Goal: Task Accomplishment & Management: Manage account settings

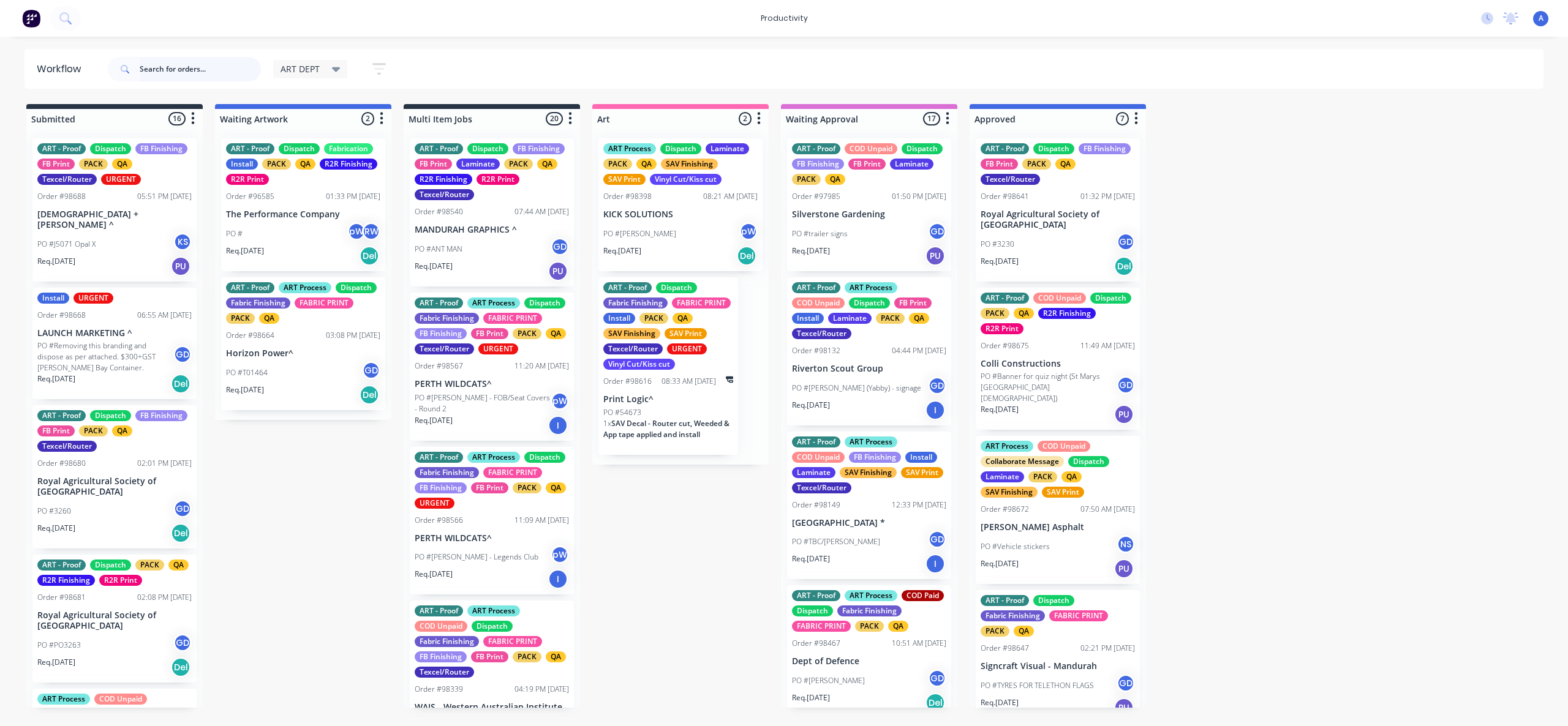
click at [161, 79] on input "text" at bounding box center [200, 69] width 121 height 25
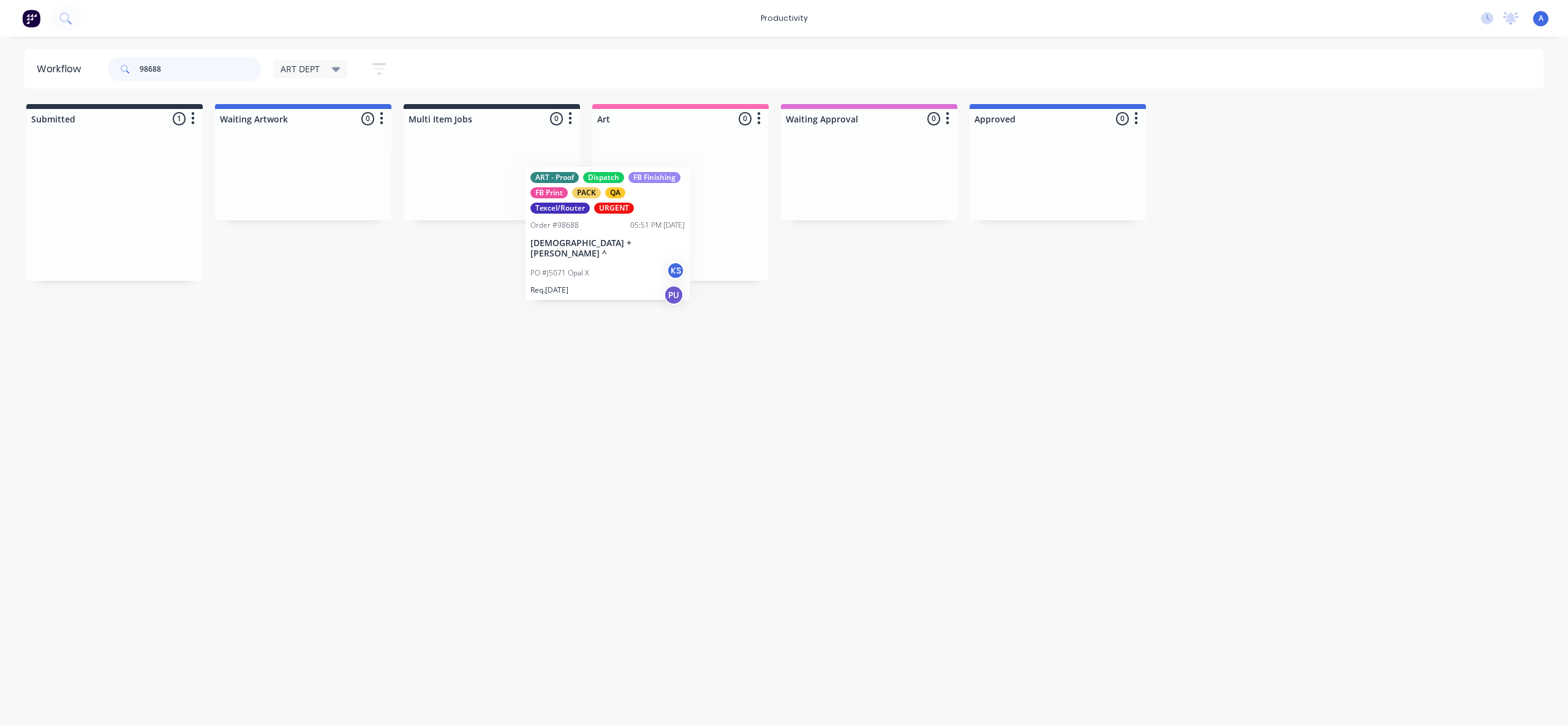
drag, startPoint x: 76, startPoint y: 229, endPoint x: 659, endPoint y: 246, distance: 583.2
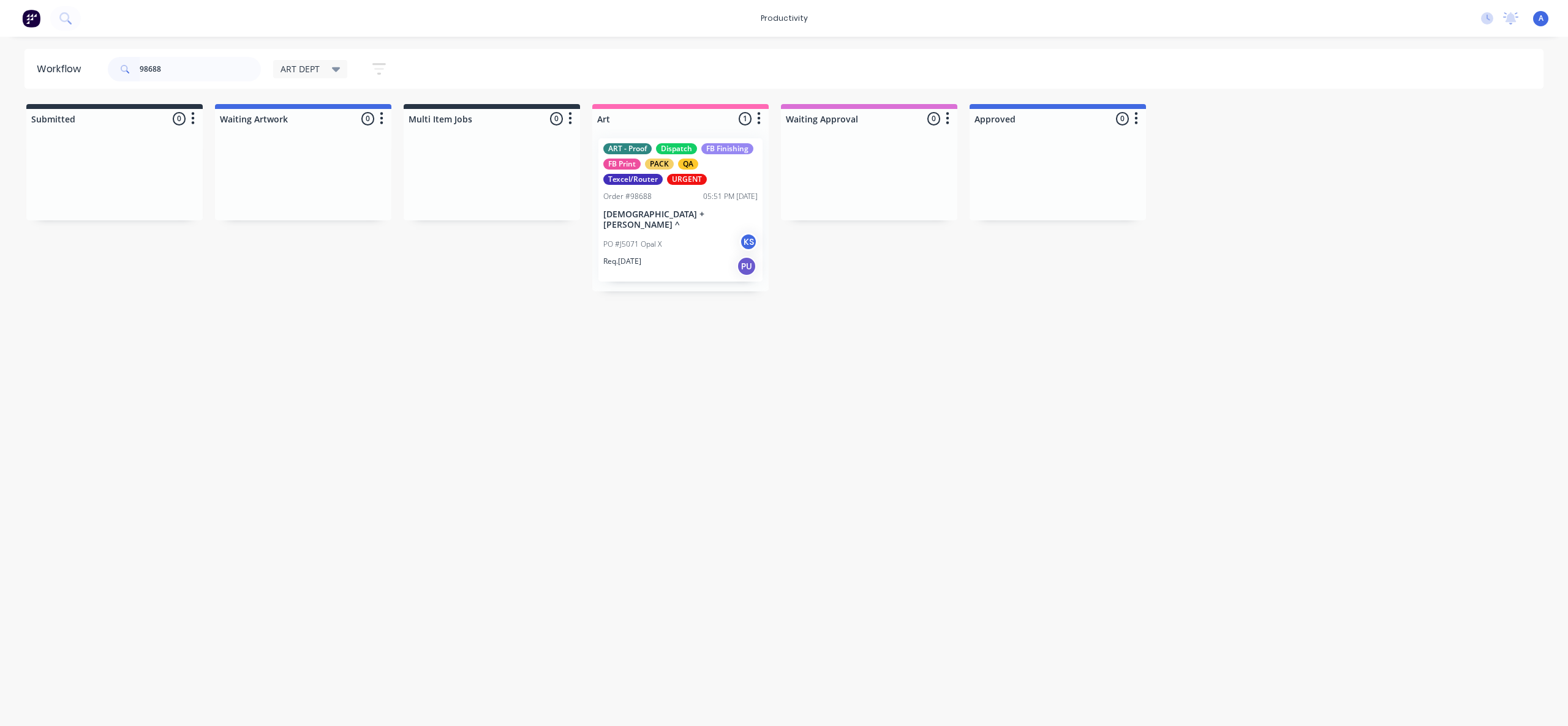
click at [657, 256] on div "Req. [DATE] PU" at bounding box center [680, 267] width 154 height 21
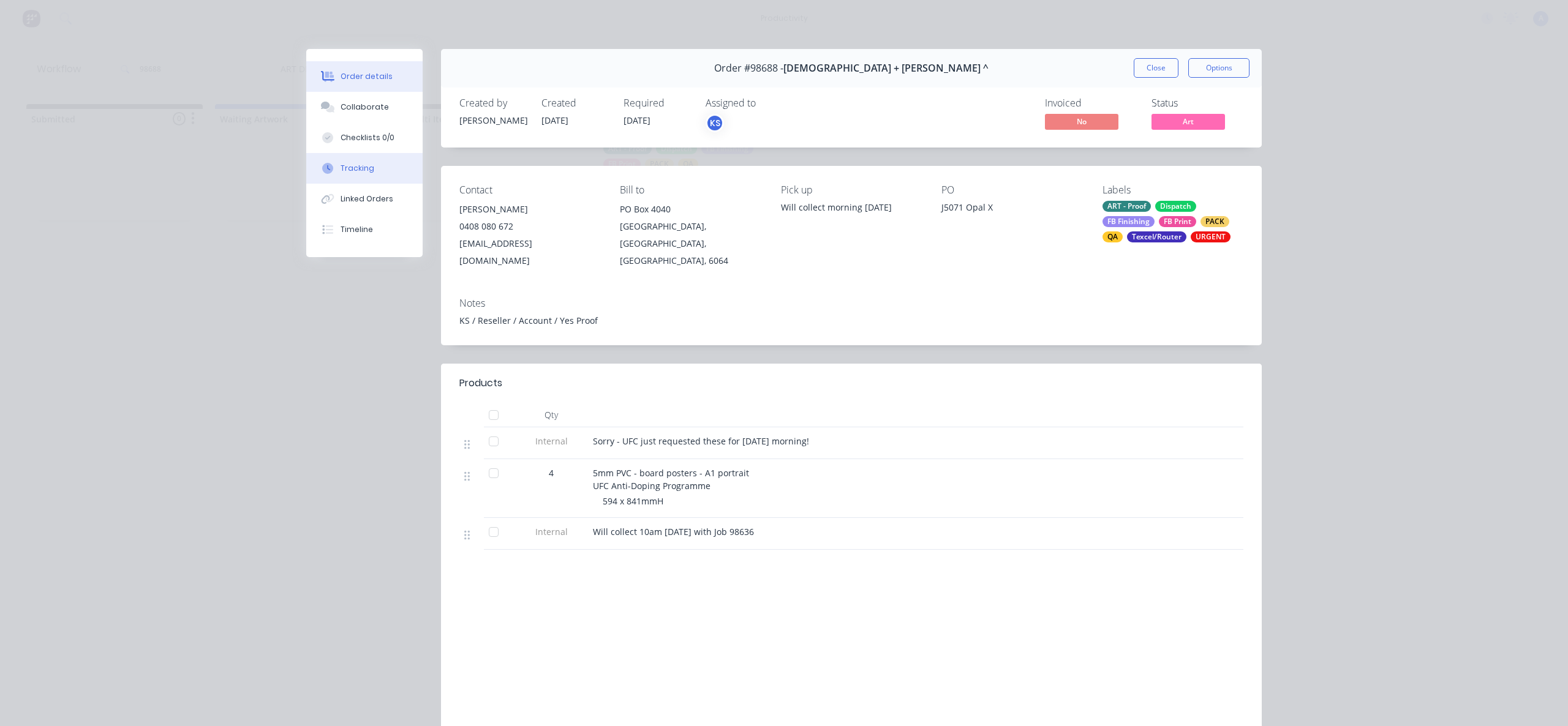
click at [385, 168] on button "Tracking" at bounding box center [364, 168] width 116 height 30
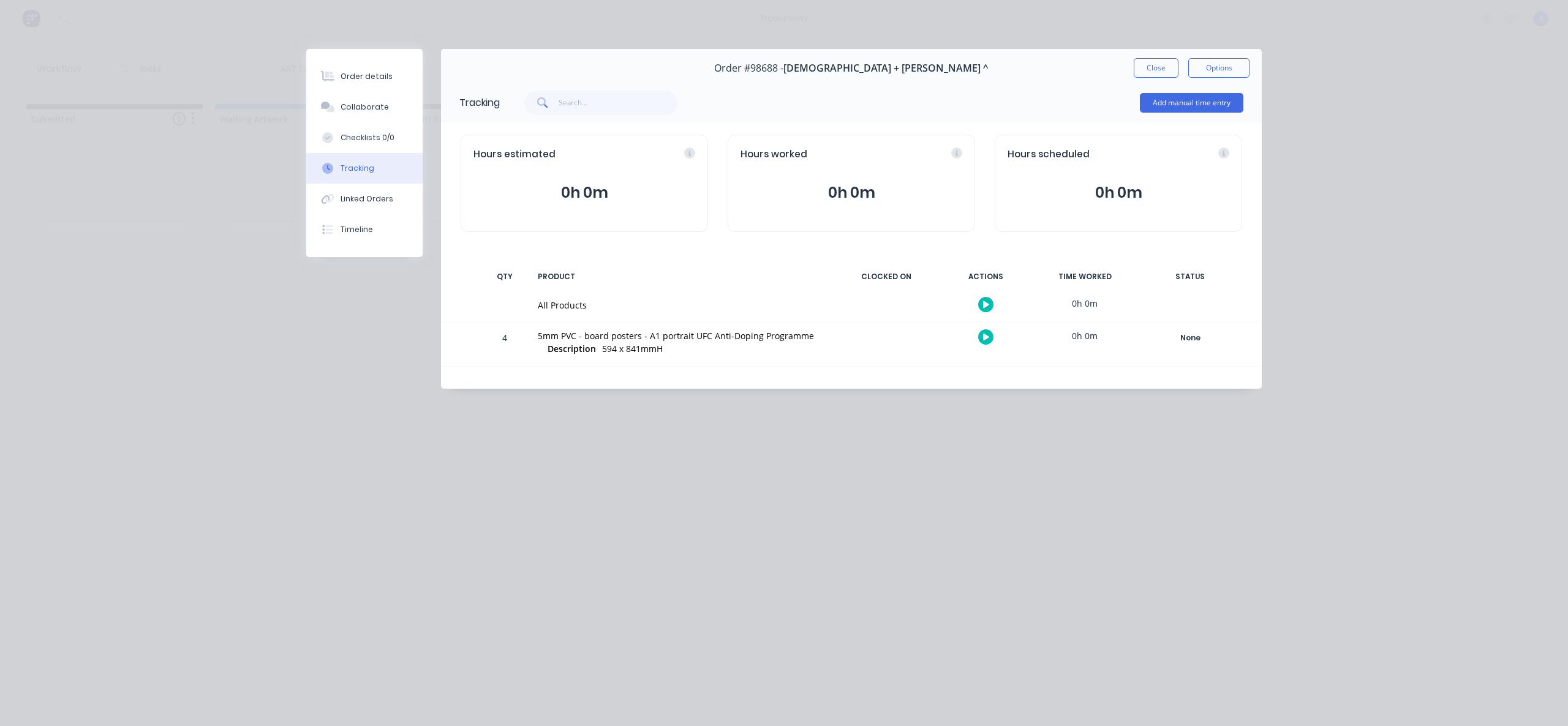
click at [984, 308] on button "button" at bounding box center [985, 304] width 15 height 15
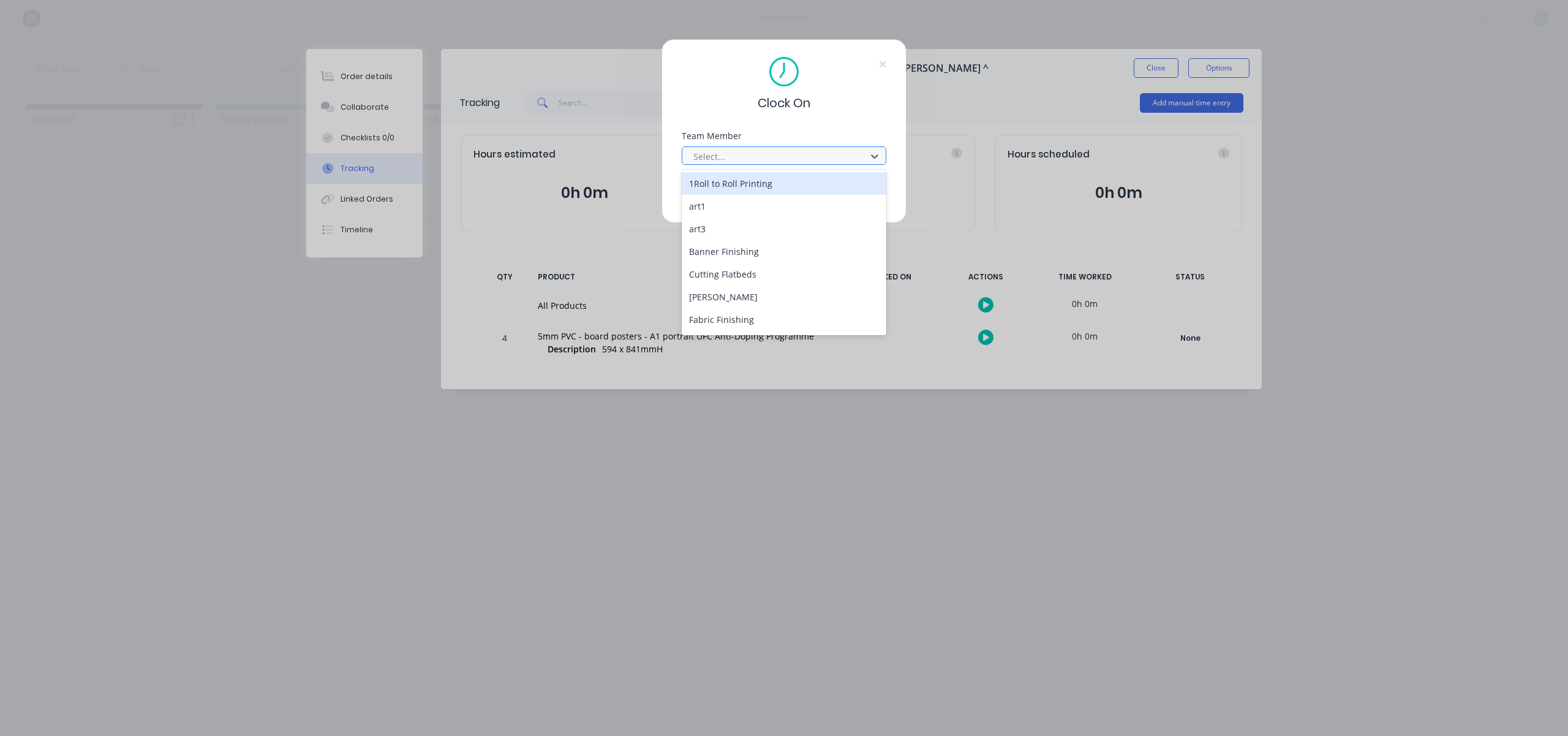
click at [764, 148] on div "Select..." at bounding box center [775, 155] width 175 height 18
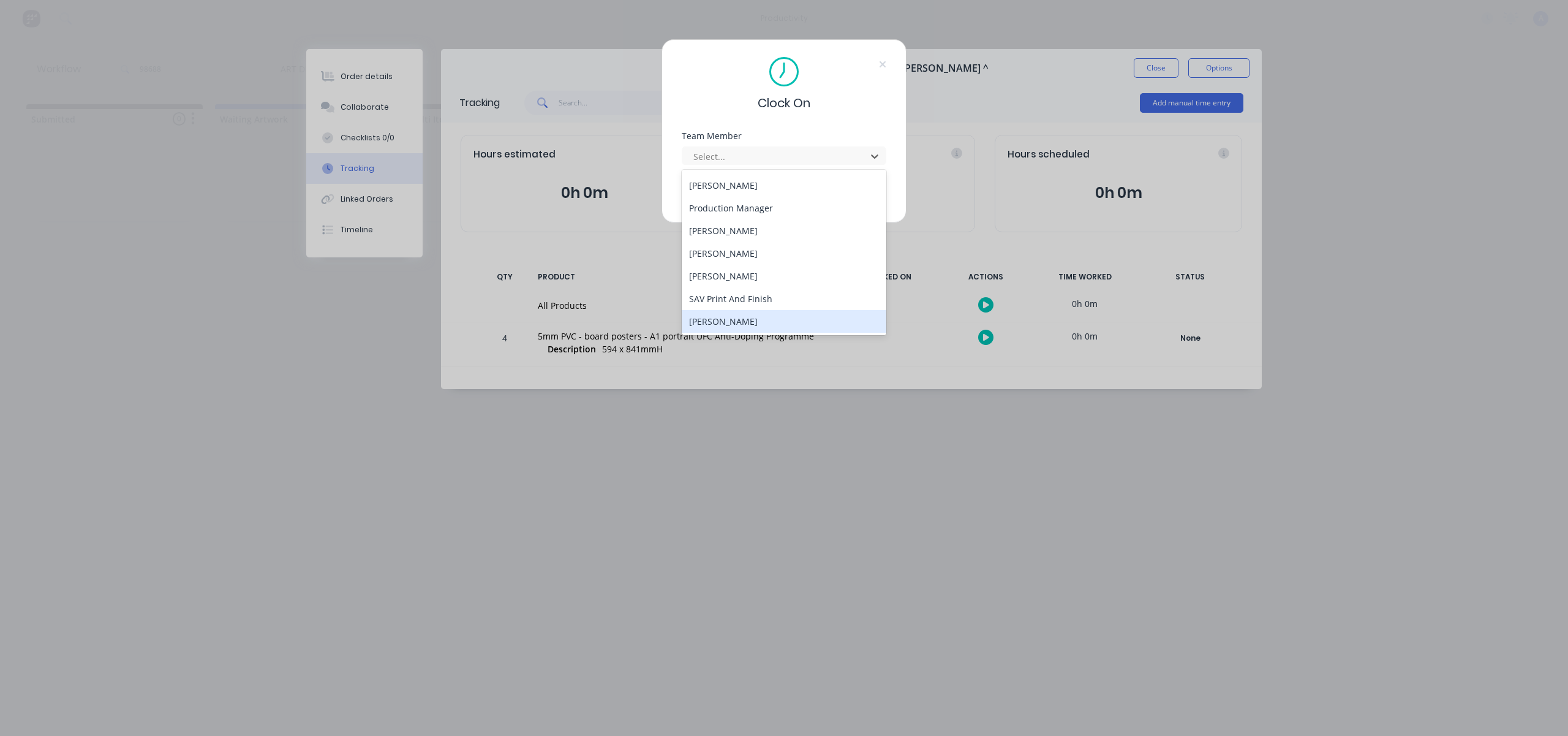
click at [738, 323] on div "[PERSON_NAME]" at bounding box center [784, 322] width 204 height 23
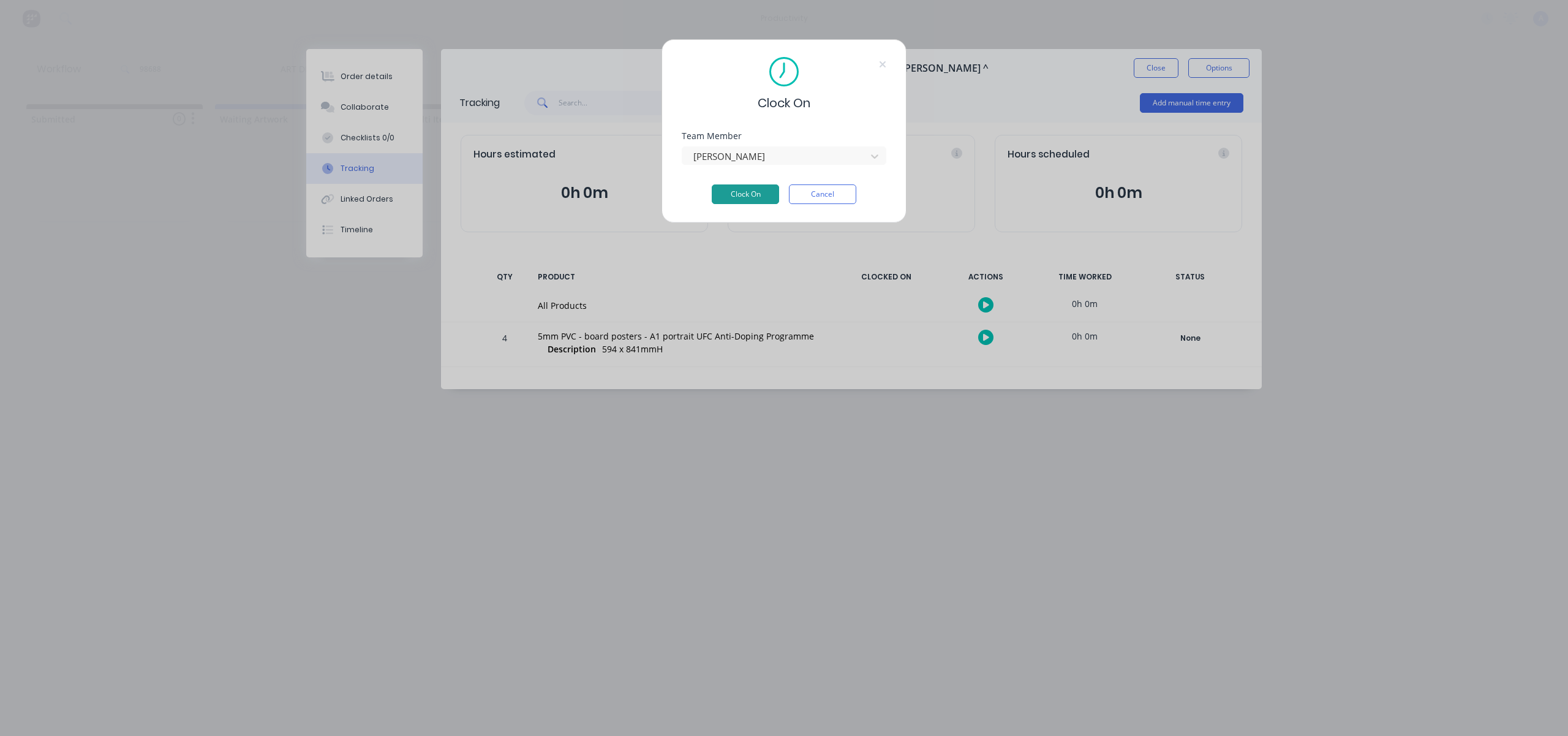
click at [741, 186] on button "Clock On" at bounding box center [744, 194] width 67 height 20
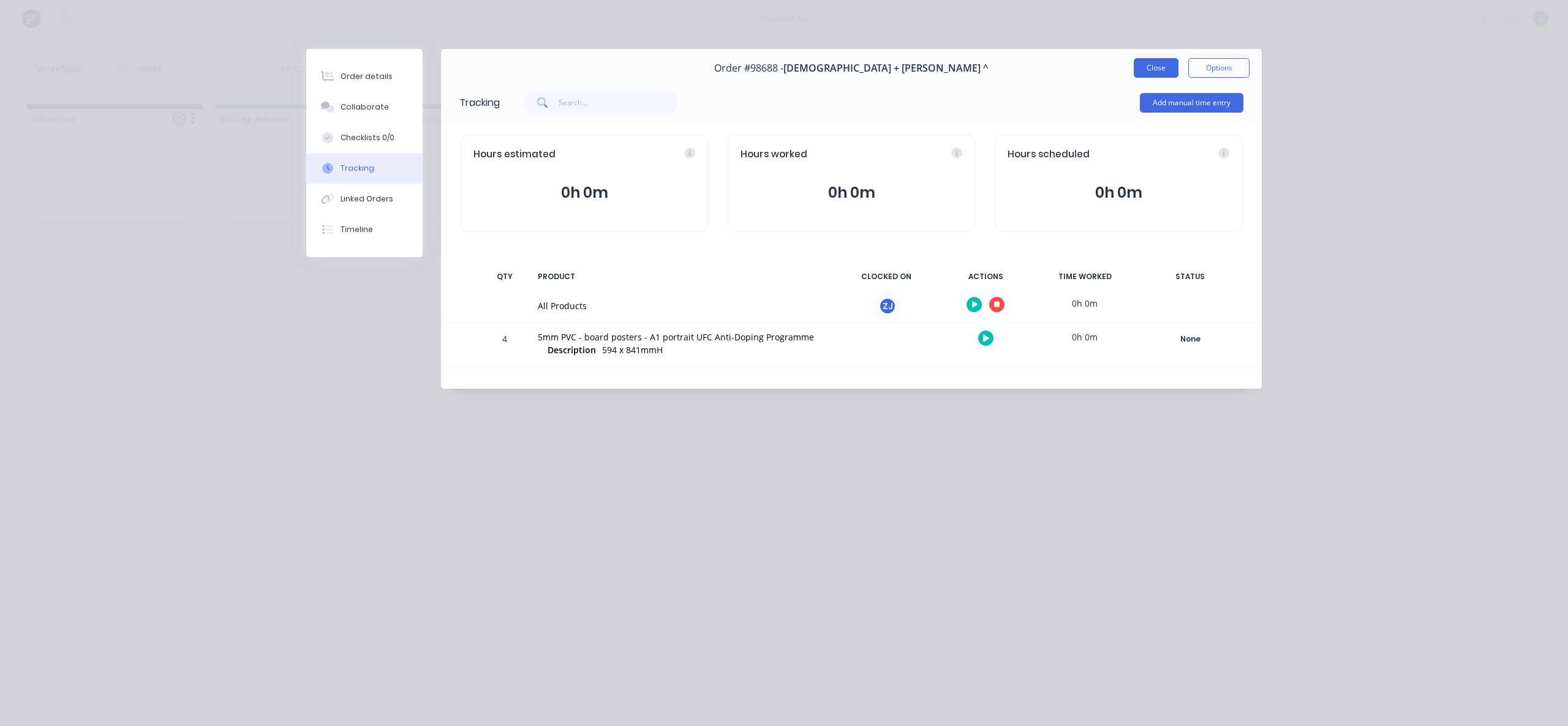
click at [1144, 71] on button "Close" at bounding box center [1156, 68] width 44 height 20
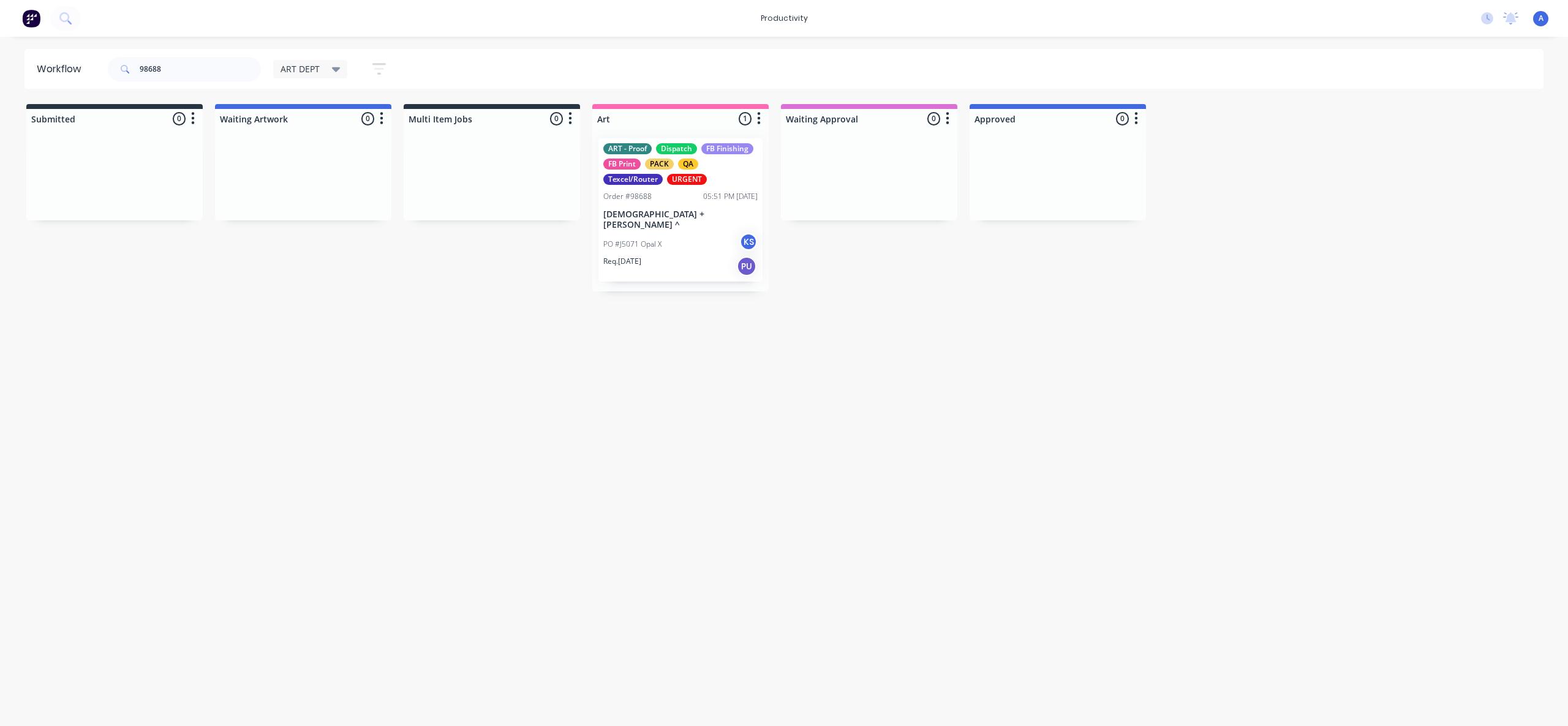
drag, startPoint x: 856, startPoint y: 452, endPoint x: 842, endPoint y: 418, distance: 36.8
click at [856, 451] on div "Workflow 98688 ART DEPT Save new view None edit ART DEPT (Default) edit Banner …" at bounding box center [784, 375] width 1568 height 652
drag, startPoint x: 698, startPoint y: 208, endPoint x: 881, endPoint y: 210, distance: 183.0
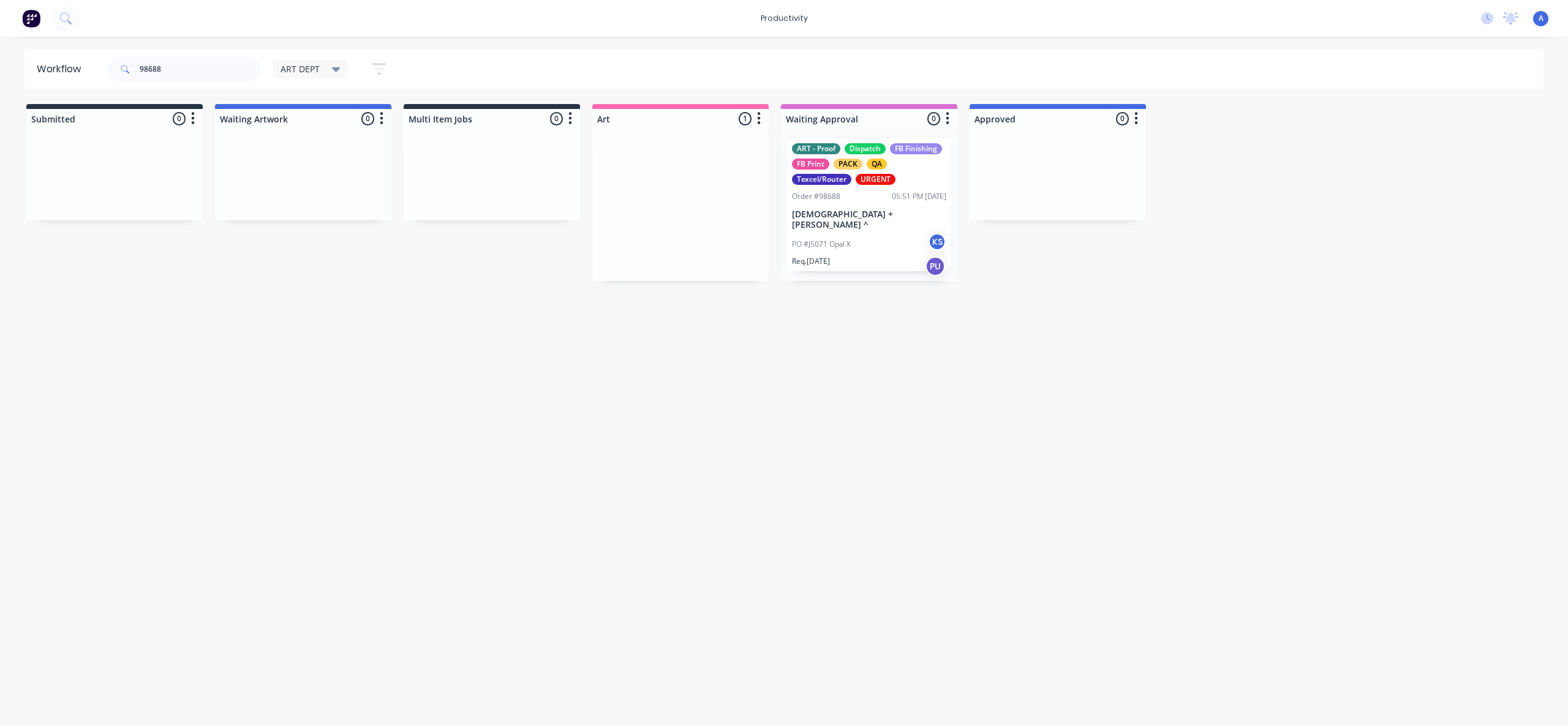
click at [869, 208] on div at bounding box center [869, 204] width 177 height 152
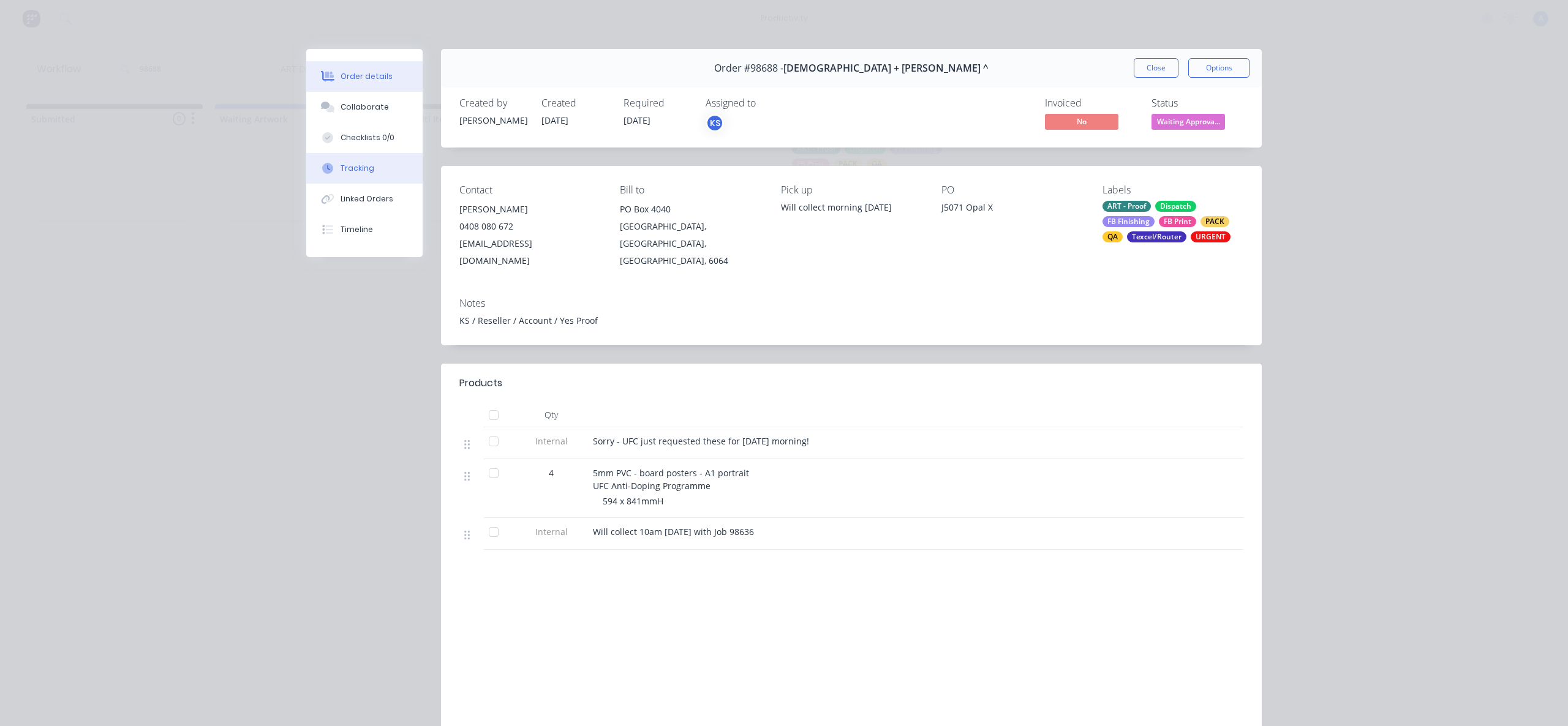
click at [352, 173] on div "Tracking" at bounding box center [357, 168] width 34 height 11
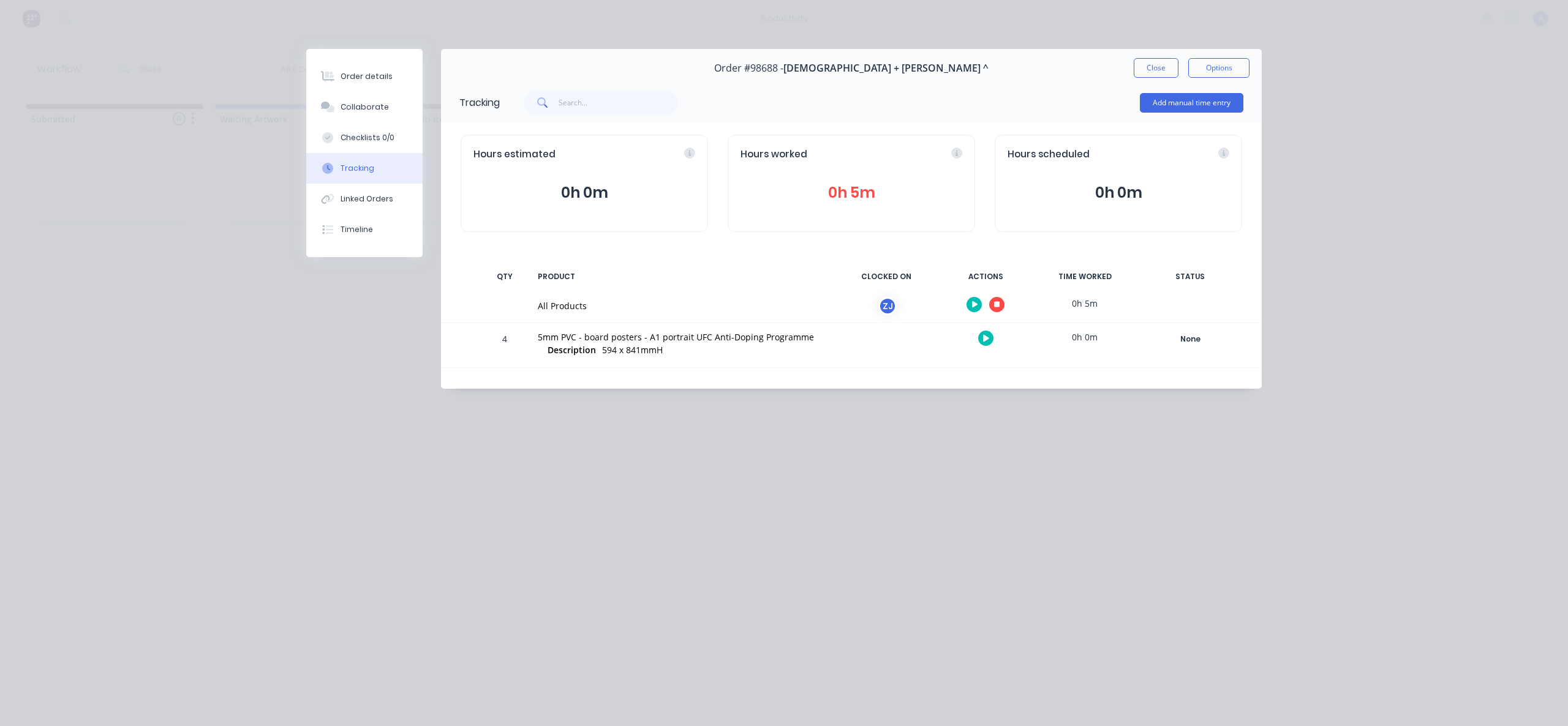
click at [997, 306] on icon "button" at bounding box center [997, 304] width 6 height 6
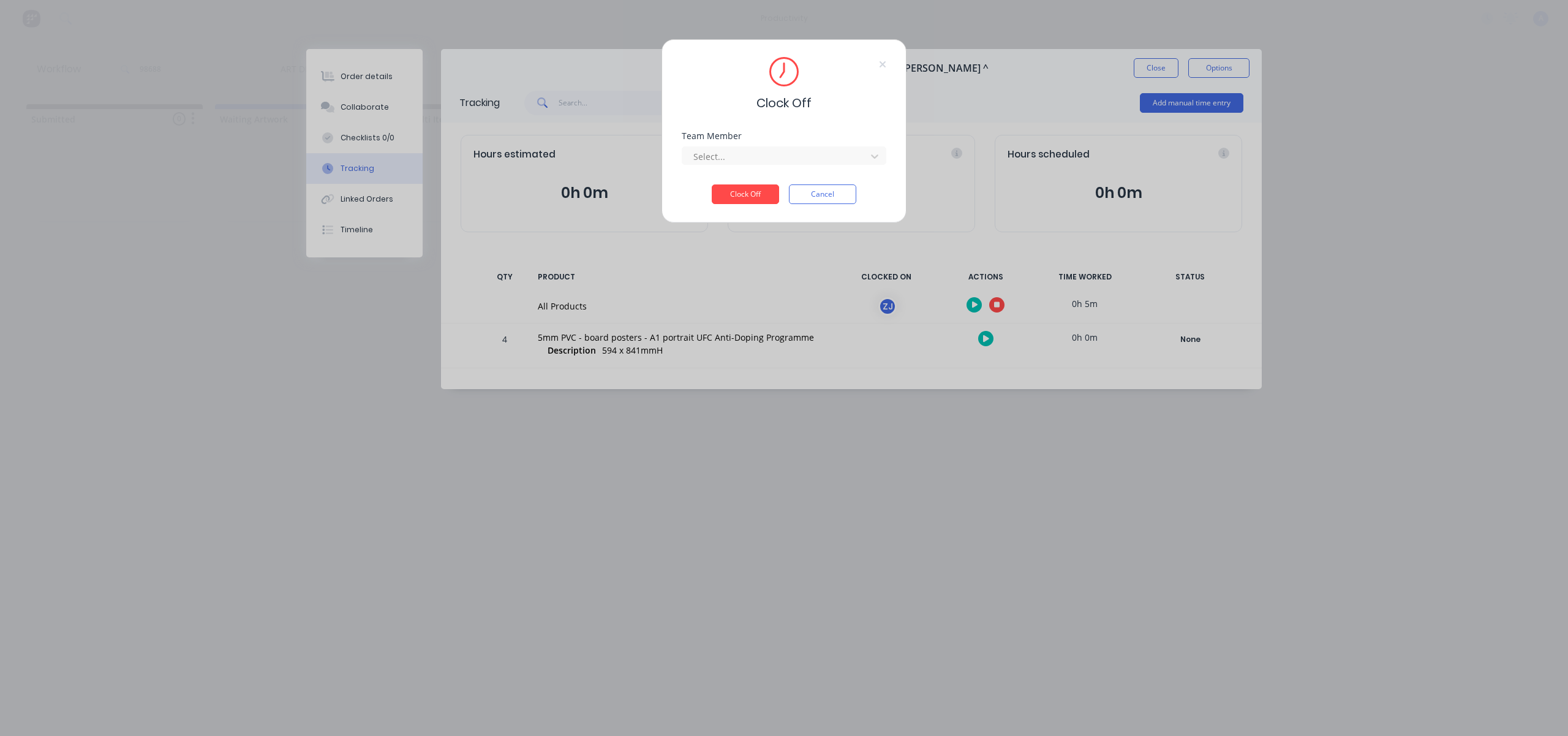
click at [818, 166] on div "Team Member Select..." at bounding box center [784, 158] width 204 height 53
click at [773, 162] on div at bounding box center [775, 156] width 167 height 15
click at [757, 175] on div "[PERSON_NAME]" at bounding box center [784, 184] width 204 height 23
click at [755, 188] on button "Clock Off" at bounding box center [744, 194] width 67 height 20
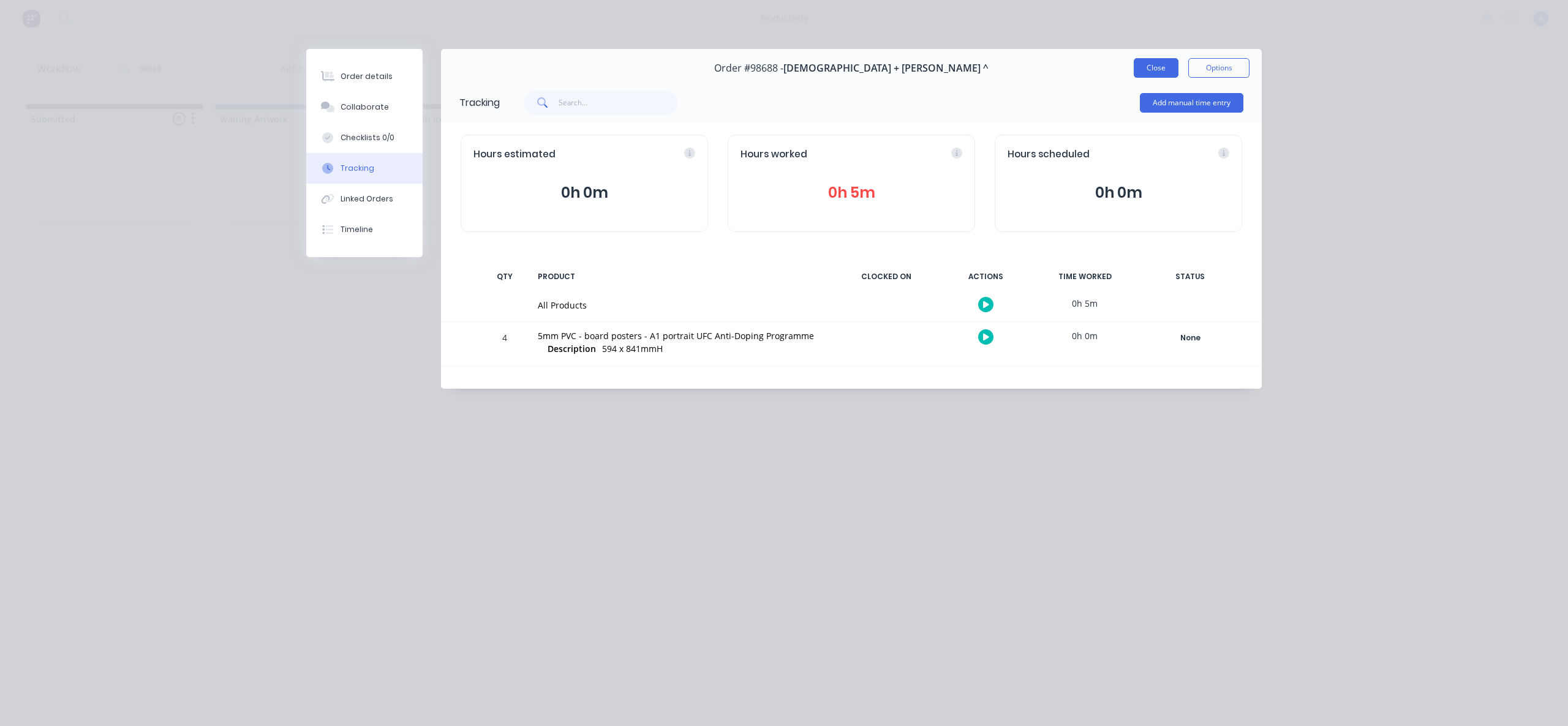
click at [1148, 69] on button "Close" at bounding box center [1156, 68] width 44 height 20
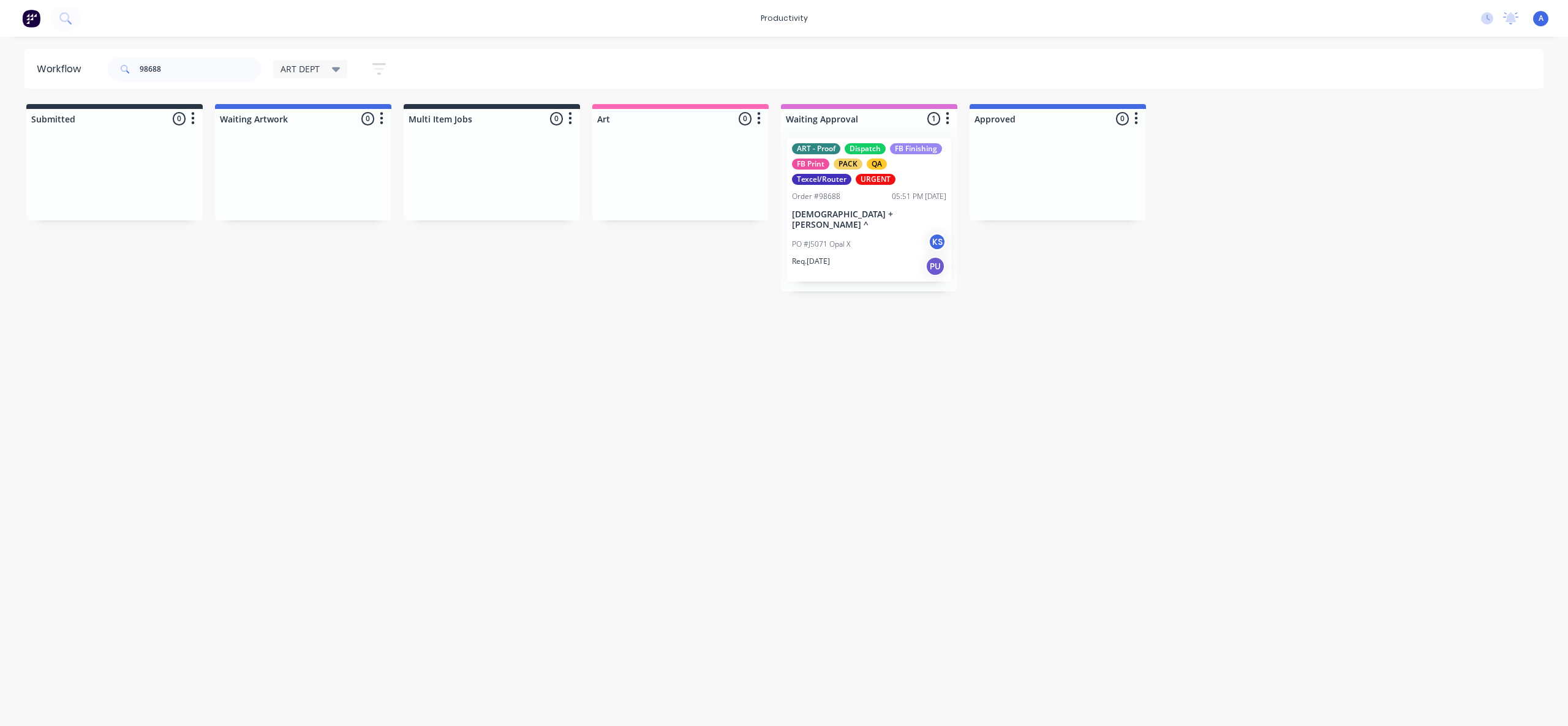
click at [870, 219] on p "[DEMOGRAPHIC_DATA] + [PERSON_NAME] ^" at bounding box center [868, 219] width 154 height 21
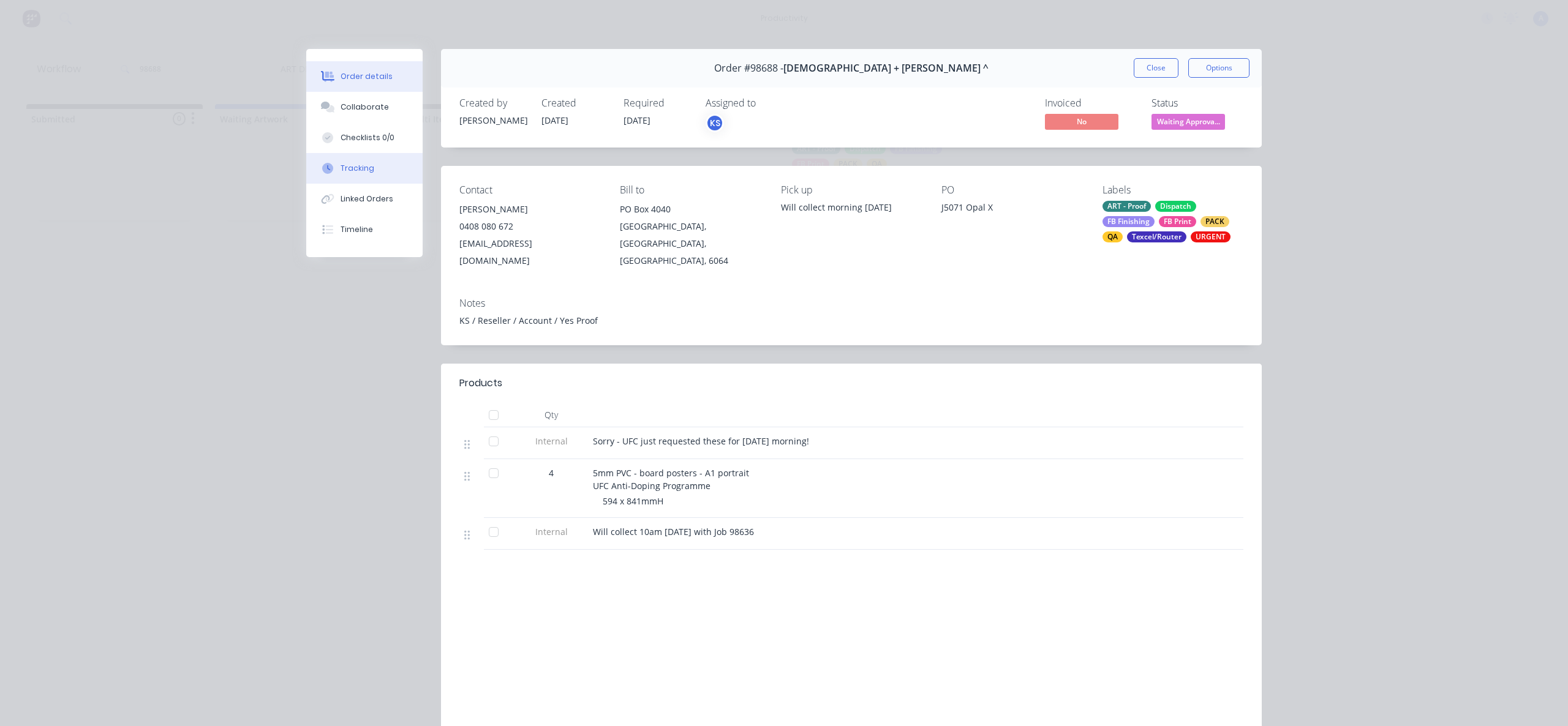
click at [338, 161] on button "Tracking" at bounding box center [364, 168] width 116 height 30
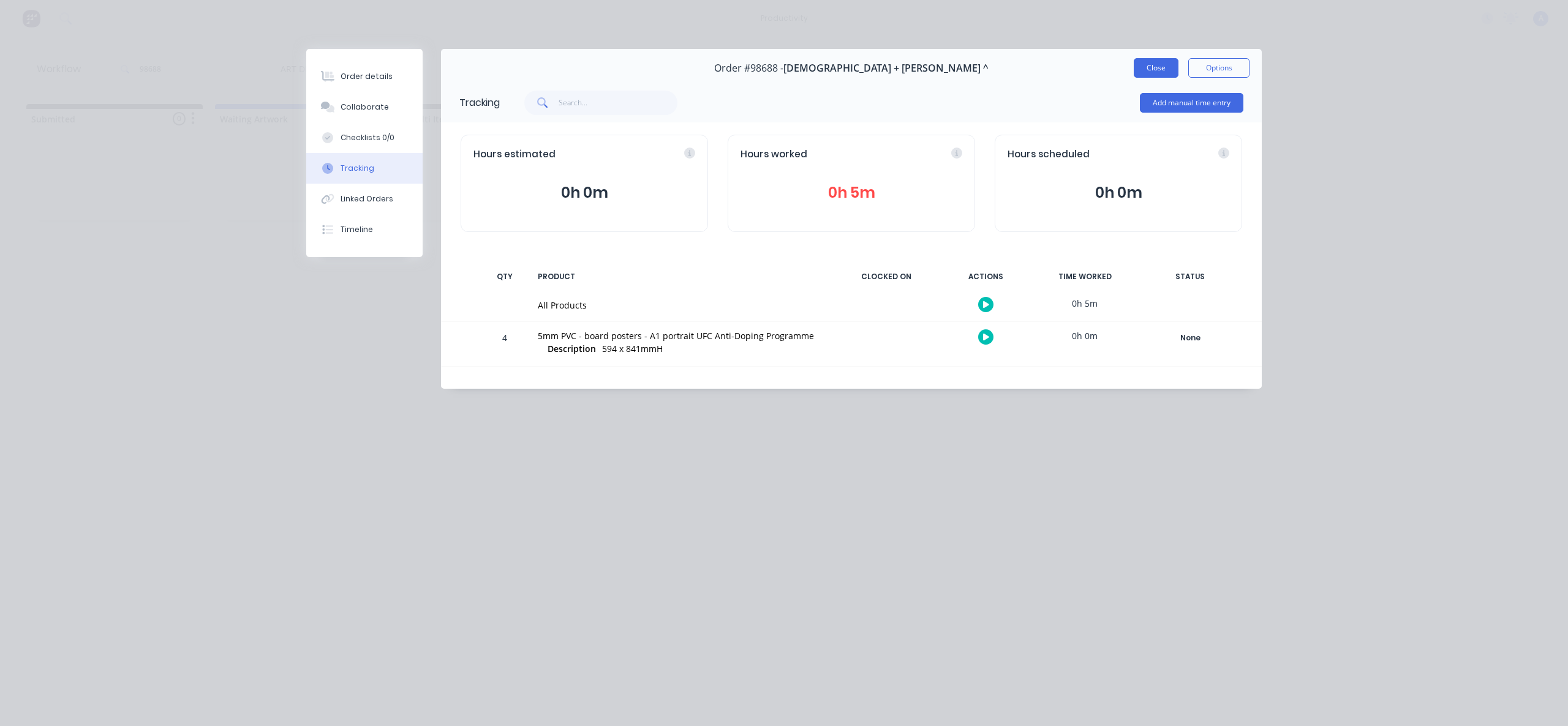
click at [1159, 69] on button "Close" at bounding box center [1156, 68] width 44 height 20
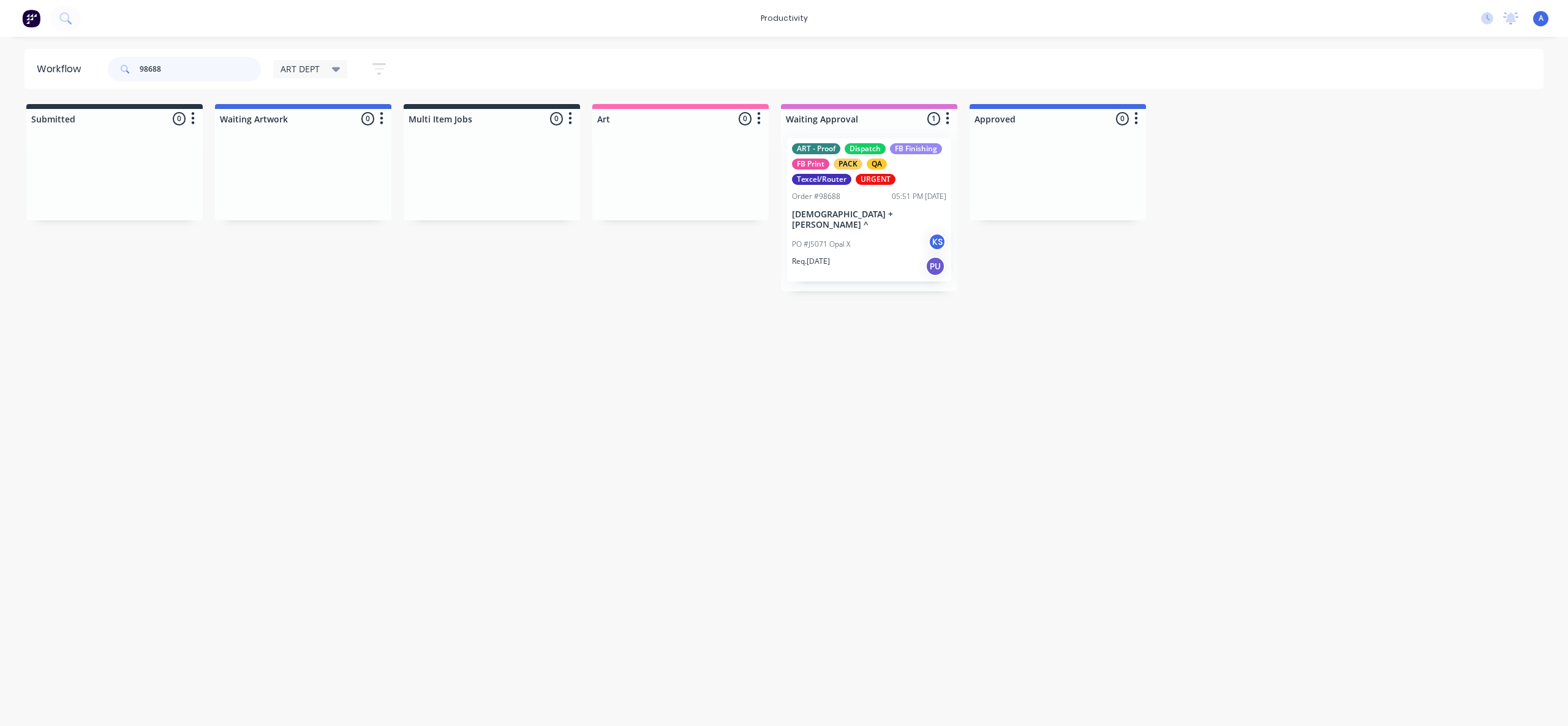
click at [202, 75] on input "98688" at bounding box center [200, 69] width 121 height 25
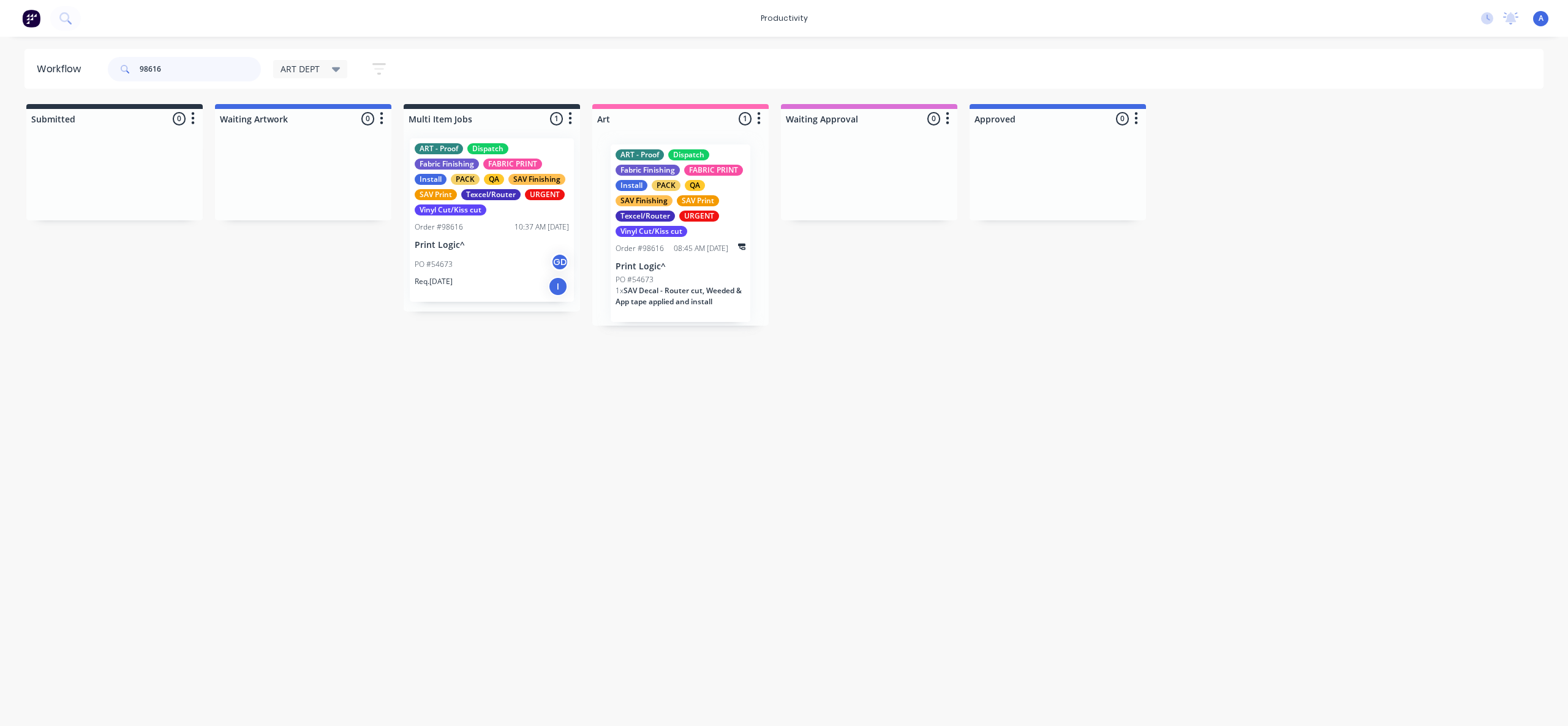
drag, startPoint x: 671, startPoint y: 272, endPoint x: 684, endPoint y: 278, distance: 14.3
click at [684, 278] on div "ART - Proof Dispatch Fabric Finishing FABRIC PRINT Install PACK QA SAV Finishin…" at bounding box center [680, 227] width 177 height 198
click at [681, 278] on div "PO #54673" at bounding box center [668, 274] width 130 height 11
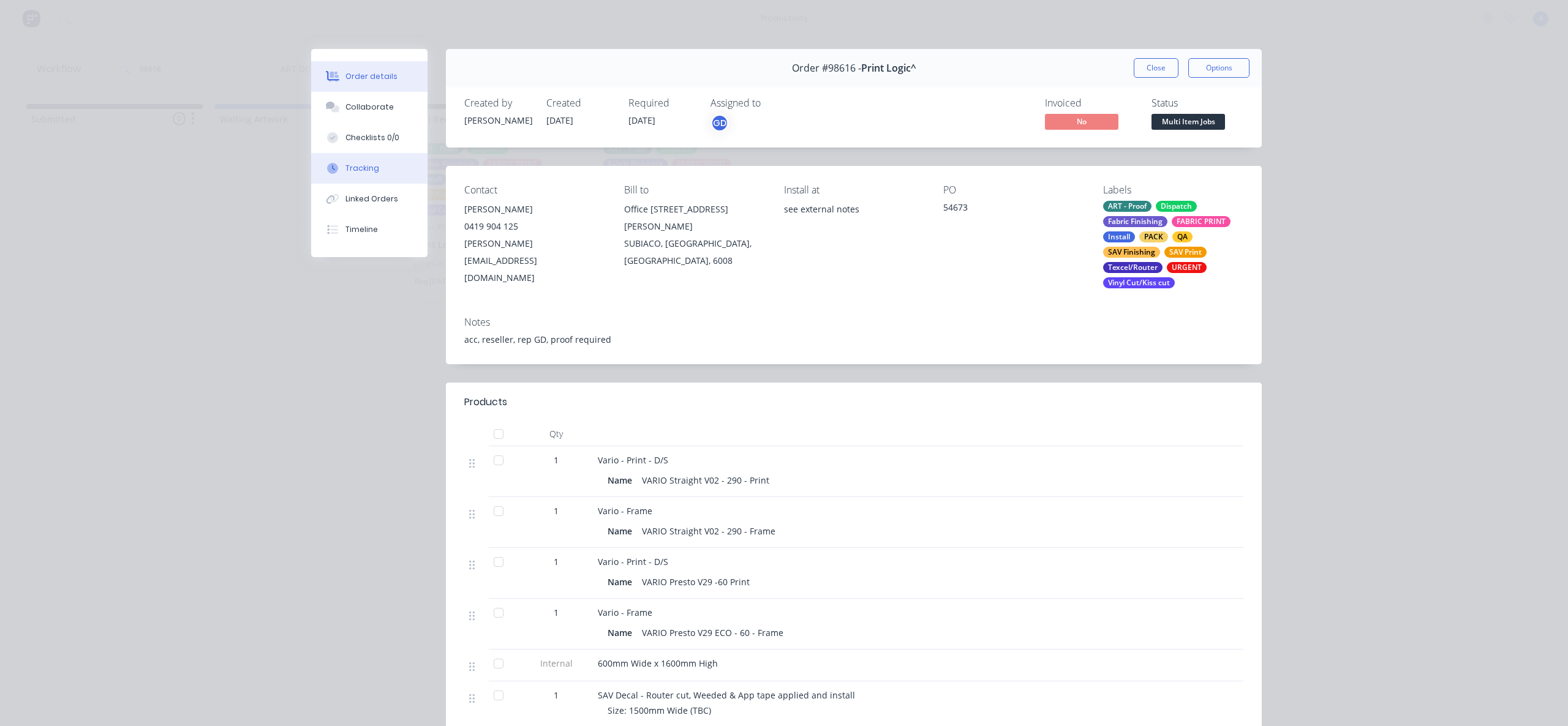
click at [369, 175] on button "Tracking" at bounding box center [369, 168] width 116 height 30
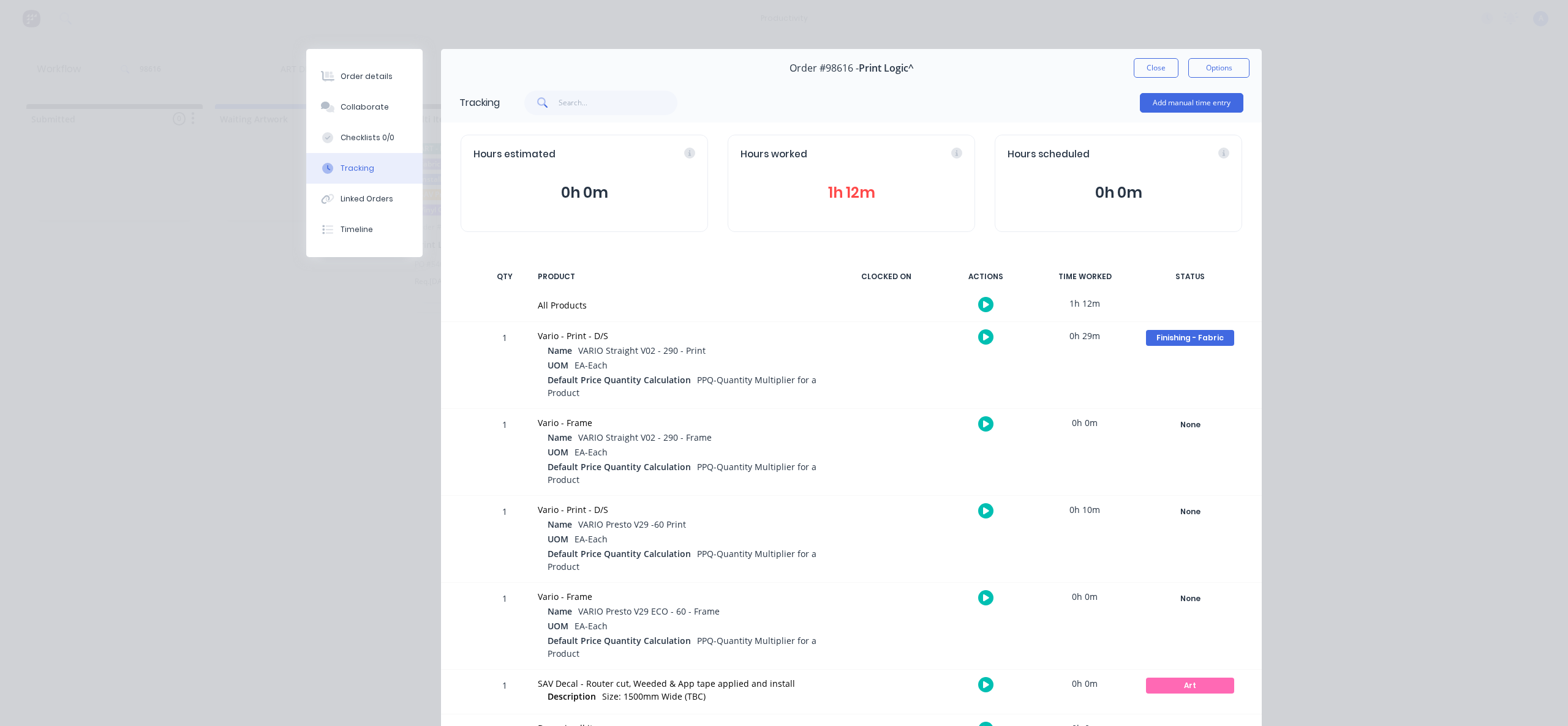
click at [980, 300] on button "button" at bounding box center [985, 304] width 15 height 15
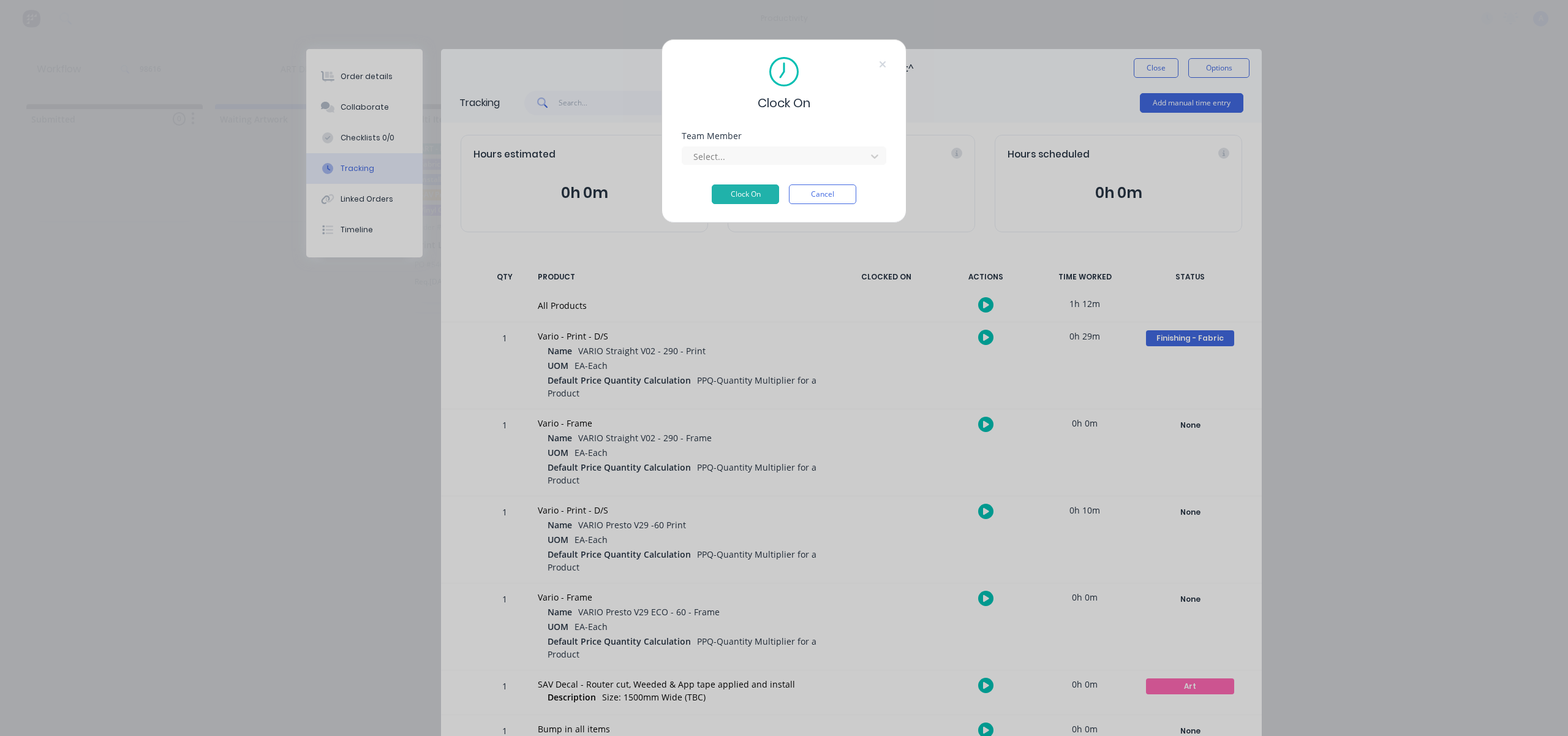
click at [797, 166] on div "Team Member Select..." at bounding box center [784, 158] width 204 height 53
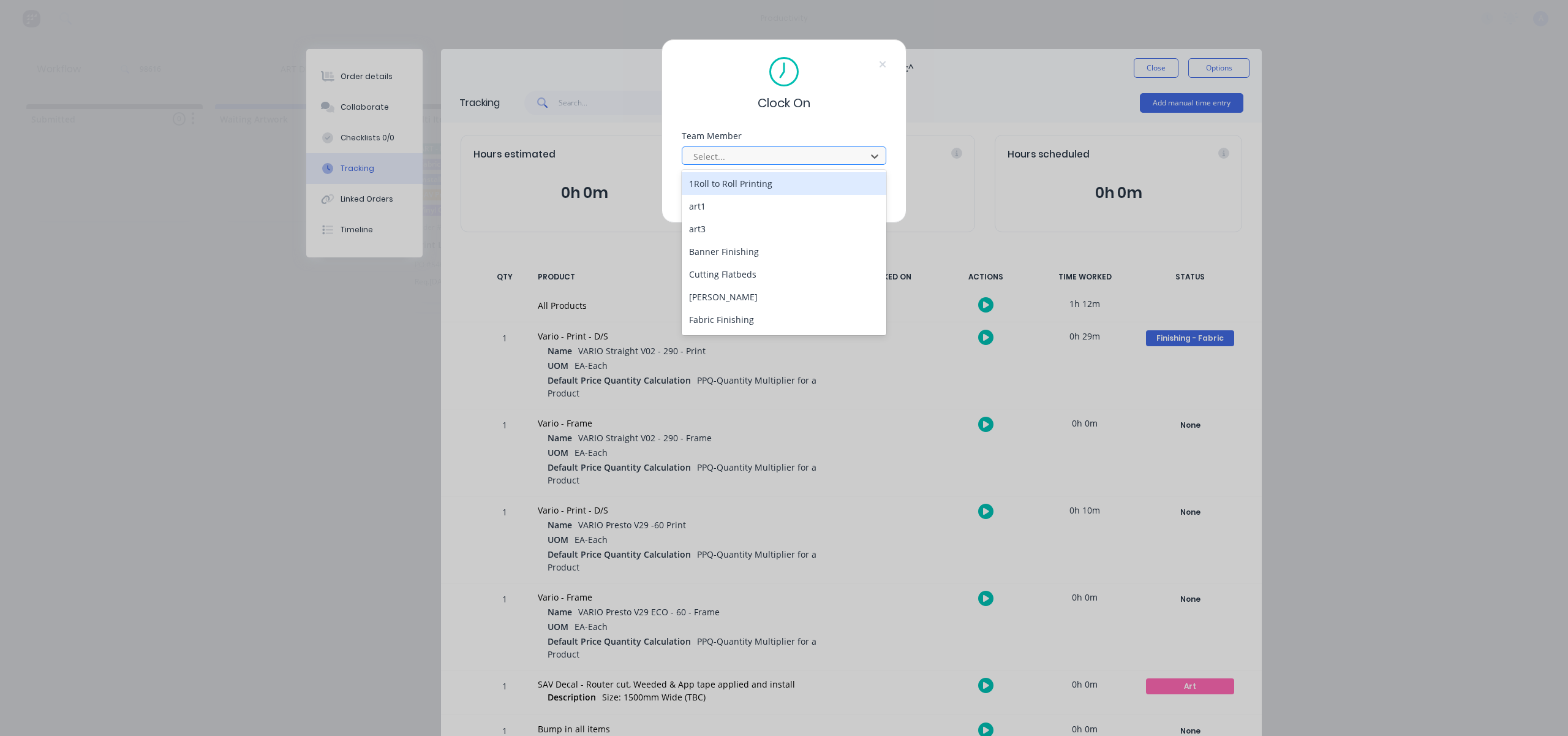
click at [797, 163] on div at bounding box center [775, 156] width 167 height 15
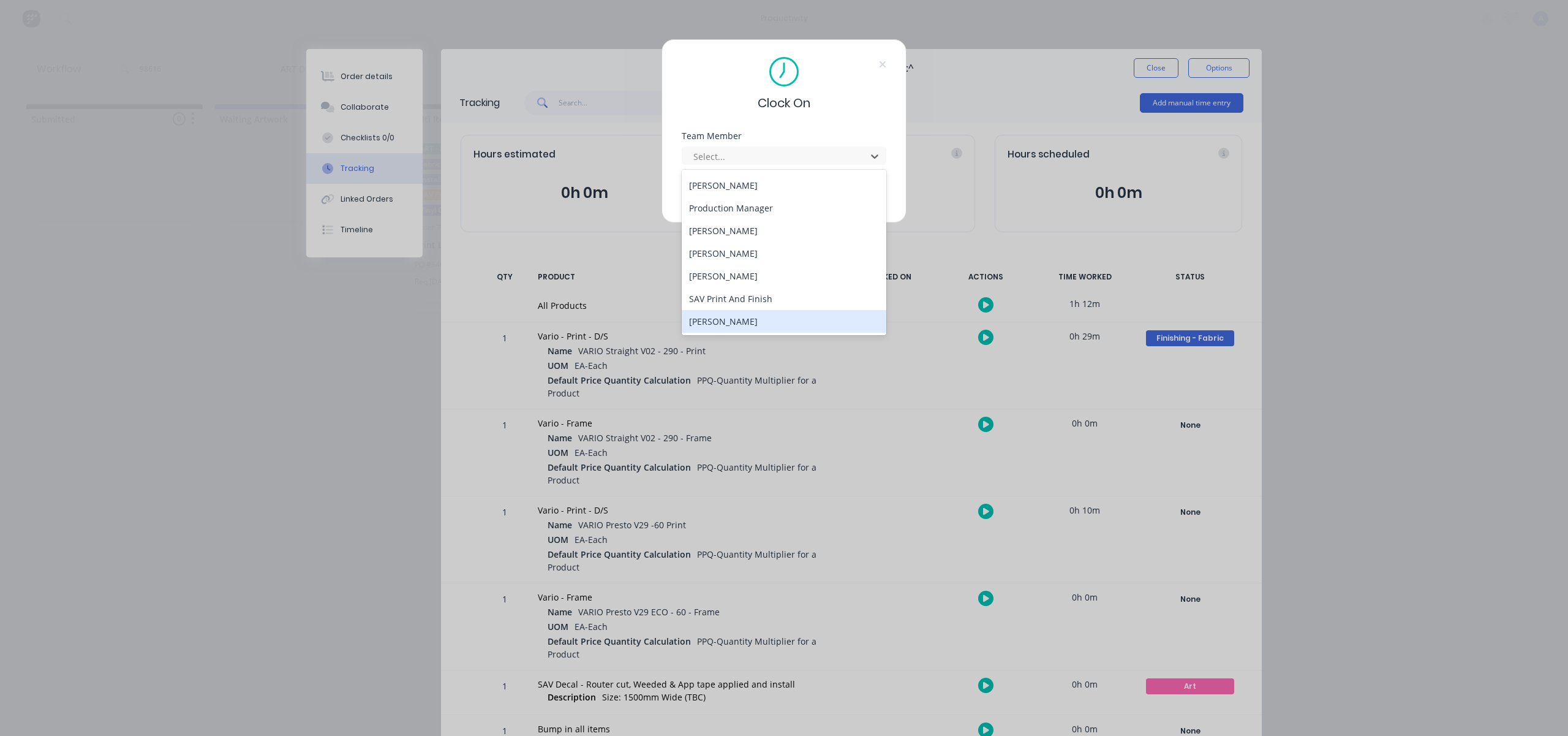
click at [722, 311] on div "[PERSON_NAME]" at bounding box center [784, 322] width 204 height 23
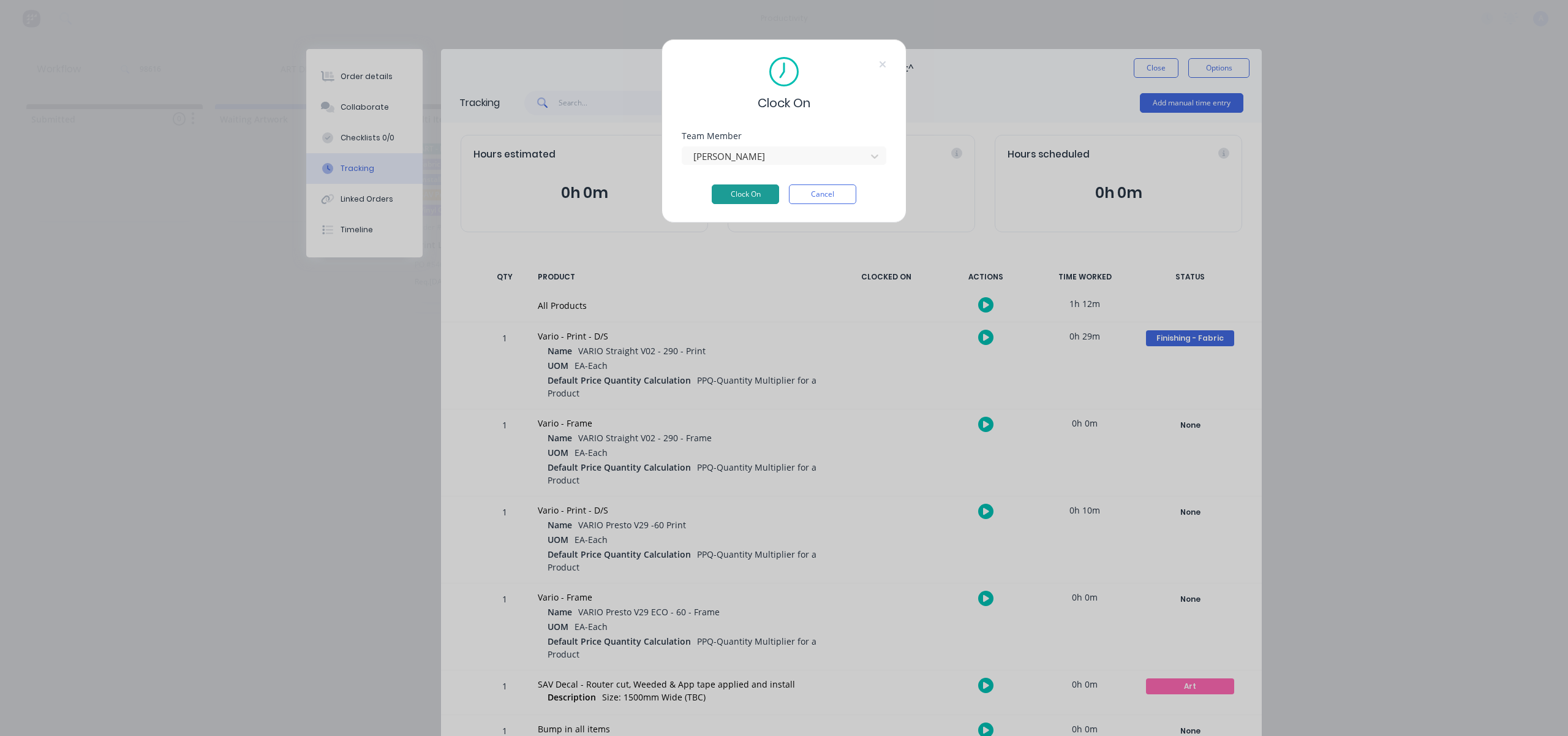
click at [752, 196] on button "Clock On" at bounding box center [744, 194] width 67 height 20
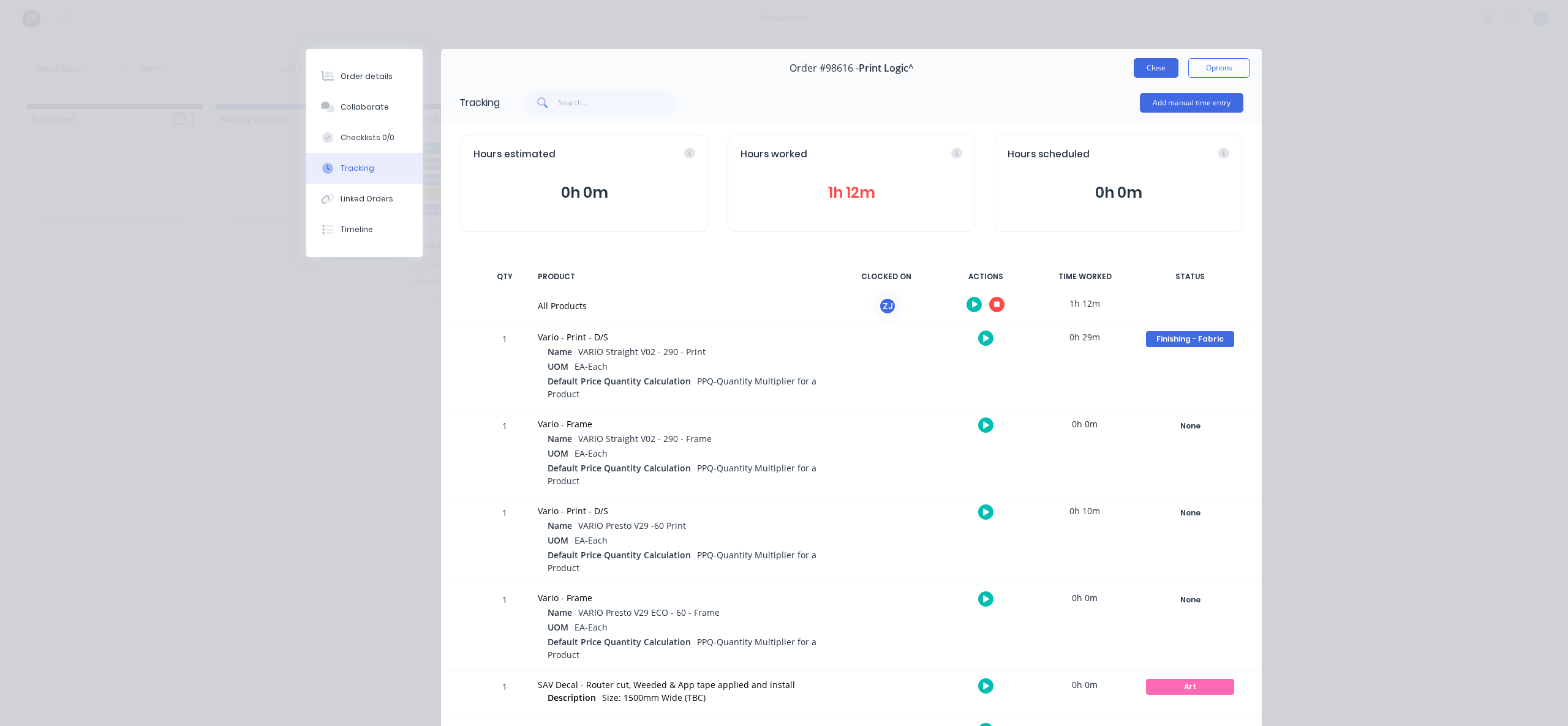
click at [1152, 62] on button "Close" at bounding box center [1156, 68] width 44 height 20
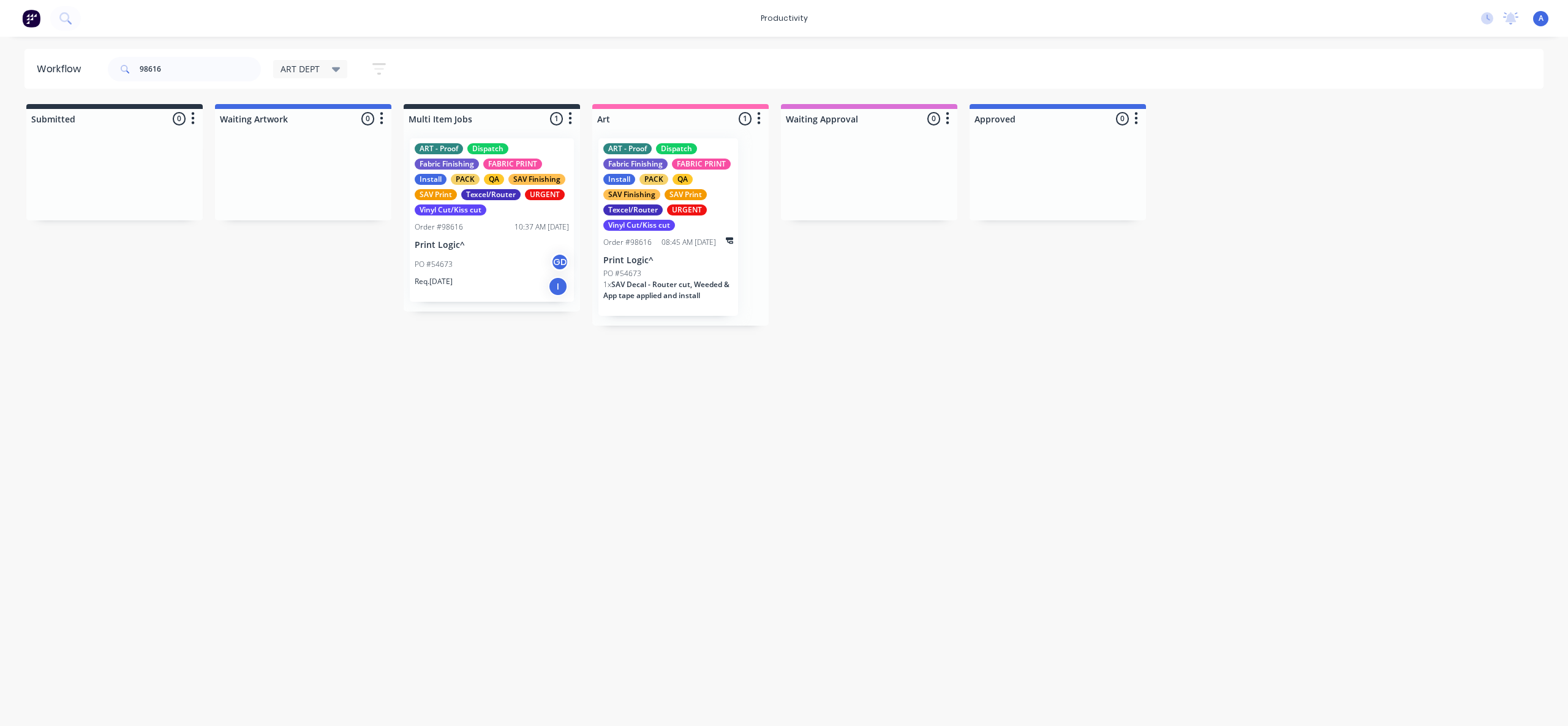
click at [714, 432] on div "Workflow 98616 ART DEPT Save new view None edit ART DEPT (Default) edit Banner …" at bounding box center [784, 375] width 1568 height 652
click at [476, 264] on div "PO #54673 GD" at bounding box center [491, 264] width 154 height 24
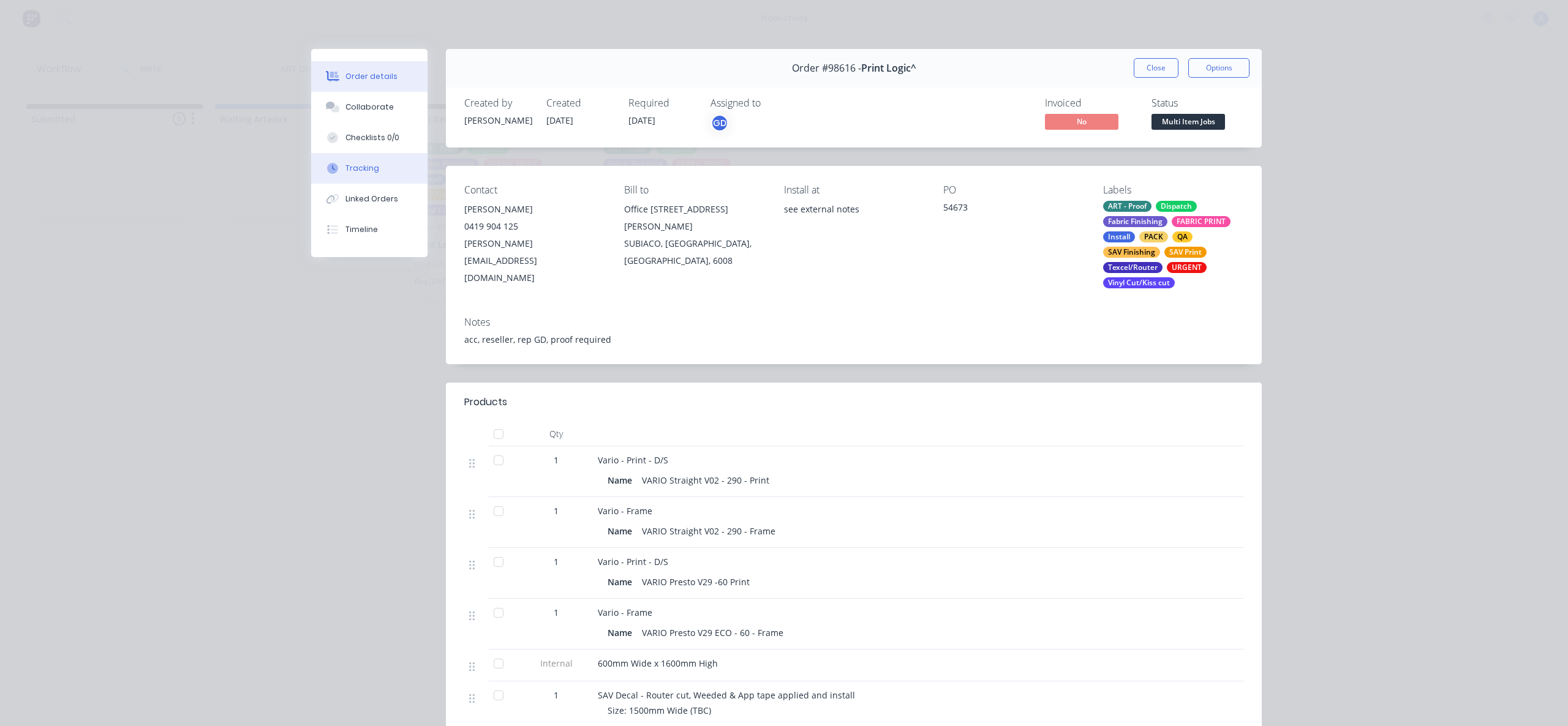
click at [373, 163] on button "Tracking" at bounding box center [369, 168] width 116 height 30
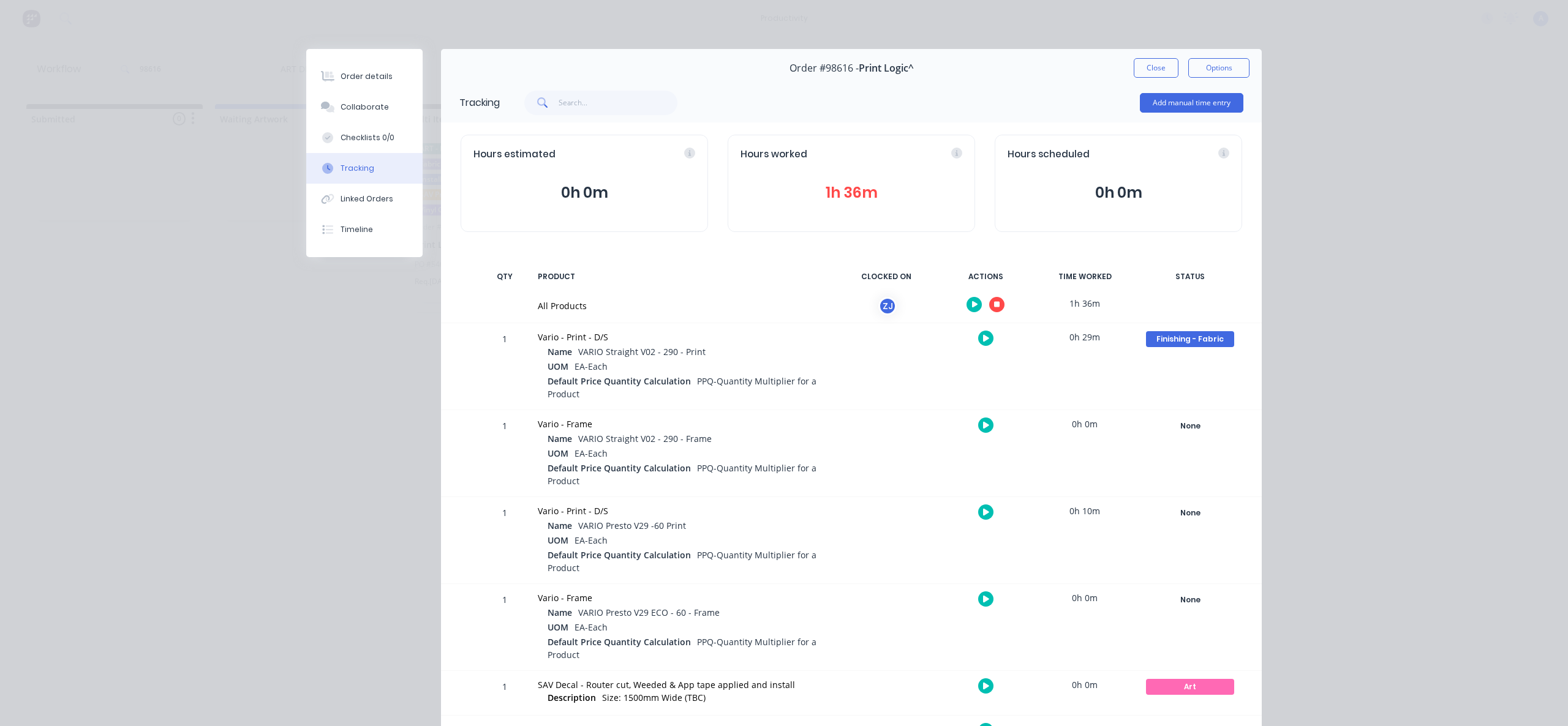
click at [994, 302] on icon "button" at bounding box center [997, 304] width 6 height 6
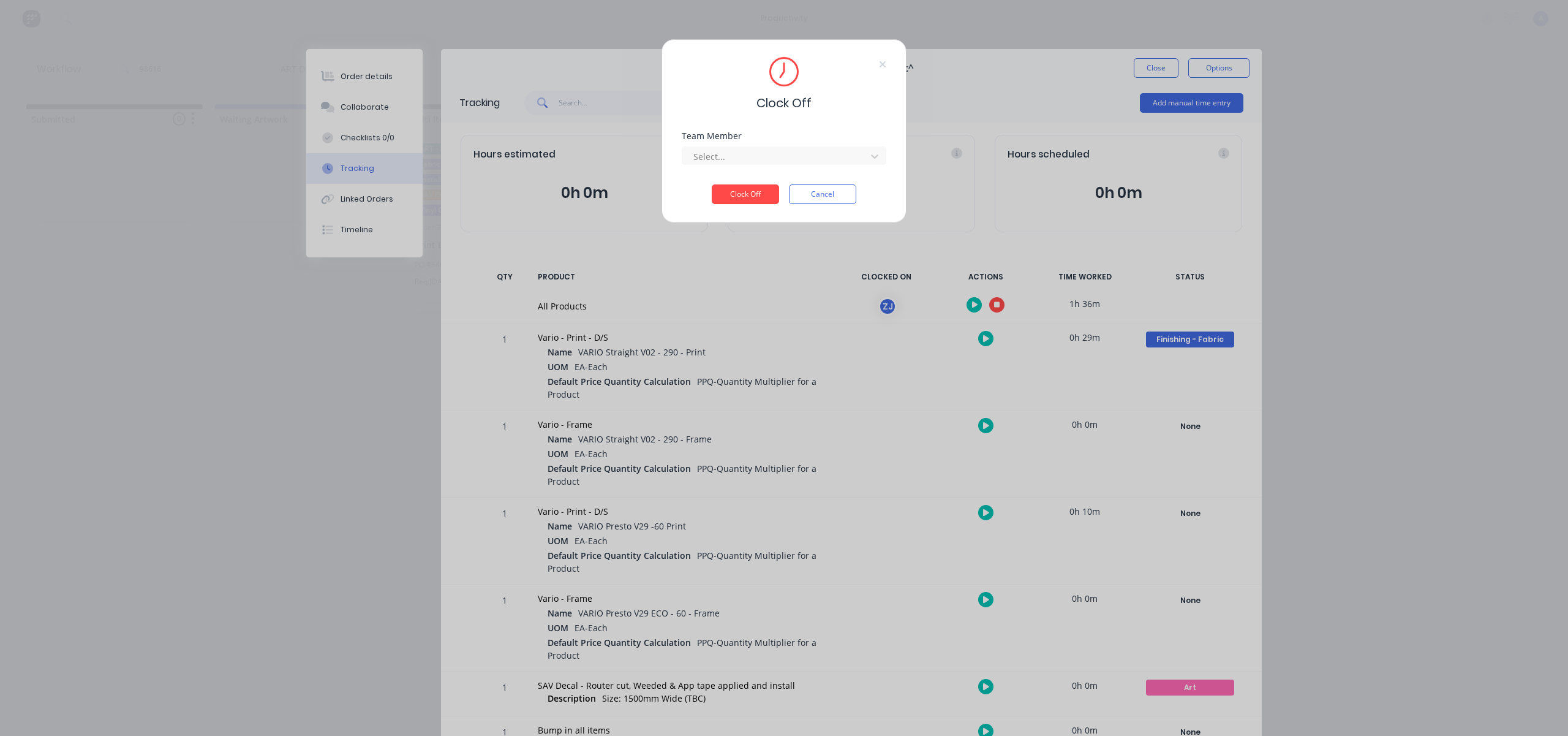
drag, startPoint x: 829, startPoint y: 164, endPoint x: 818, endPoint y: 167, distance: 11.4
click at [828, 164] on div "Select..." at bounding box center [775, 155] width 175 height 18
click at [785, 178] on div "[PERSON_NAME]" at bounding box center [784, 184] width 204 height 23
click at [766, 190] on button "Clock Off" at bounding box center [744, 194] width 67 height 20
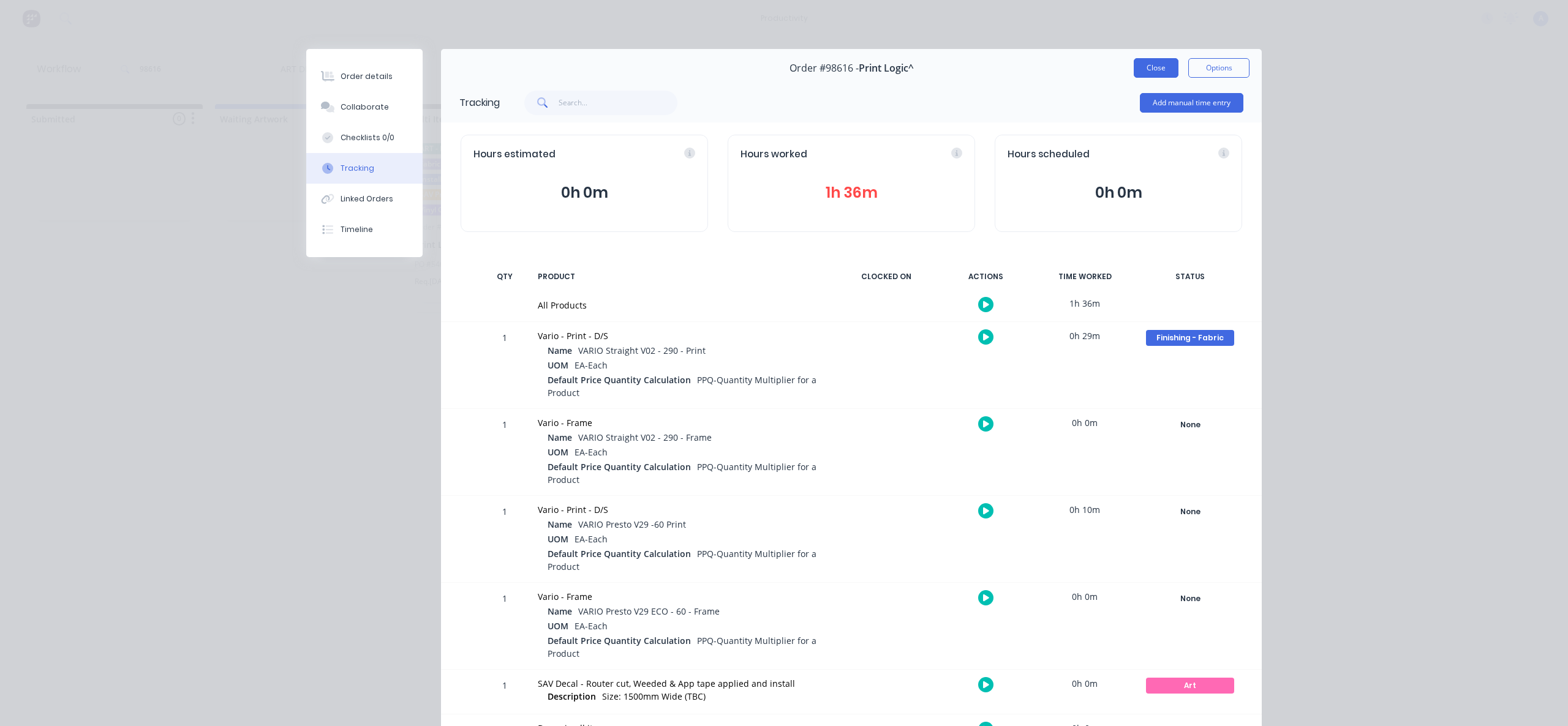
click at [1152, 70] on button "Close" at bounding box center [1156, 68] width 44 height 20
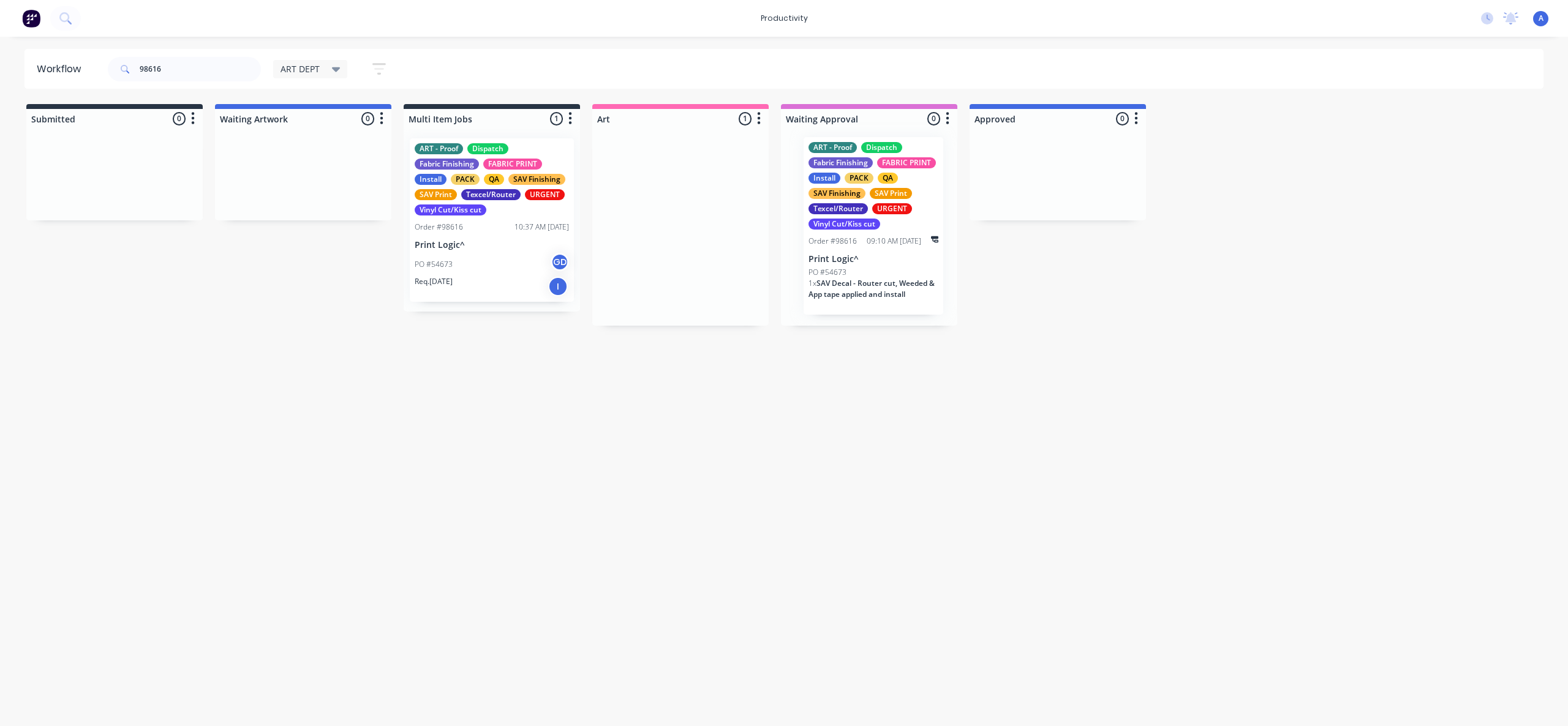
drag, startPoint x: 725, startPoint y: 300, endPoint x: 852, endPoint y: 298, distance: 127.0
click at [860, 277] on div "PO #54673" at bounding box center [856, 274] width 130 height 11
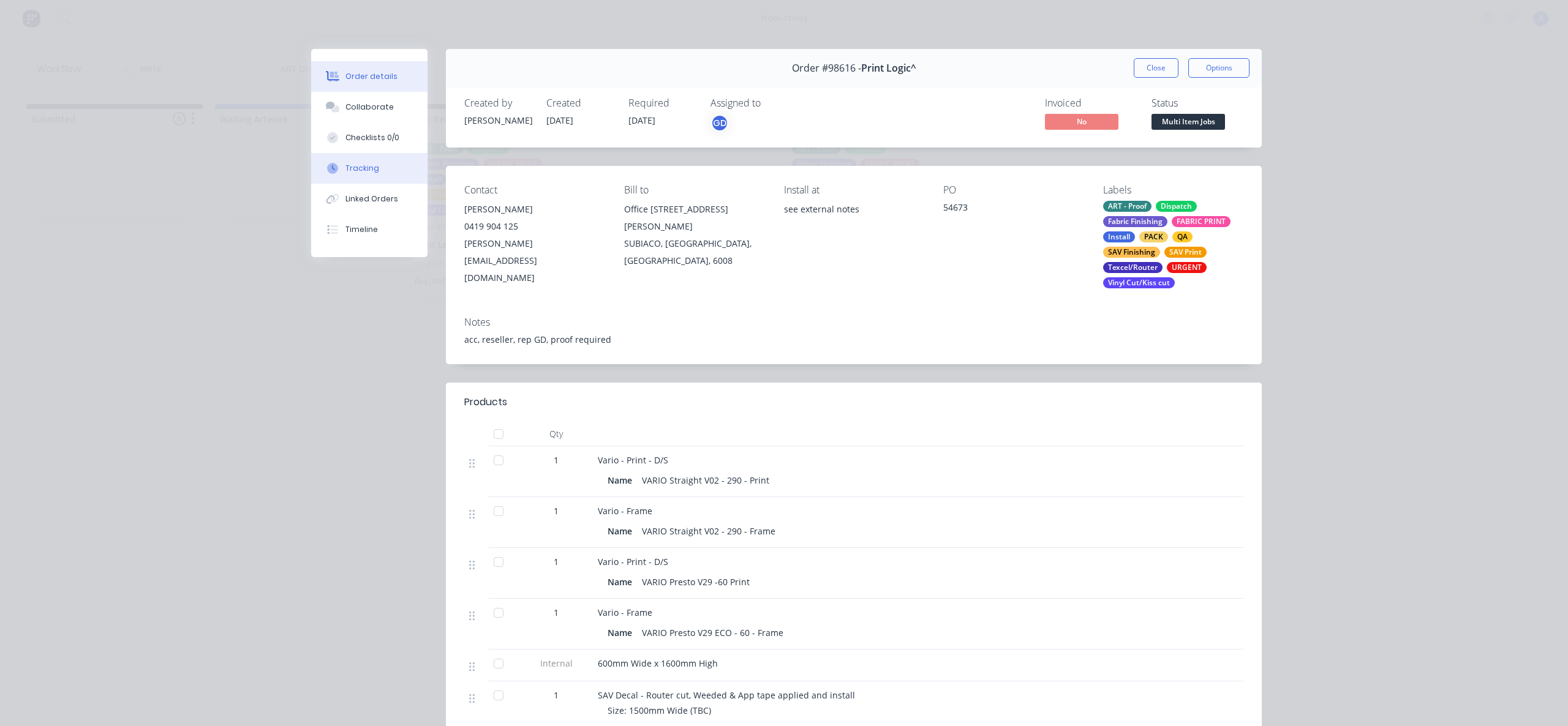
click at [354, 164] on div "Tracking" at bounding box center [362, 168] width 34 height 11
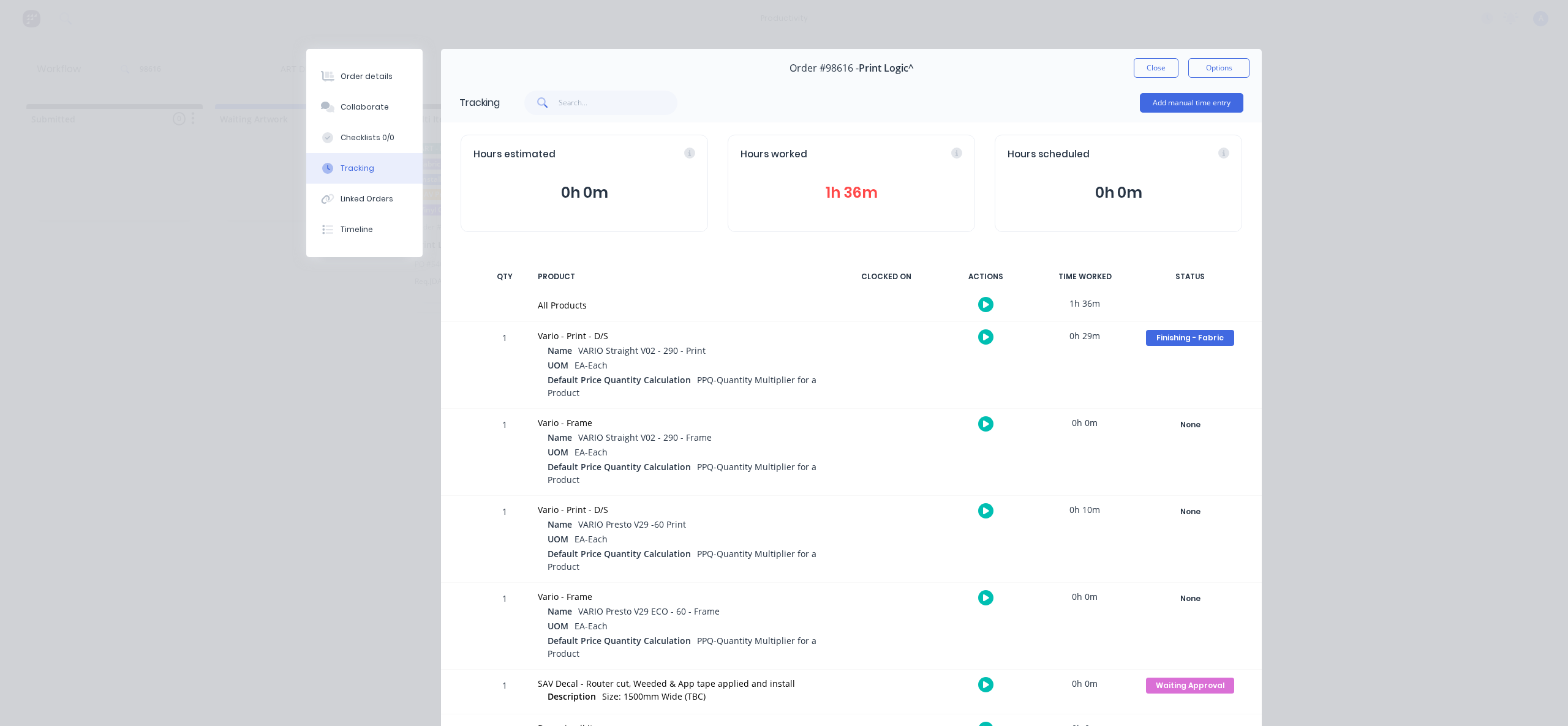
click at [1155, 78] on div "Order #98616 - Print Logic^ Close Options" at bounding box center [851, 68] width 821 height 39
click at [1152, 70] on button "Close" at bounding box center [1156, 68] width 44 height 20
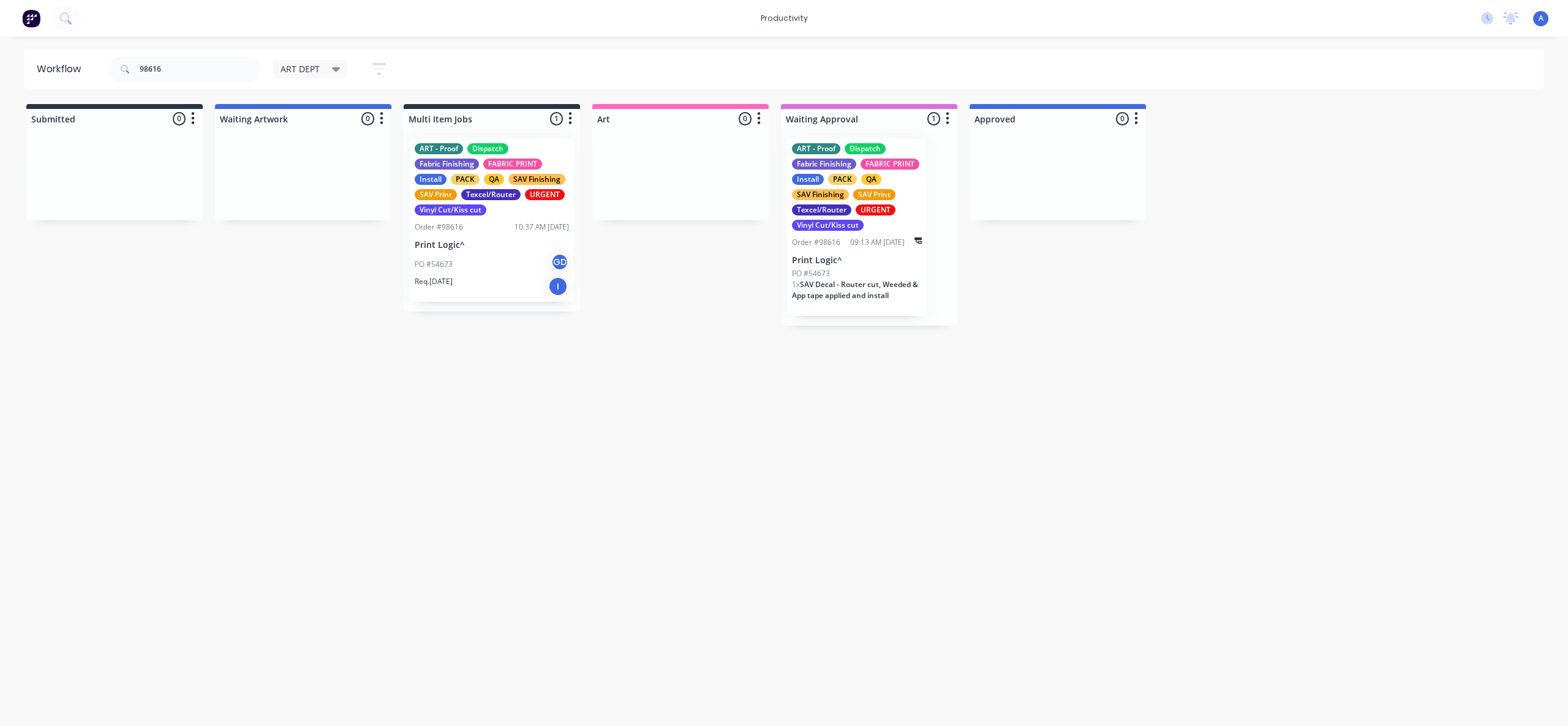
click at [749, 511] on div "Workflow 98616 ART DEPT Save new view None edit ART DEPT (Default) edit Banner …" at bounding box center [784, 375] width 1568 height 652
click at [196, 65] on input "98616" at bounding box center [200, 69] width 121 height 25
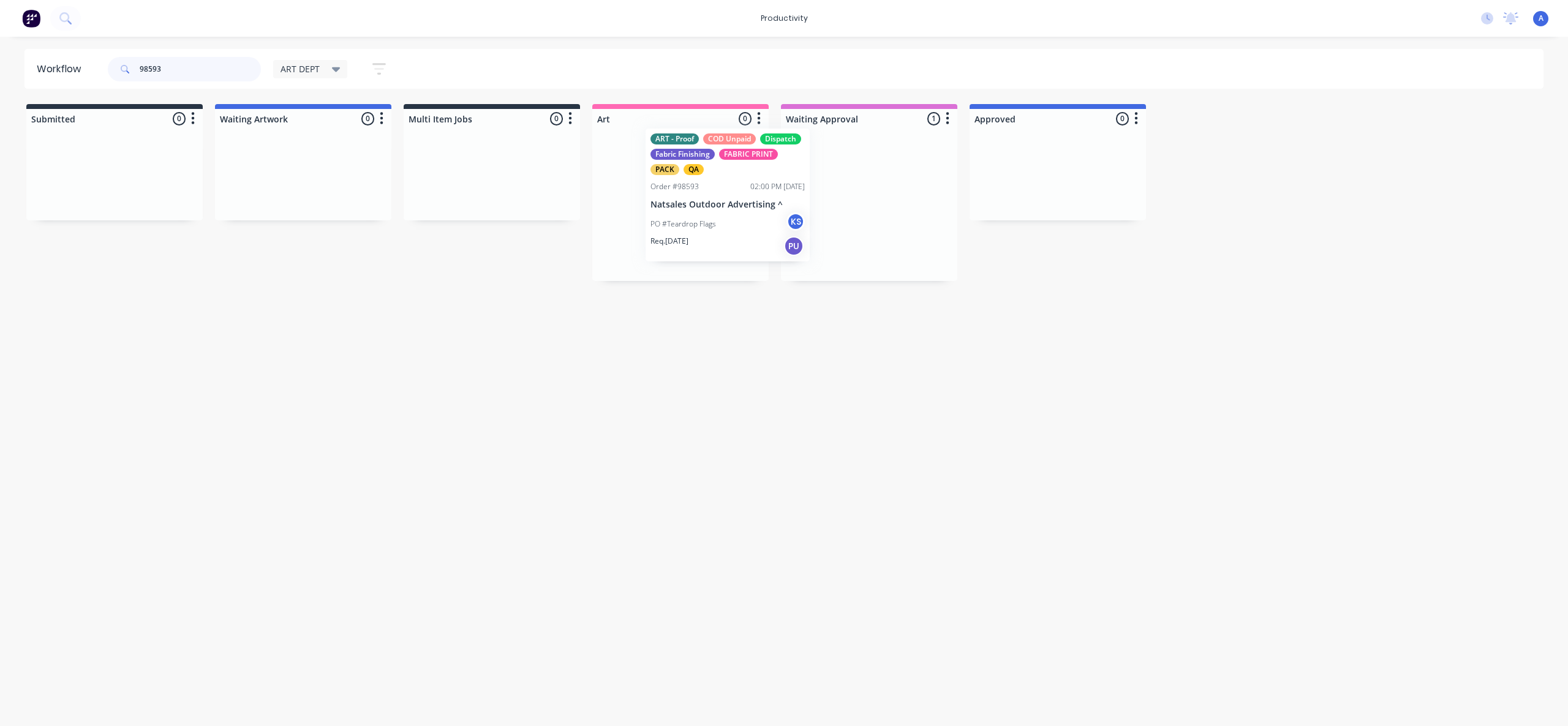
drag, startPoint x: 882, startPoint y: 225, endPoint x: 662, endPoint y: 201, distance: 221.3
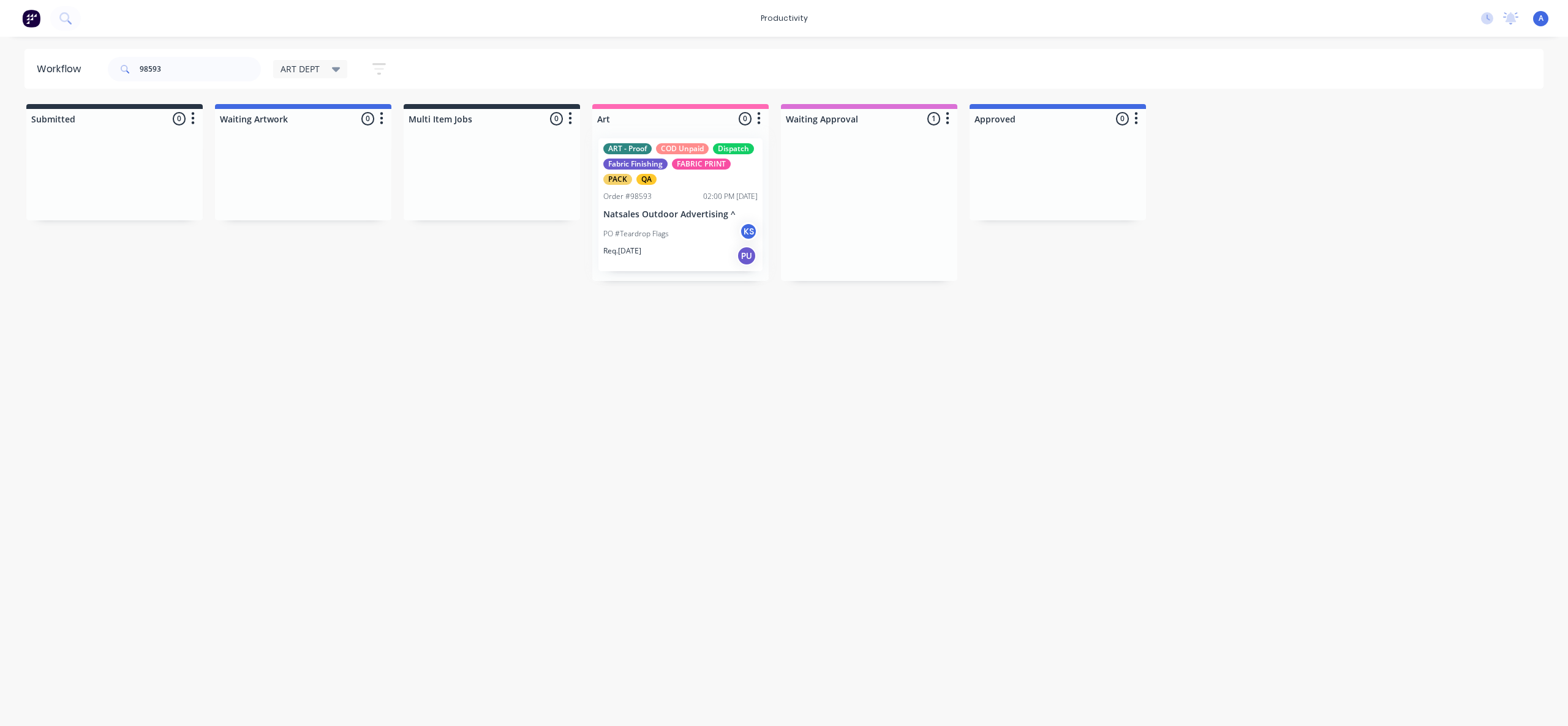
click at [663, 206] on div at bounding box center [680, 204] width 177 height 152
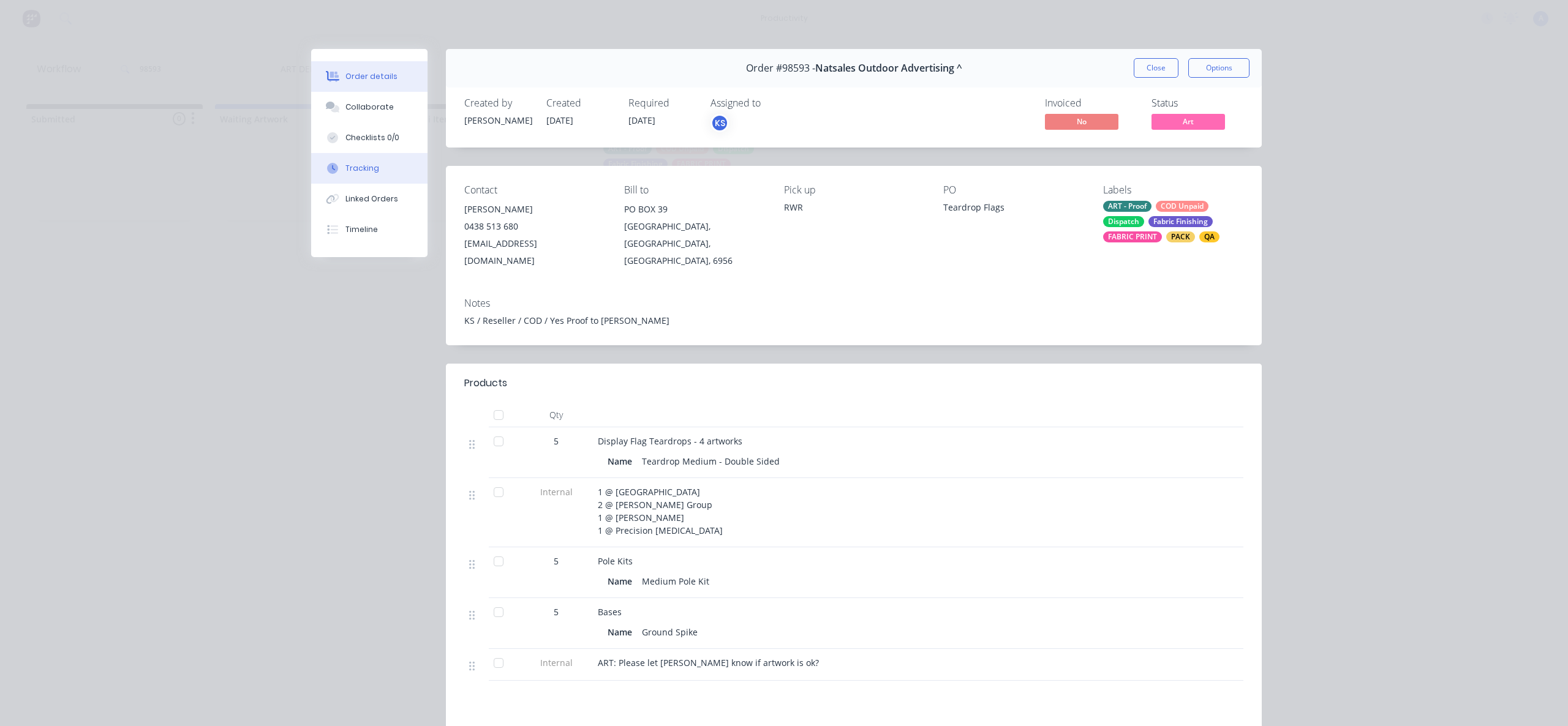
click at [327, 164] on icon at bounding box center [333, 168] width 11 height 11
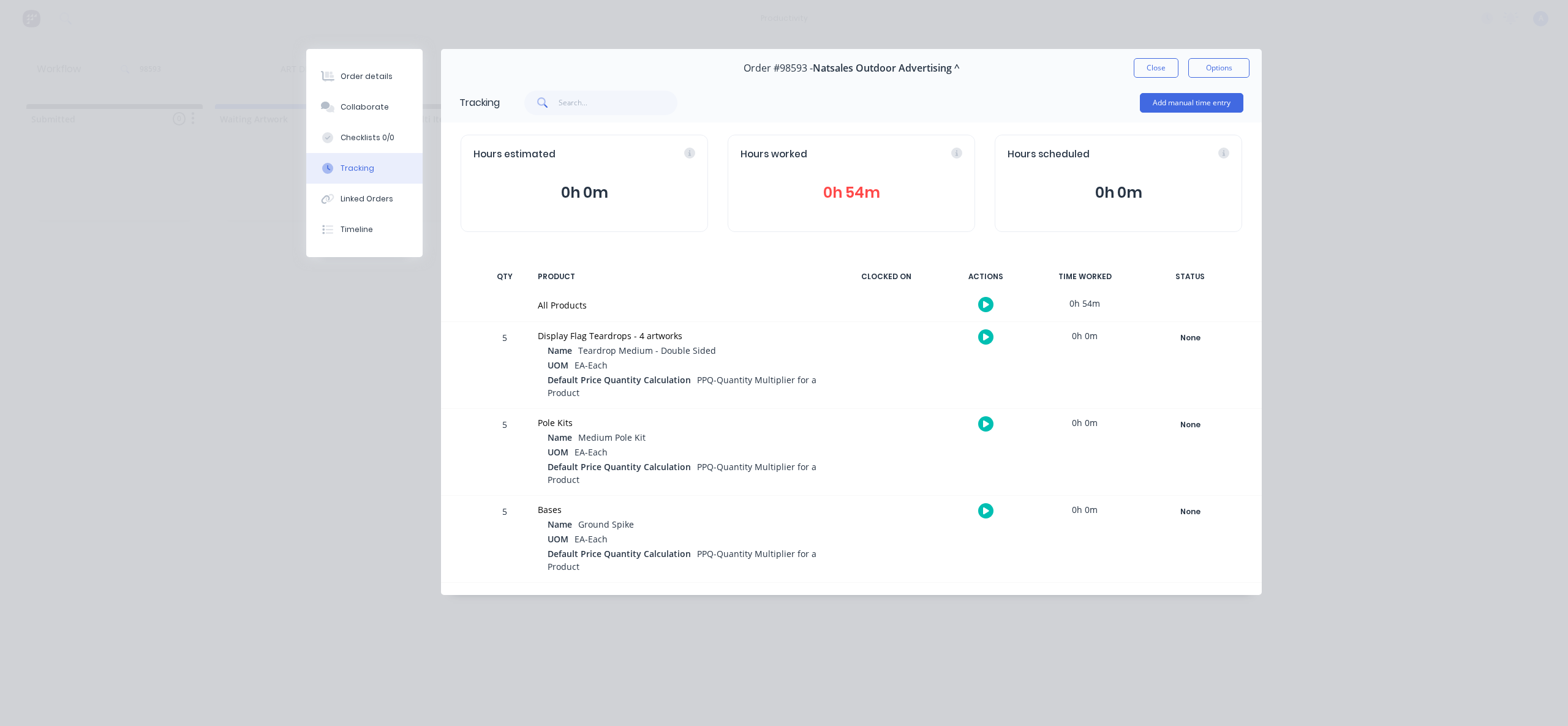
click at [985, 302] on icon "button" at bounding box center [985, 304] width 6 height 8
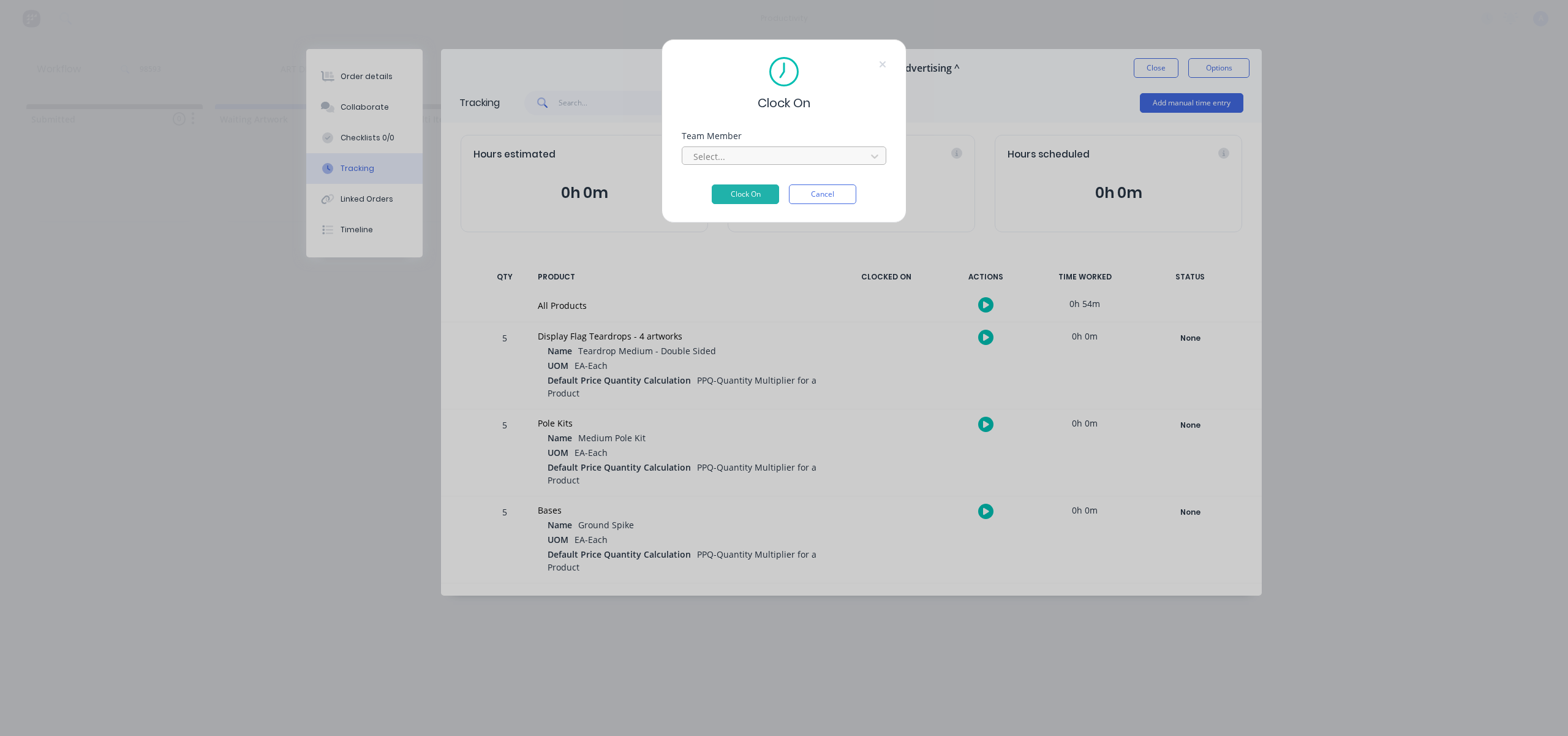
click at [809, 162] on div at bounding box center [775, 156] width 167 height 15
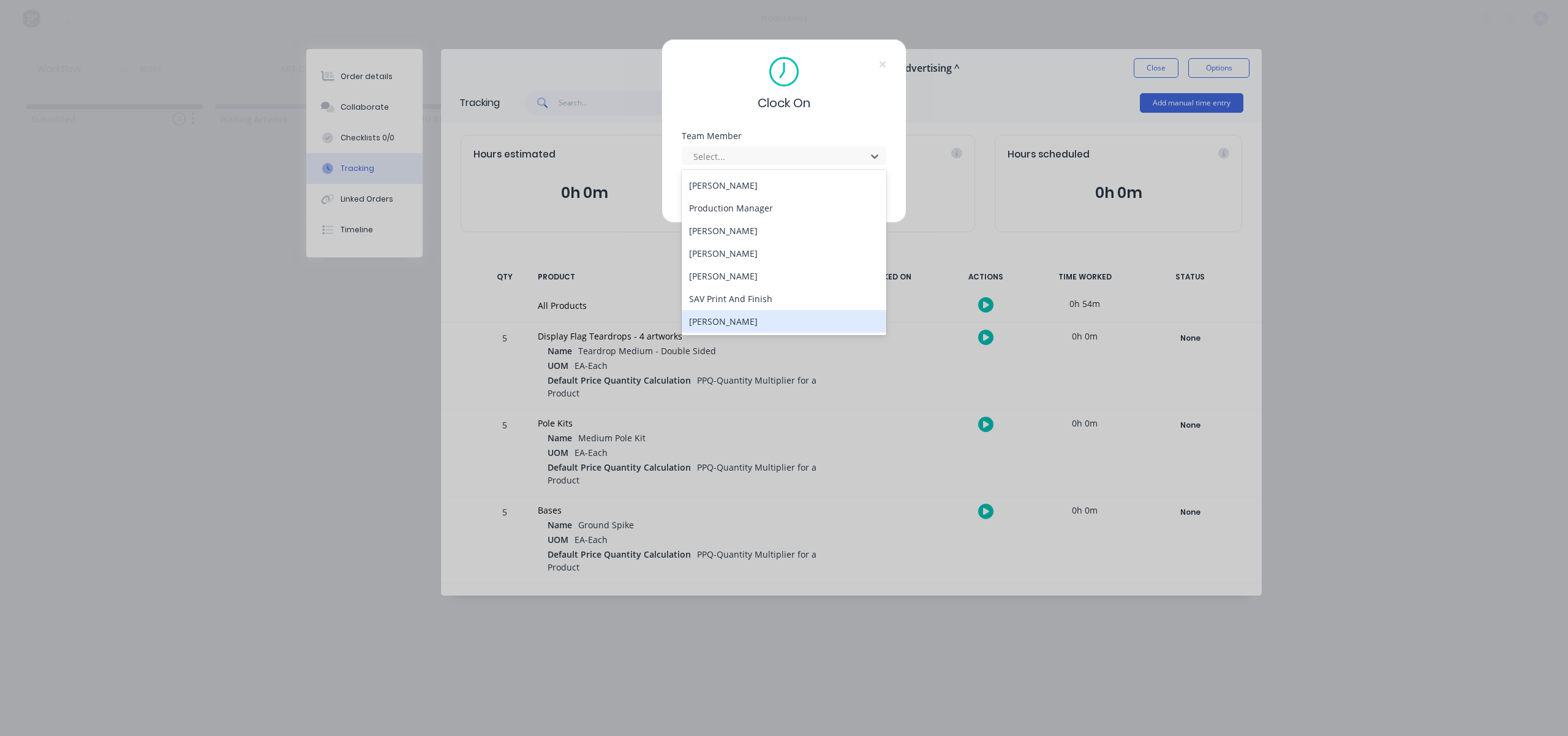
click at [737, 332] on div "[PERSON_NAME]" at bounding box center [784, 322] width 204 height 23
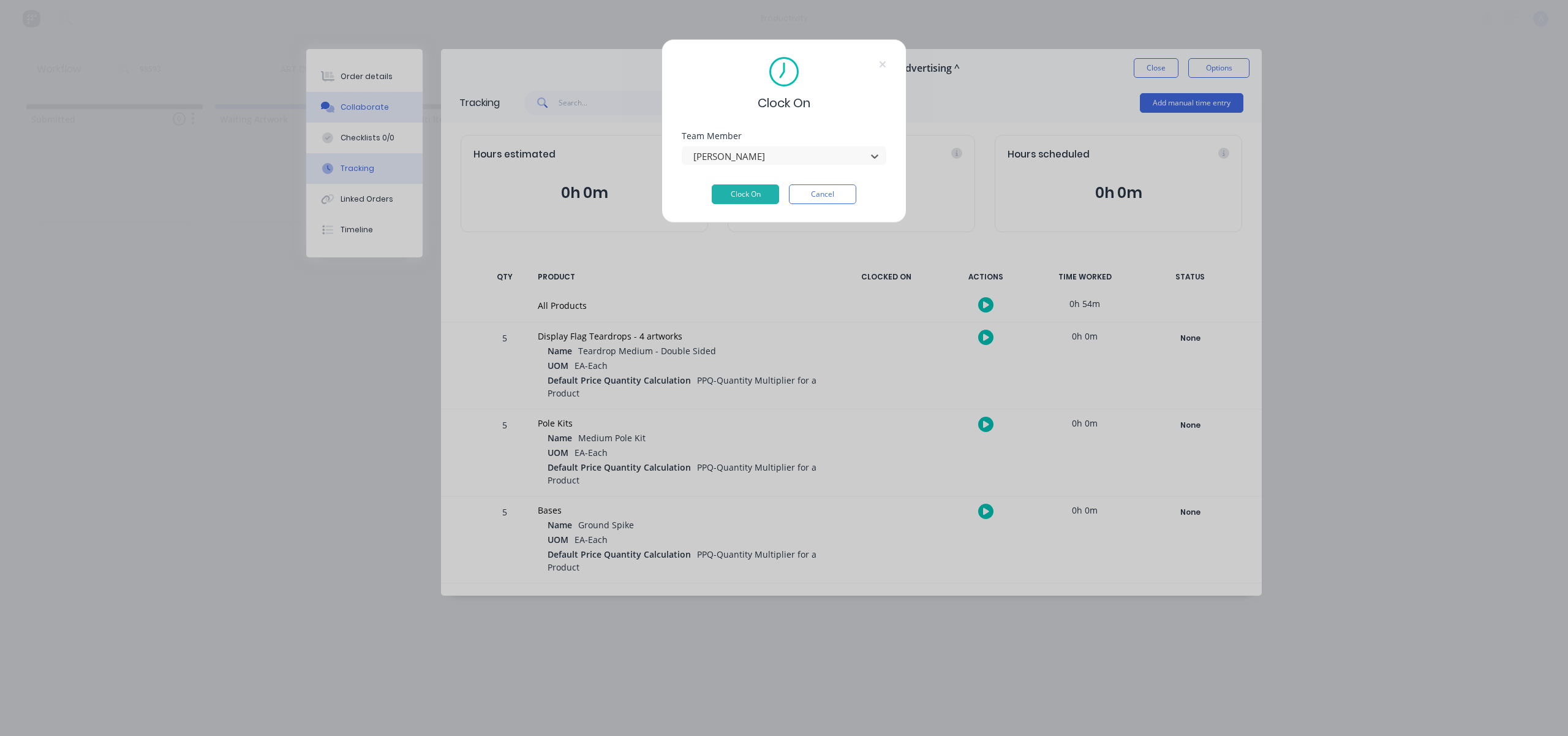
drag, startPoint x: 755, startPoint y: 196, endPoint x: 402, endPoint y: 109, distance: 363.6
click at [755, 196] on button "Clock On" at bounding box center [744, 194] width 67 height 20
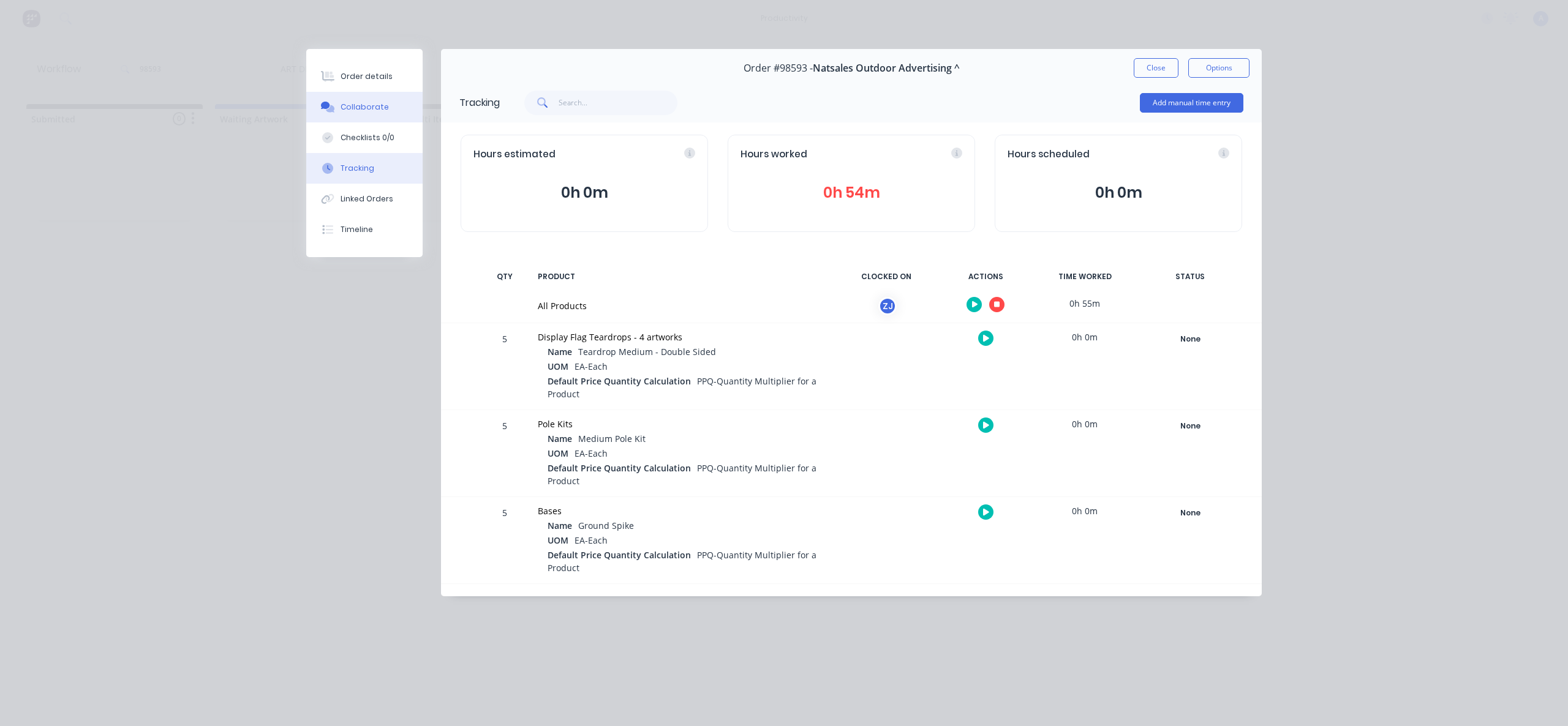
click at [358, 95] on button "Collaborate" at bounding box center [364, 107] width 116 height 30
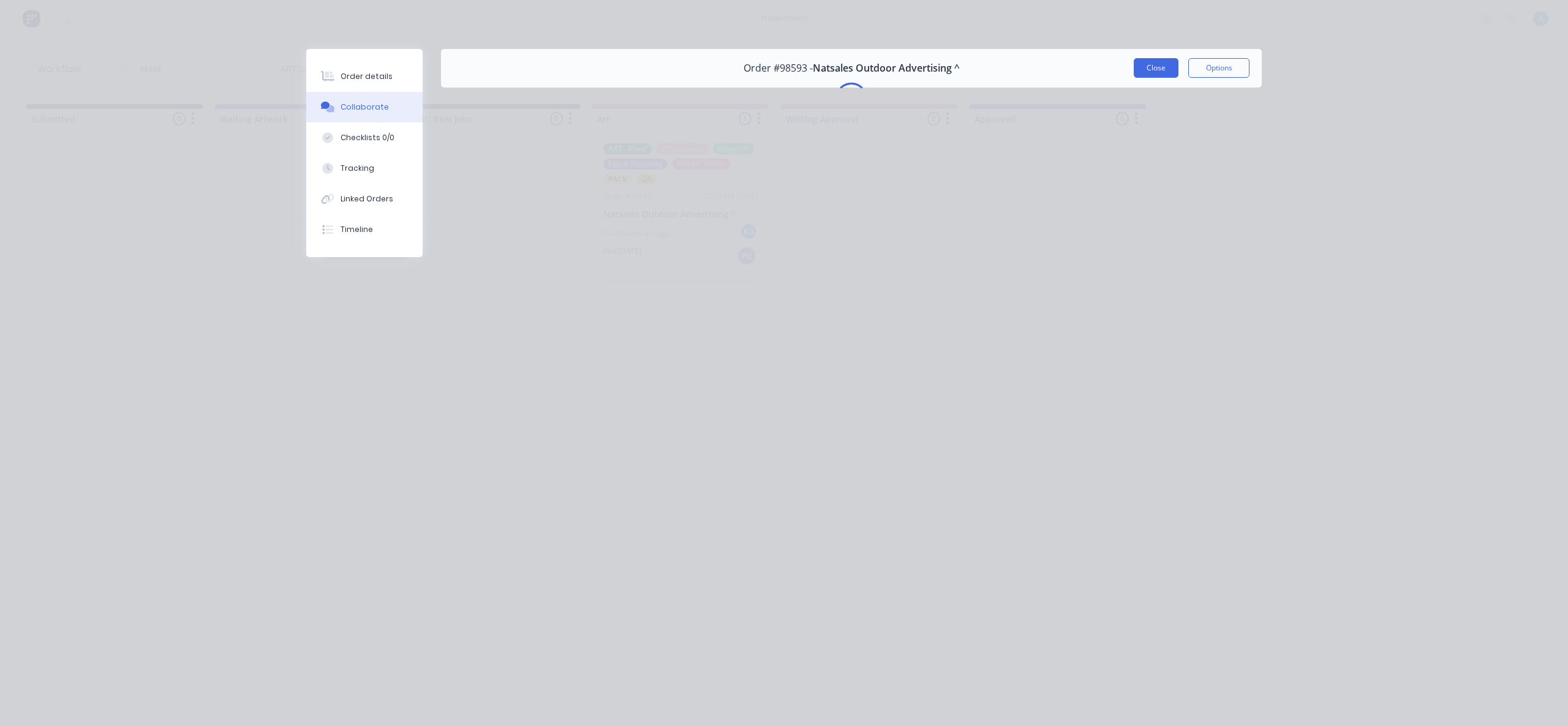
click at [1155, 69] on button "Close" at bounding box center [1156, 68] width 44 height 20
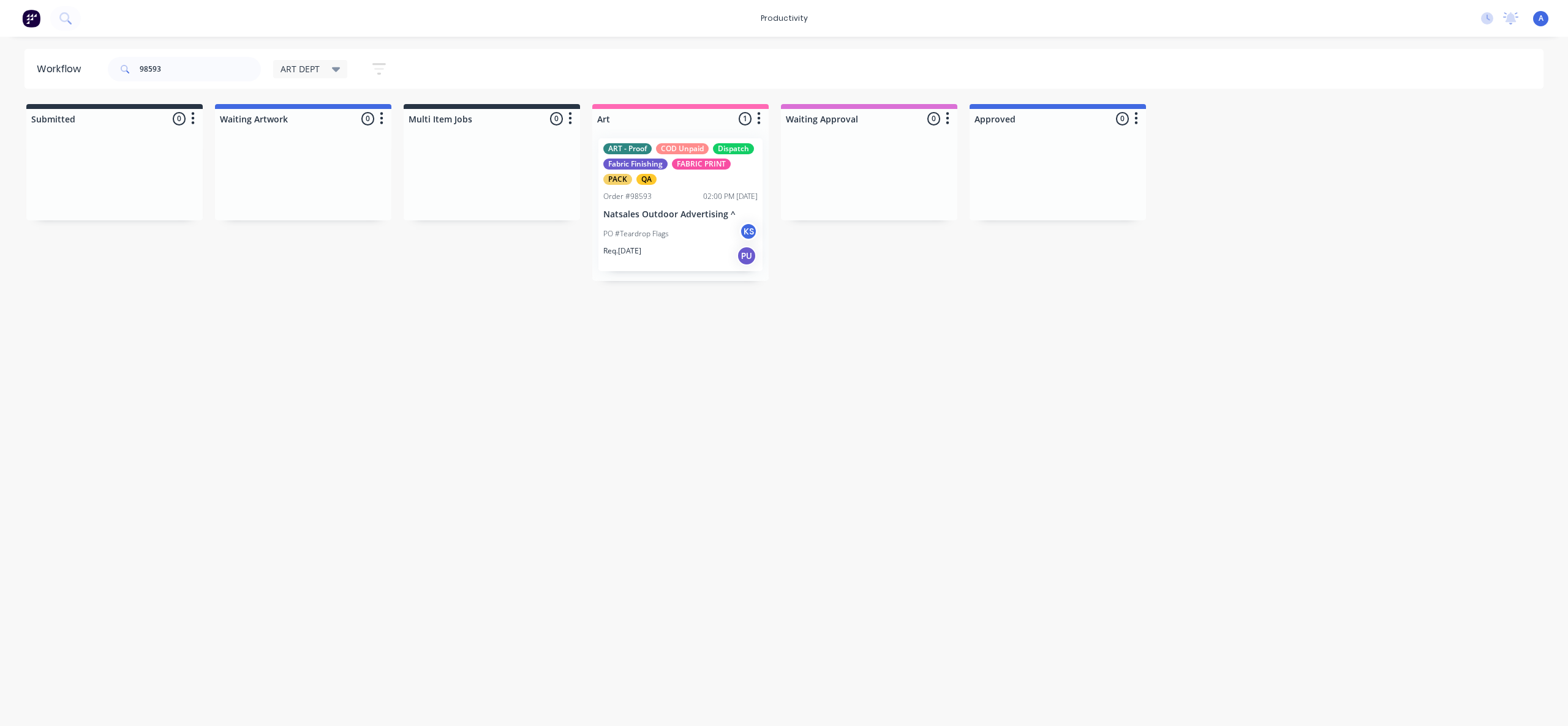
click at [690, 253] on div "Req. [DATE] PU" at bounding box center [680, 256] width 154 height 21
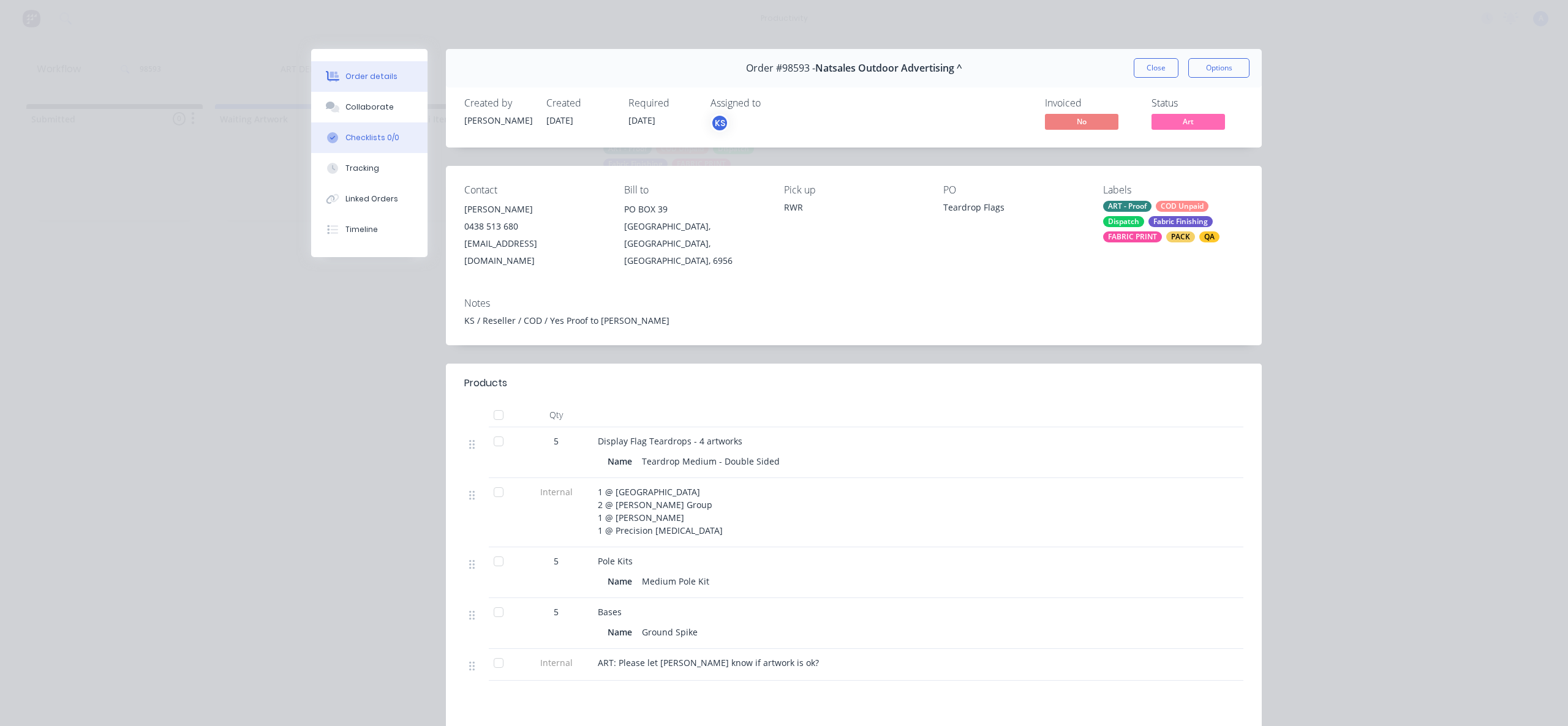
click at [385, 133] on div "Checklists 0/0" at bounding box center [372, 138] width 54 height 11
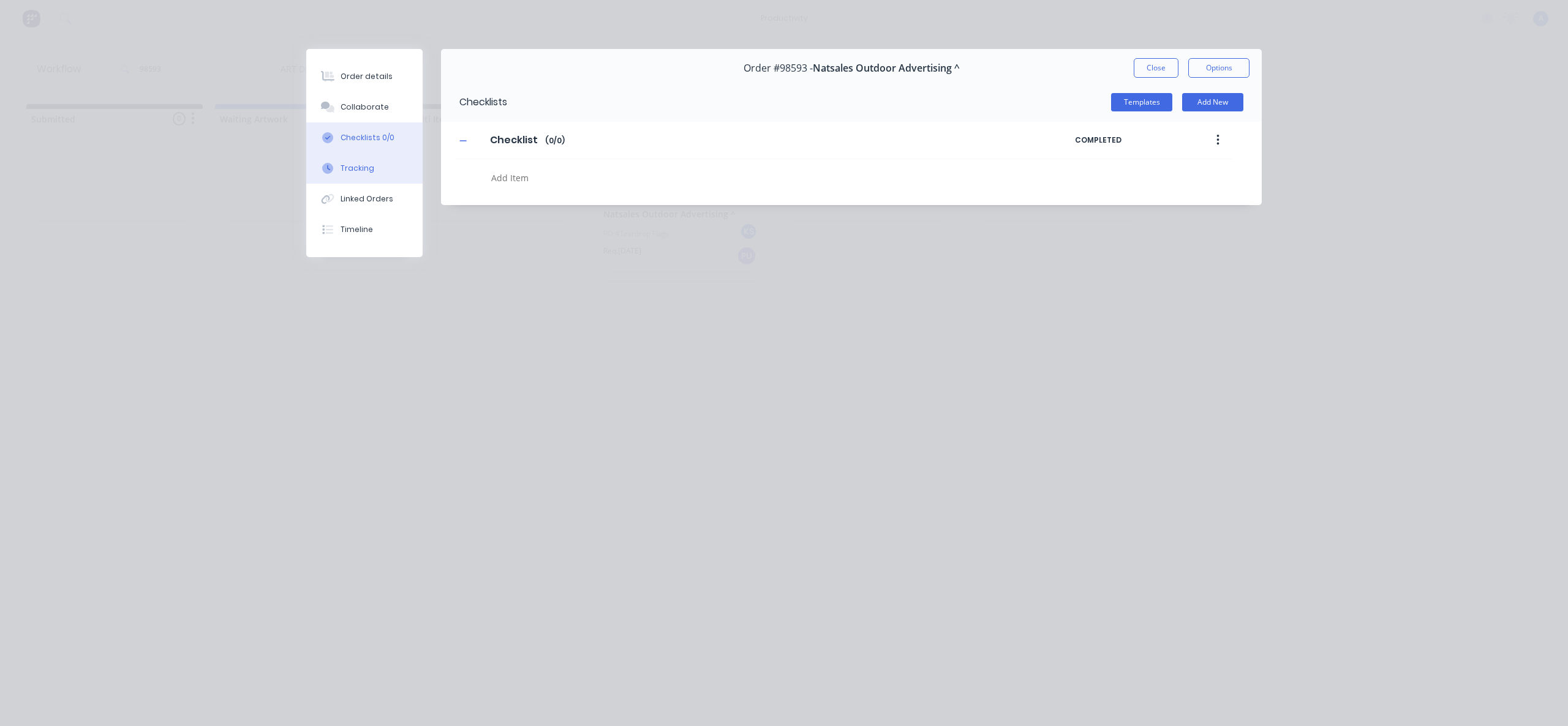
click at [375, 158] on button "Tracking" at bounding box center [364, 168] width 116 height 30
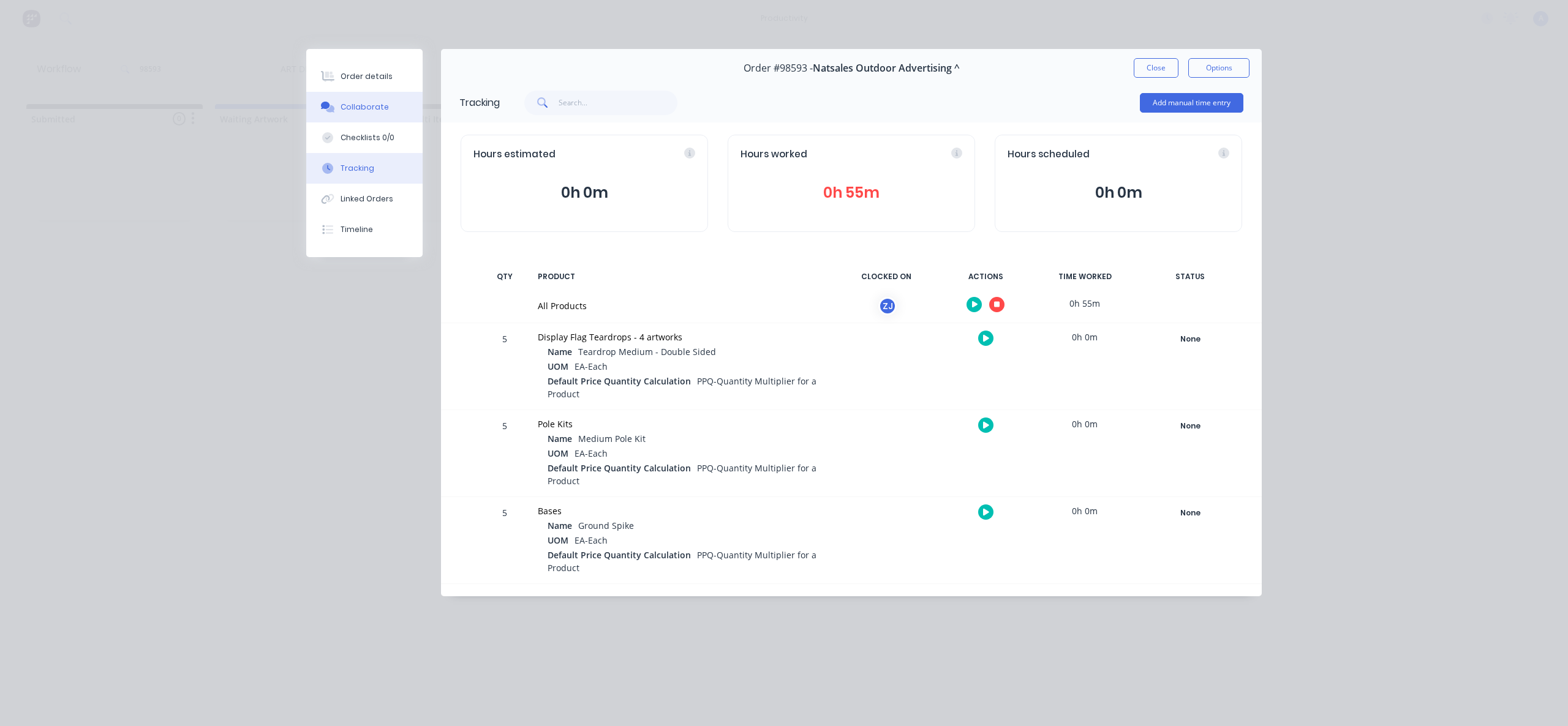
click at [384, 115] on button "Collaborate" at bounding box center [364, 107] width 116 height 30
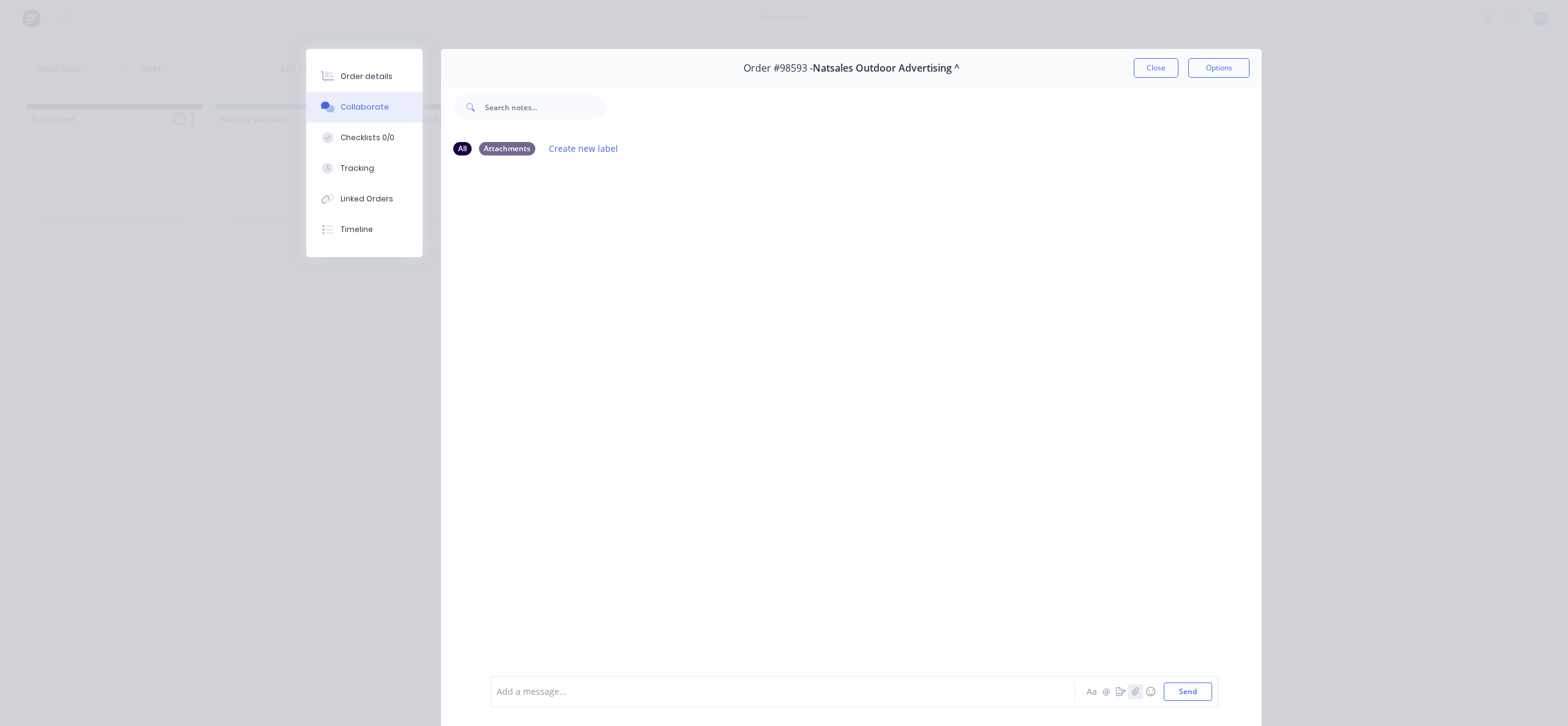
click at [1128, 698] on button "button" at bounding box center [1136, 692] width 15 height 15
click at [1185, 697] on button "Send" at bounding box center [1187, 691] width 48 height 18
click at [1151, 76] on button "Close" at bounding box center [1156, 68] width 44 height 20
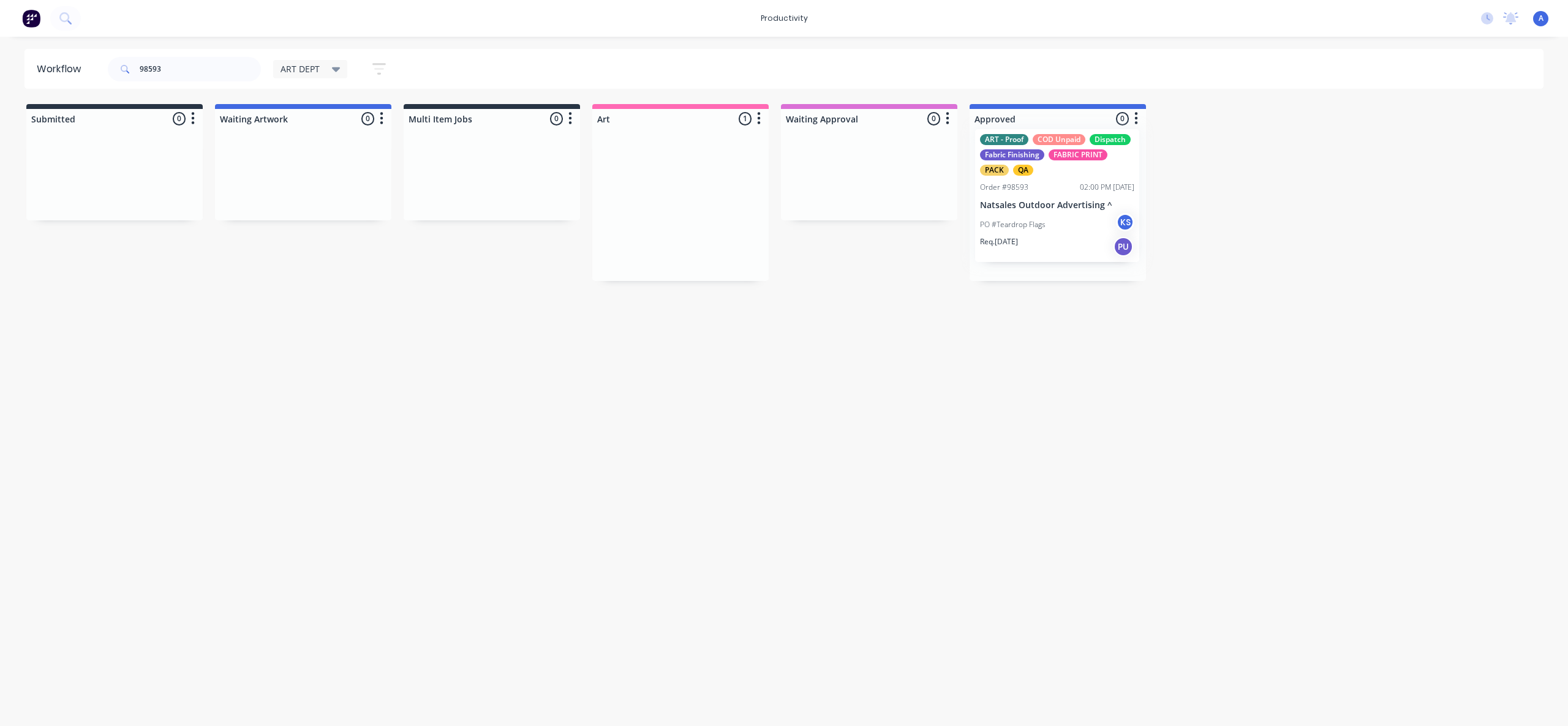
drag, startPoint x: 661, startPoint y: 249, endPoint x: 1037, endPoint y: 239, distance: 376.1
click at [1037, 239] on div "PO #Teardrop Flags KS" at bounding box center [1057, 233] width 154 height 24
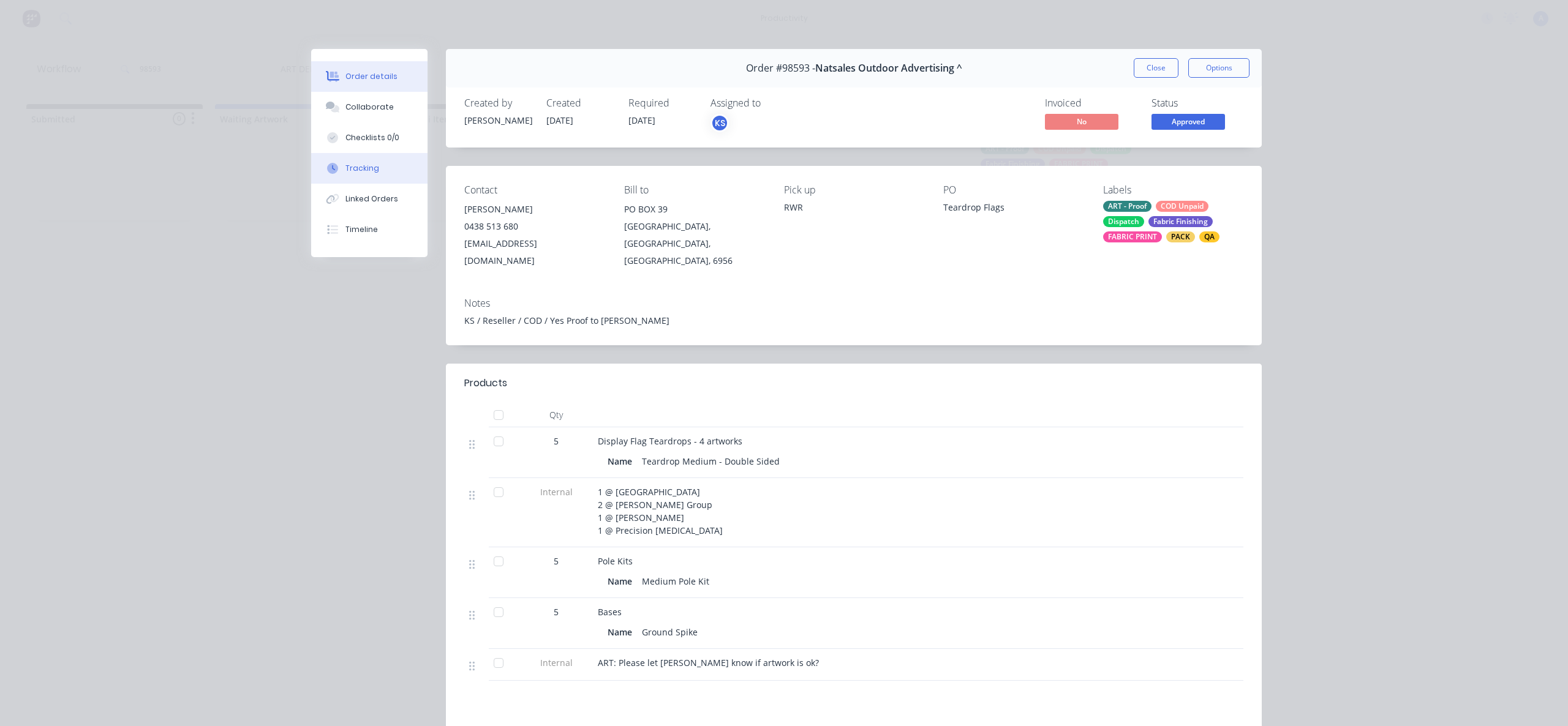
click at [369, 173] on div "Tracking" at bounding box center [362, 168] width 34 height 11
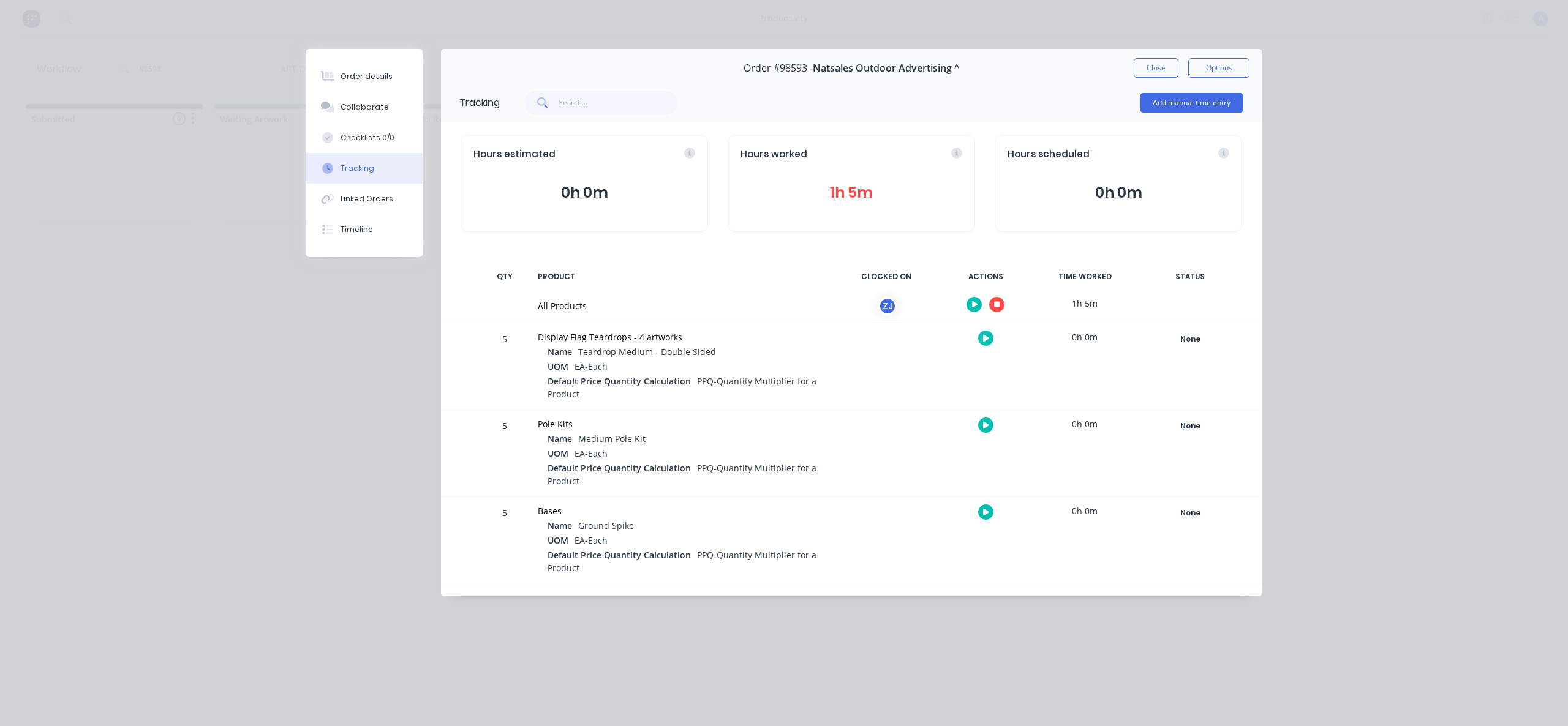
click at [985, 302] on div at bounding box center [984, 304] width 92 height 30
click at [992, 302] on button "button" at bounding box center [997, 304] width 15 height 15
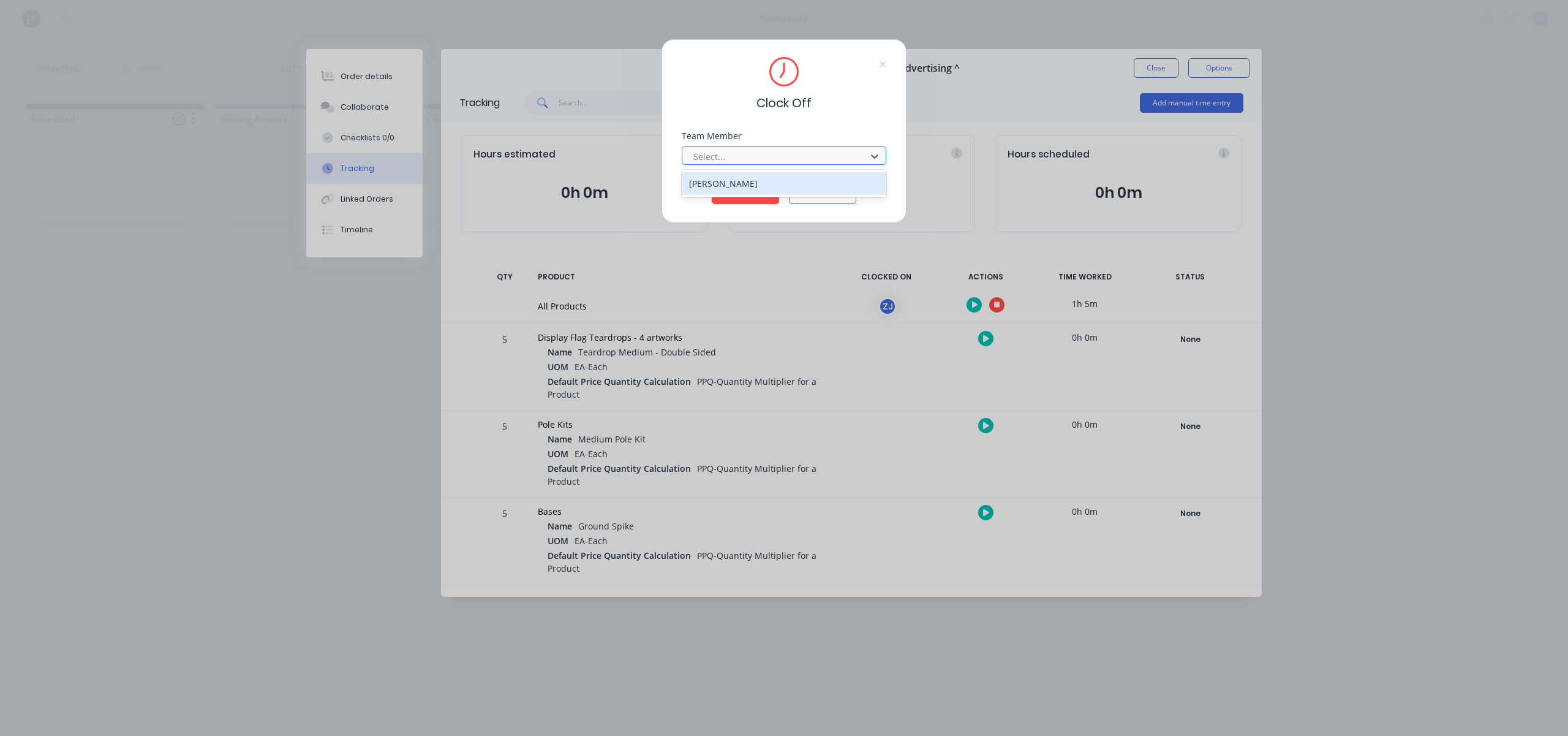
click at [820, 149] on div at bounding box center [775, 156] width 167 height 15
click at [792, 189] on div "[PERSON_NAME]" at bounding box center [784, 184] width 204 height 23
click at [773, 188] on button "Clock Off" at bounding box center [744, 194] width 67 height 20
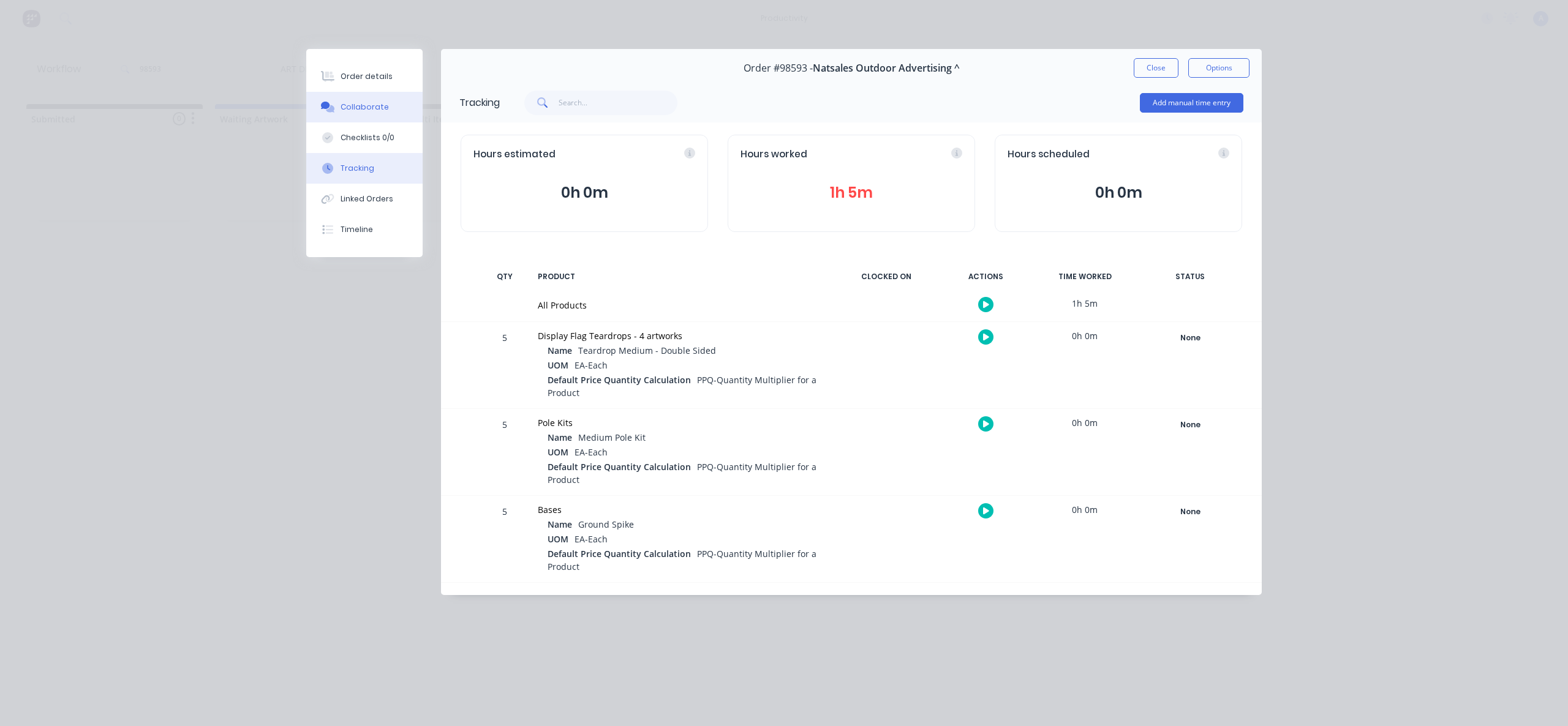
click at [340, 104] on div "Collaborate" at bounding box center [364, 107] width 48 height 11
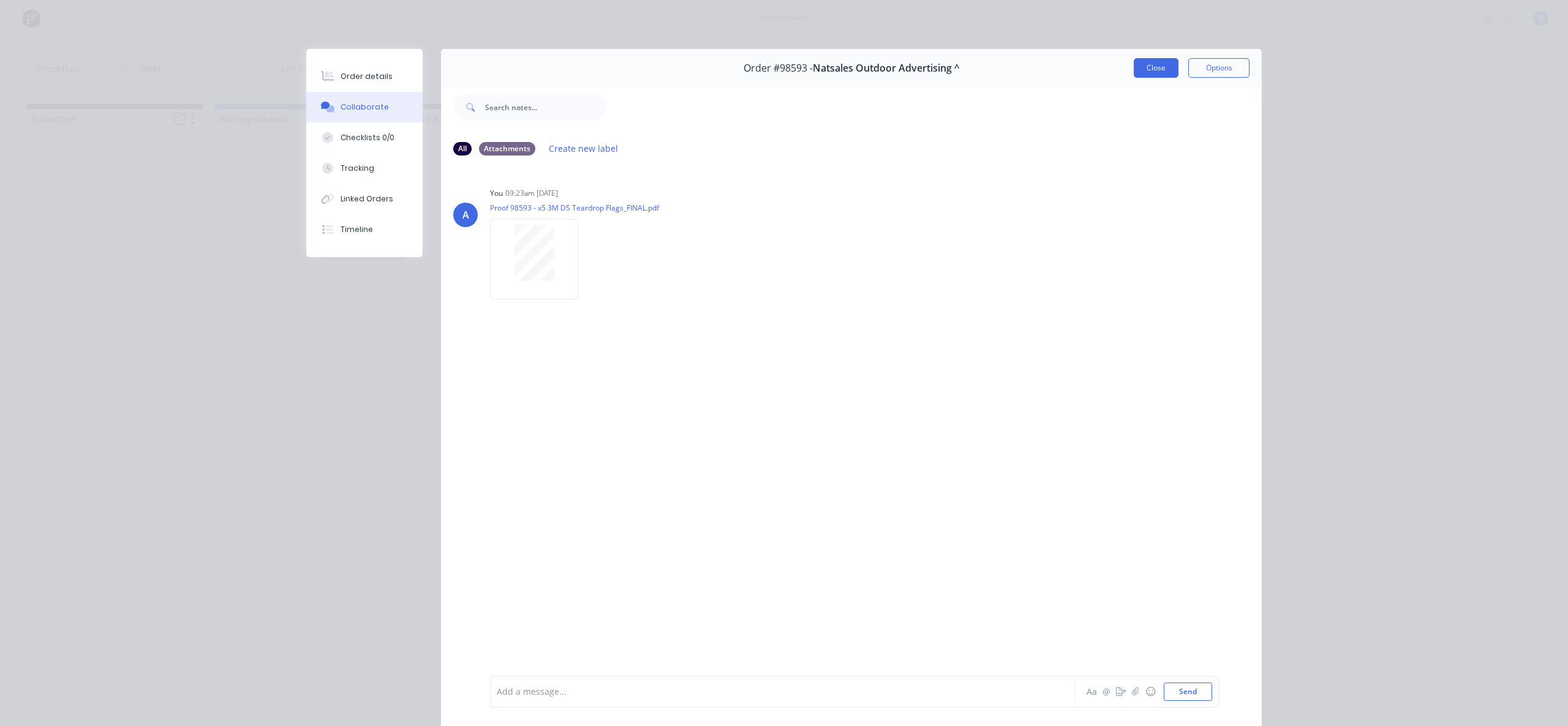
click at [1141, 65] on button "Close" at bounding box center [1156, 68] width 44 height 20
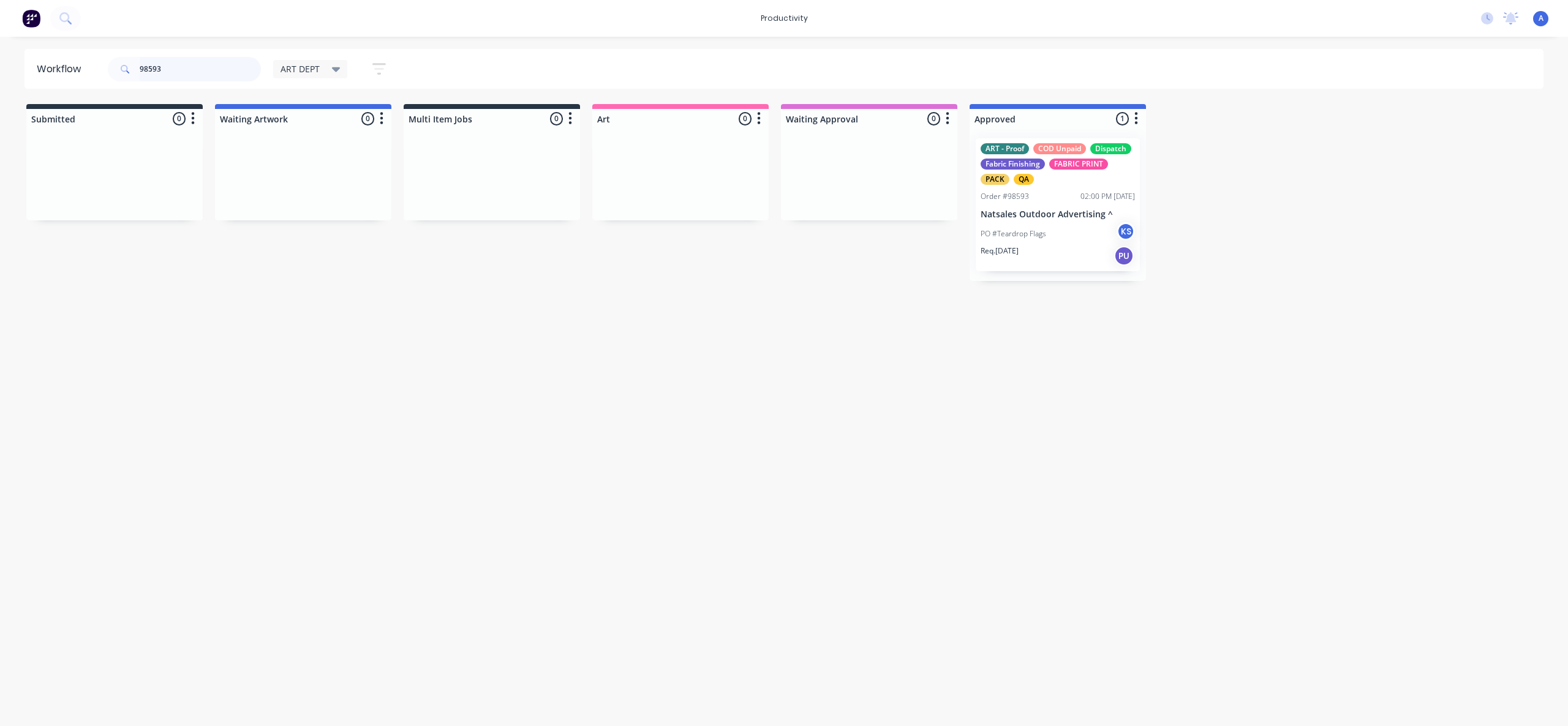
click at [197, 73] on input "98593" at bounding box center [200, 69] width 121 height 25
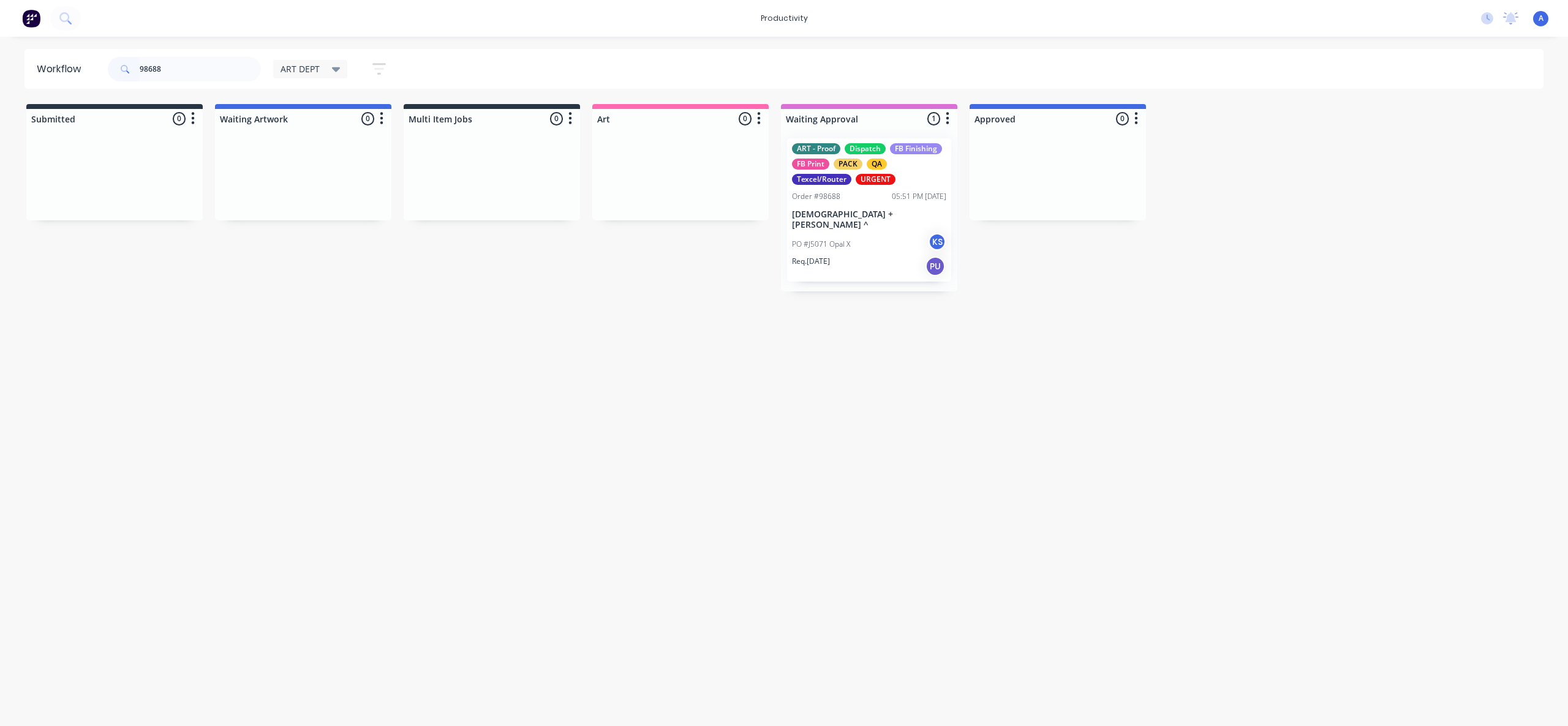
click at [875, 233] on div "PO #J5071 Opal X KS" at bounding box center [868, 244] width 154 height 24
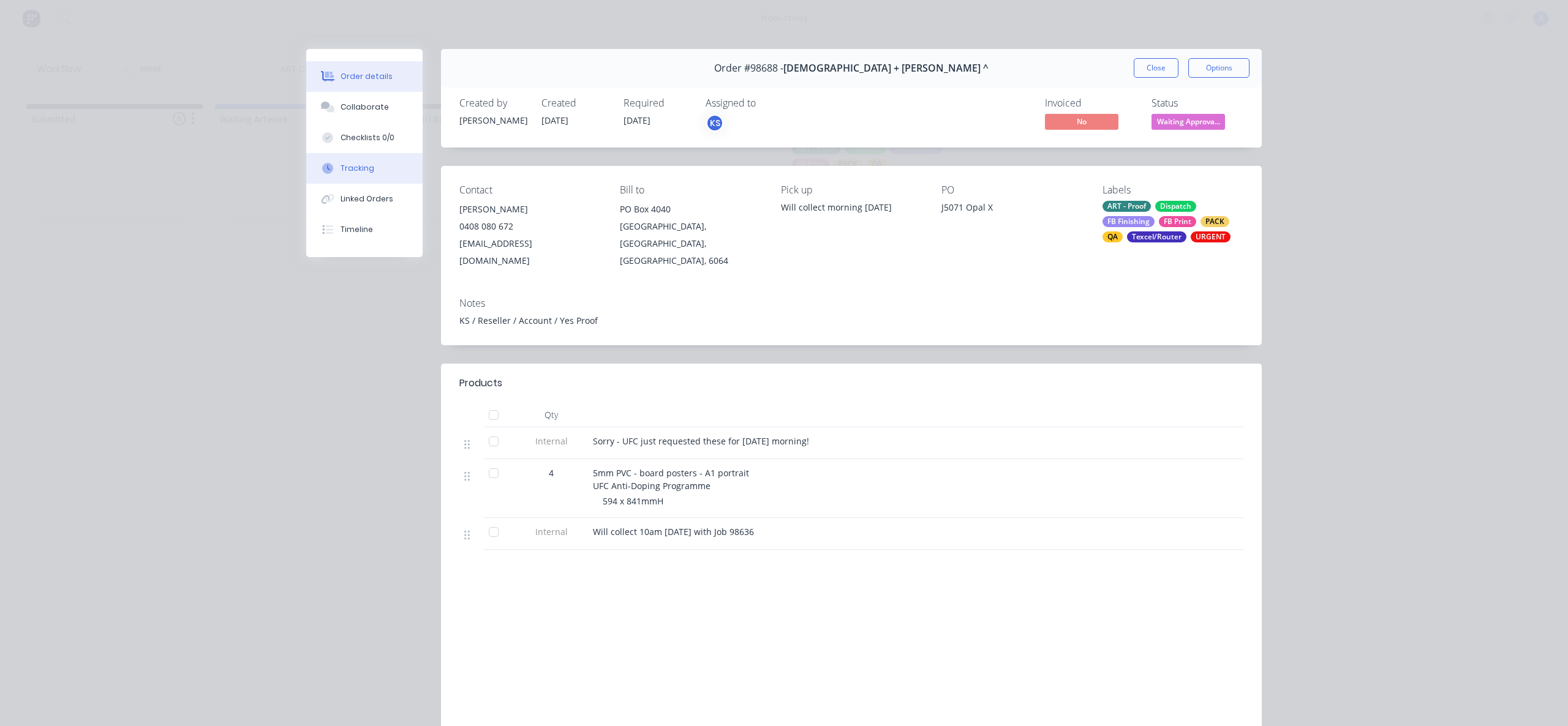
click at [341, 183] on button "Tracking" at bounding box center [364, 168] width 116 height 30
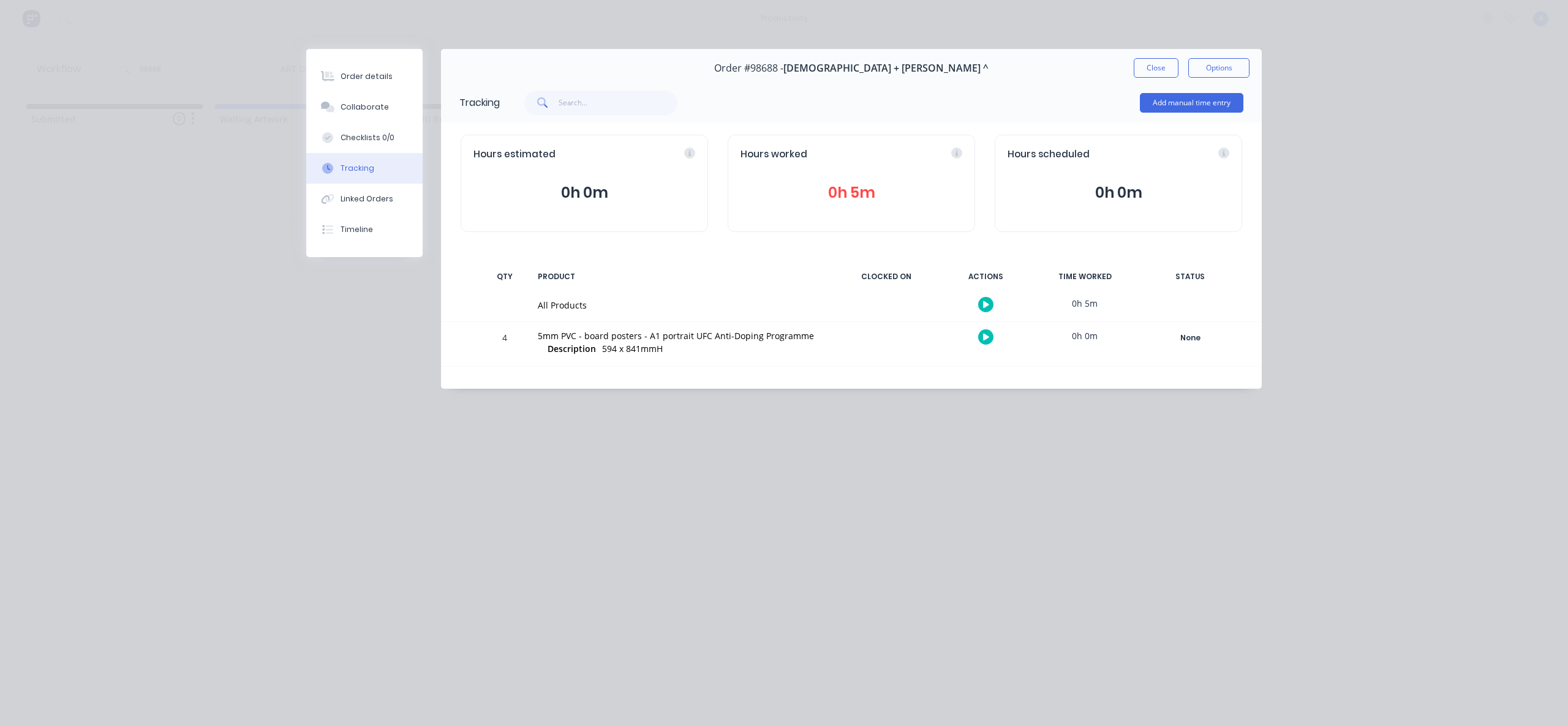
click at [984, 305] on icon "button" at bounding box center [985, 304] width 6 height 7
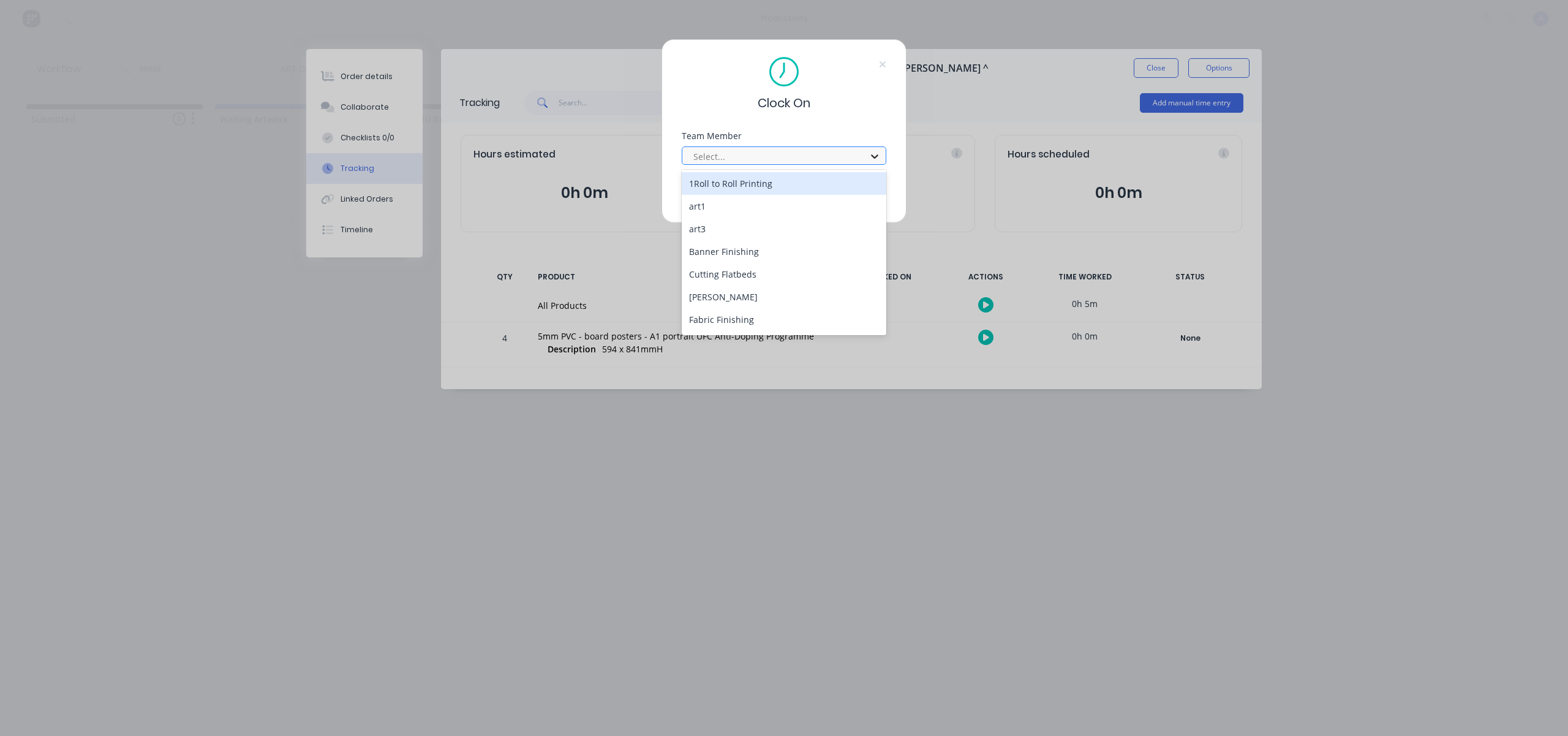
click at [864, 155] on div at bounding box center [874, 156] width 22 height 20
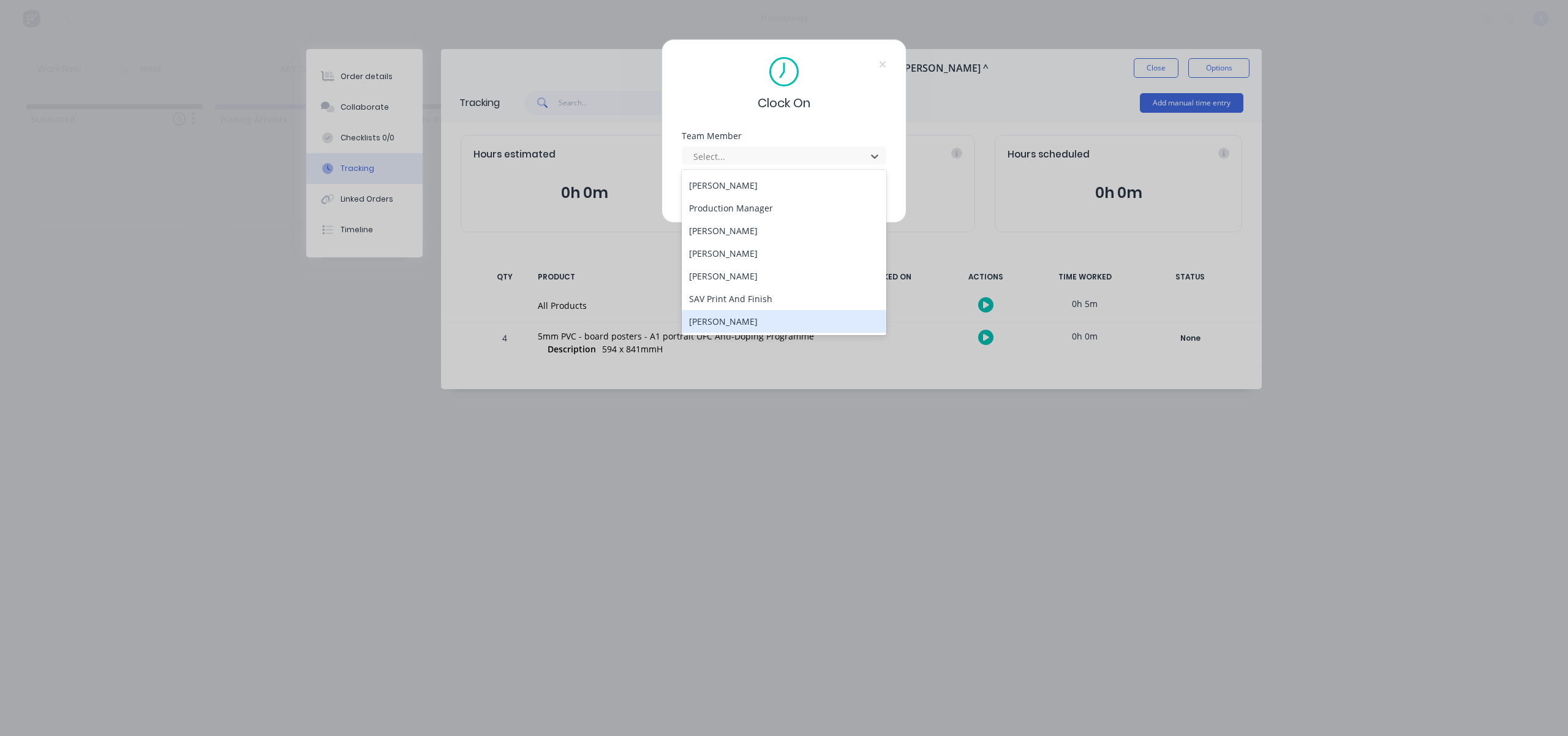
click at [759, 313] on div "[PERSON_NAME]" at bounding box center [784, 322] width 204 height 23
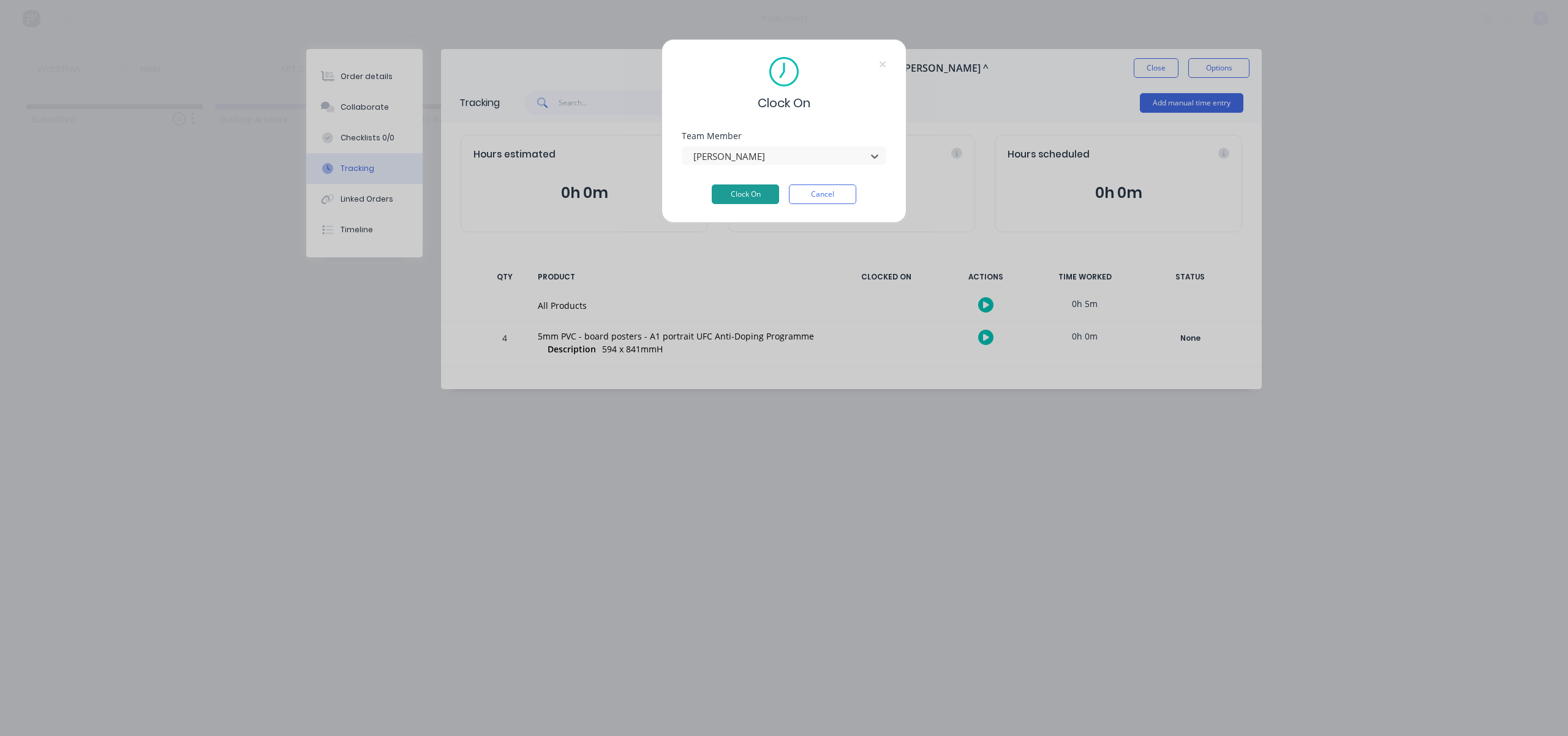
click at [756, 192] on button "Clock On" at bounding box center [744, 194] width 67 height 20
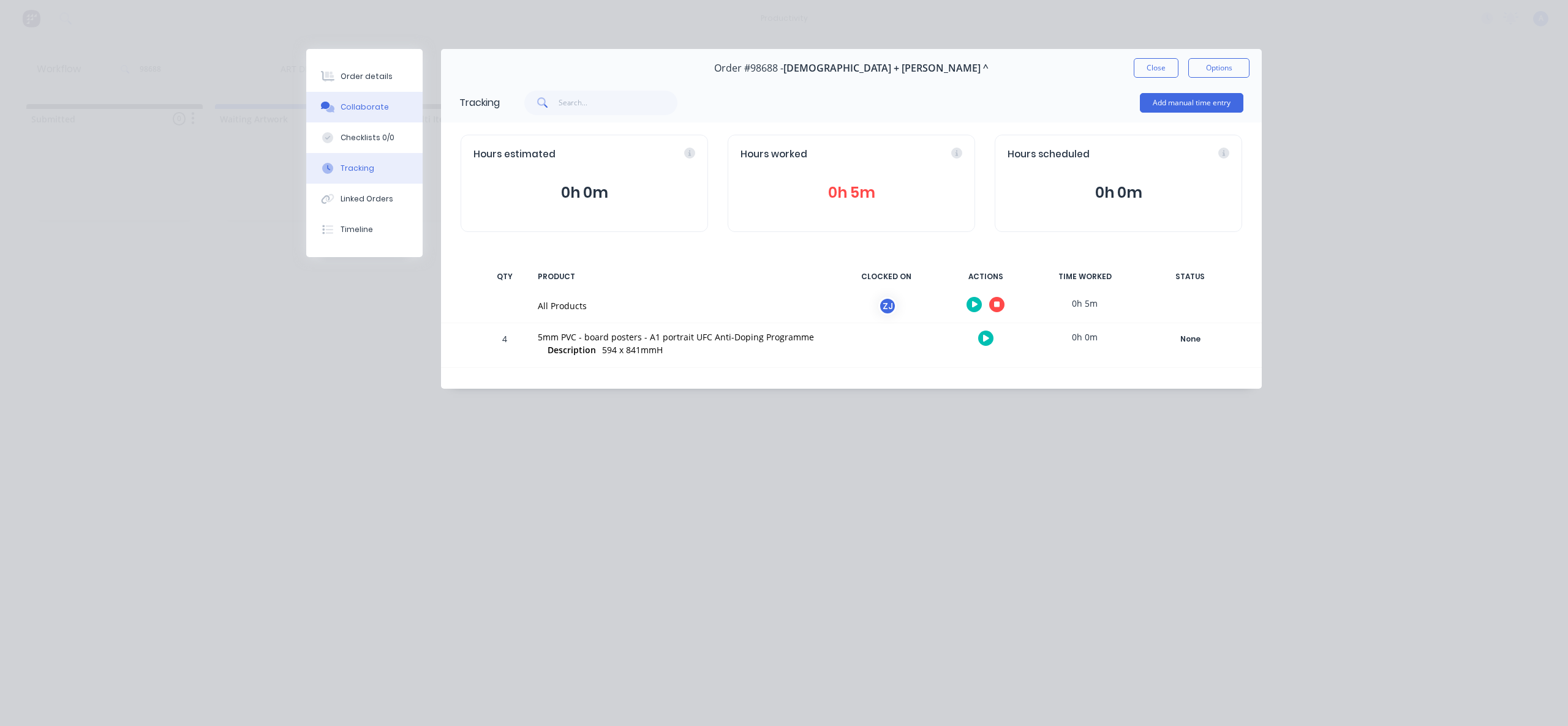
click at [385, 115] on button "Collaborate" at bounding box center [364, 107] width 116 height 30
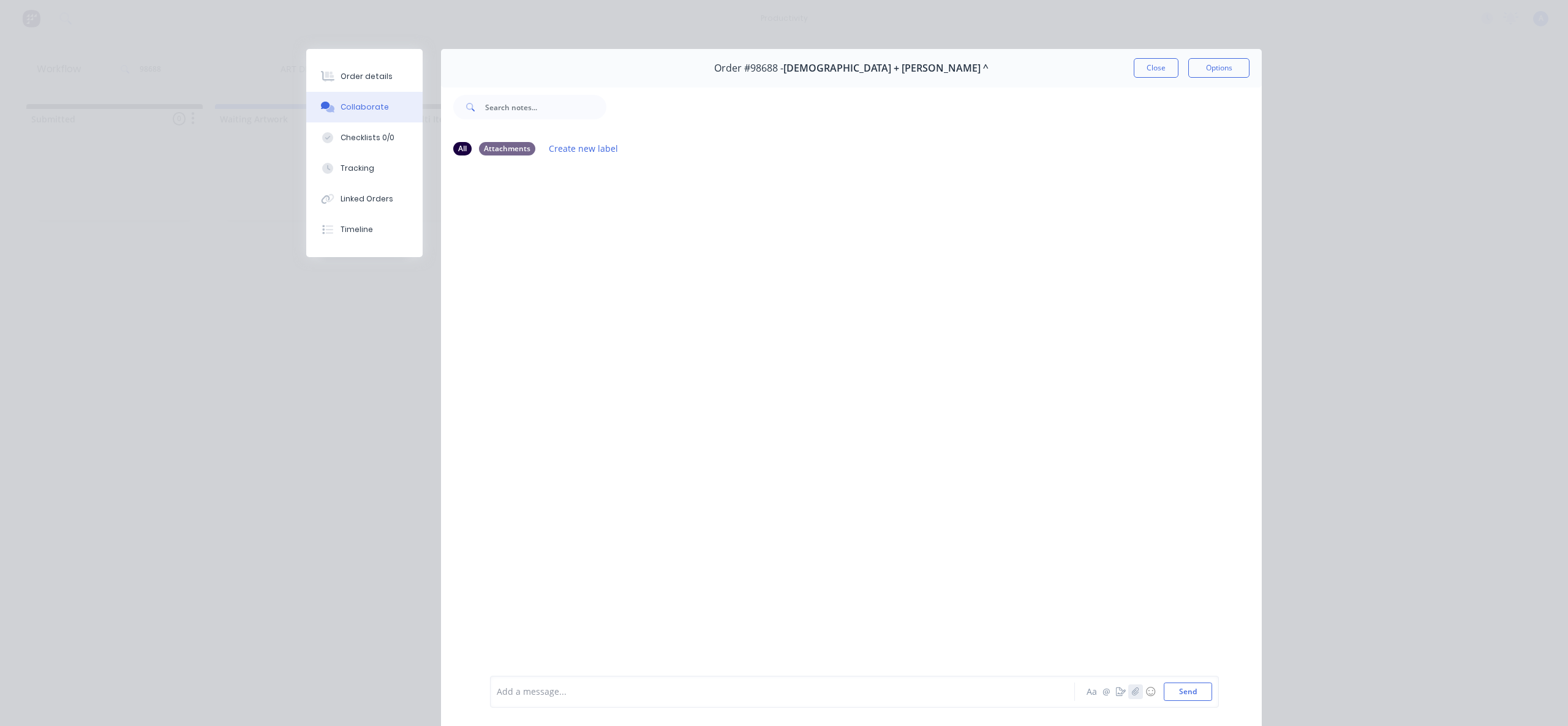
click at [1128, 694] on button "button" at bounding box center [1136, 692] width 15 height 15
click at [1132, 692] on icon "button" at bounding box center [1136, 691] width 8 height 9
click at [1173, 693] on button "Send" at bounding box center [1187, 691] width 48 height 18
click at [369, 173] on button "Tracking" at bounding box center [364, 168] width 116 height 30
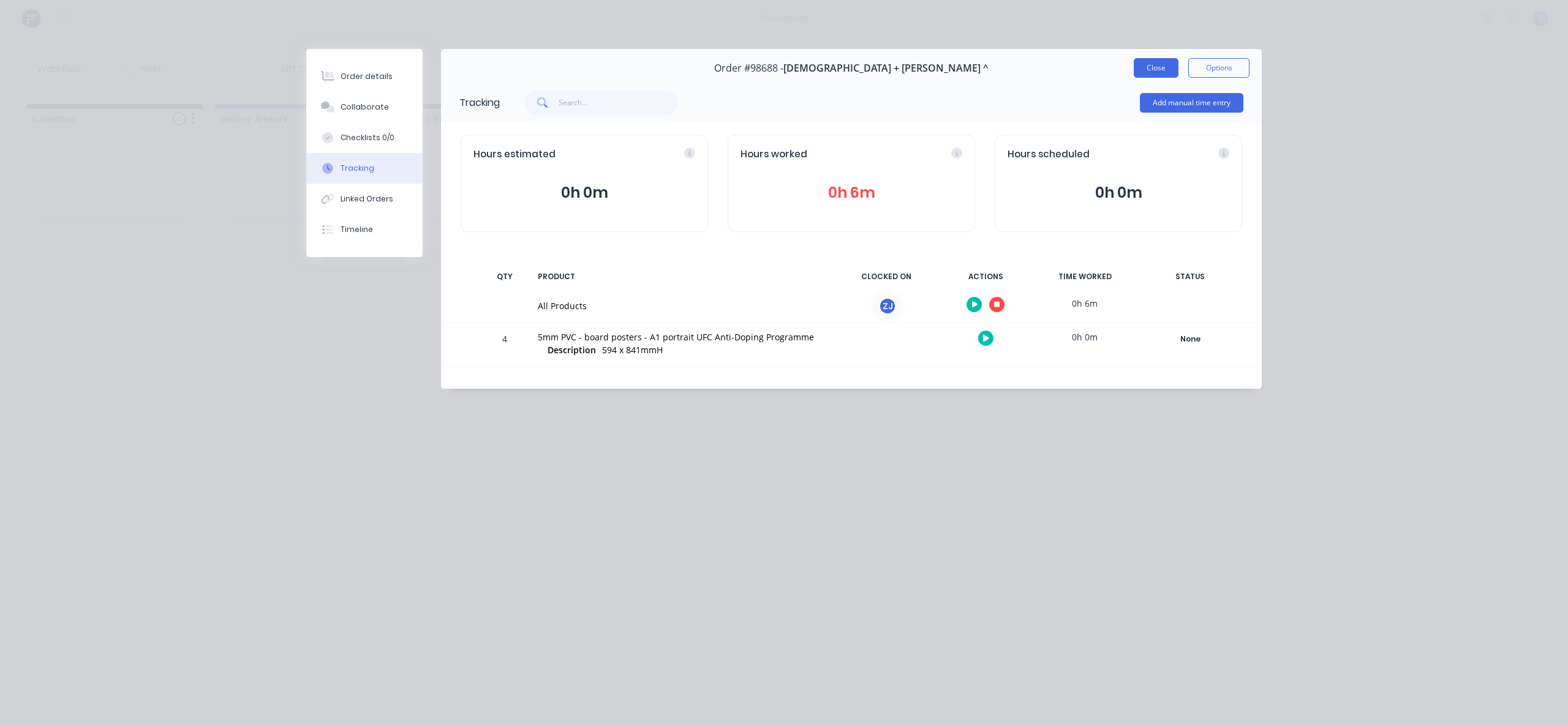
click at [1148, 60] on button "Close" at bounding box center [1156, 68] width 44 height 20
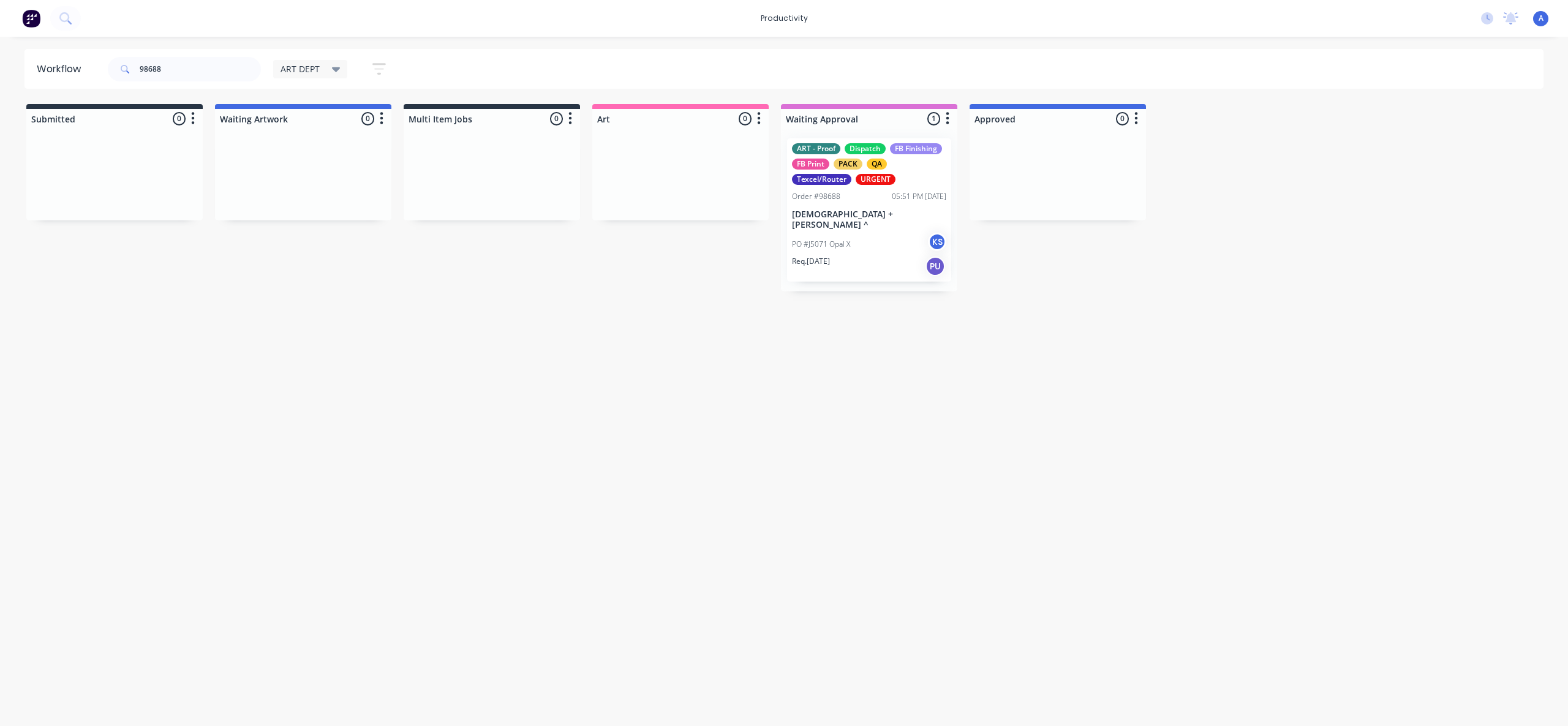
click at [1019, 426] on div "Workflow 98688 ART DEPT Save new view None edit ART DEPT (Default) edit Banner …" at bounding box center [784, 375] width 1568 height 652
drag, startPoint x: 823, startPoint y: 258, endPoint x: 665, endPoint y: 251, distance: 158.2
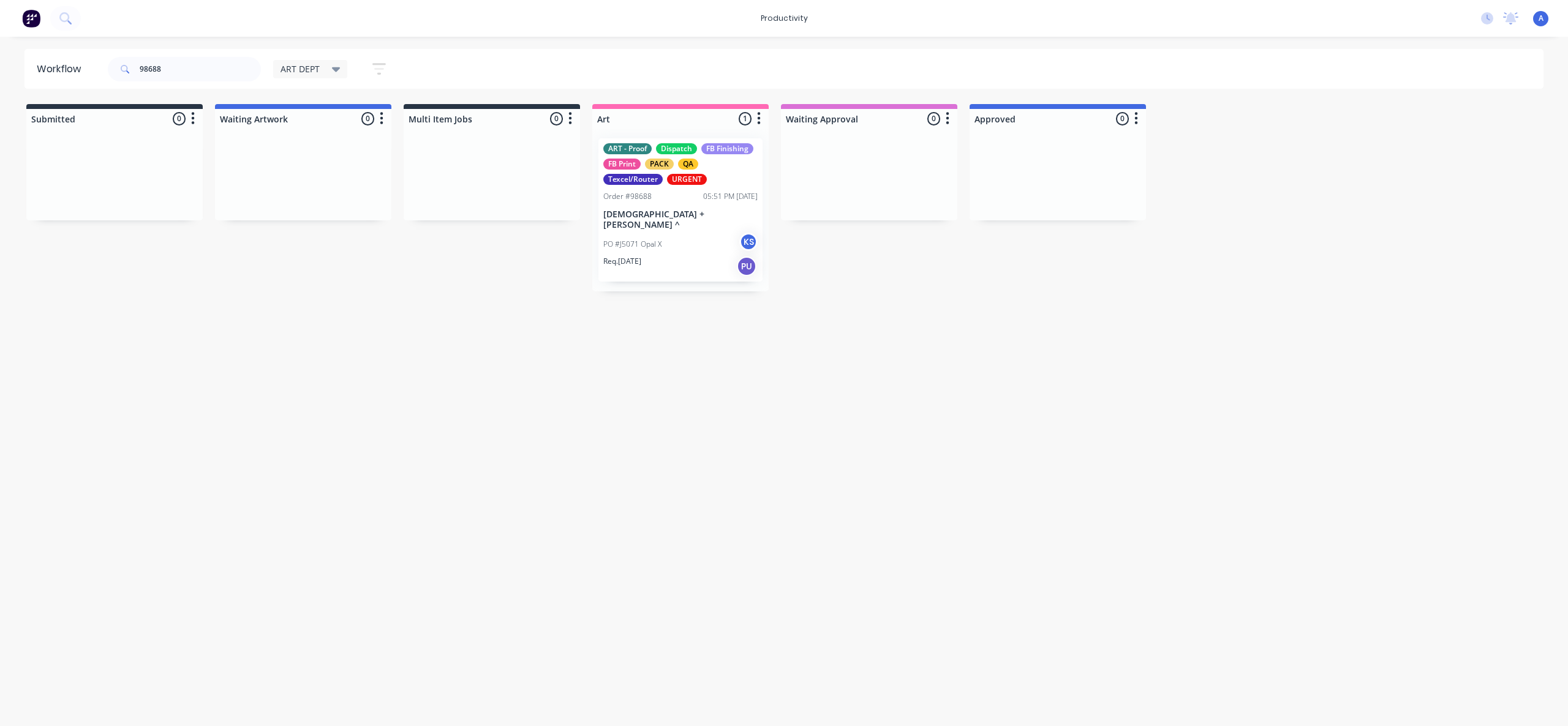
click at [698, 215] on p "[DEMOGRAPHIC_DATA] + [PERSON_NAME] ^" at bounding box center [680, 219] width 154 height 21
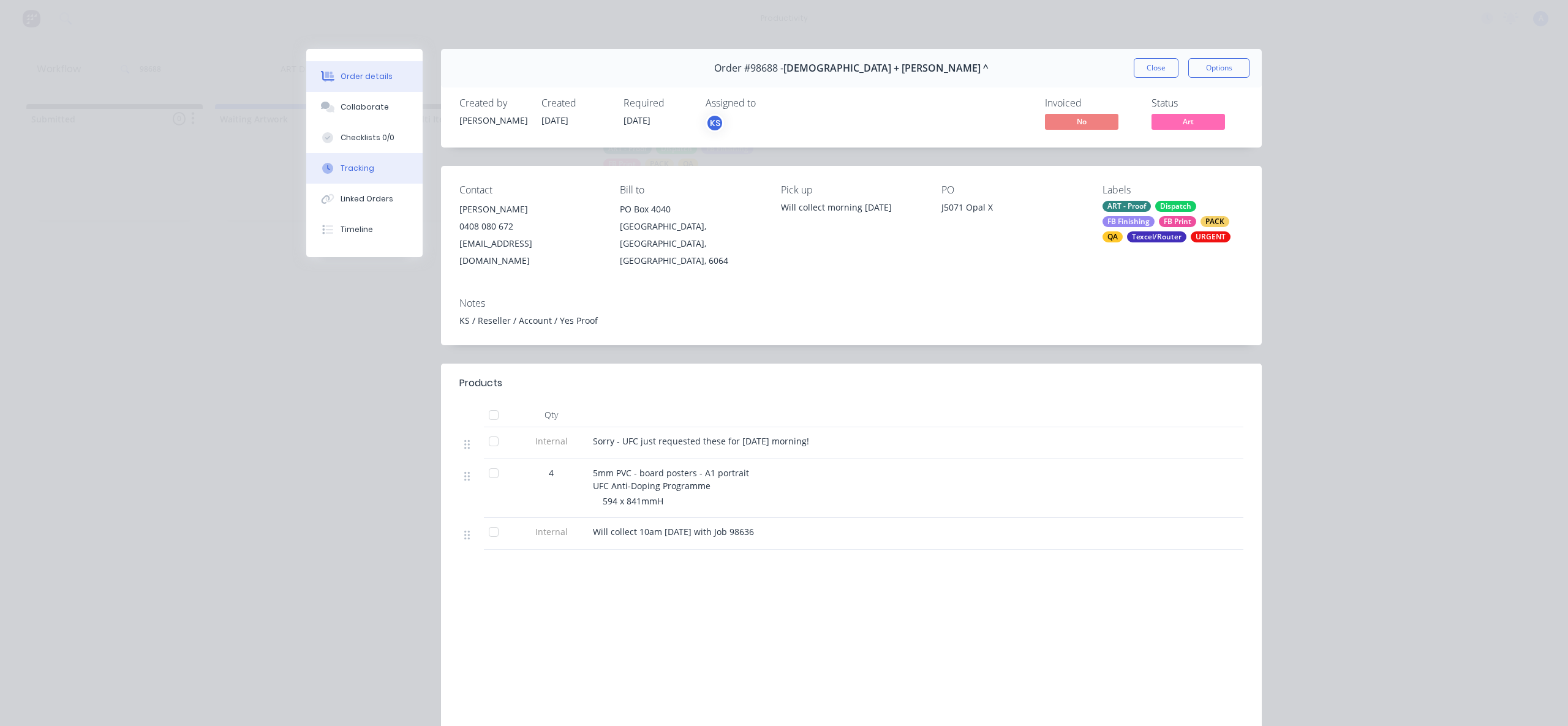
click at [384, 162] on button "Tracking" at bounding box center [364, 168] width 116 height 30
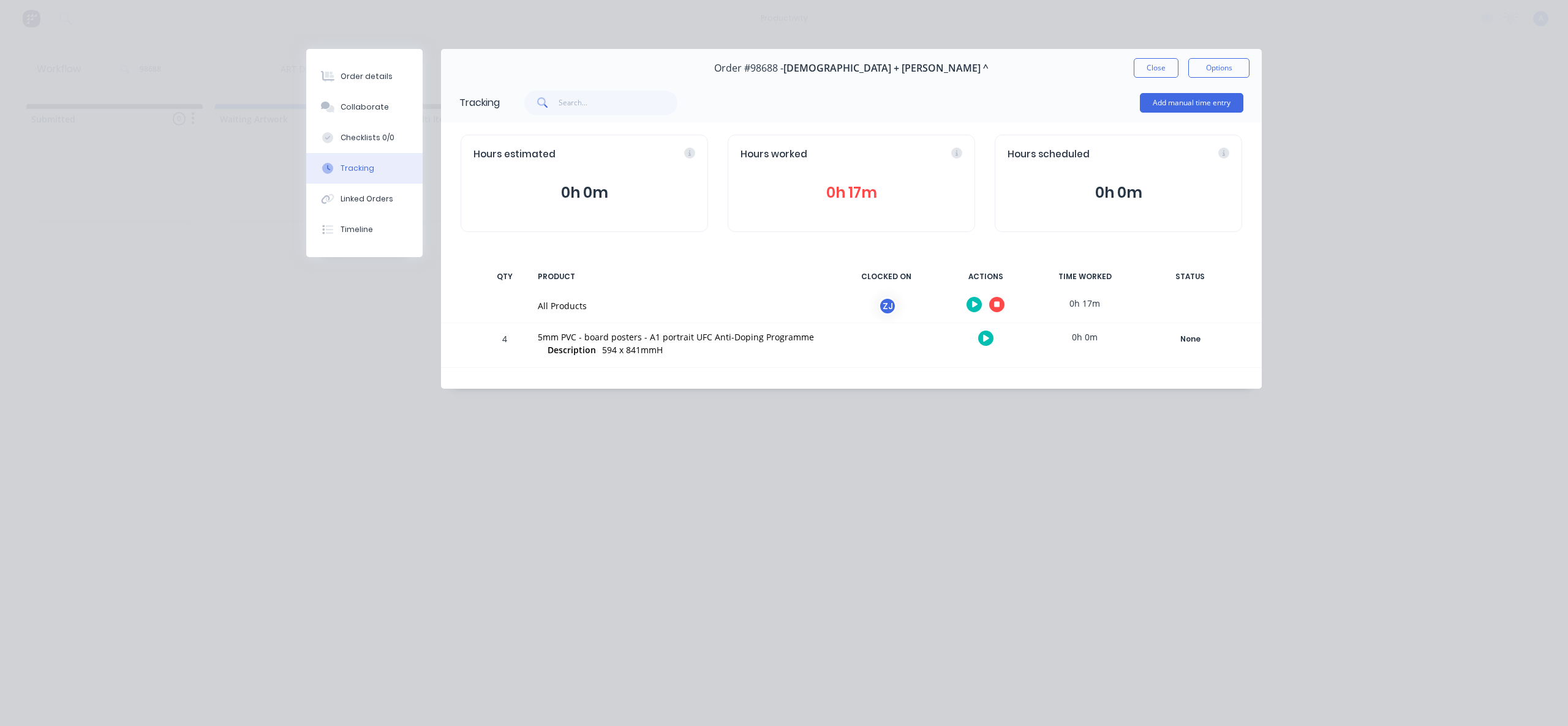
click at [994, 304] on icon "button" at bounding box center [997, 304] width 6 height 8
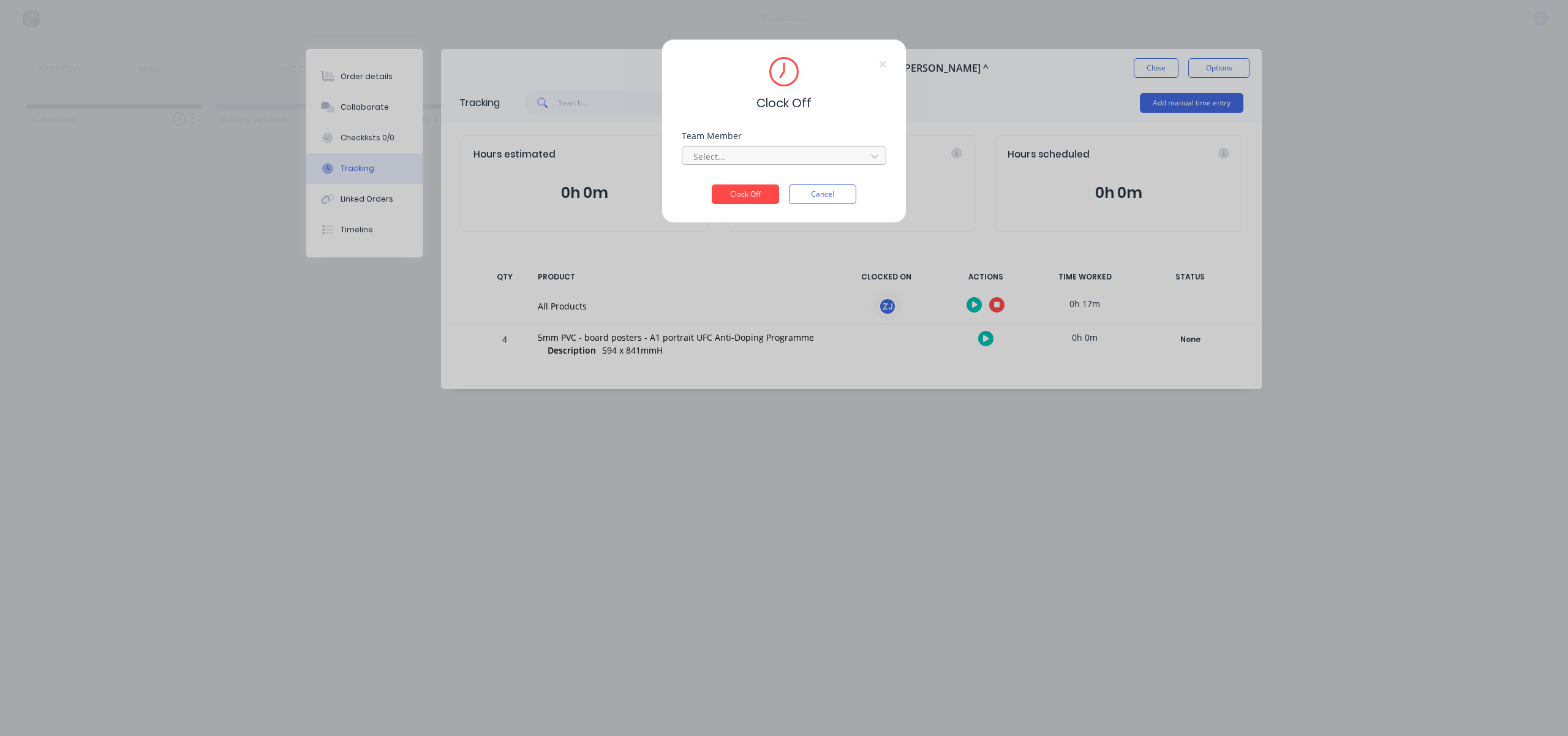
click at [819, 157] on div at bounding box center [775, 156] width 167 height 15
click at [777, 186] on div "[PERSON_NAME]" at bounding box center [784, 184] width 204 height 23
click at [764, 193] on button "Clock Off" at bounding box center [744, 194] width 67 height 20
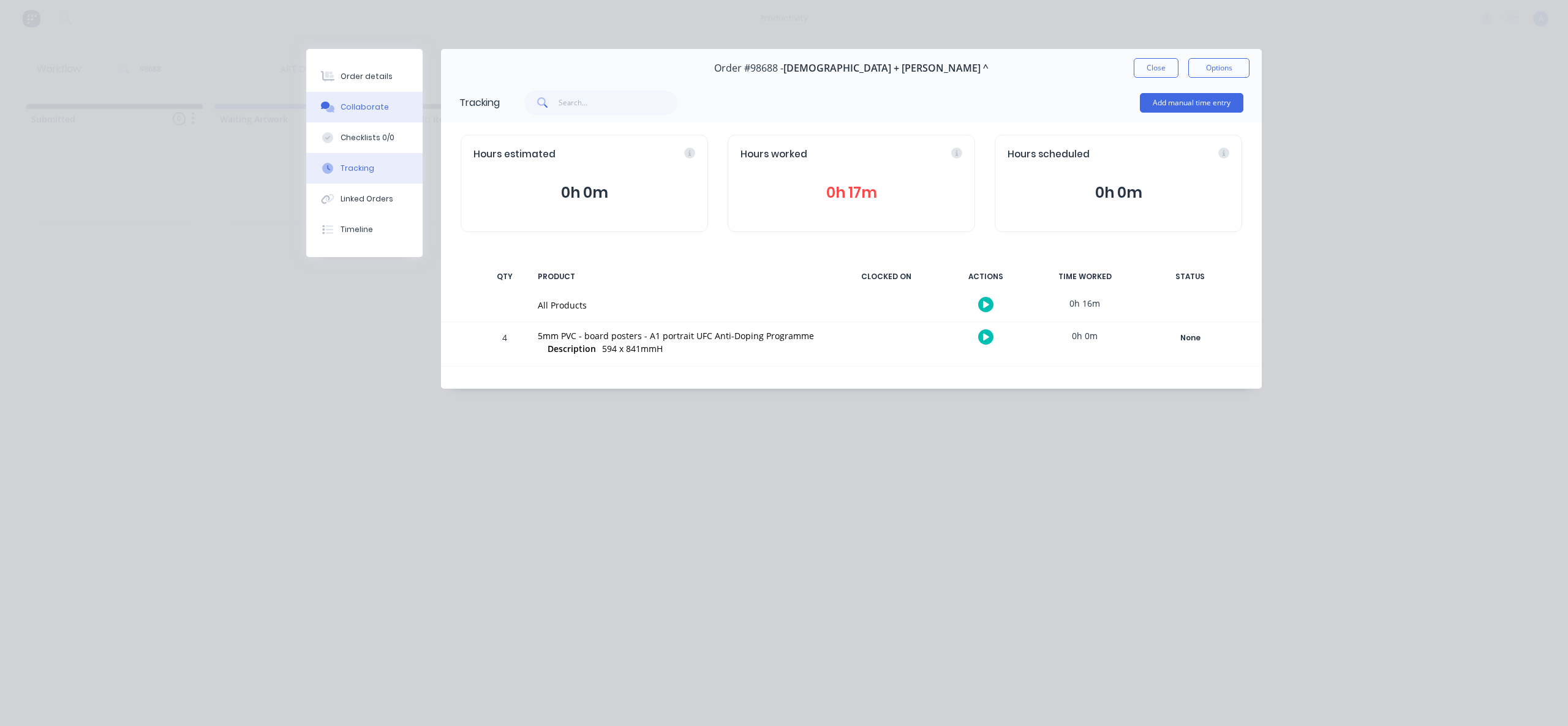
click at [371, 103] on div "Collaborate" at bounding box center [364, 107] width 48 height 11
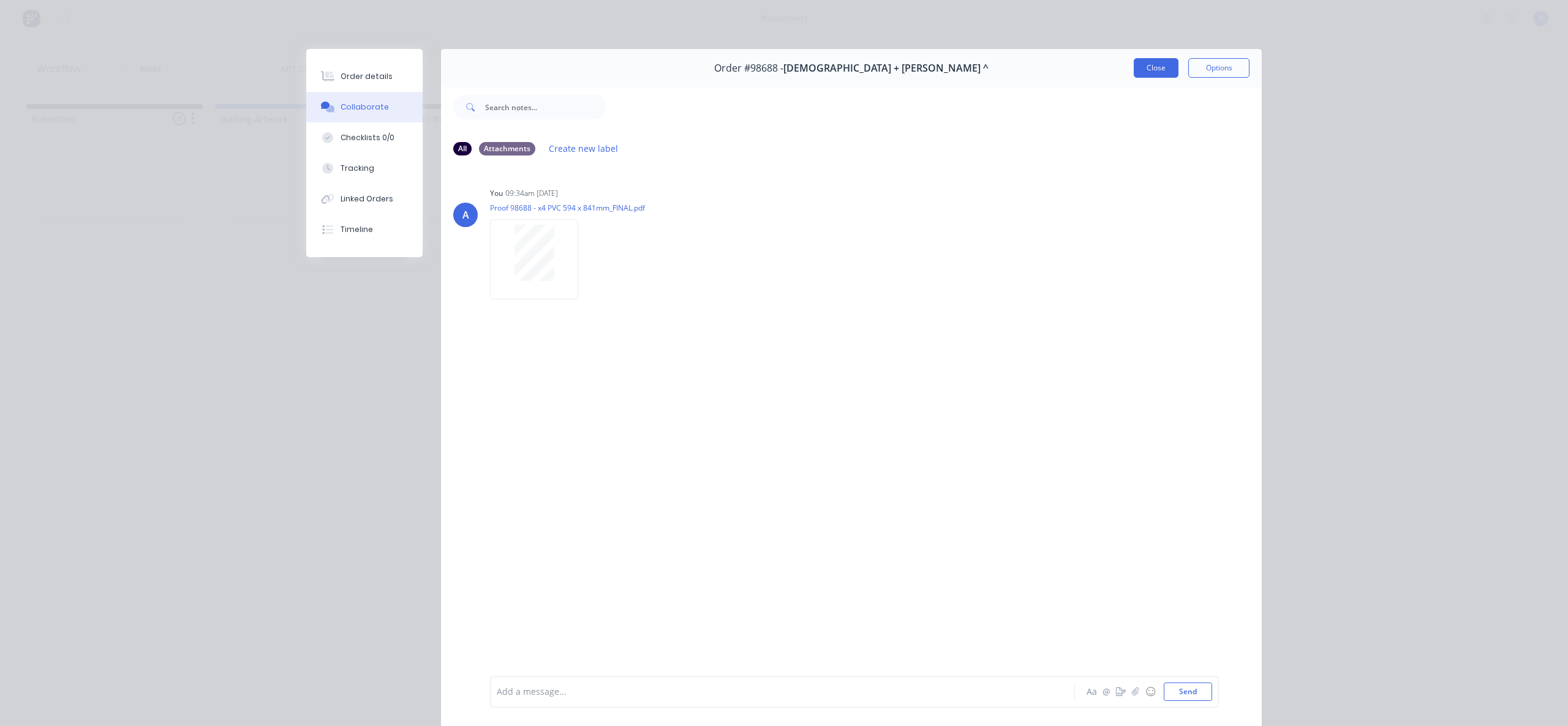
click at [1157, 62] on button "Close" at bounding box center [1156, 68] width 44 height 20
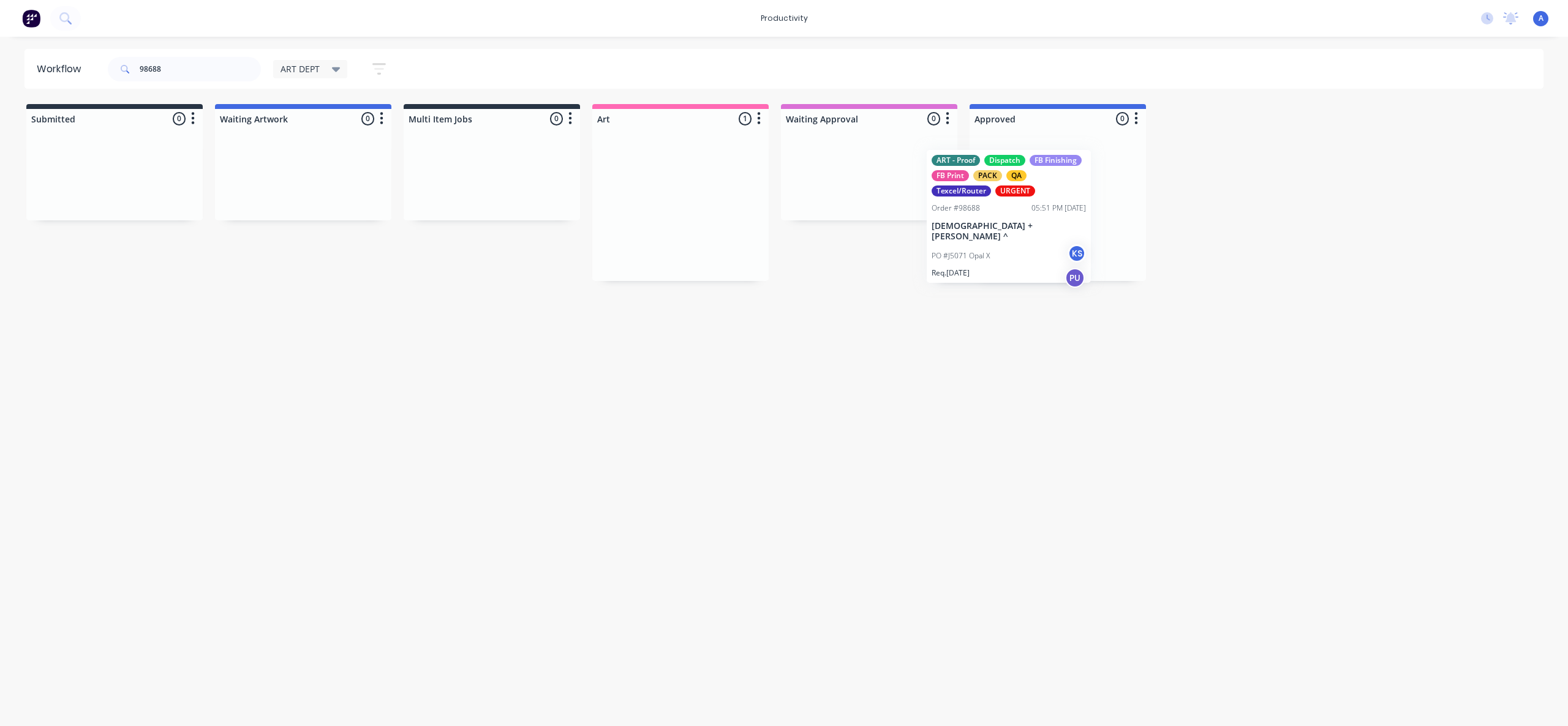
drag, startPoint x: 679, startPoint y: 213, endPoint x: 1028, endPoint y: 221, distance: 349.1
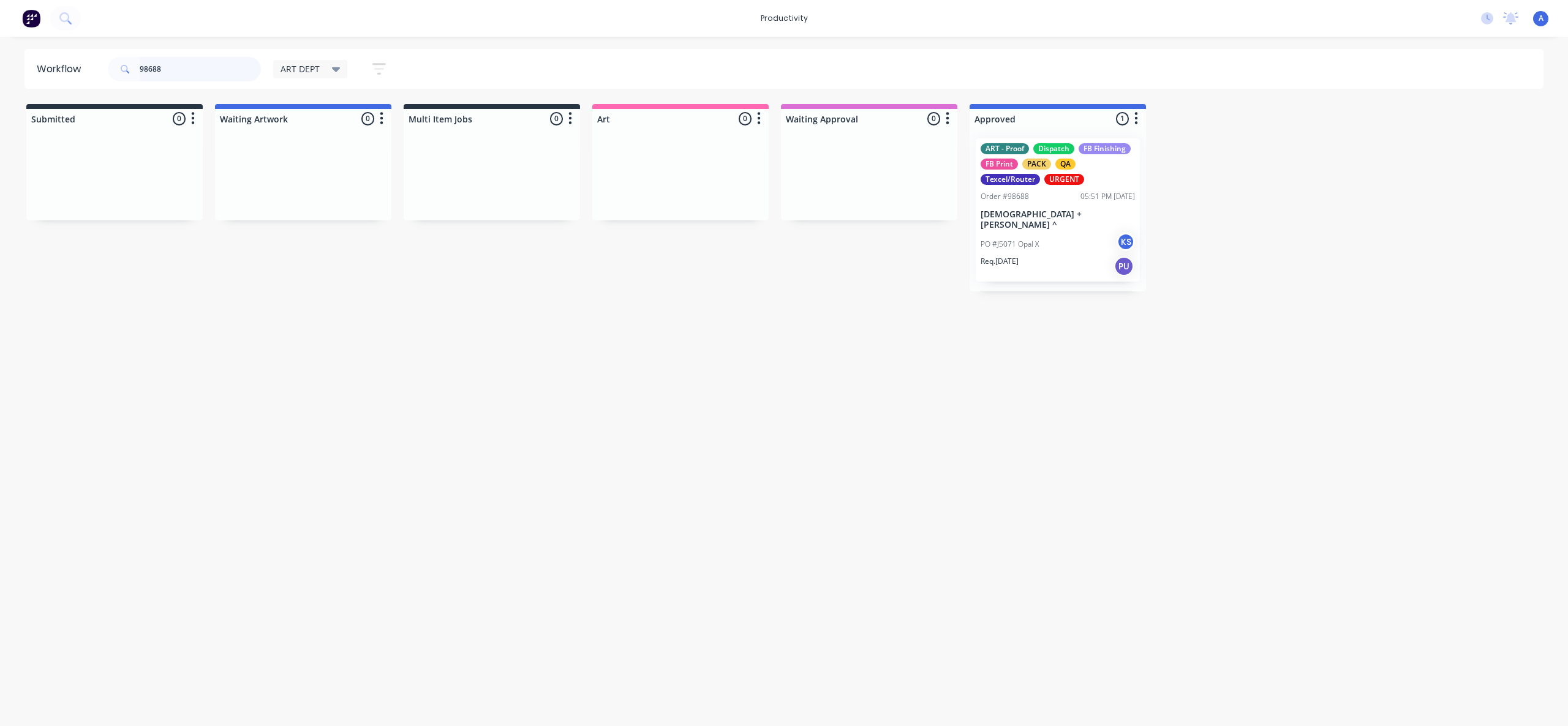
click at [181, 72] on input "98688" at bounding box center [200, 69] width 121 height 25
click at [183, 72] on input "98688" at bounding box center [200, 69] width 121 height 25
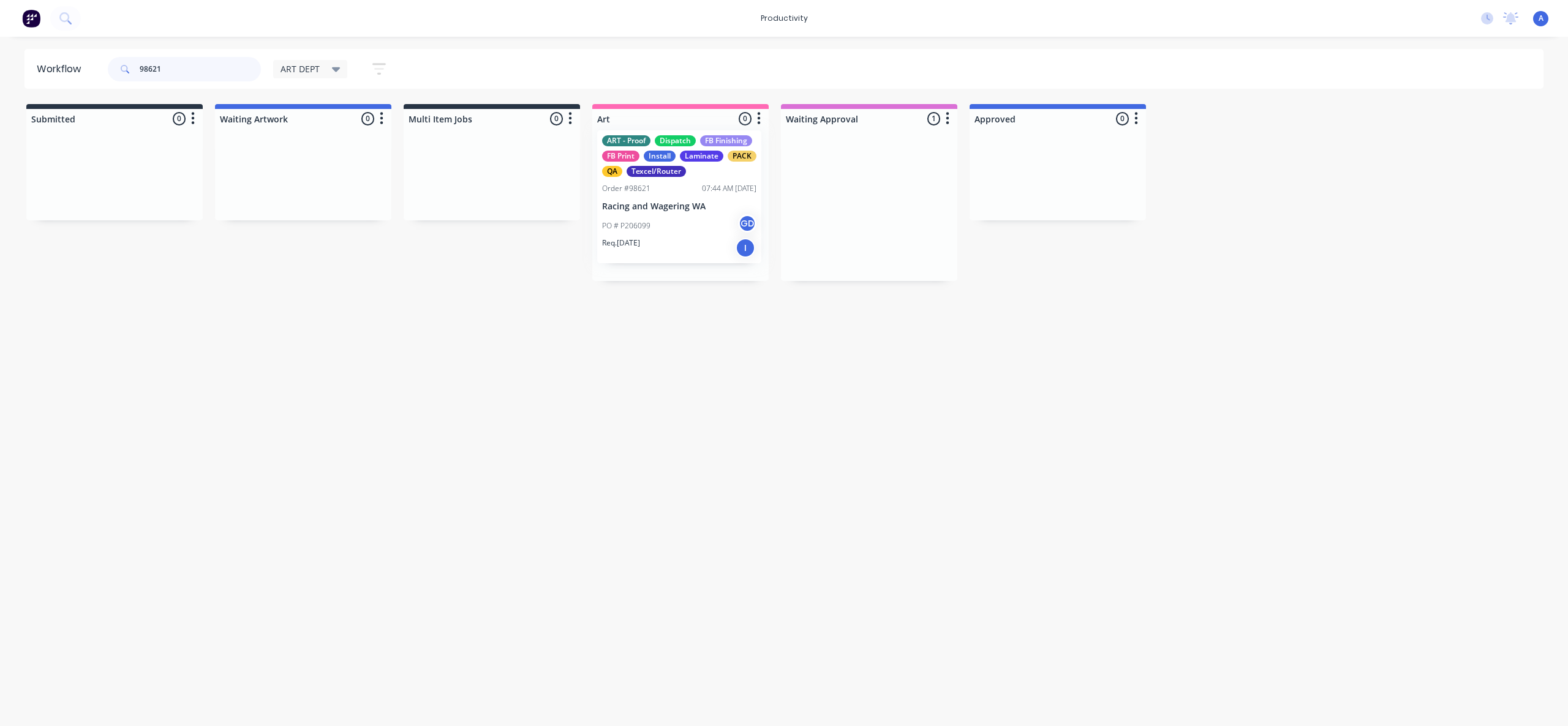
drag, startPoint x: 879, startPoint y: 256, endPoint x: 664, endPoint y: 247, distance: 215.2
click at [656, 246] on div "Req. [DATE] I" at bounding box center [680, 256] width 154 height 21
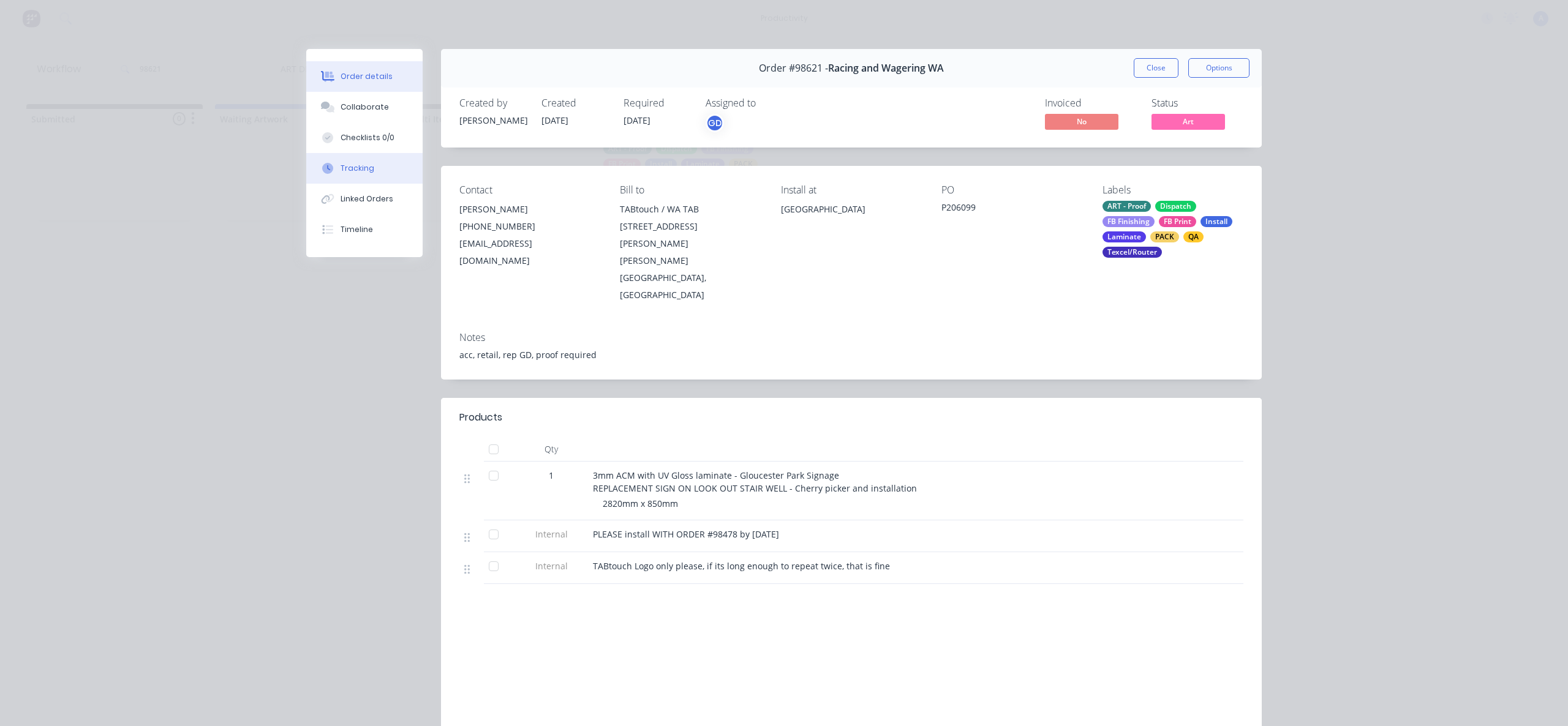
click at [383, 180] on button "Tracking" at bounding box center [364, 168] width 116 height 30
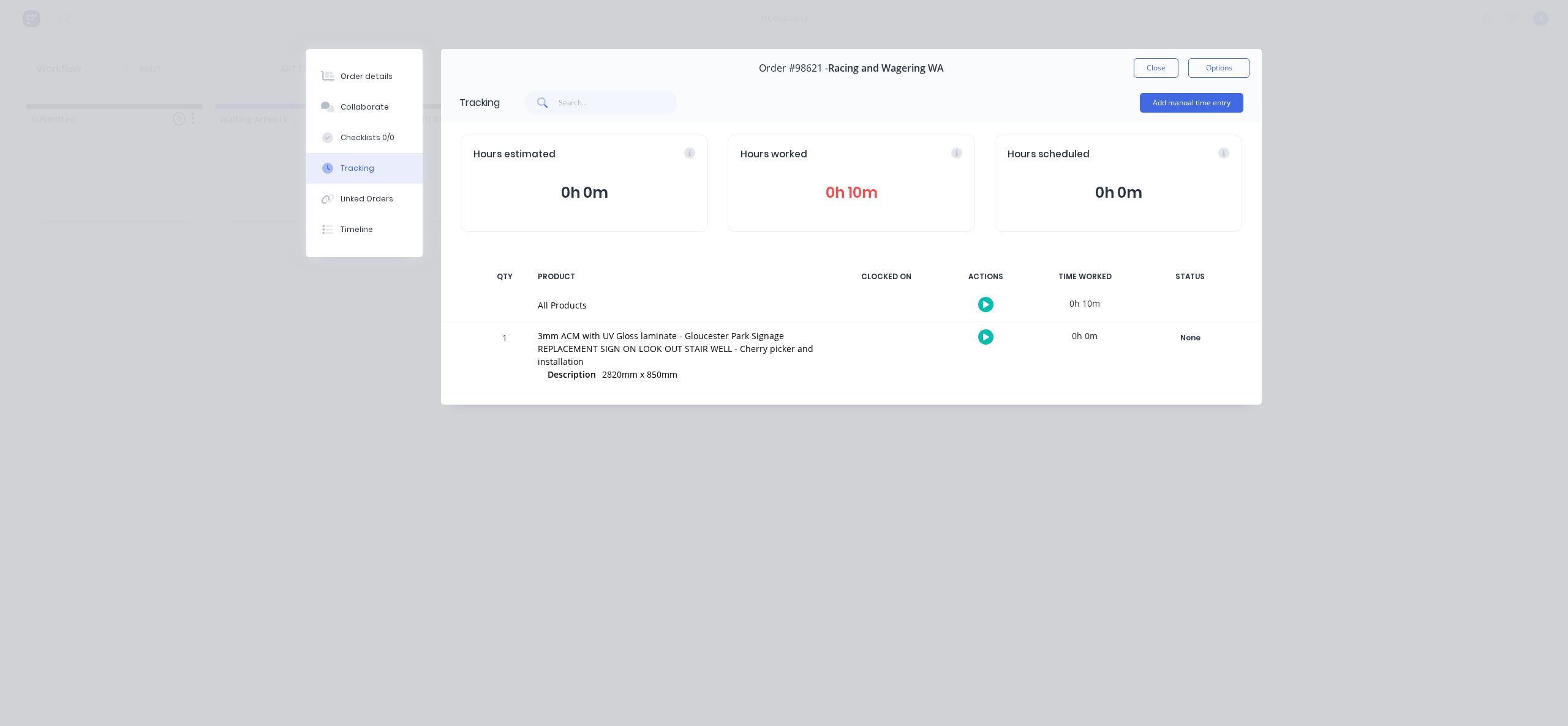
click at [991, 294] on div at bounding box center [984, 304] width 92 height 30
click at [986, 299] on button "button" at bounding box center [985, 304] width 15 height 15
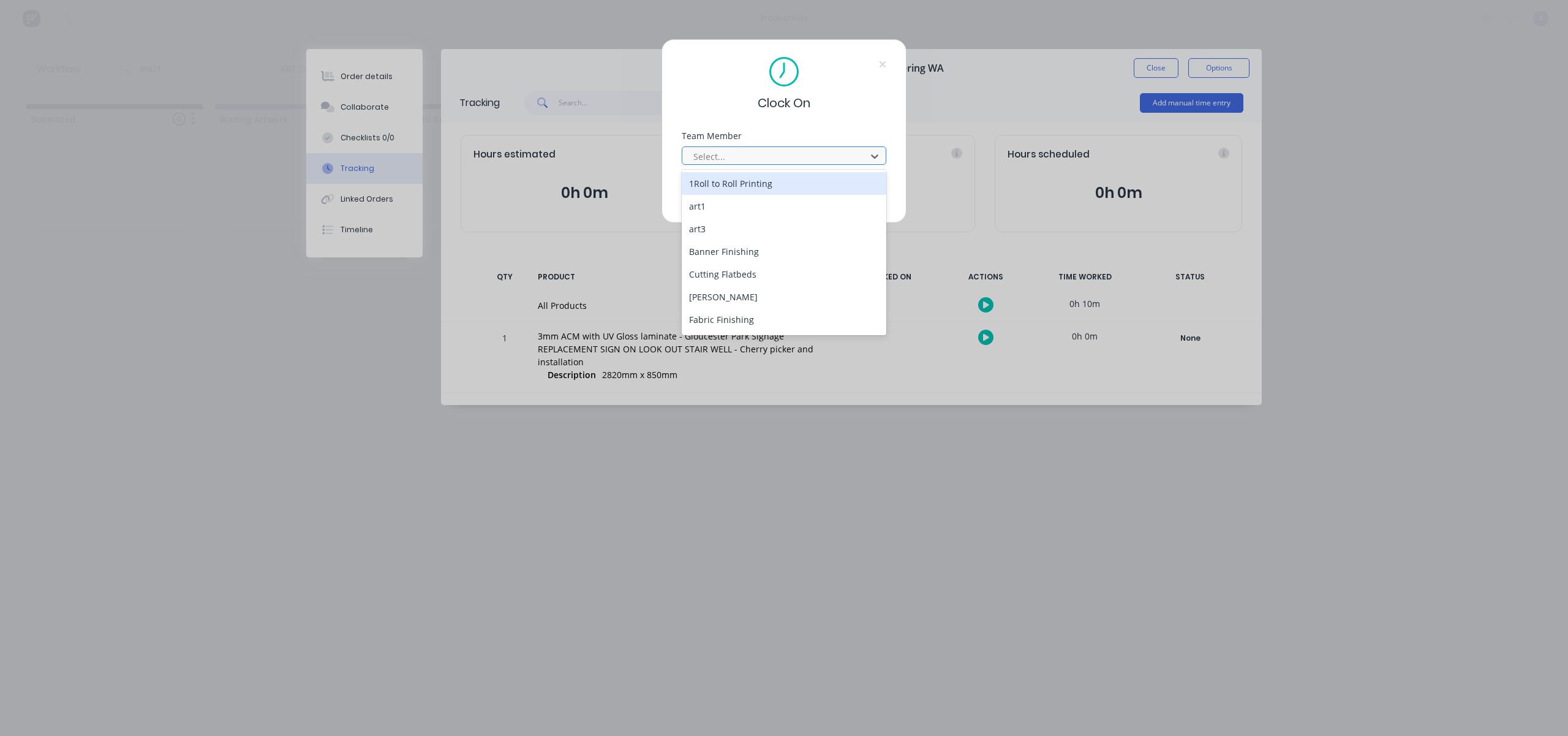
click at [791, 155] on div at bounding box center [775, 156] width 167 height 15
click at [736, 308] on div "SAV Print And Finish" at bounding box center [784, 299] width 204 height 23
click at [752, 152] on div at bounding box center [775, 156] width 167 height 15
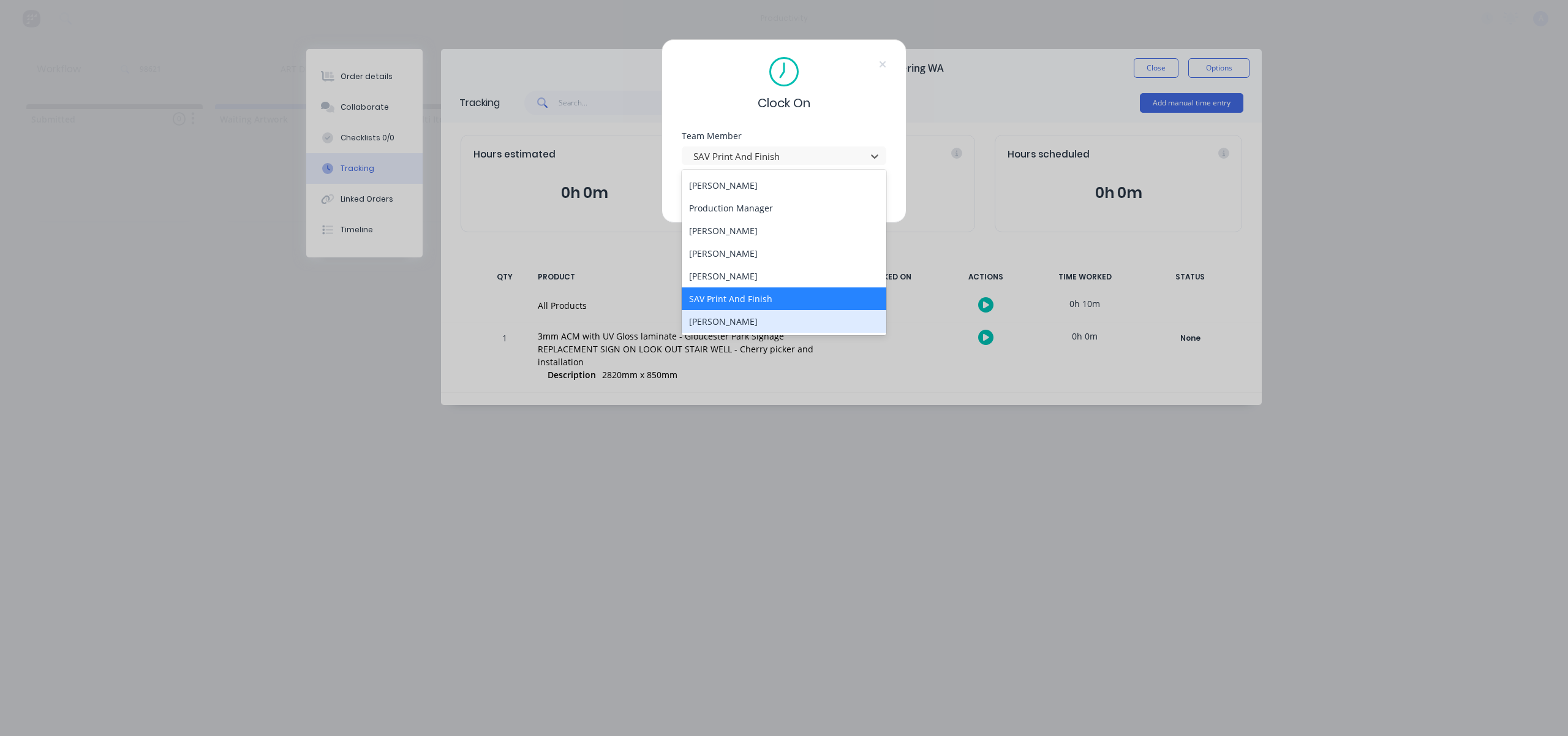
click at [725, 319] on div "[PERSON_NAME]" at bounding box center [784, 322] width 204 height 23
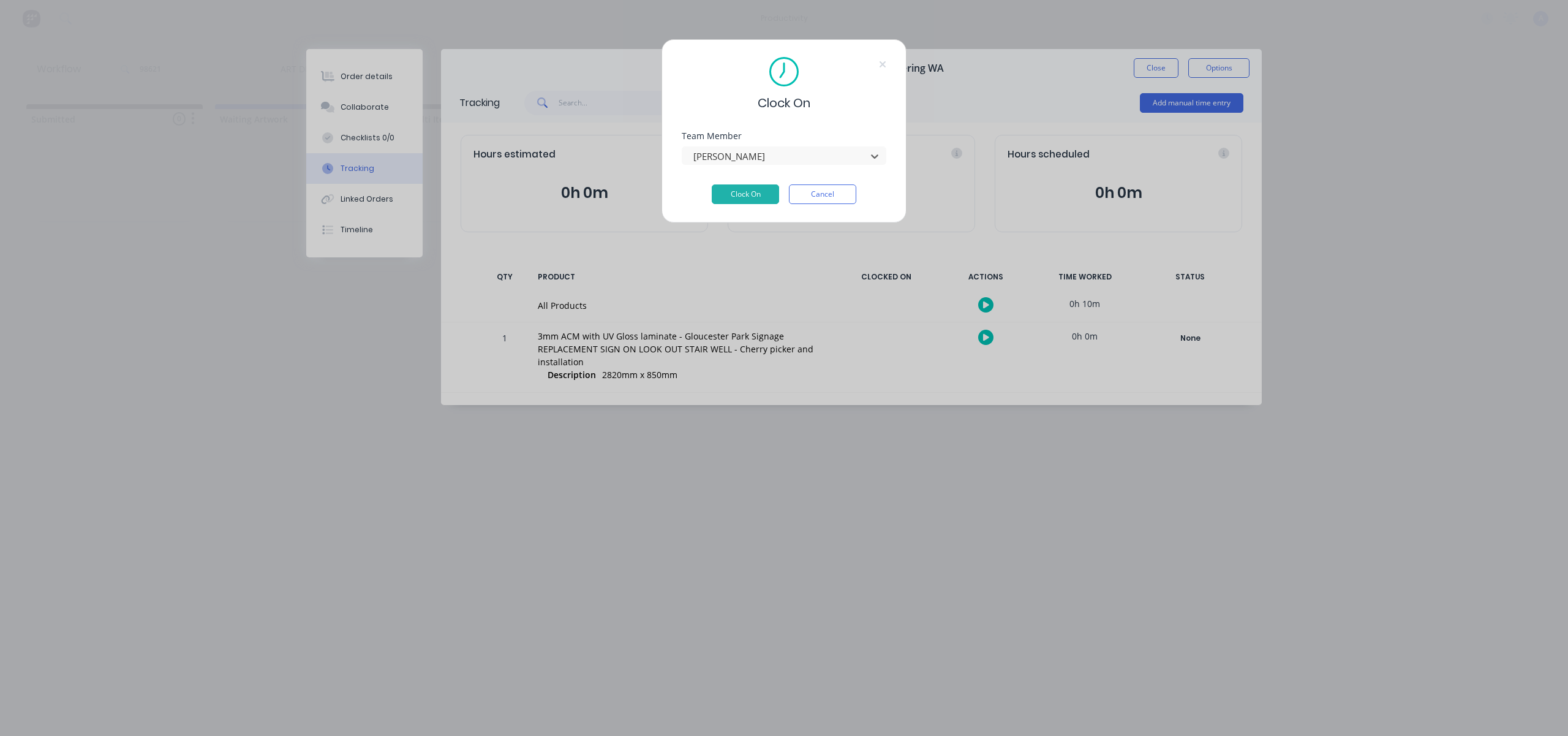
click at [735, 182] on div "Team Member option [PERSON_NAME], selected. [PERSON_NAME]" at bounding box center [784, 158] width 204 height 53
click at [740, 187] on button "Clock On" at bounding box center [744, 194] width 67 height 20
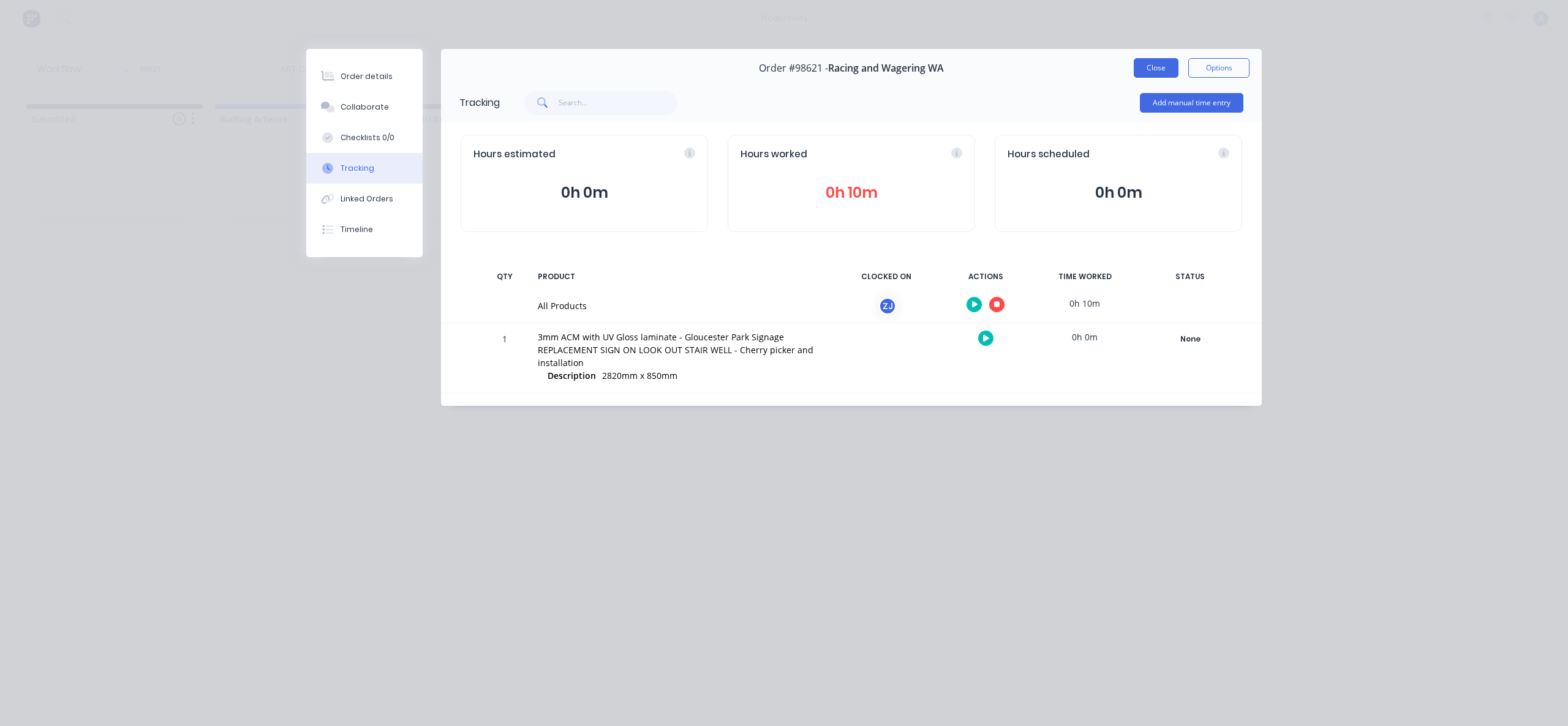
click at [1141, 62] on button "Close" at bounding box center [1156, 68] width 44 height 20
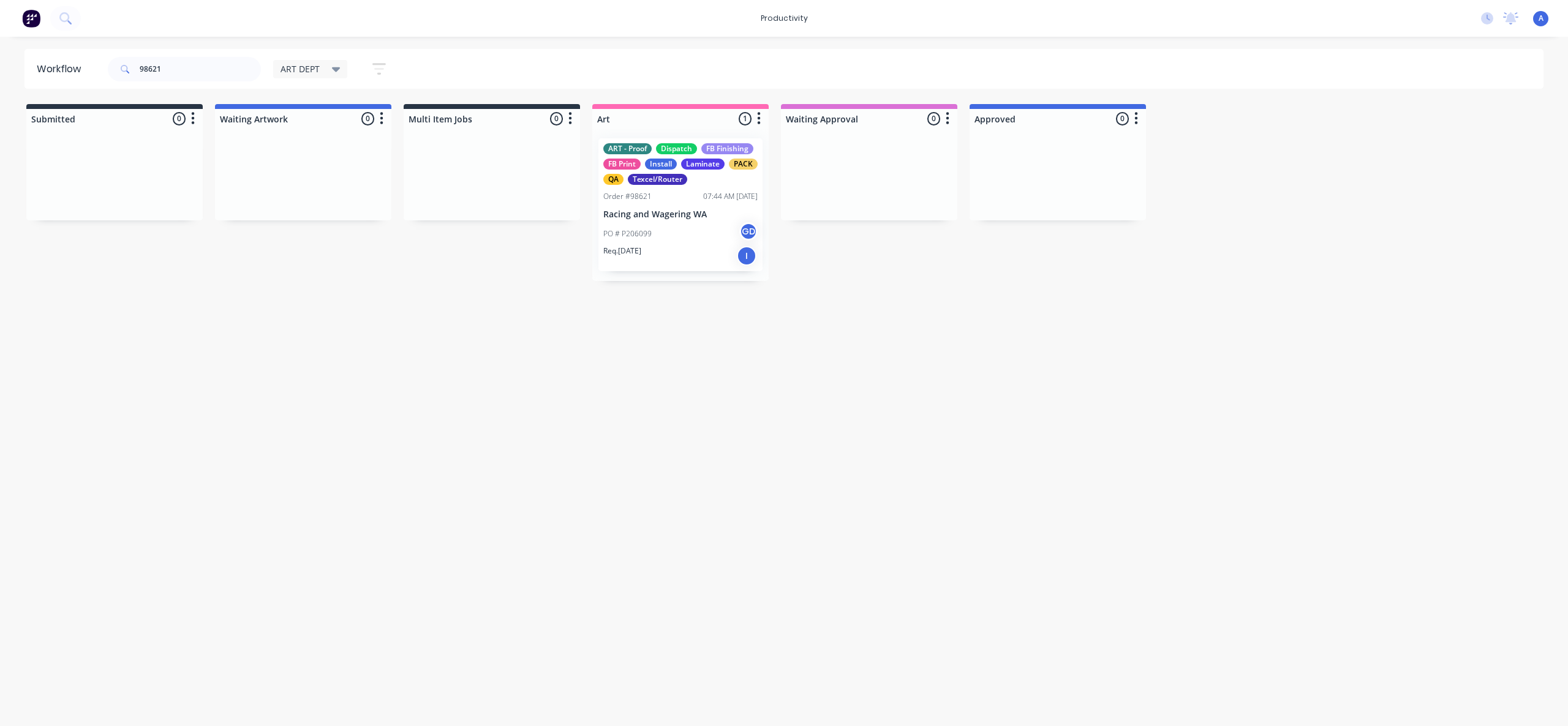
click at [722, 432] on div "Workflow 98621 ART DEPT Save new view None edit ART DEPT (Default) edit Banner …" at bounding box center [784, 375] width 1568 height 652
click at [667, 216] on p "Racing and Wagering WA" at bounding box center [680, 214] width 154 height 10
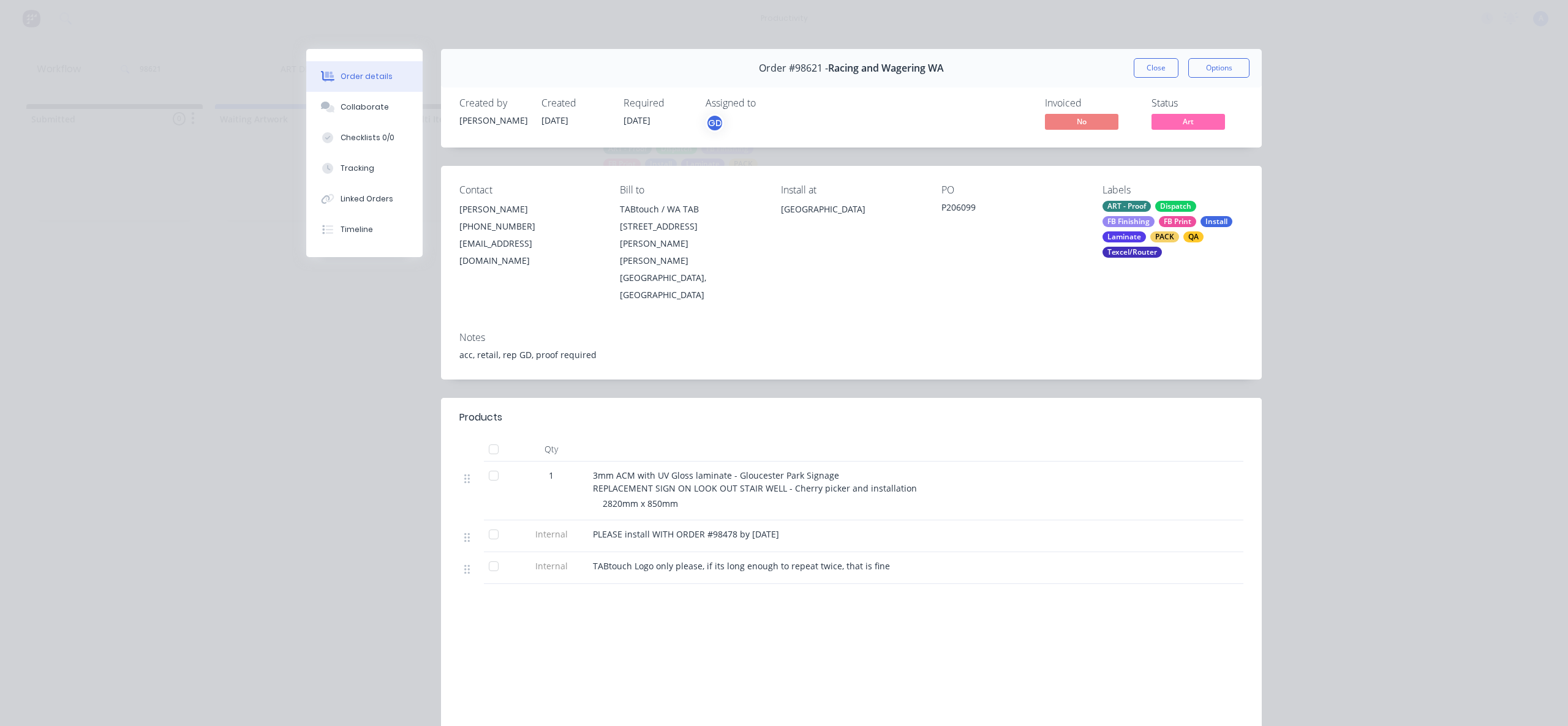
click at [375, 88] on button "Order details" at bounding box center [364, 77] width 116 height 30
click at [374, 95] on button "Collaborate" at bounding box center [364, 107] width 116 height 30
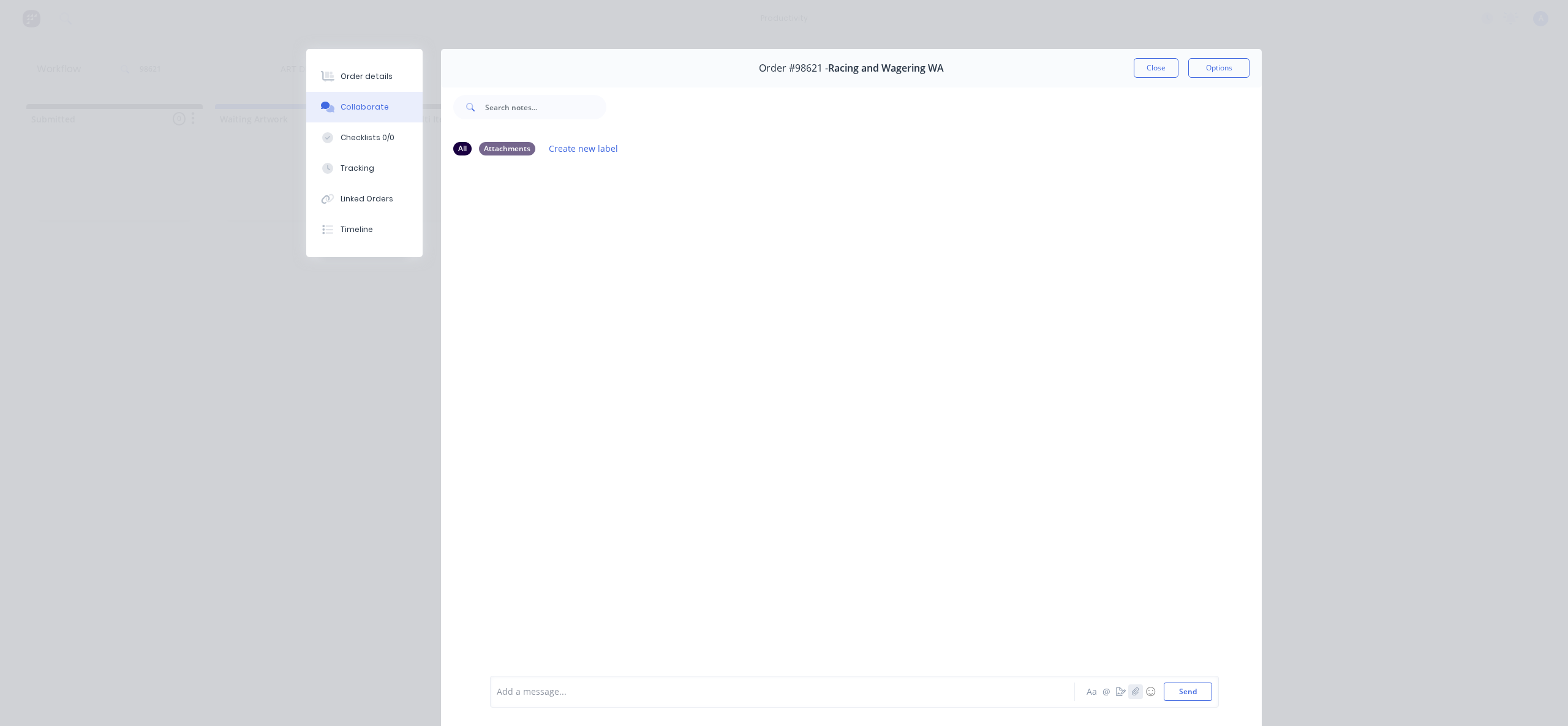
click at [1133, 693] on icon "button" at bounding box center [1135, 691] width 7 height 8
click at [1186, 696] on button "Send" at bounding box center [1187, 691] width 48 height 18
click at [340, 161] on button "Tracking" at bounding box center [364, 168] width 116 height 30
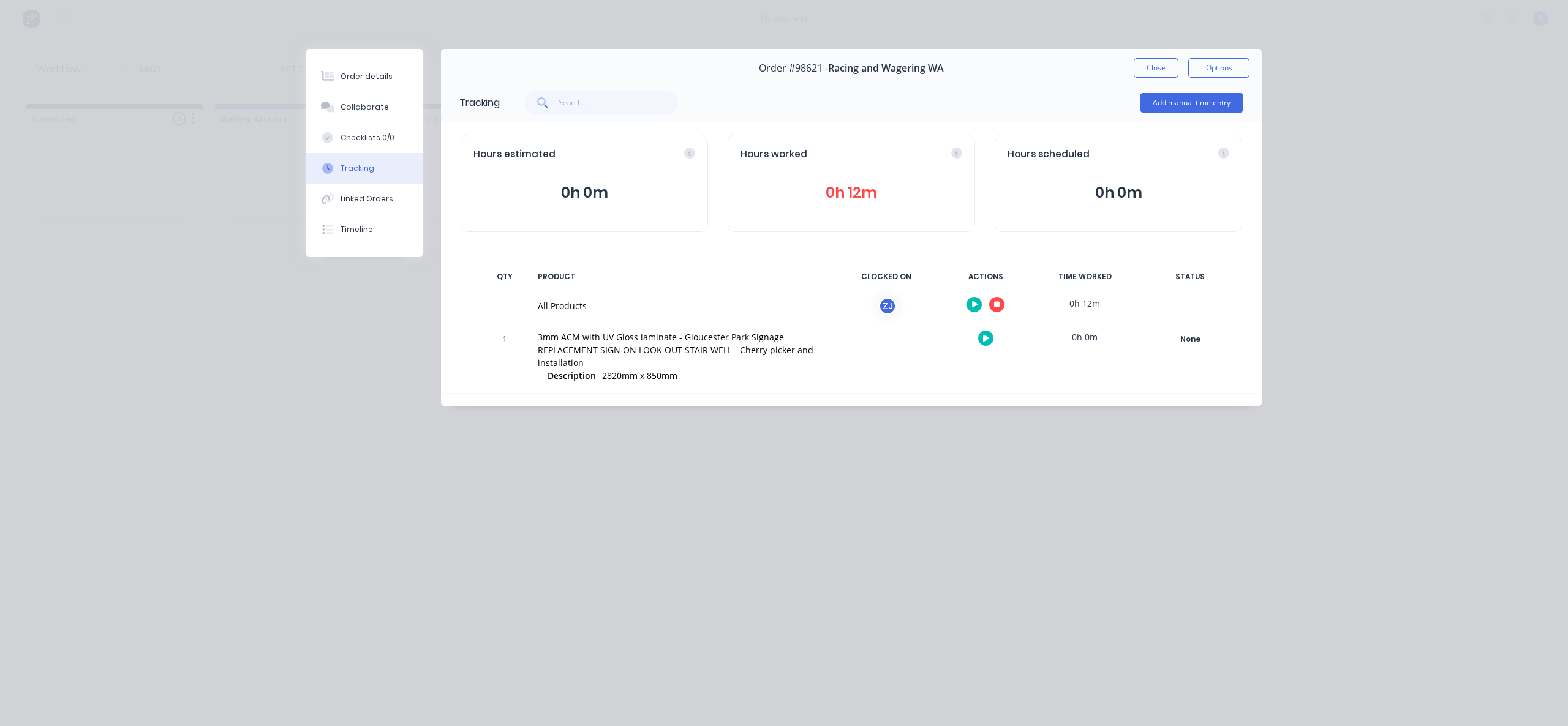
click at [1000, 307] on button "button" at bounding box center [997, 304] width 15 height 15
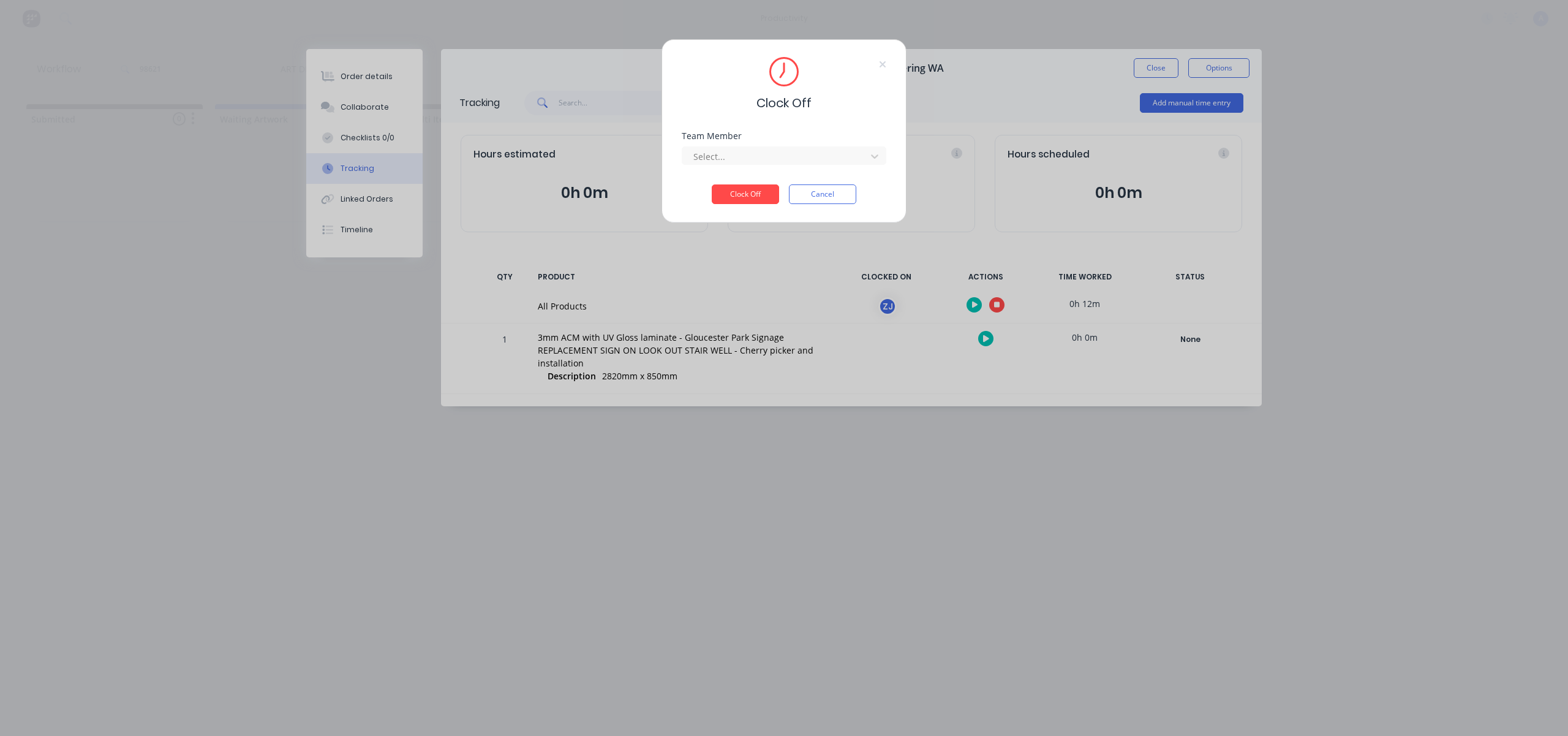
click at [788, 166] on div "Team Member Select..." at bounding box center [784, 158] width 204 height 53
click at [786, 153] on div at bounding box center [775, 156] width 167 height 15
click at [769, 180] on div "[PERSON_NAME]" at bounding box center [784, 184] width 204 height 23
click at [752, 197] on button "Clock Off" at bounding box center [744, 194] width 67 height 20
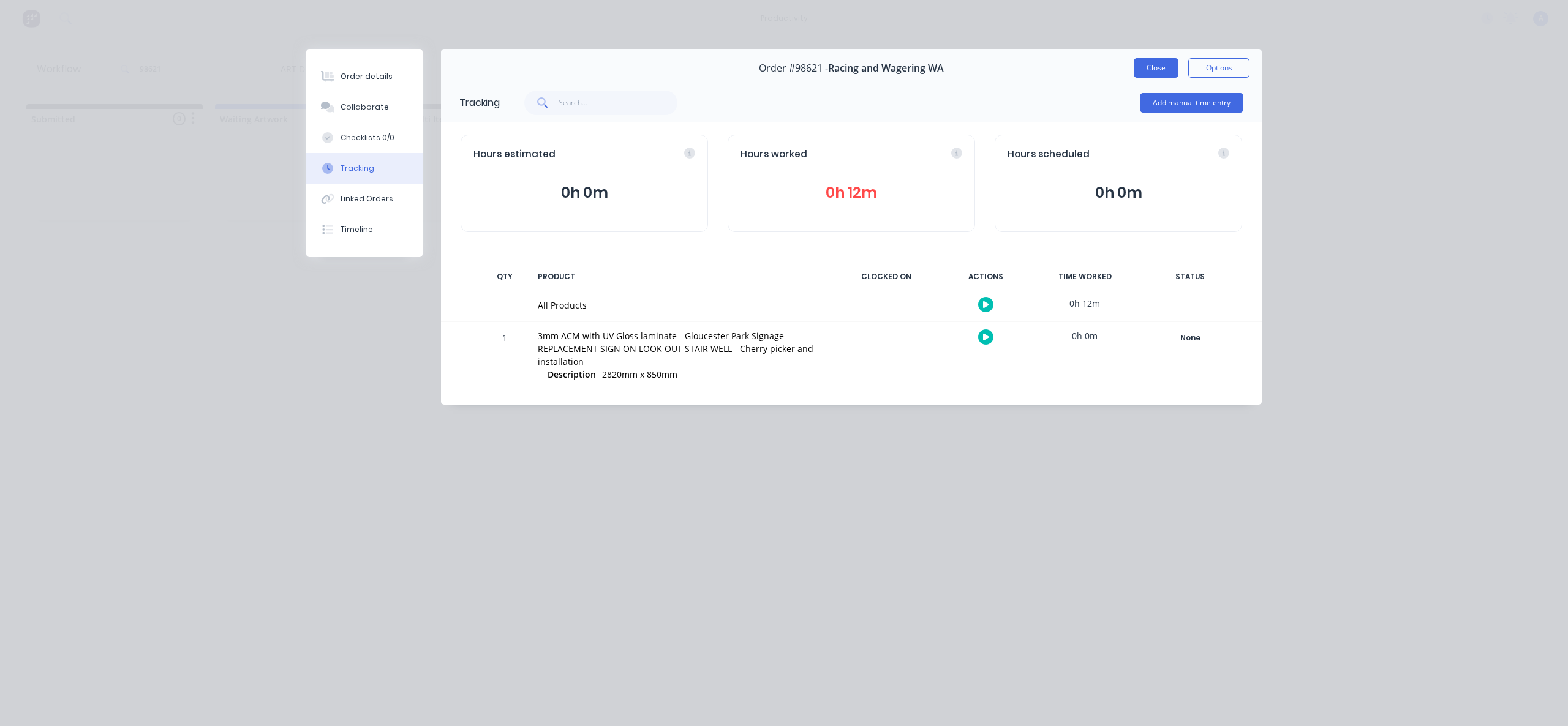
click at [1167, 75] on button "Close" at bounding box center [1156, 68] width 44 height 20
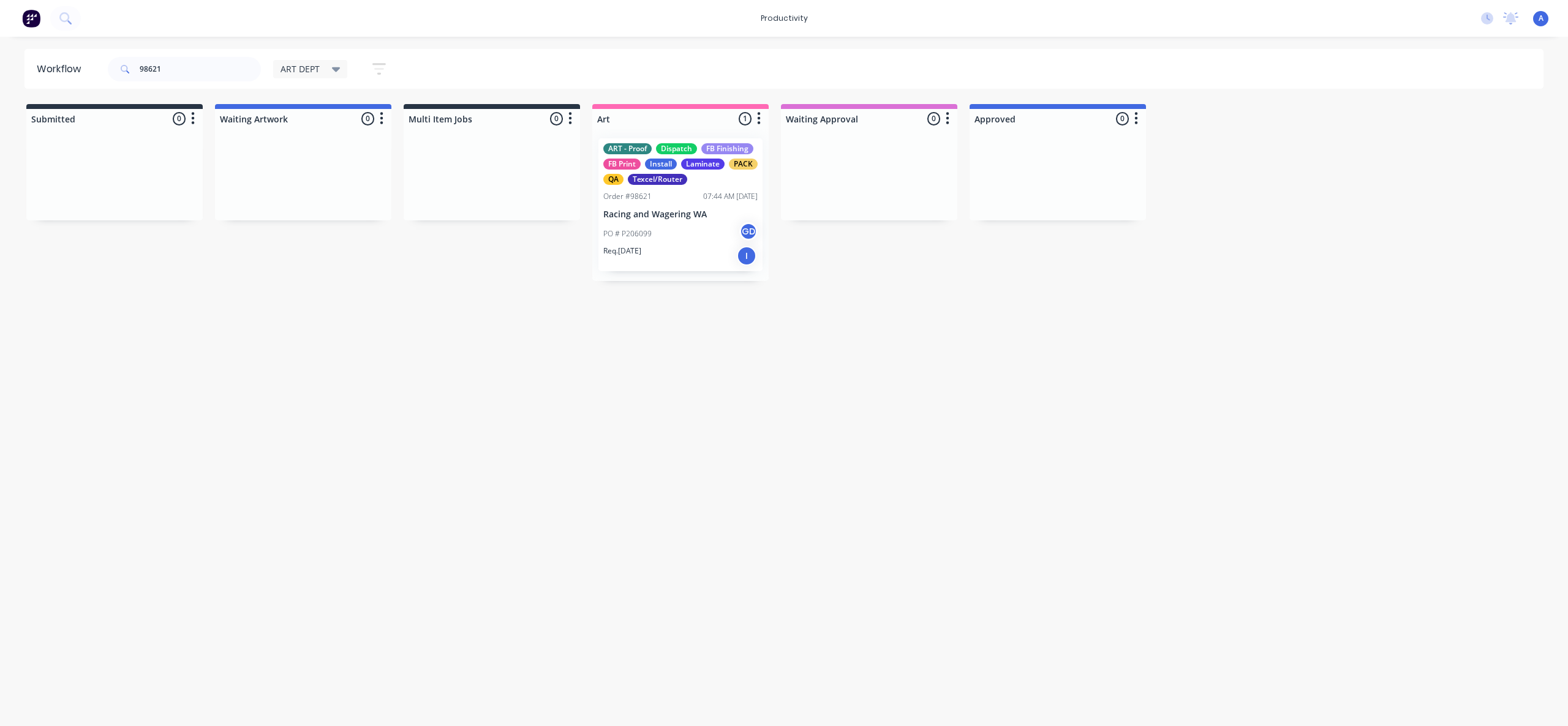
drag, startPoint x: 734, startPoint y: 225, endPoint x: 1055, endPoint y: 213, distance: 321.2
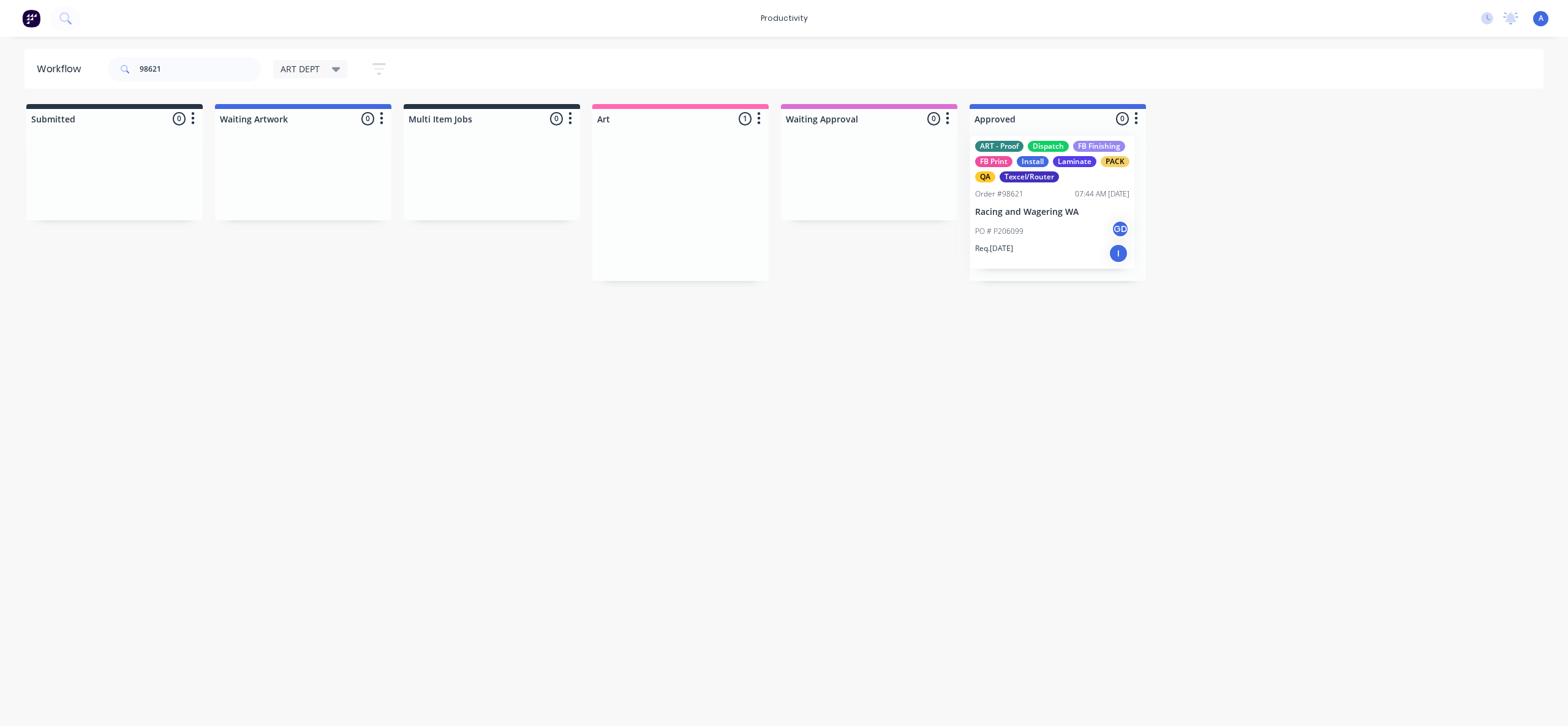
drag, startPoint x: 656, startPoint y: 252, endPoint x: 1048, endPoint y: 250, distance: 392.0
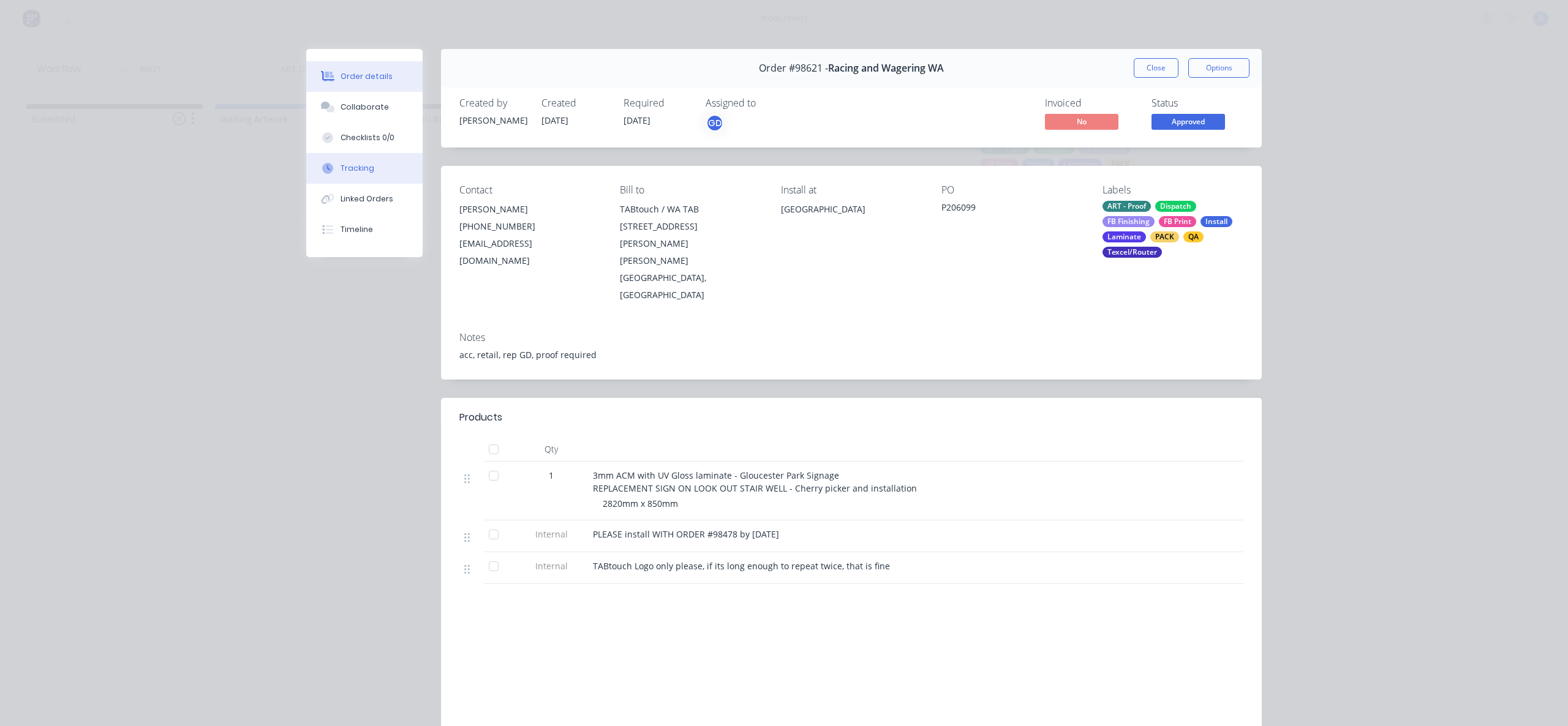
click at [369, 172] on button "Tracking" at bounding box center [364, 168] width 116 height 30
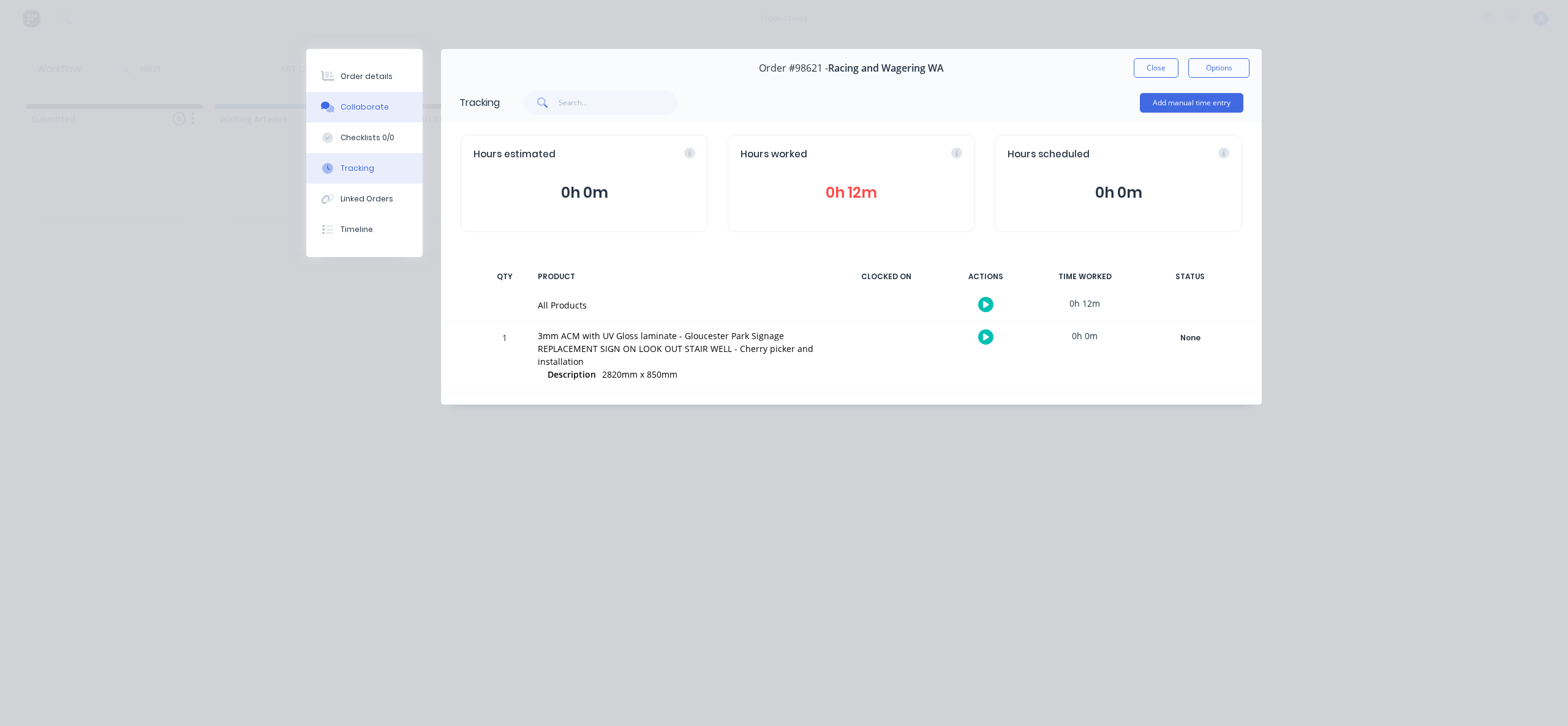
click at [382, 114] on button "Collaborate" at bounding box center [364, 107] width 116 height 30
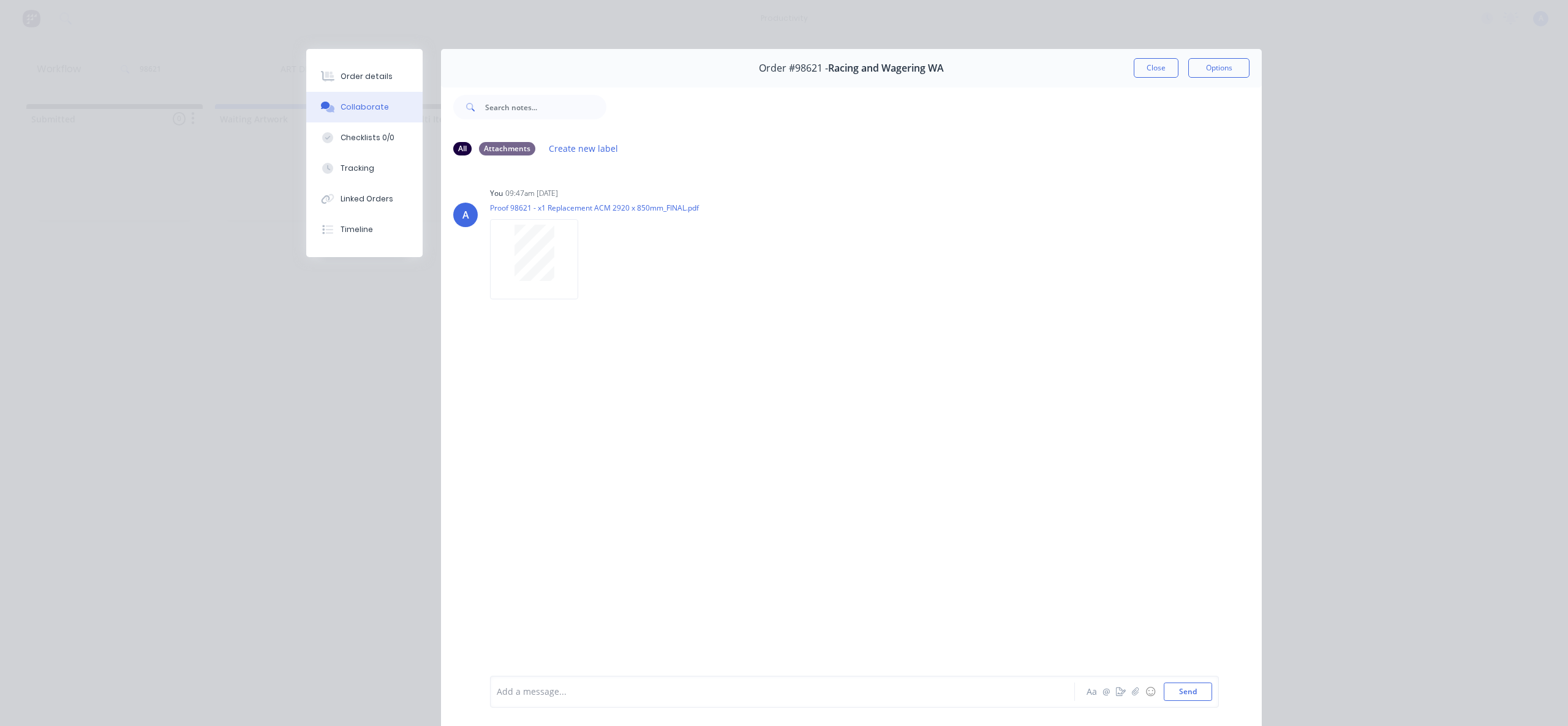
click at [1146, 55] on div "Order #98621 - Racing and Wagering WA Close Options" at bounding box center [851, 68] width 821 height 39
click at [1145, 67] on button "Close" at bounding box center [1156, 68] width 44 height 20
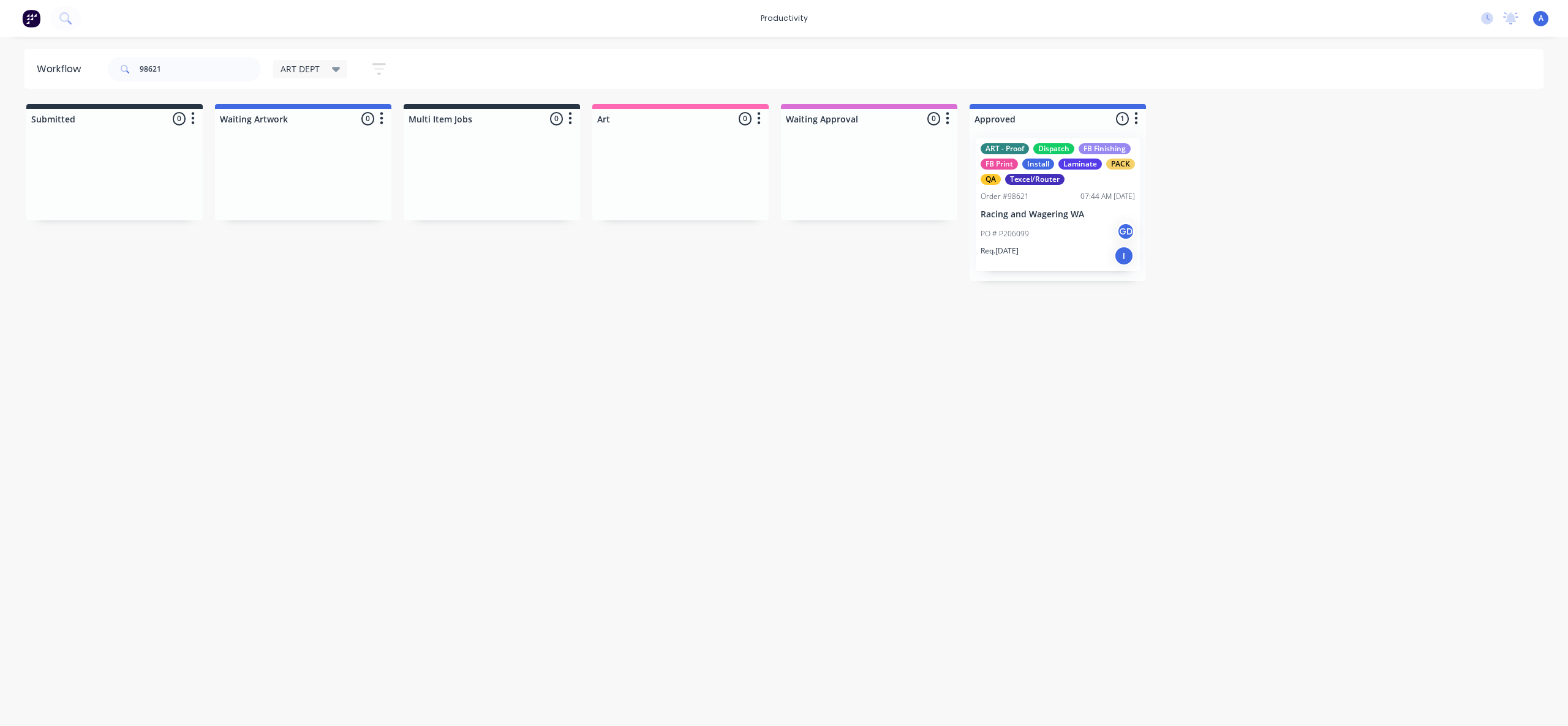
click at [885, 560] on div "Workflow 98621 ART DEPT Save new view None edit ART DEPT (Default) edit Banner …" at bounding box center [784, 375] width 1568 height 652
click at [1045, 211] on p "Racing and Wagering WA" at bounding box center [1057, 214] width 154 height 10
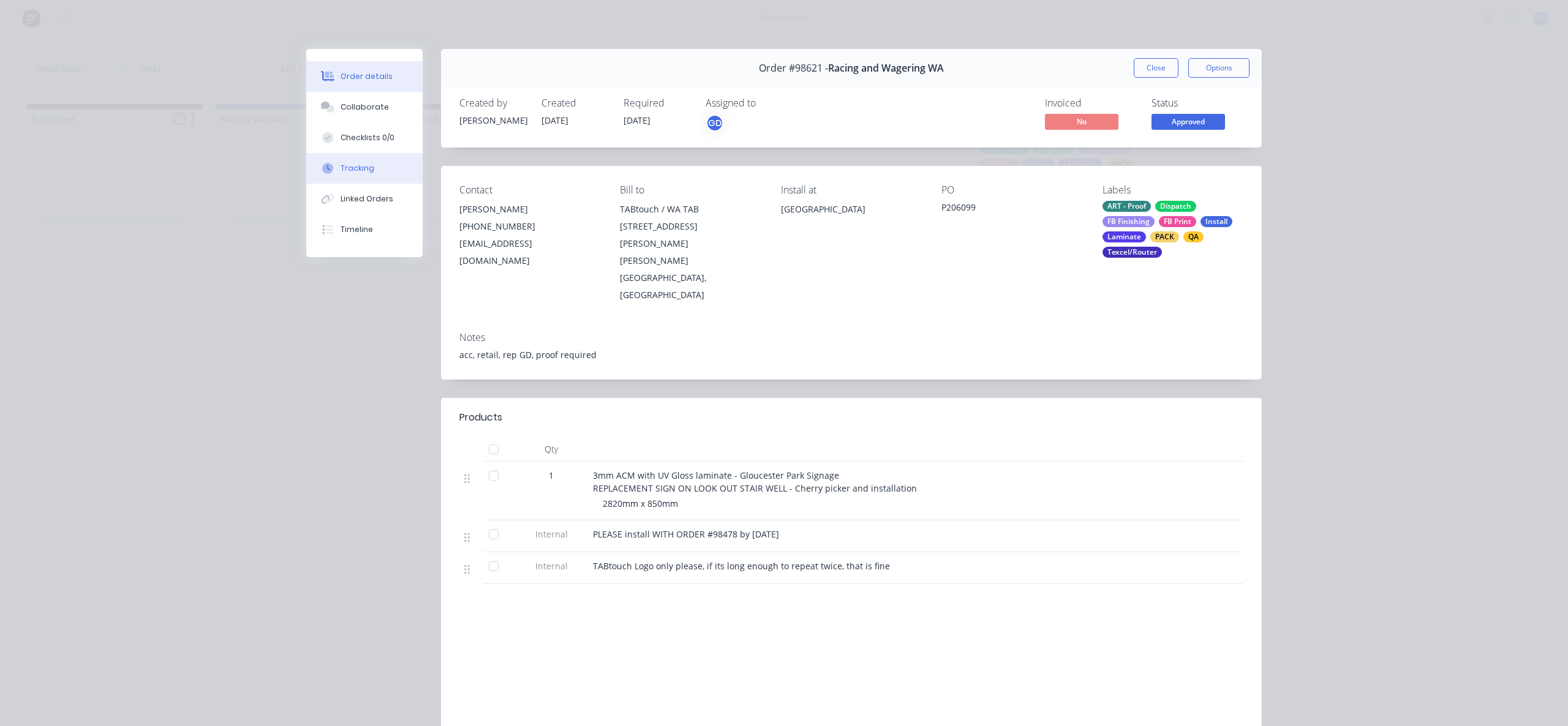
click at [357, 157] on button "Tracking" at bounding box center [364, 168] width 116 height 30
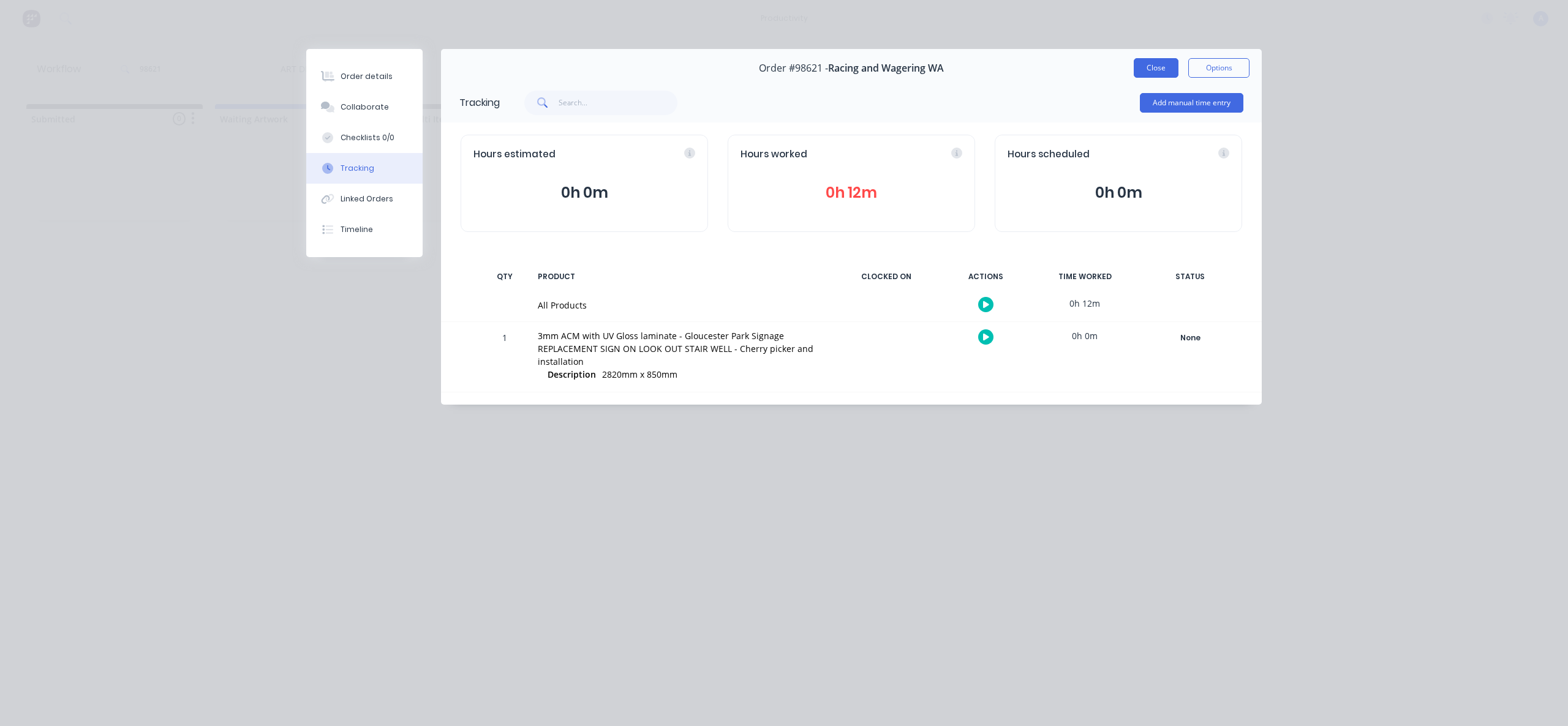
click at [1141, 67] on button "Close" at bounding box center [1156, 68] width 44 height 20
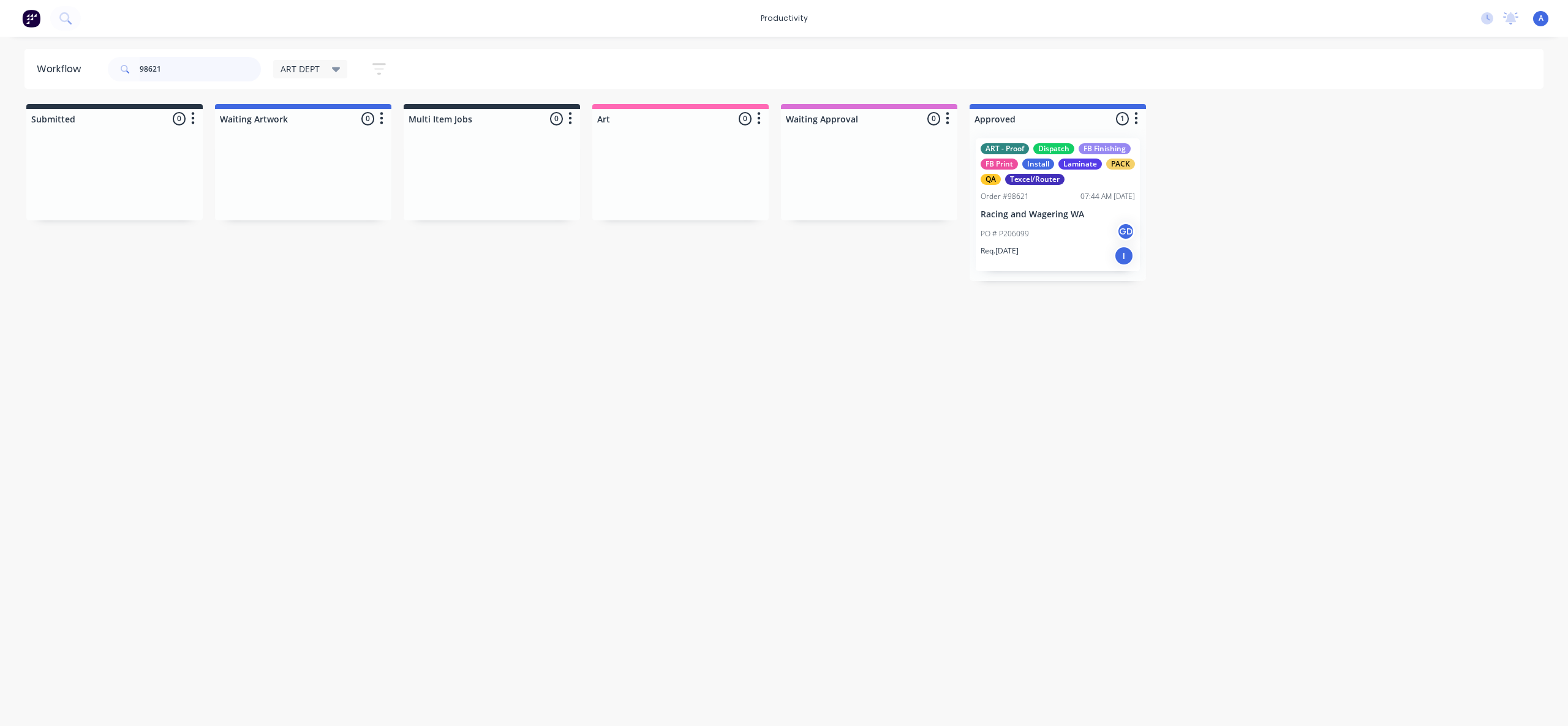
click at [200, 63] on input "98621" at bounding box center [200, 69] width 121 height 25
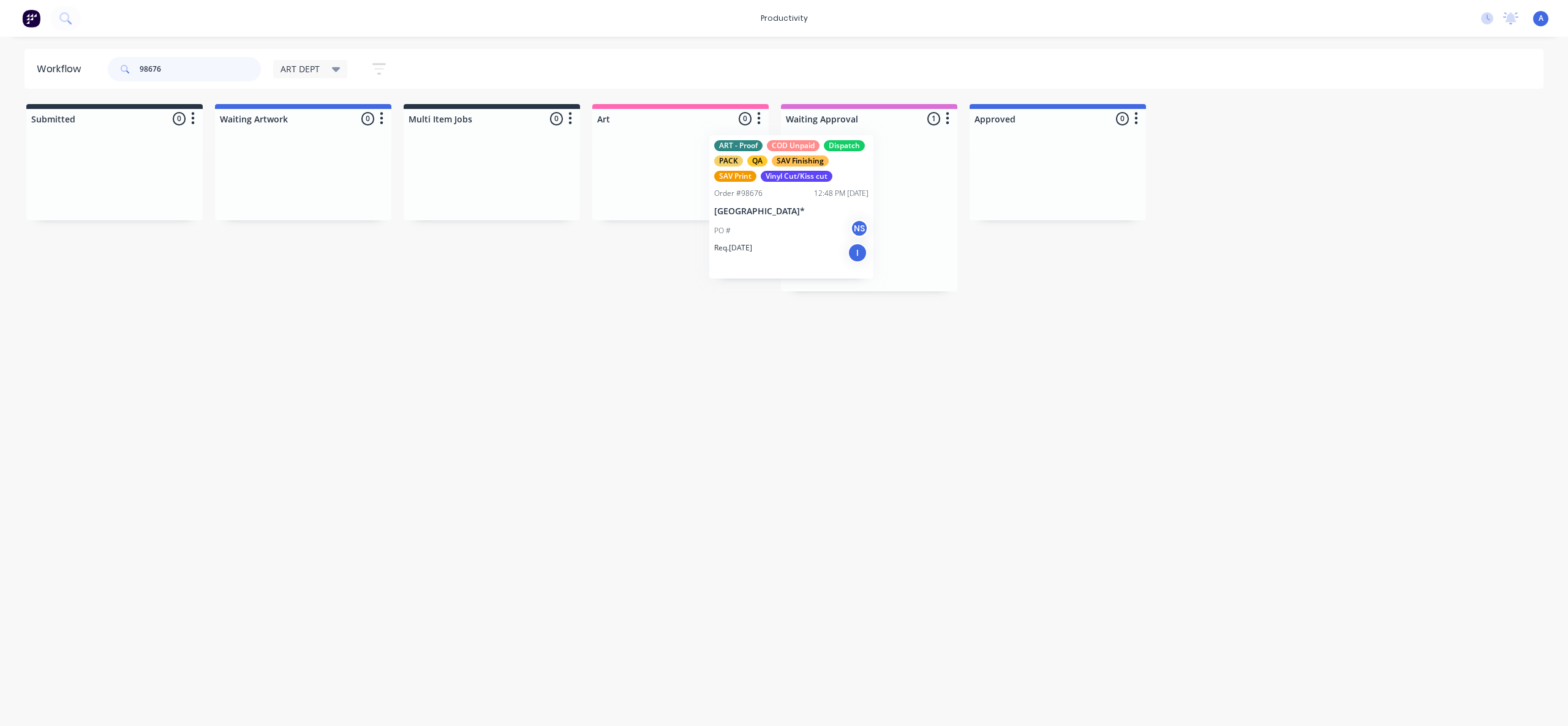
drag, startPoint x: 737, startPoint y: 215, endPoint x: 667, endPoint y: 204, distance: 70.9
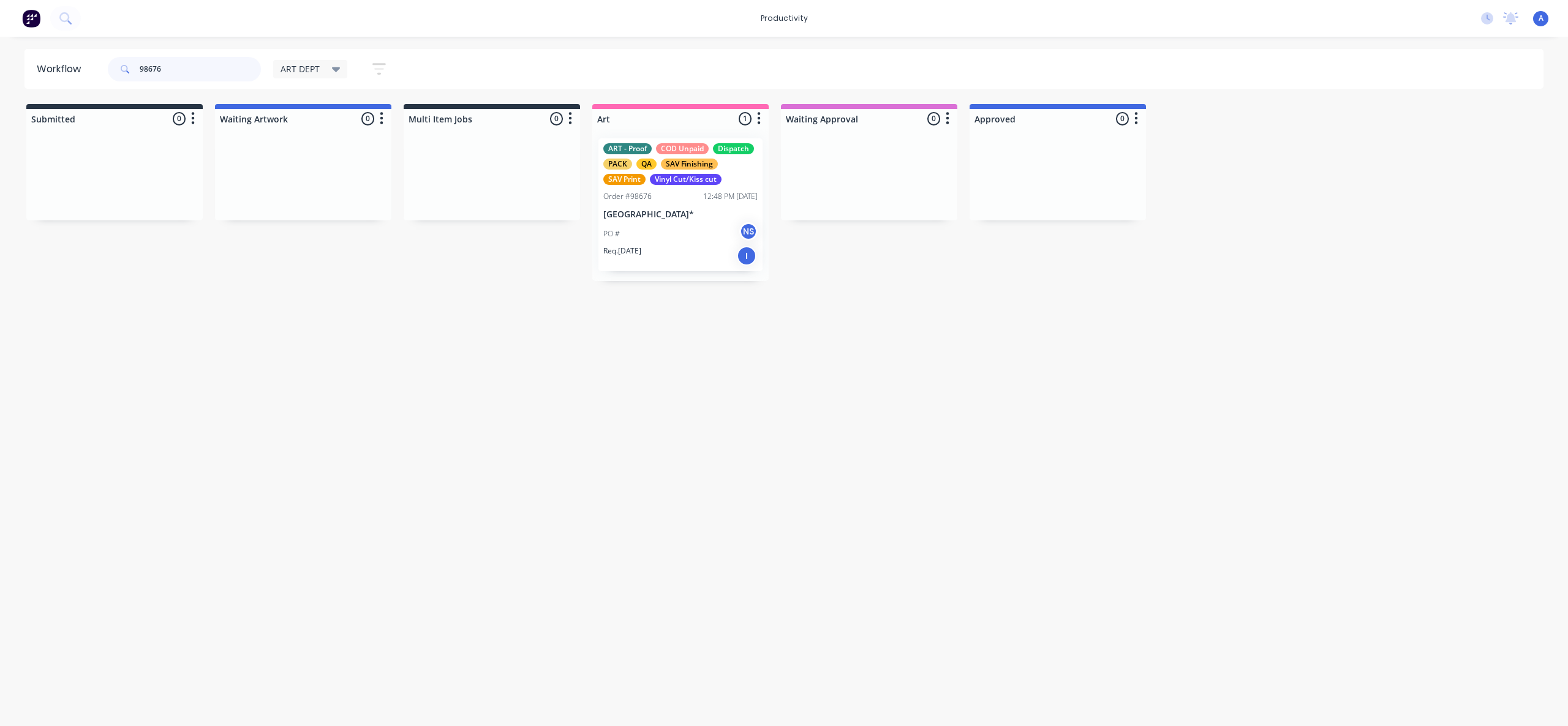
type input "98676"
click at [664, 204] on div "ART - Proof COD Unpaid Dispatch PACK QA SAV Finishing SAV Print Vinyl Cut/Kiss …" at bounding box center [681, 204] width 165 height 133
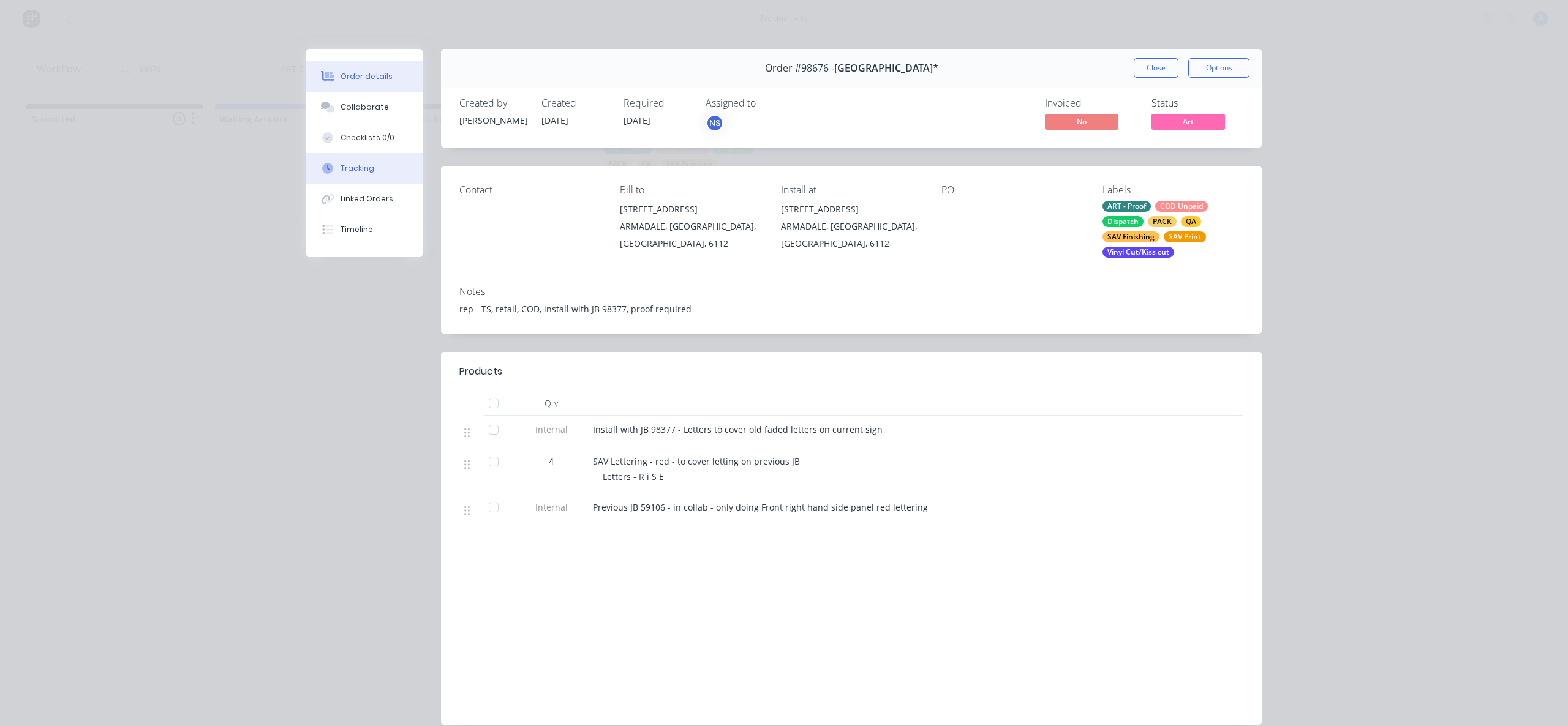
click at [357, 171] on div "Tracking" at bounding box center [357, 168] width 34 height 11
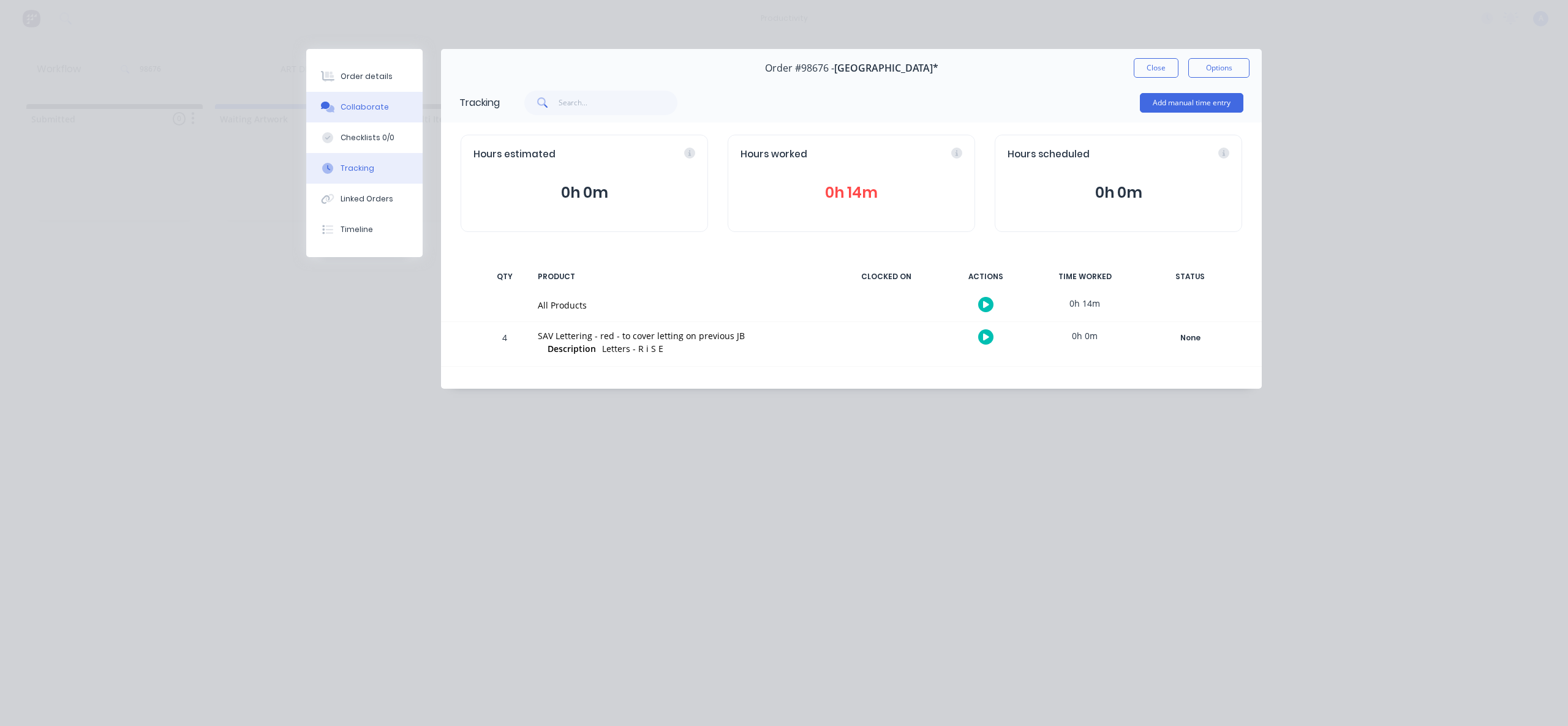
click at [360, 112] on button "Collaborate" at bounding box center [364, 107] width 116 height 30
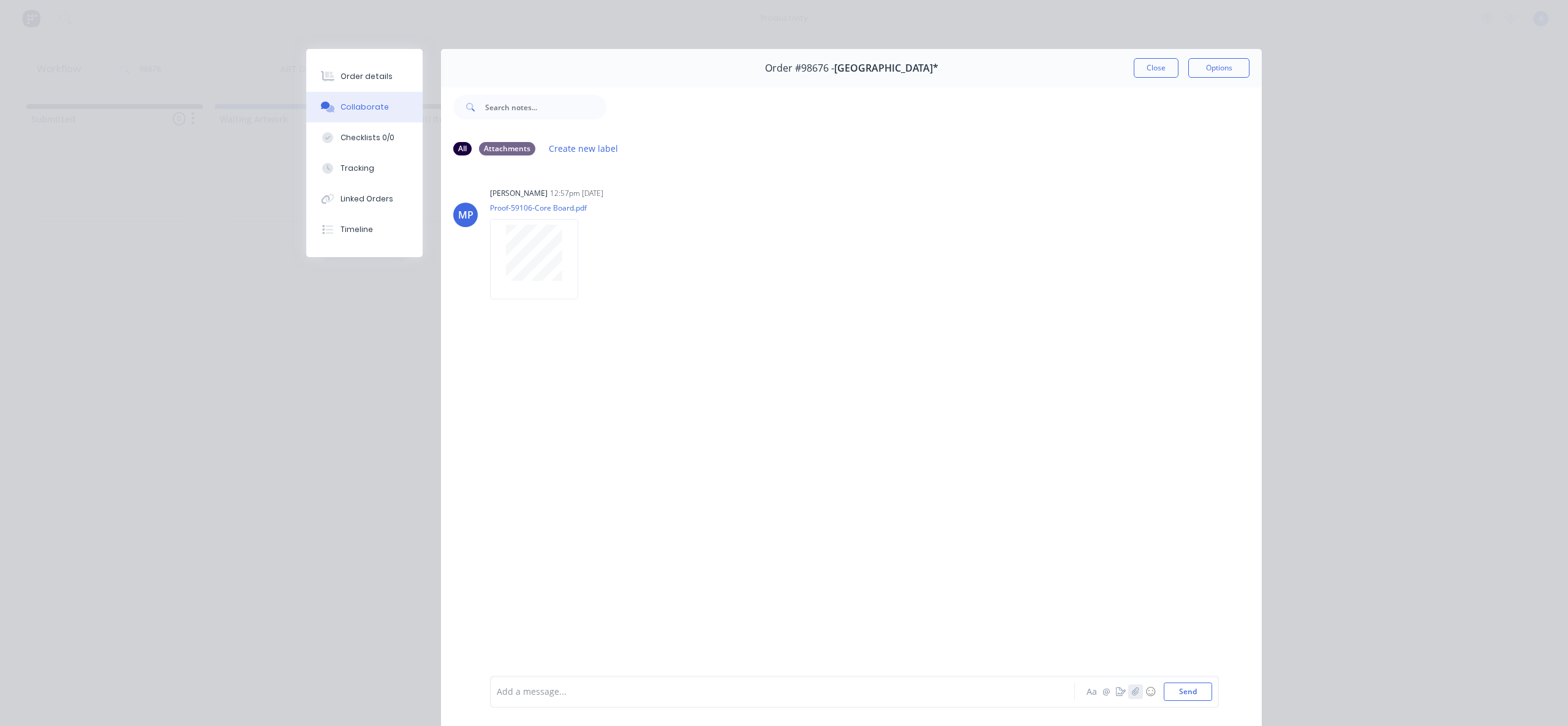
click at [1133, 687] on button "button" at bounding box center [1136, 692] width 15 height 15
click at [1133, 692] on icon "button" at bounding box center [1136, 691] width 8 height 9
click at [1179, 689] on button "Send" at bounding box center [1187, 691] width 48 height 18
click at [554, 368] on div at bounding box center [534, 382] width 78 height 57
click at [583, 384] on div "Labels Download Delete" at bounding box center [652, 388] width 138 height 18
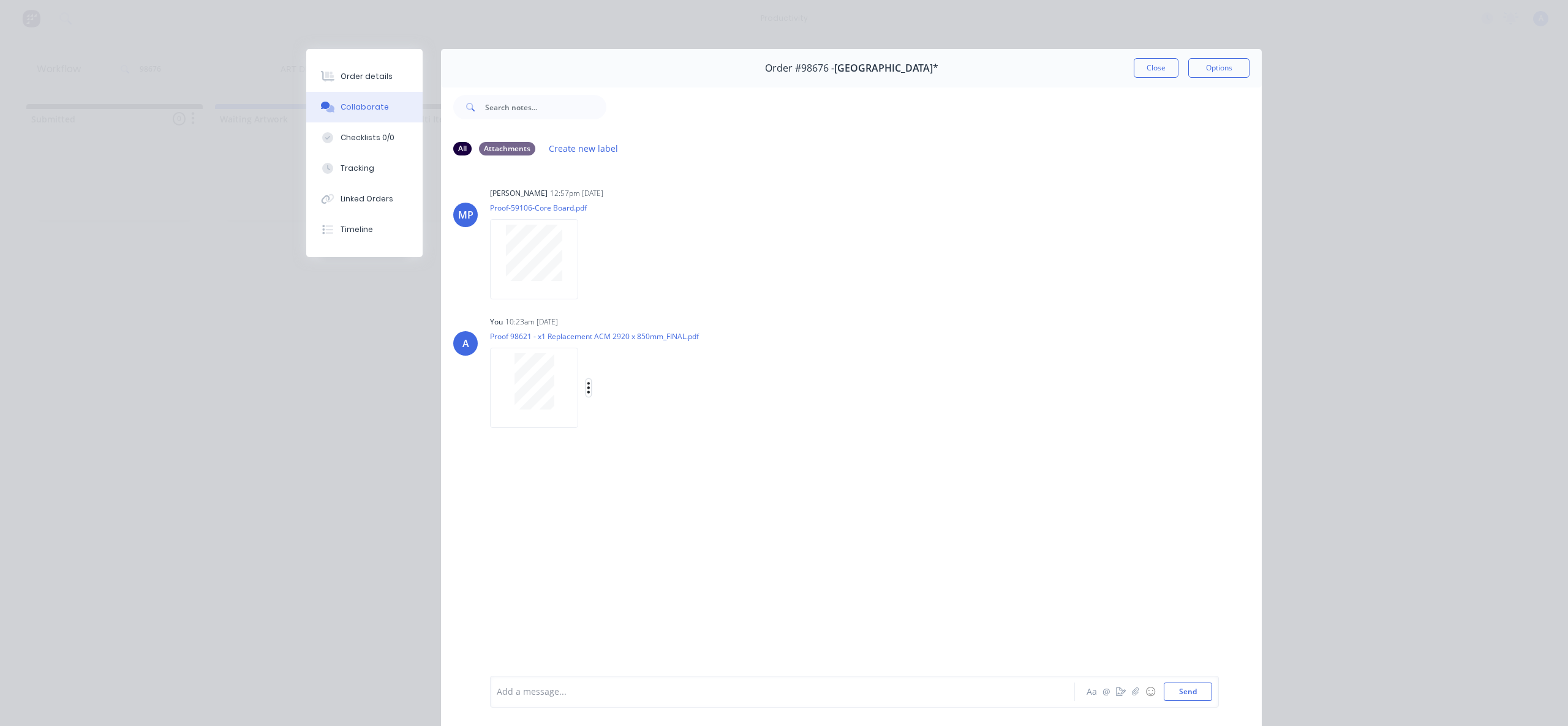
click at [586, 389] on icon "button" at bounding box center [588, 388] width 4 height 14
click at [637, 445] on button "Delete" at bounding box center [670, 447] width 138 height 27
click at [1132, 690] on icon "button" at bounding box center [1136, 691] width 8 height 9
click at [1176, 690] on button "Send" at bounding box center [1187, 691] width 48 height 18
click at [630, 695] on div at bounding box center [765, 692] width 536 height 13
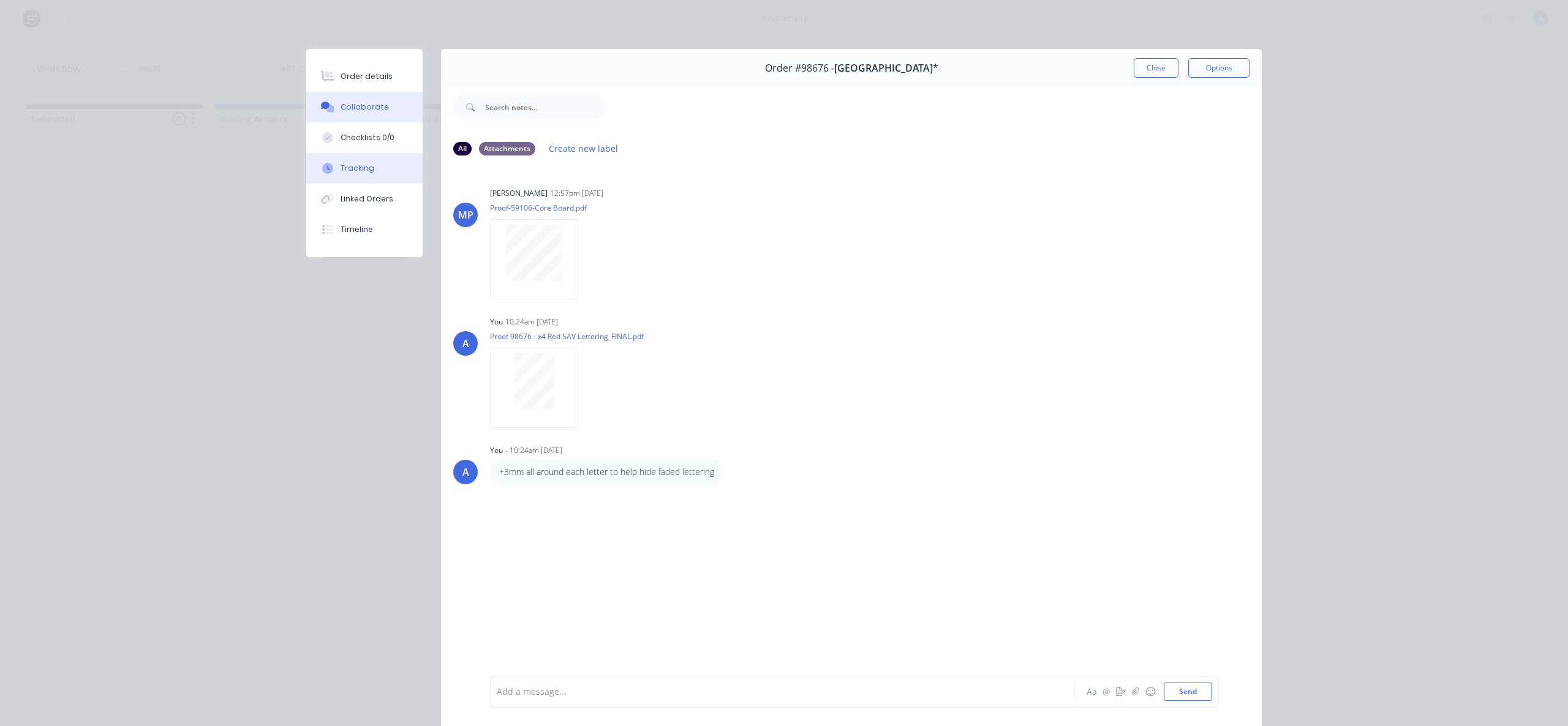
click at [368, 174] on button "Tracking" at bounding box center [364, 168] width 116 height 30
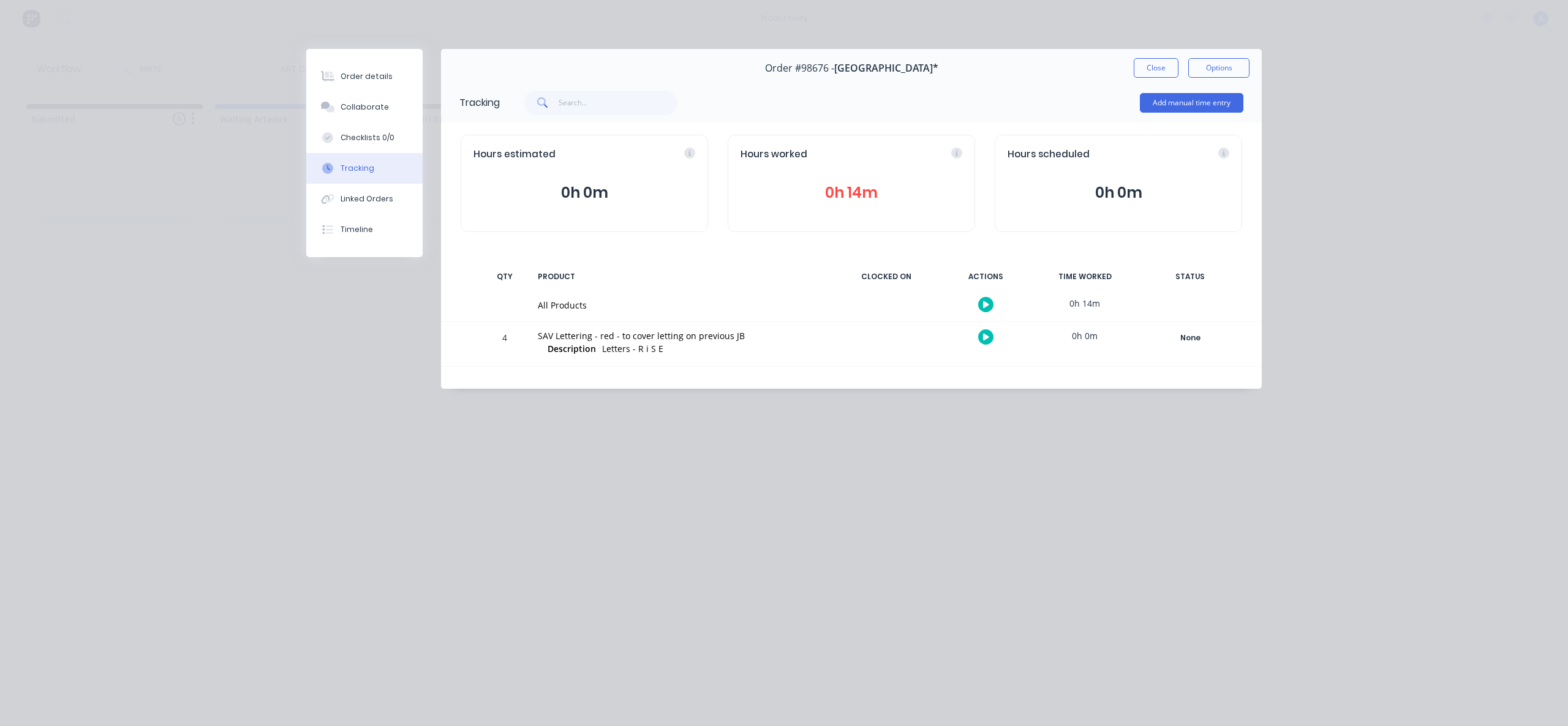
click at [1129, 61] on div "Order #98676 - [GEOGRAPHIC_DATA]* Close Options" at bounding box center [851, 68] width 821 height 39
click at [1151, 69] on button "Close" at bounding box center [1156, 68] width 44 height 20
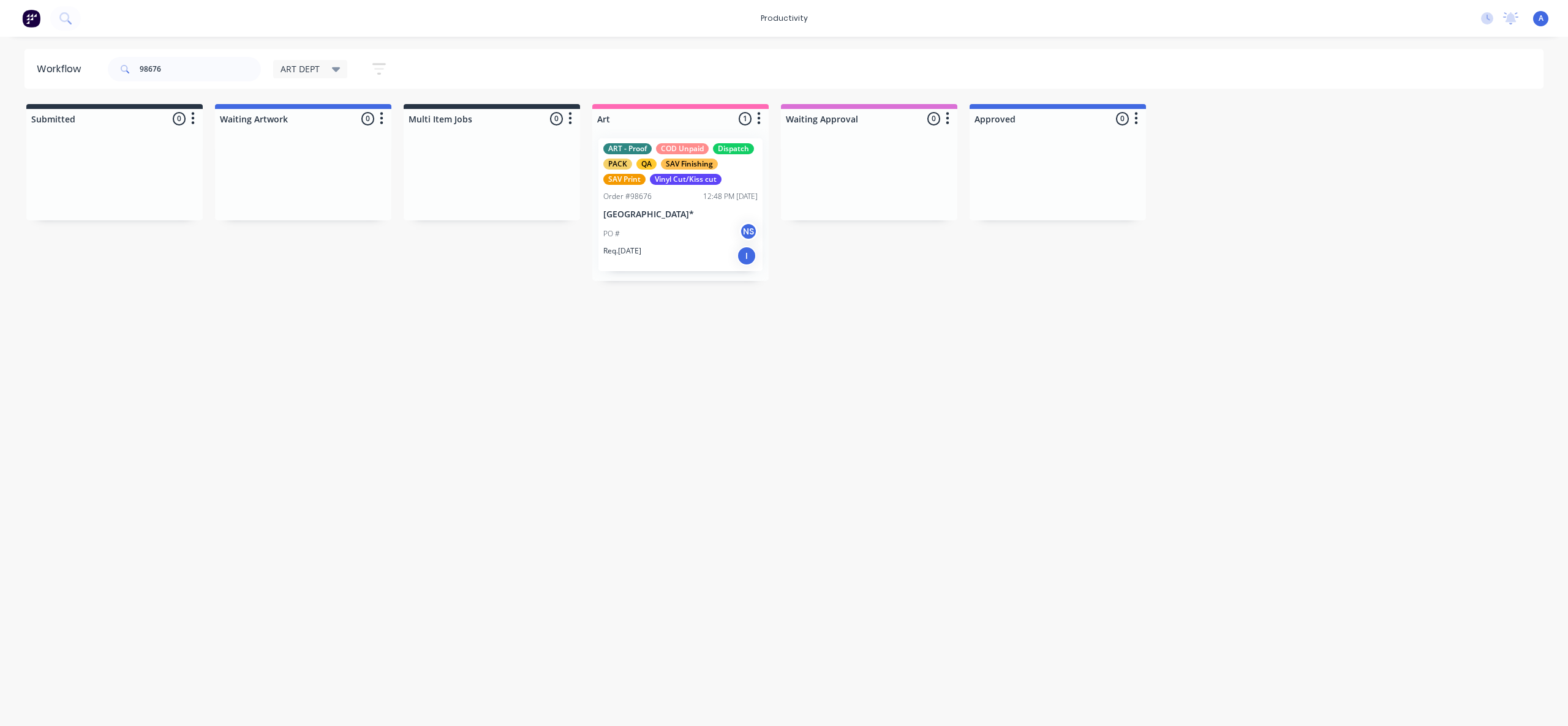
click at [894, 526] on div "Workflow 98676 ART DEPT Save new view None edit ART DEPT (Default) edit Banner …" at bounding box center [784, 375] width 1568 height 652
click at [856, 453] on div "Workflow 98676 ART DEPT Save new view None edit ART DEPT (Default) edit Banner …" at bounding box center [784, 375] width 1568 height 652
click at [683, 214] on p "[GEOGRAPHIC_DATA]*" at bounding box center [680, 214] width 154 height 10
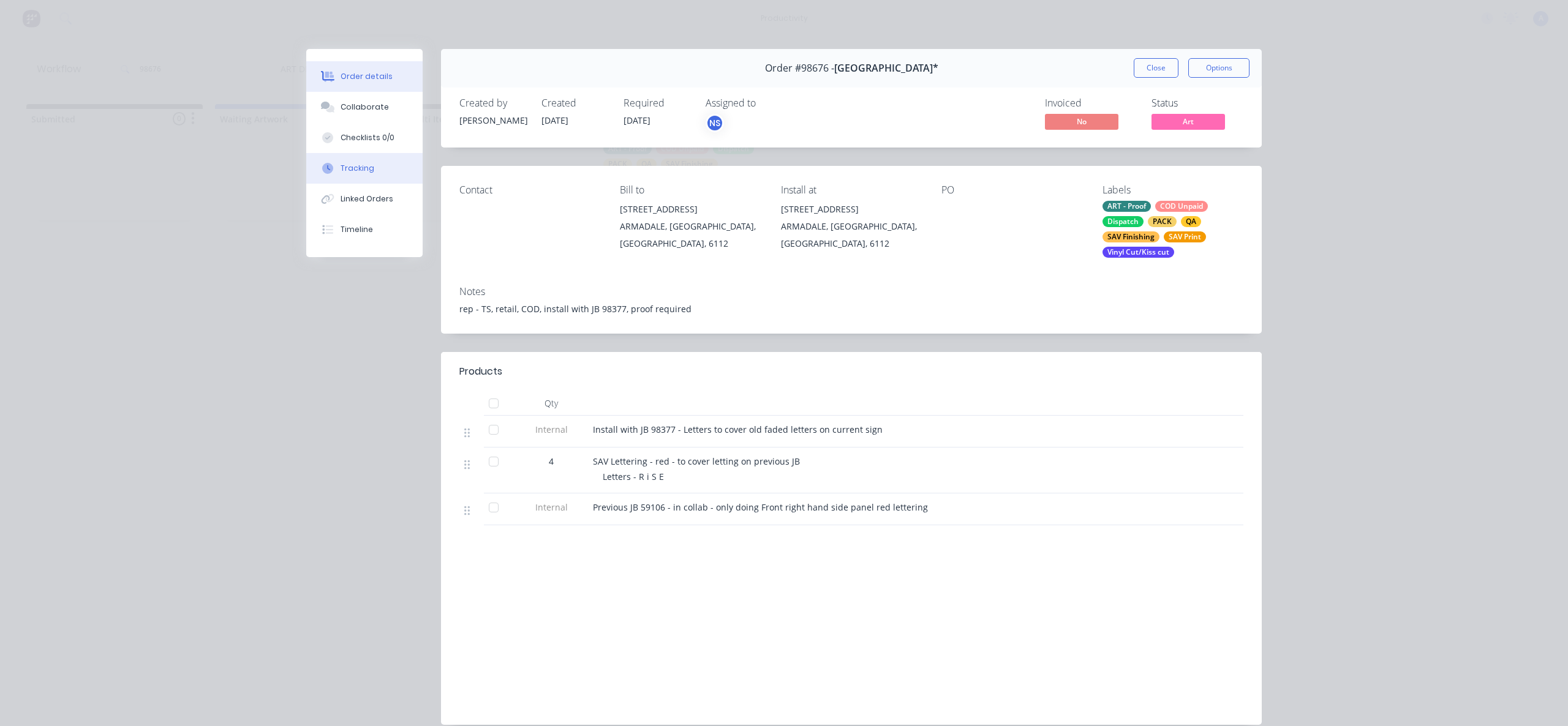
click at [372, 179] on button "Tracking" at bounding box center [364, 168] width 116 height 30
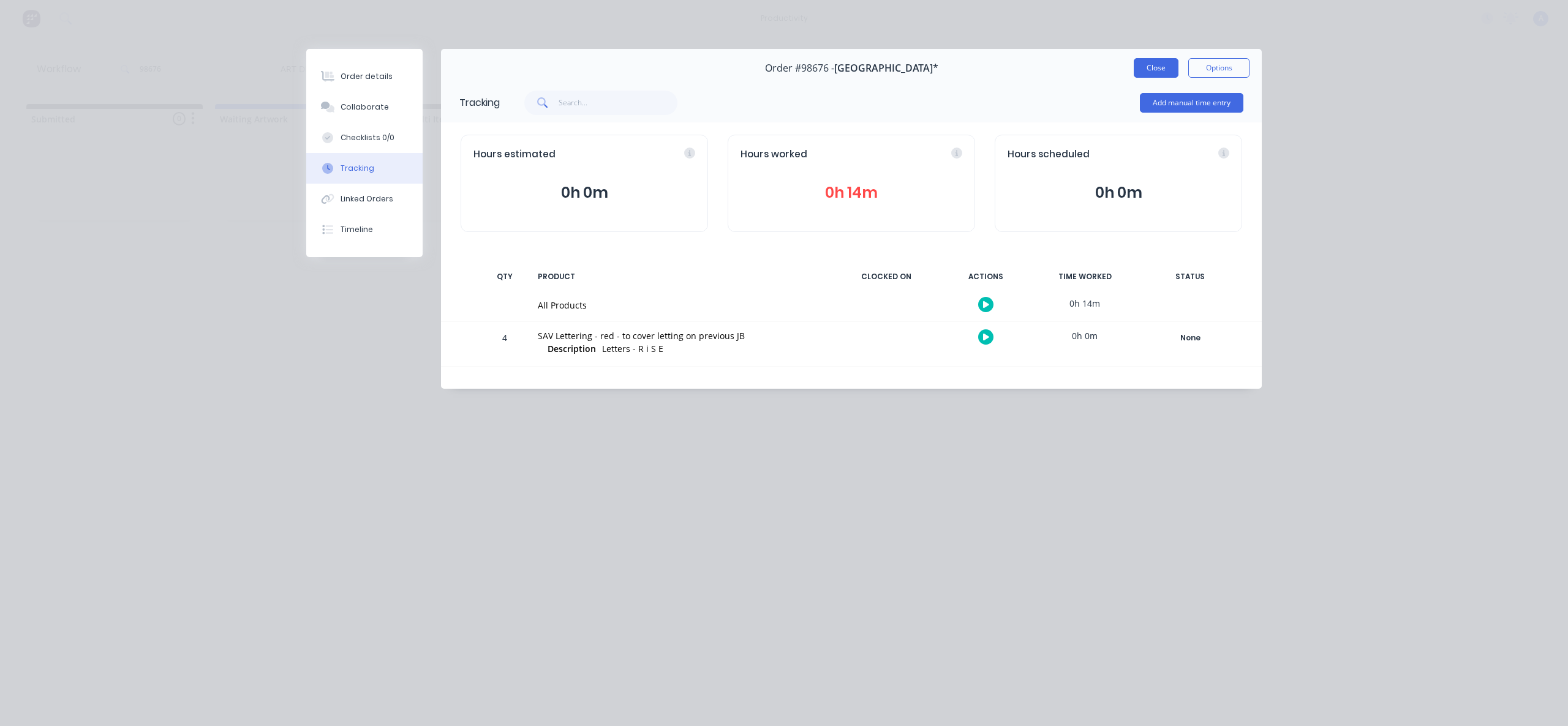
click at [1159, 67] on button "Close" at bounding box center [1156, 68] width 44 height 20
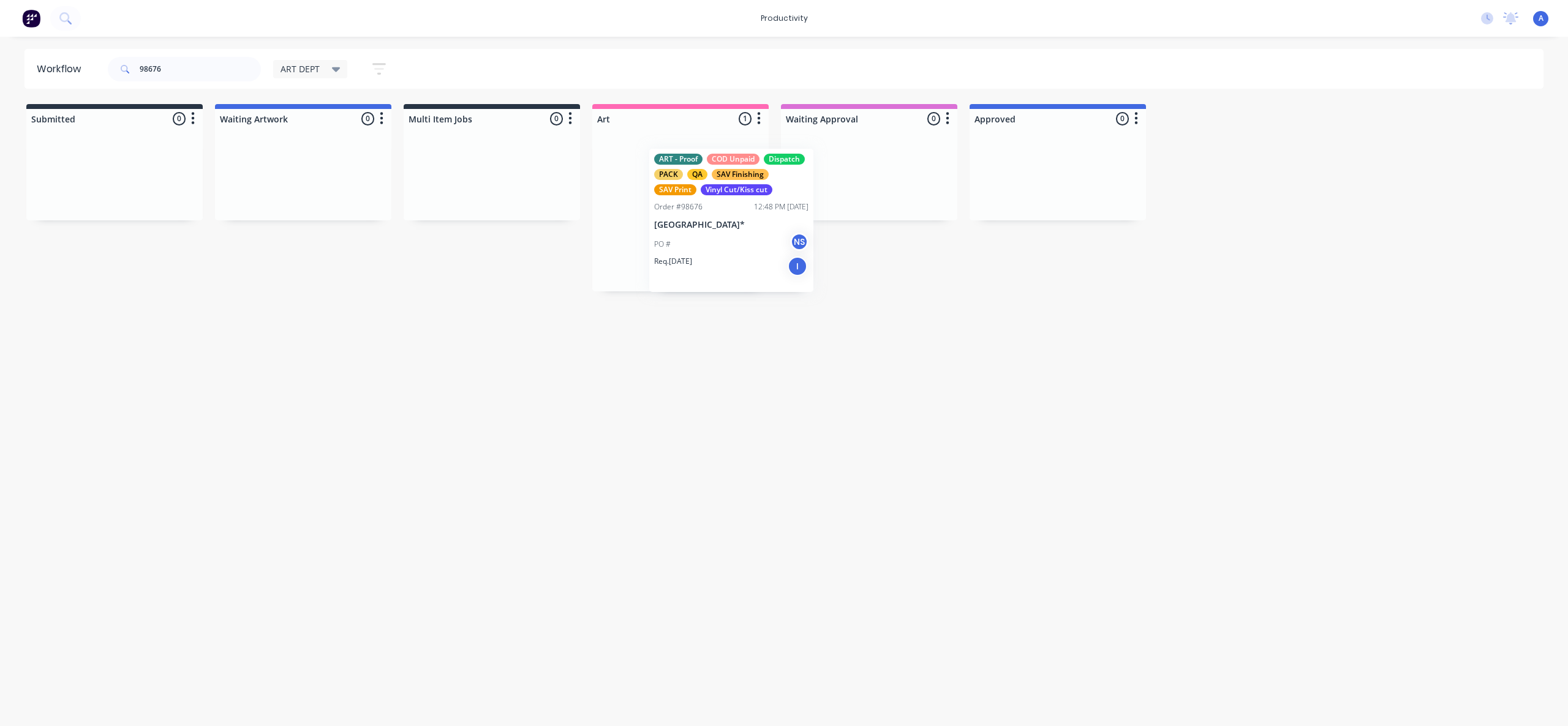
drag, startPoint x: 733, startPoint y: 243, endPoint x: 1084, endPoint y: 233, distance: 351.1
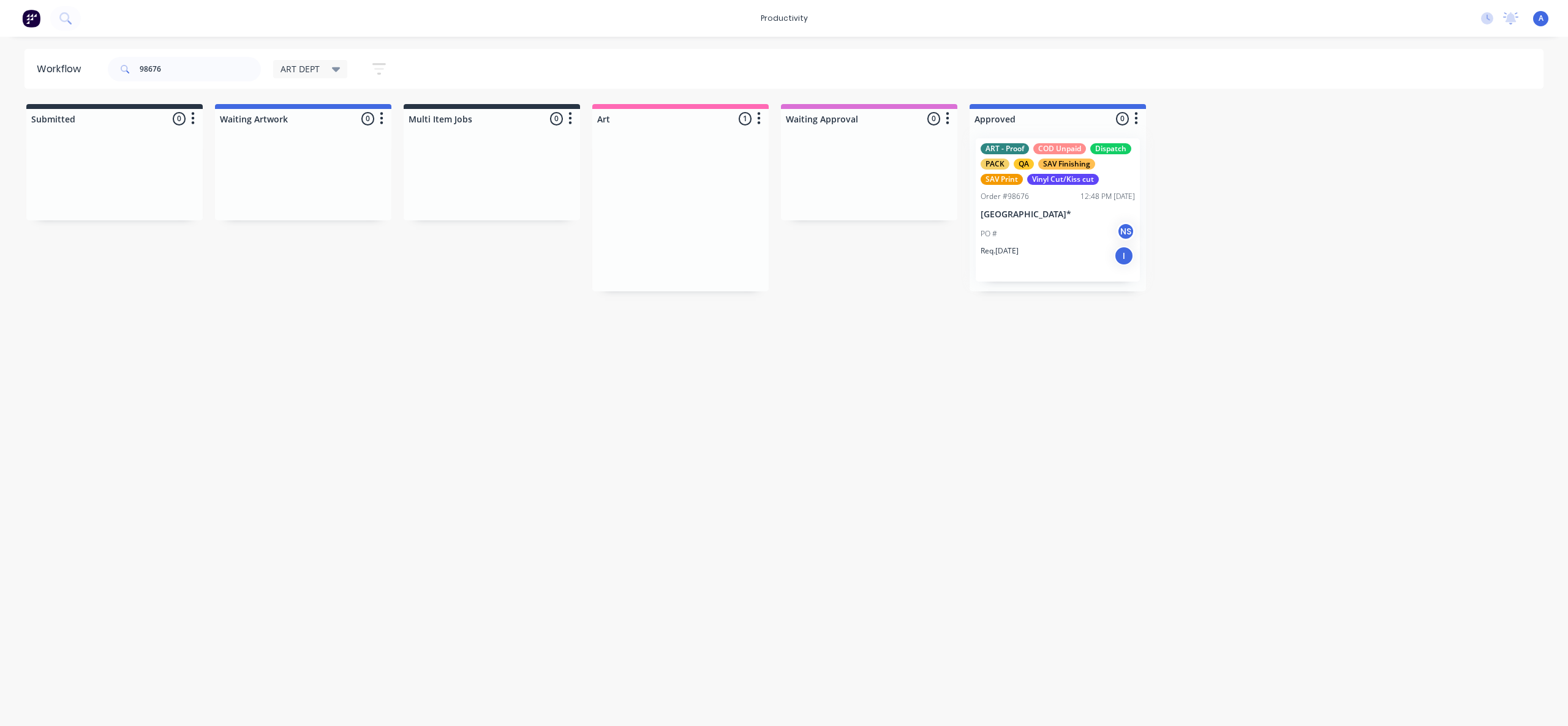
drag, startPoint x: 964, startPoint y: 432, endPoint x: 770, endPoint y: 635, distance: 280.8
click at [964, 433] on div "Workflow 98676 ART DEPT Save new view None edit ART DEPT (Default) edit Banner …" at bounding box center [784, 375] width 1568 height 652
click at [195, 66] on input "98676" at bounding box center [200, 69] width 121 height 25
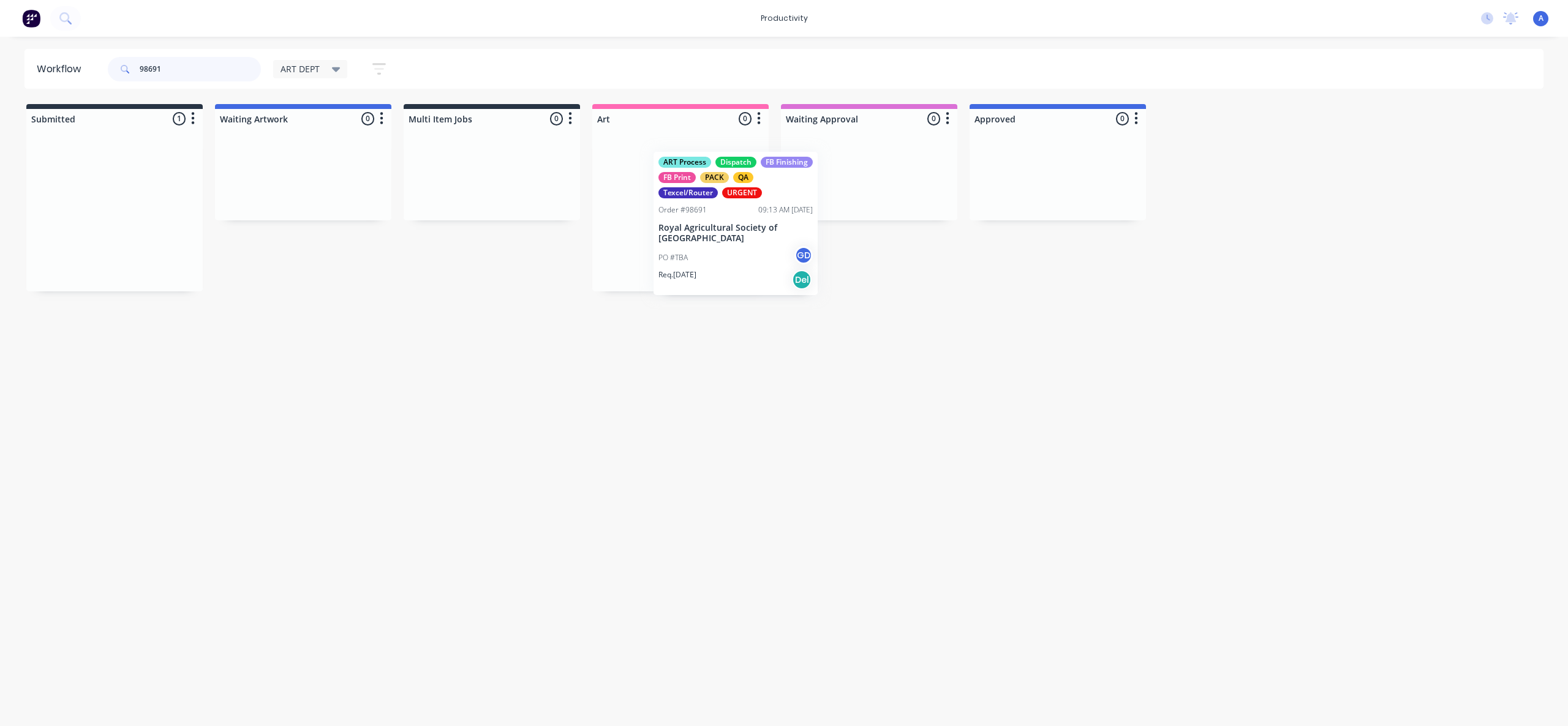
drag, startPoint x: 86, startPoint y: 237, endPoint x: 677, endPoint y: 245, distance: 591.1
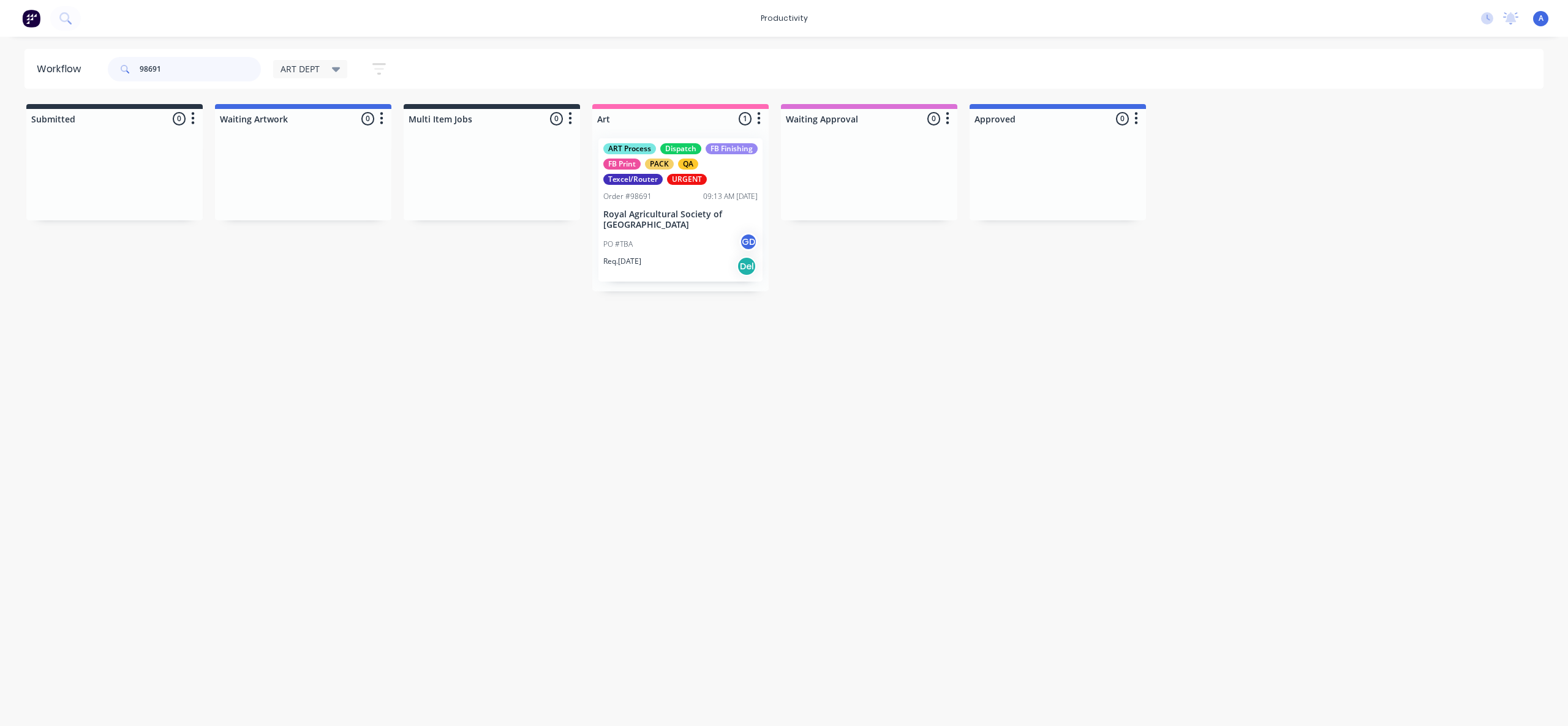
type input "98691"
click at [692, 236] on div "PO #TBA GD" at bounding box center [680, 244] width 154 height 24
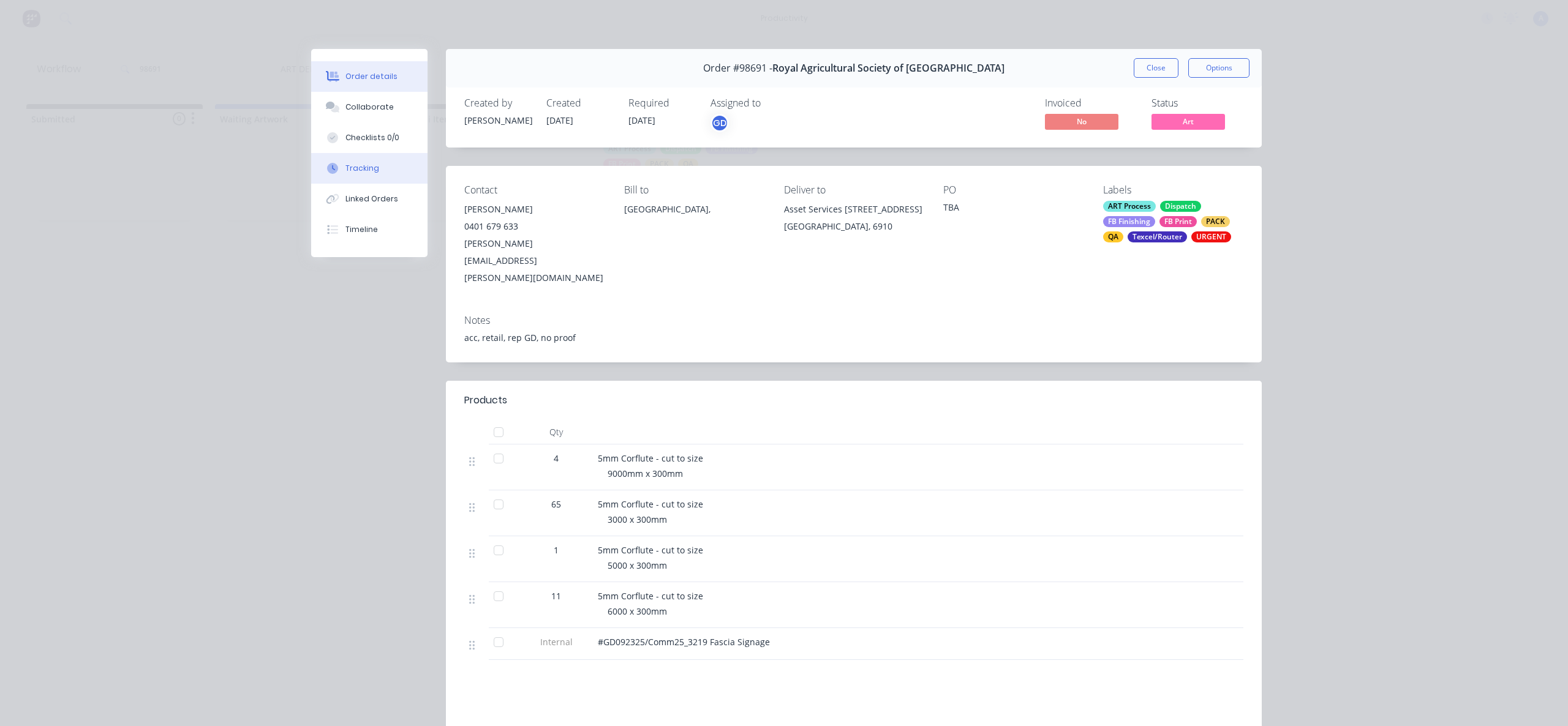
click at [383, 176] on button "Tracking" at bounding box center [369, 168] width 116 height 30
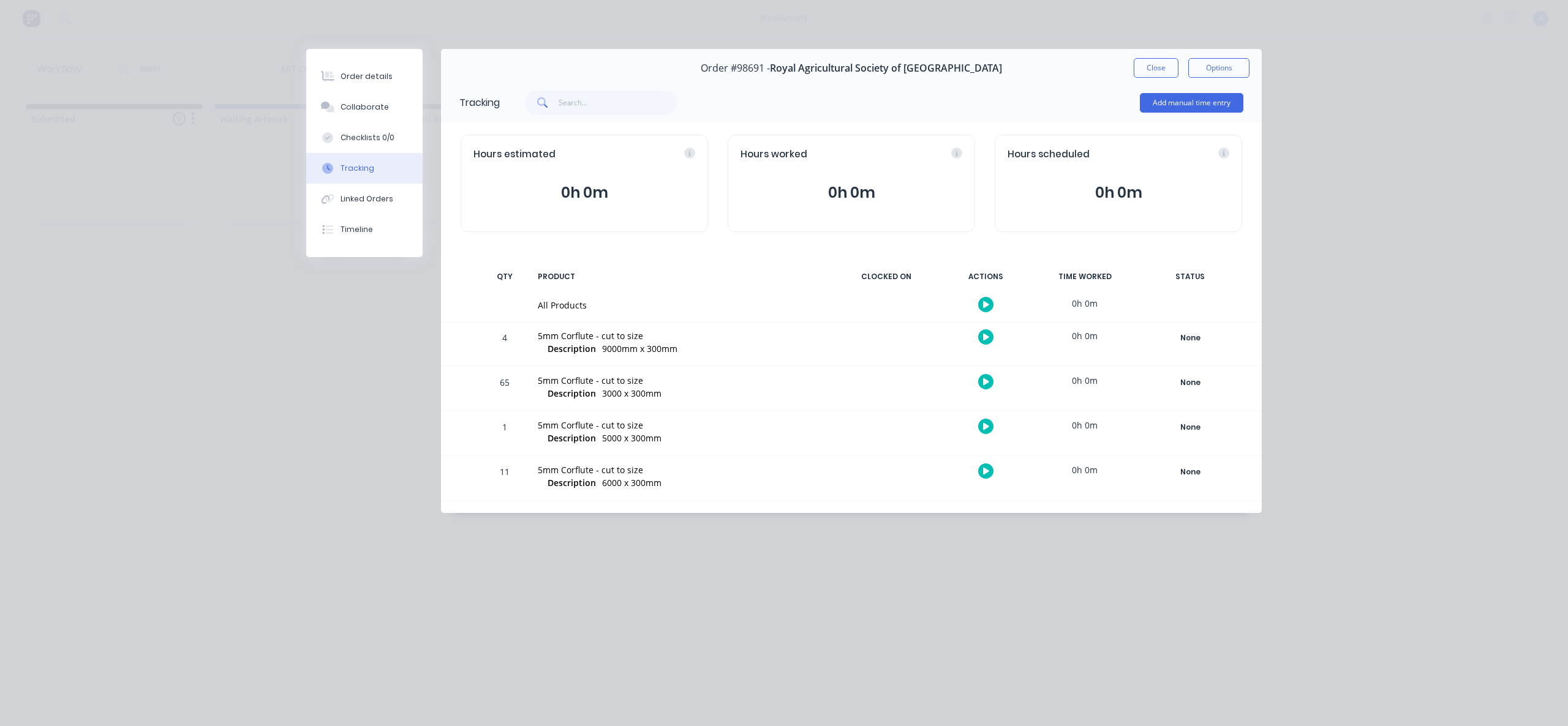
click at [986, 305] on icon "button" at bounding box center [985, 304] width 6 height 7
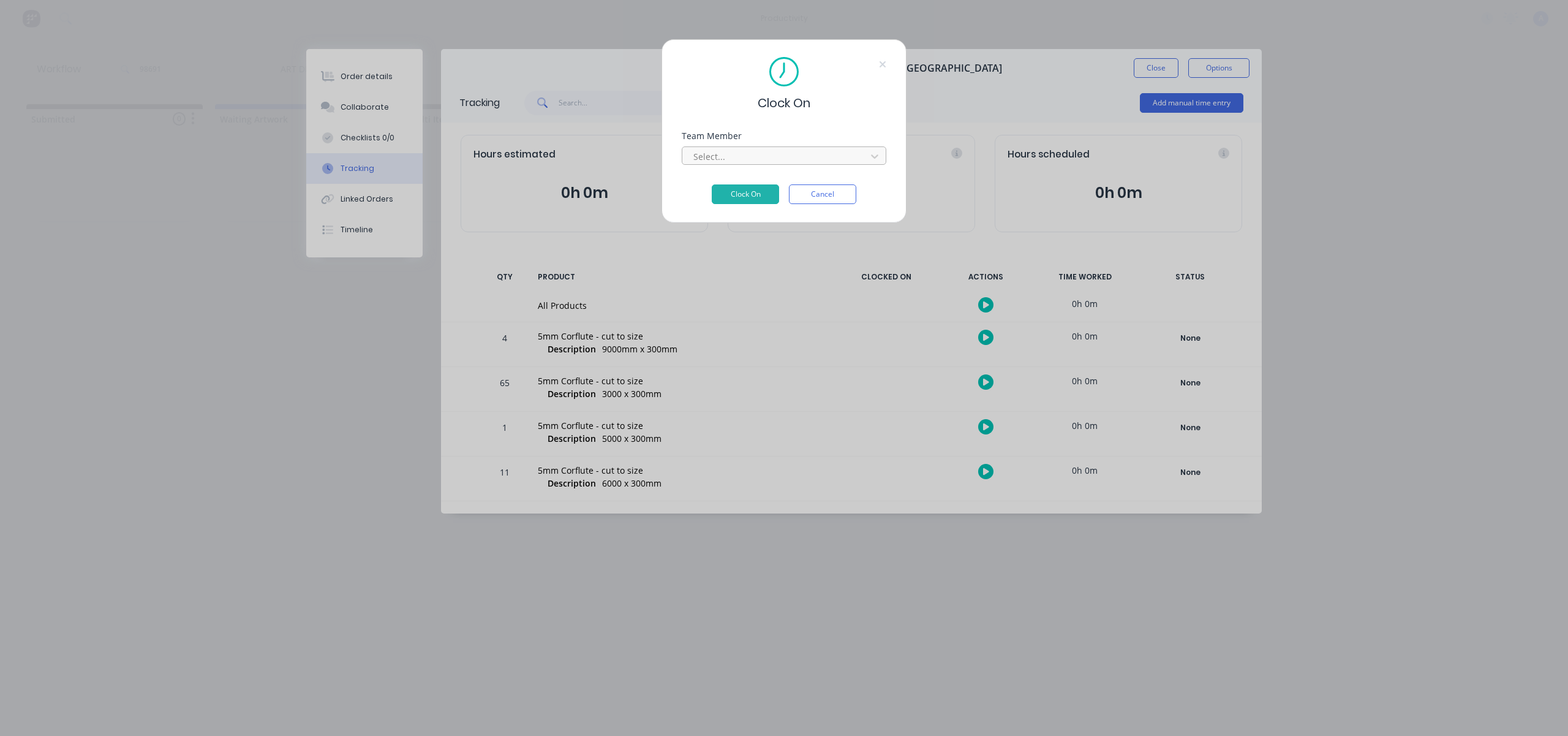
click at [777, 160] on div at bounding box center [775, 156] width 167 height 15
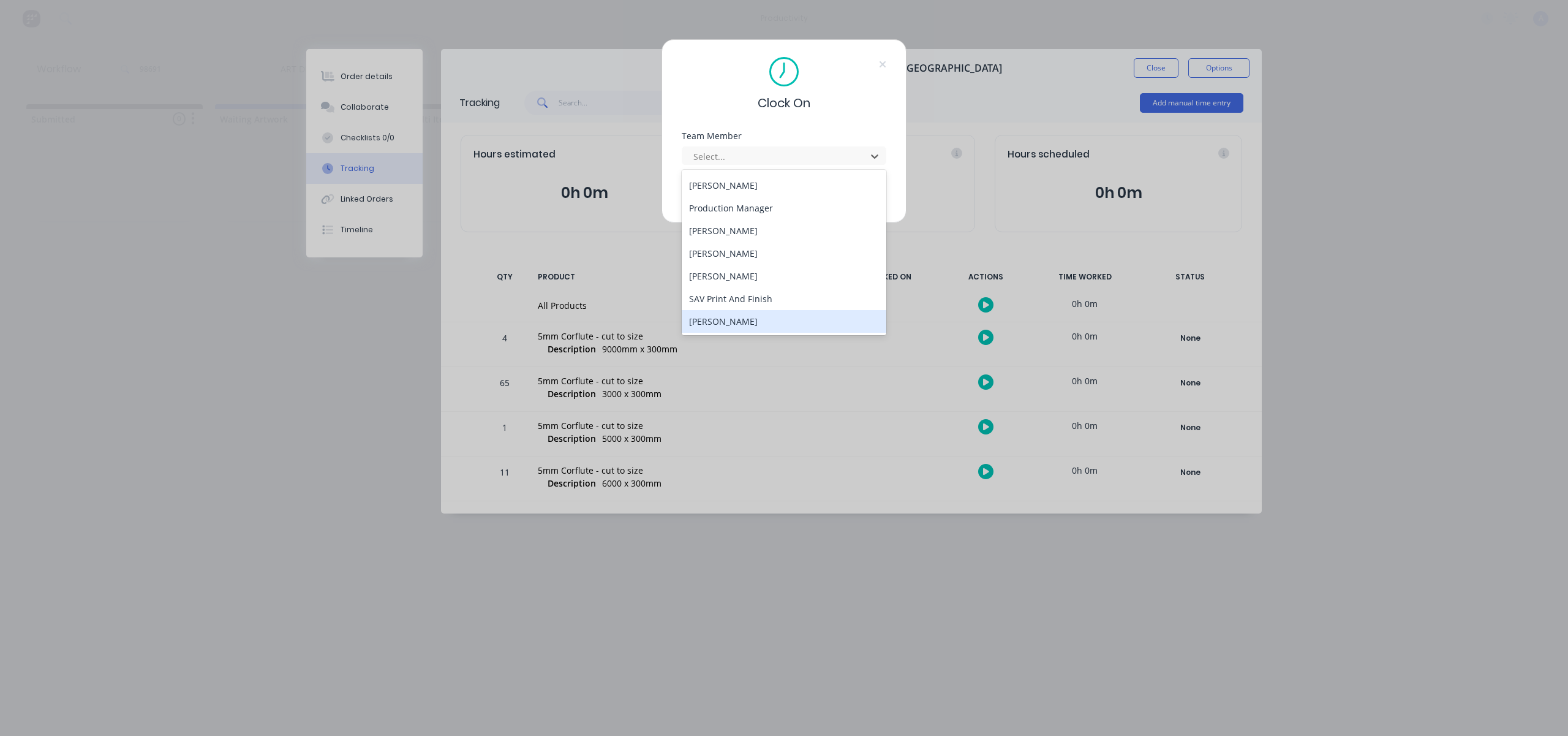
click at [725, 324] on div "[PERSON_NAME]" at bounding box center [784, 322] width 204 height 23
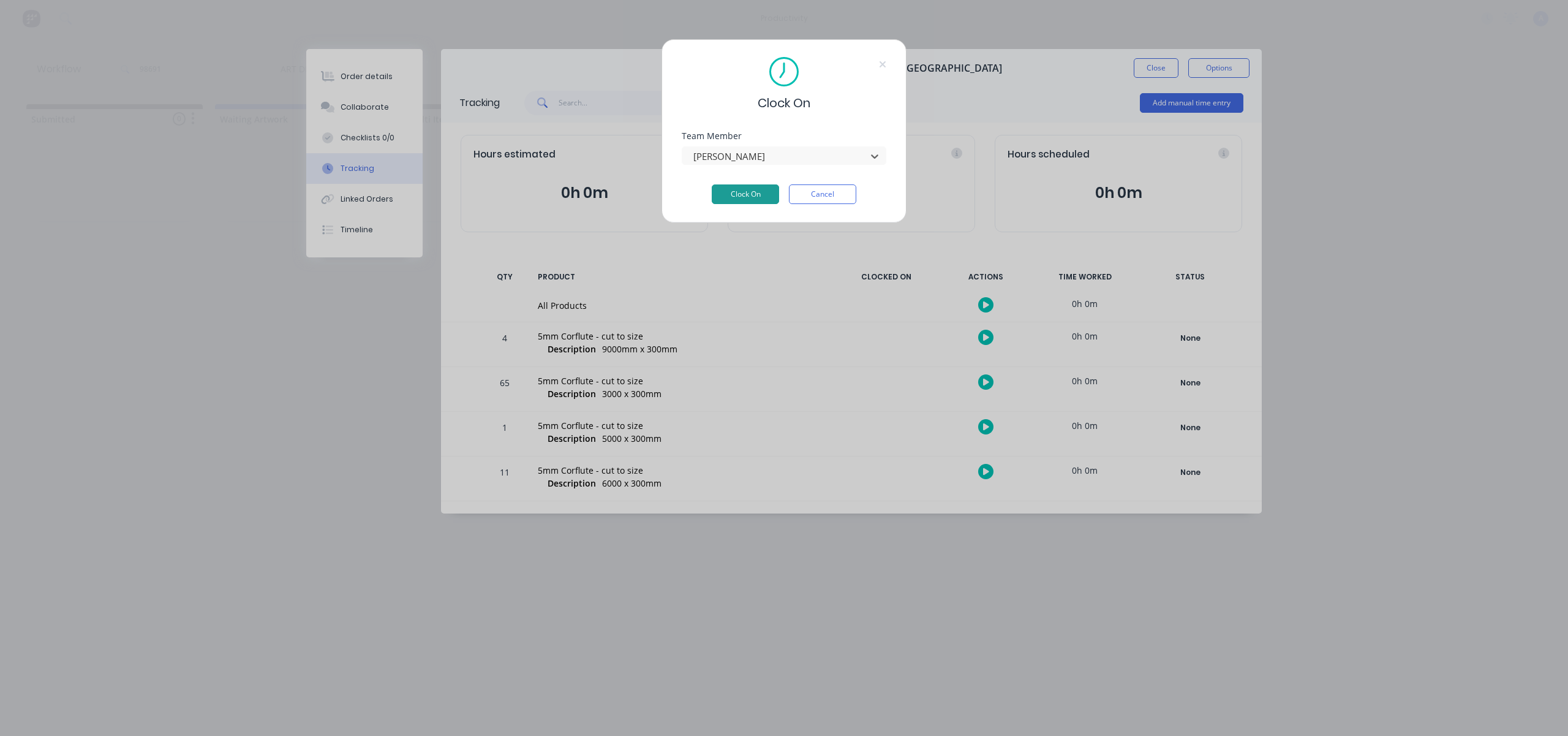
click at [742, 194] on button "Clock On" at bounding box center [744, 194] width 67 height 20
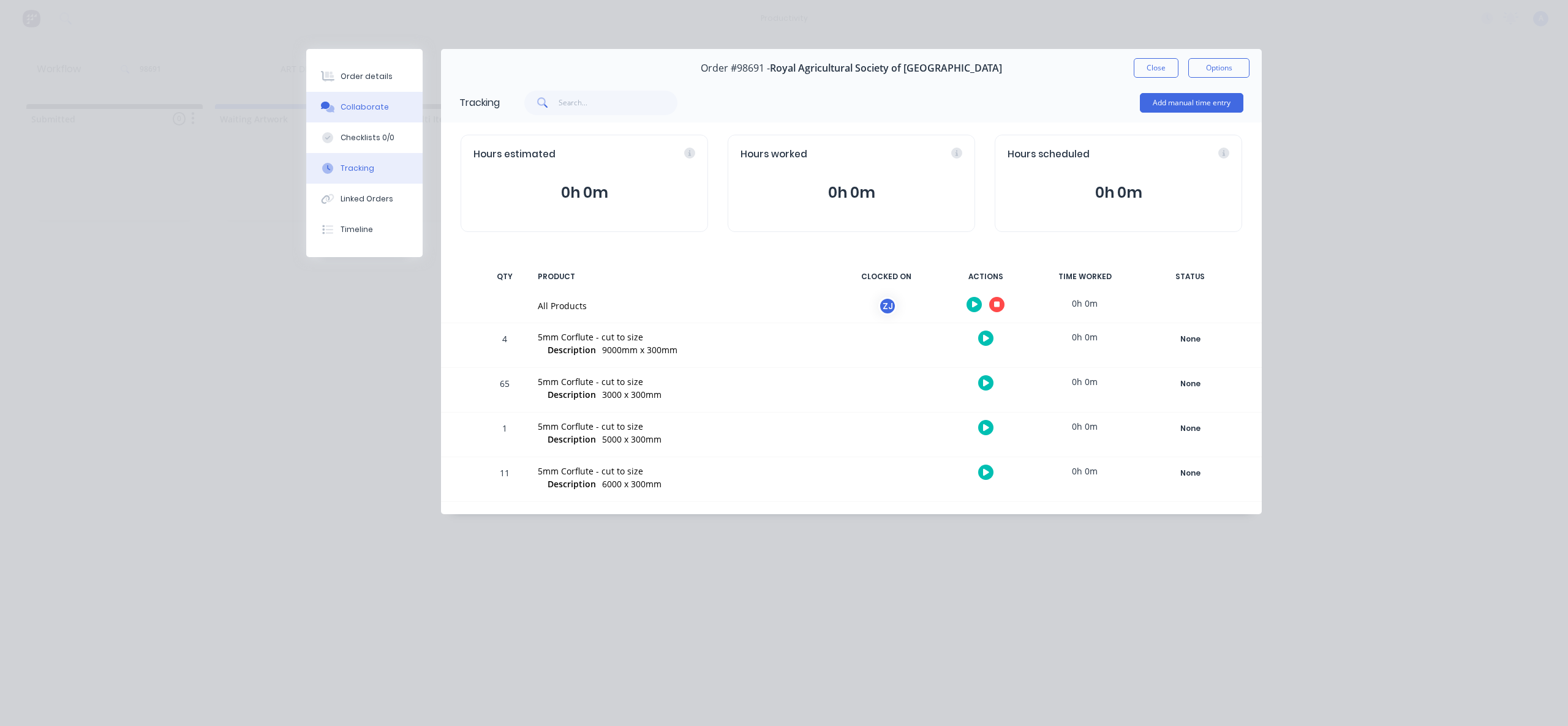
click at [389, 116] on button "Collaborate" at bounding box center [364, 107] width 116 height 30
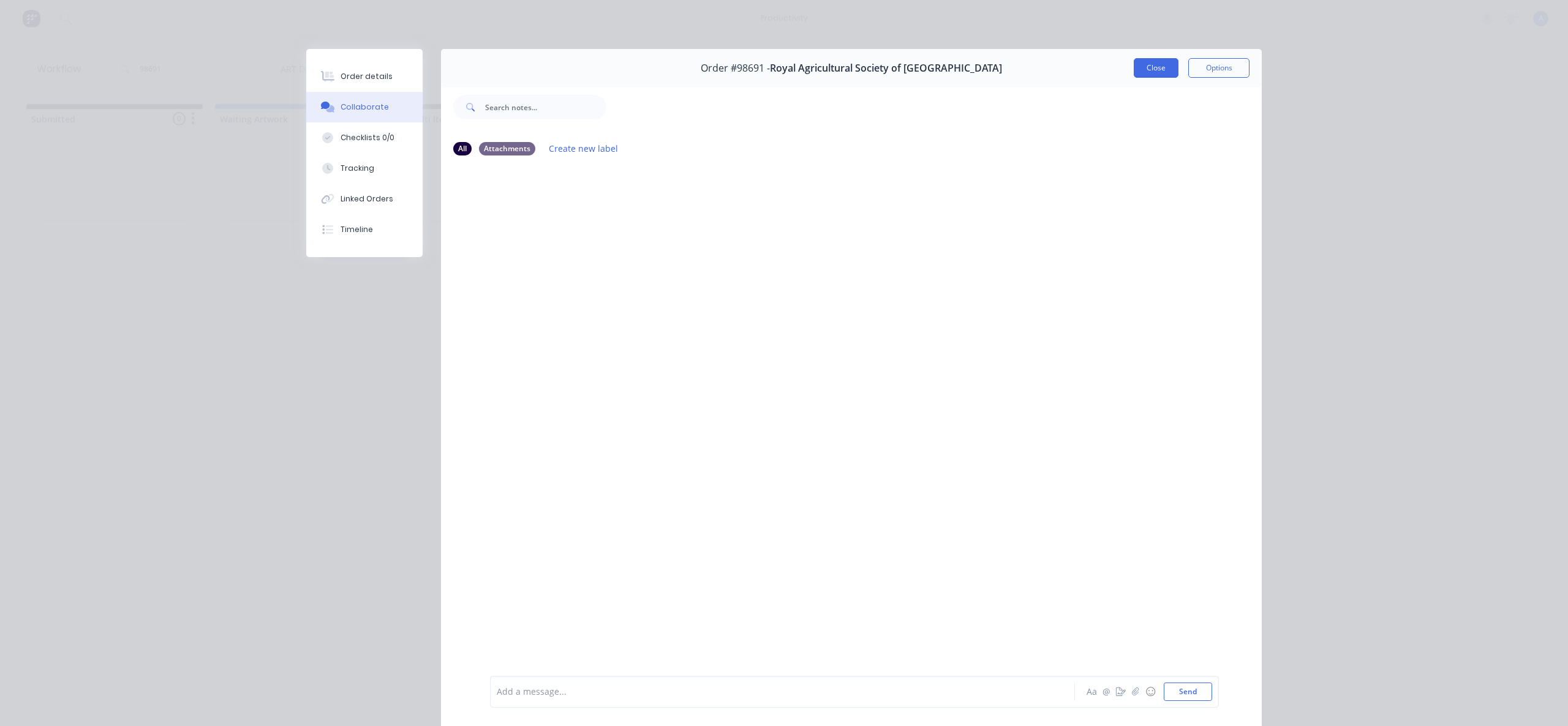
click at [1151, 67] on button "Close" at bounding box center [1156, 68] width 44 height 20
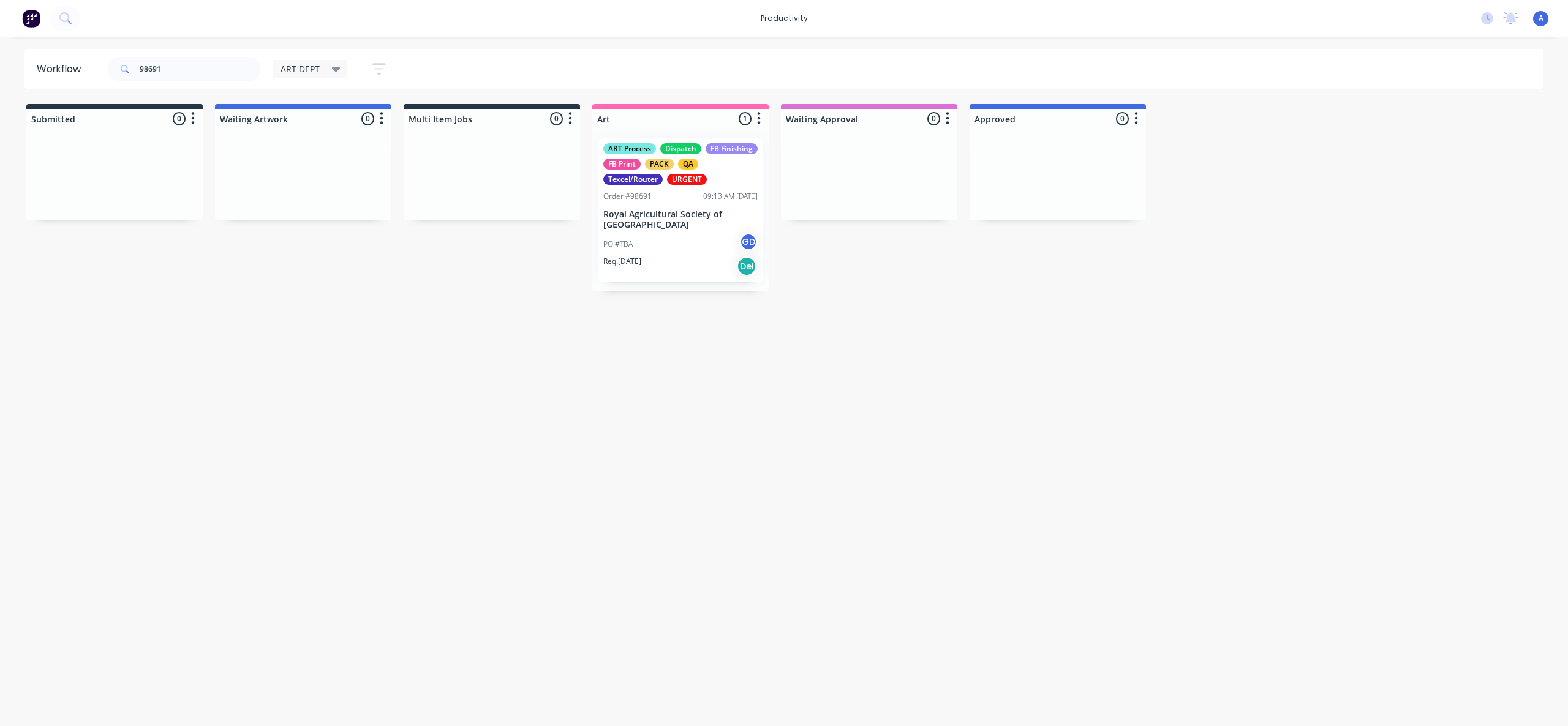
click at [961, 363] on div "Workflow 98691 ART DEPT Save new view None edit ART DEPT (Default) edit Banner …" at bounding box center [784, 375] width 1568 height 652
click at [684, 227] on p "Royal Agricultural Society of [GEOGRAPHIC_DATA]" at bounding box center [680, 219] width 154 height 21
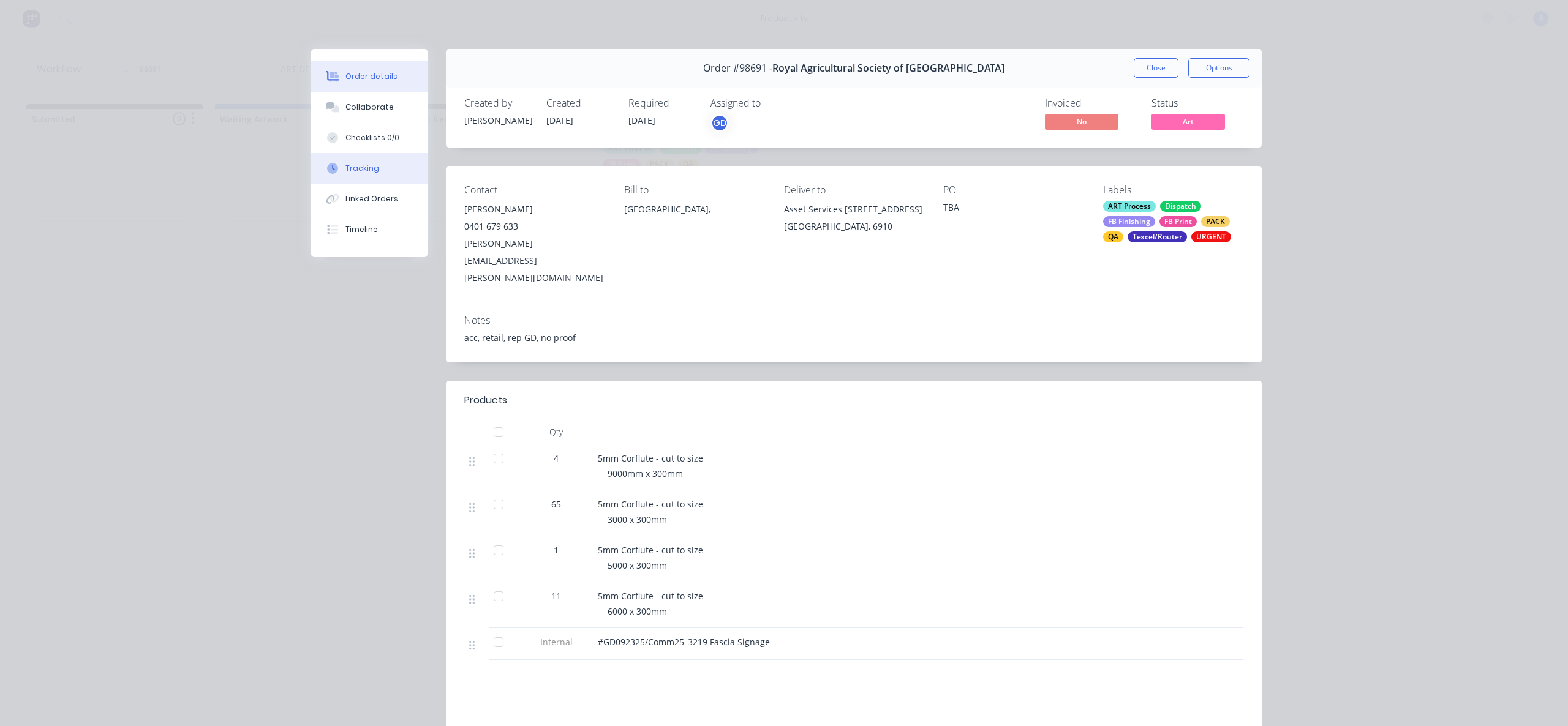
click at [361, 176] on button "Tracking" at bounding box center [369, 168] width 116 height 30
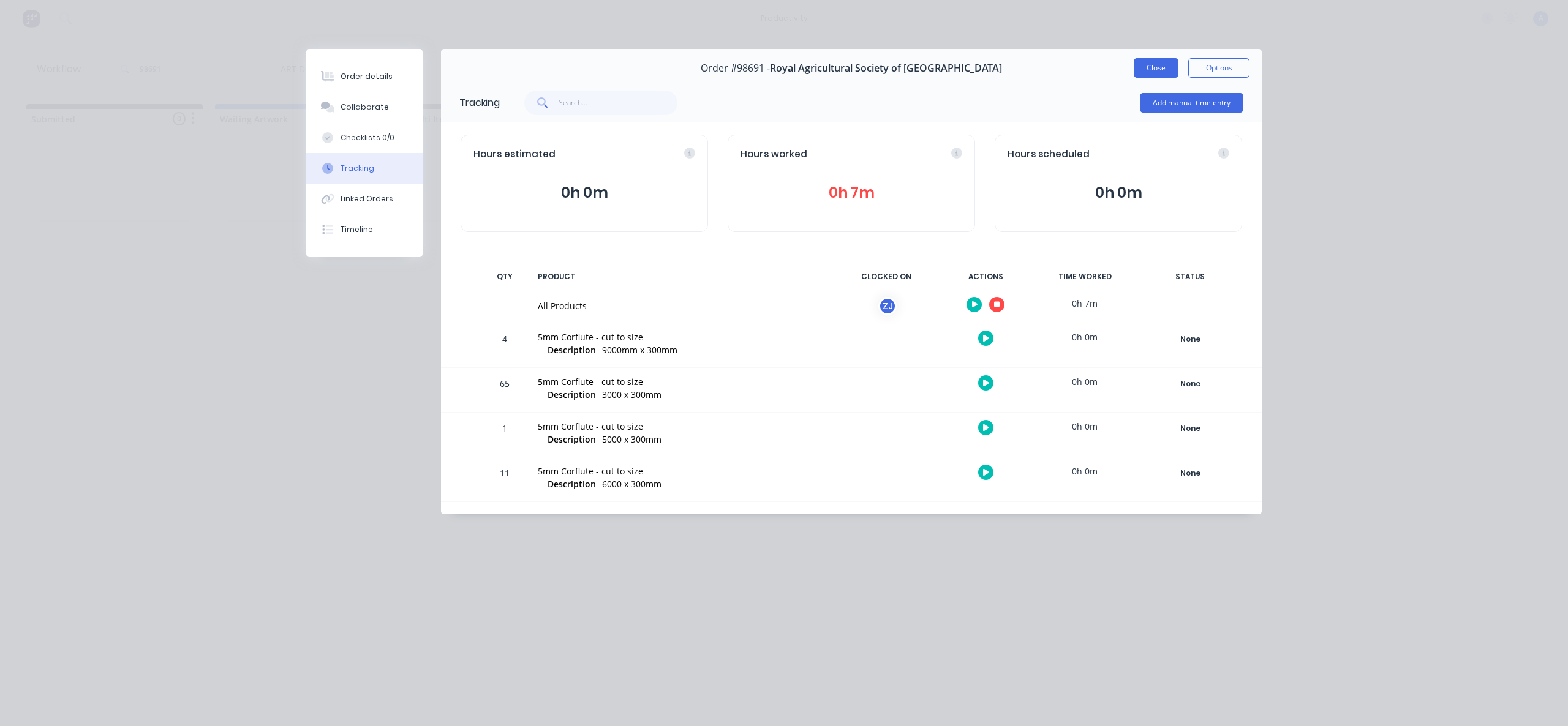
click at [1172, 76] on button "Close" at bounding box center [1156, 68] width 44 height 20
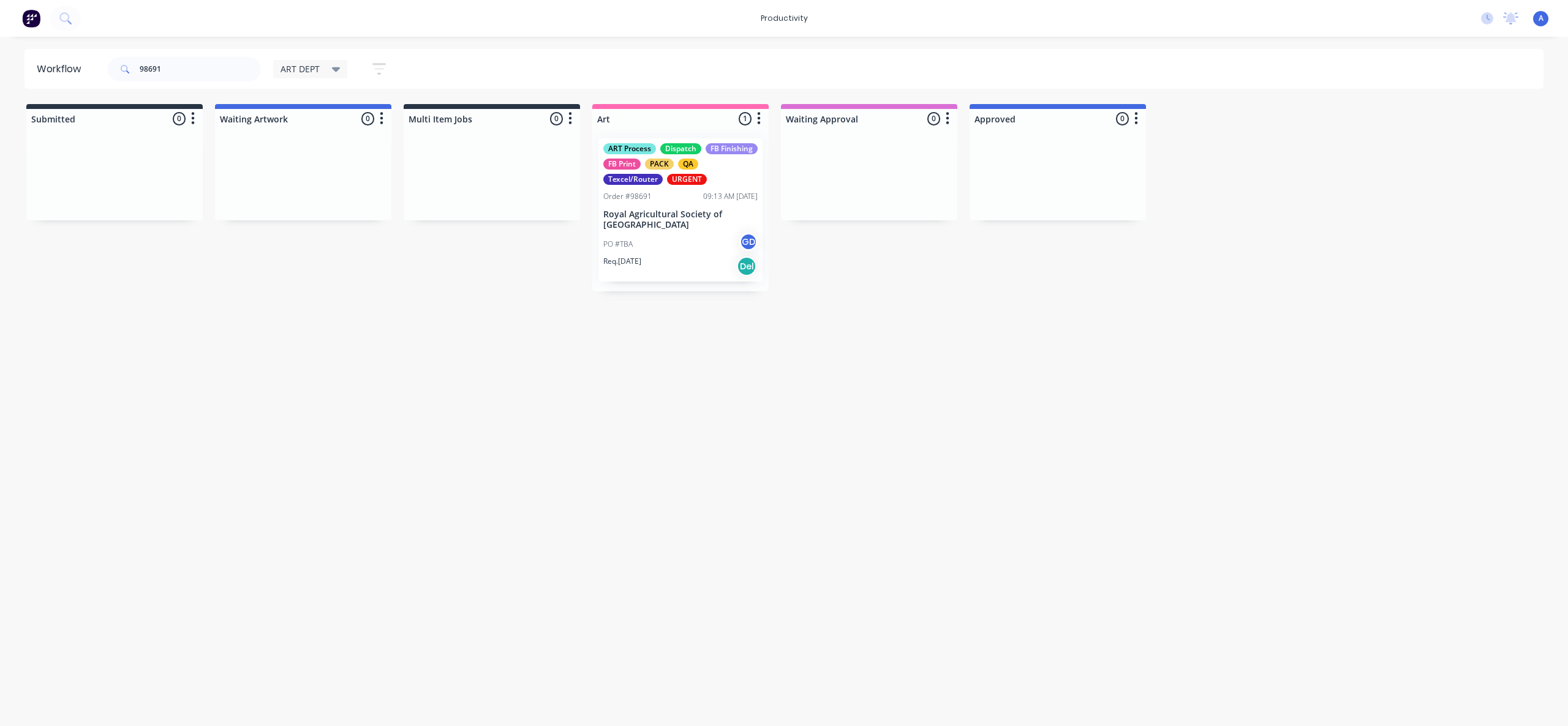
click at [731, 252] on div "PO #TBA GD" at bounding box center [680, 244] width 154 height 24
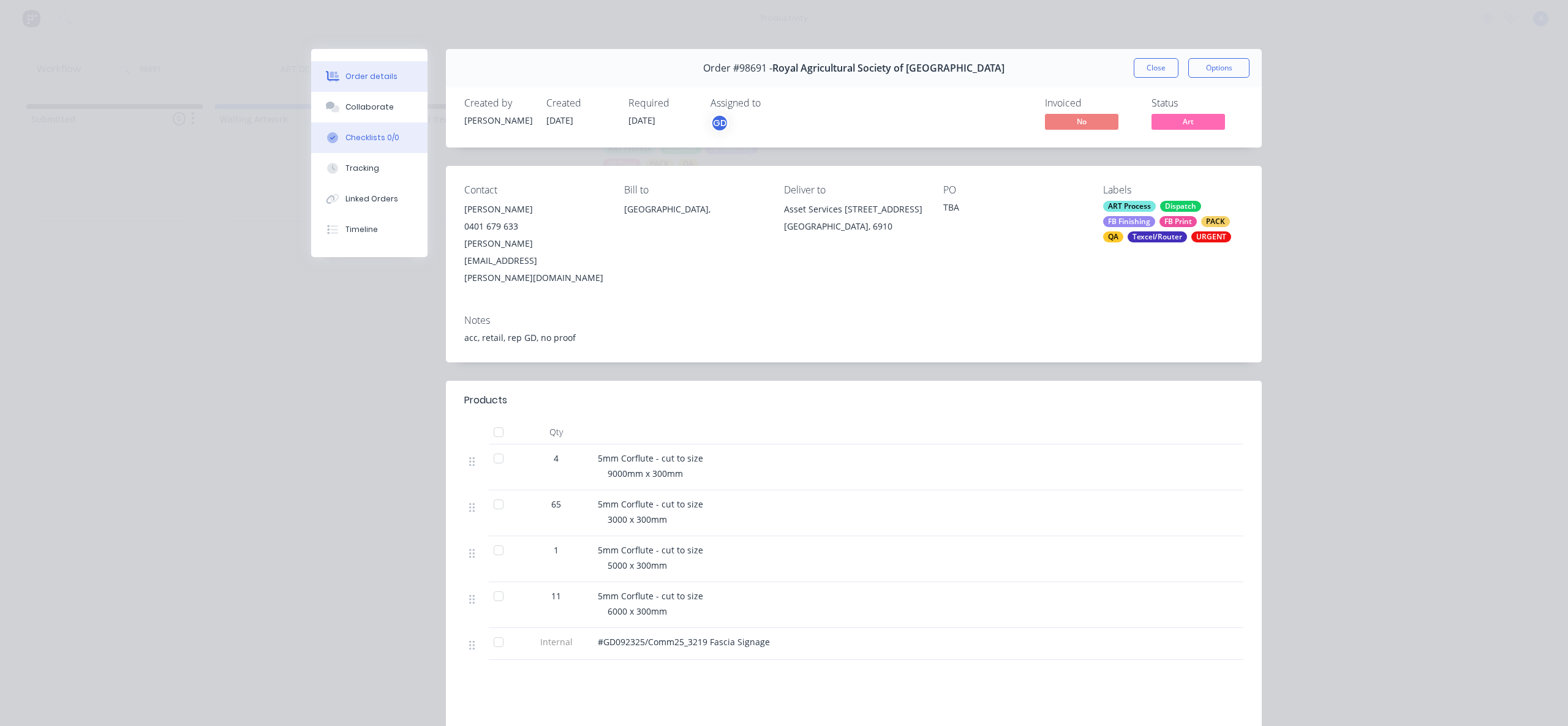
click at [369, 152] on button "Checklists 0/0" at bounding box center [369, 138] width 116 height 30
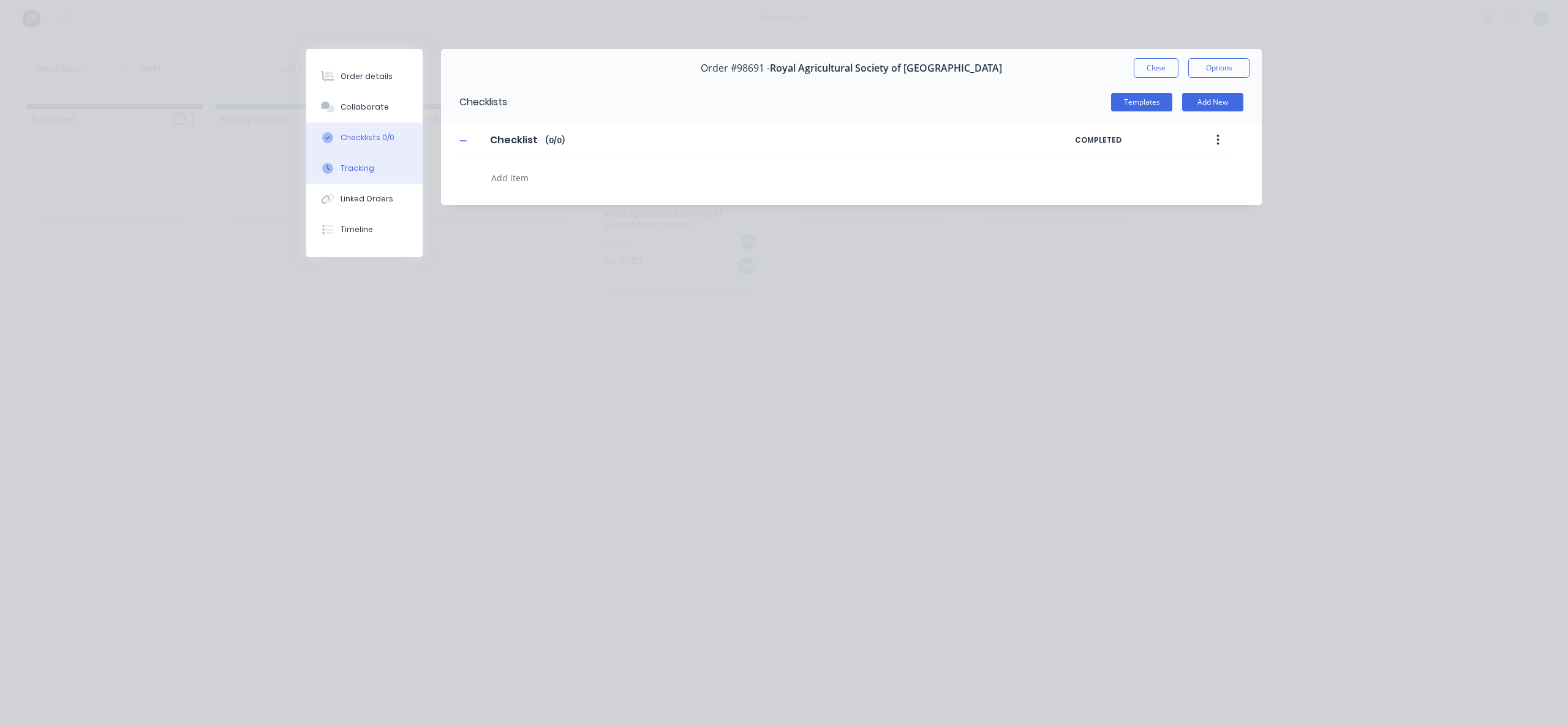
click at [374, 165] on button "Tracking" at bounding box center [364, 168] width 116 height 30
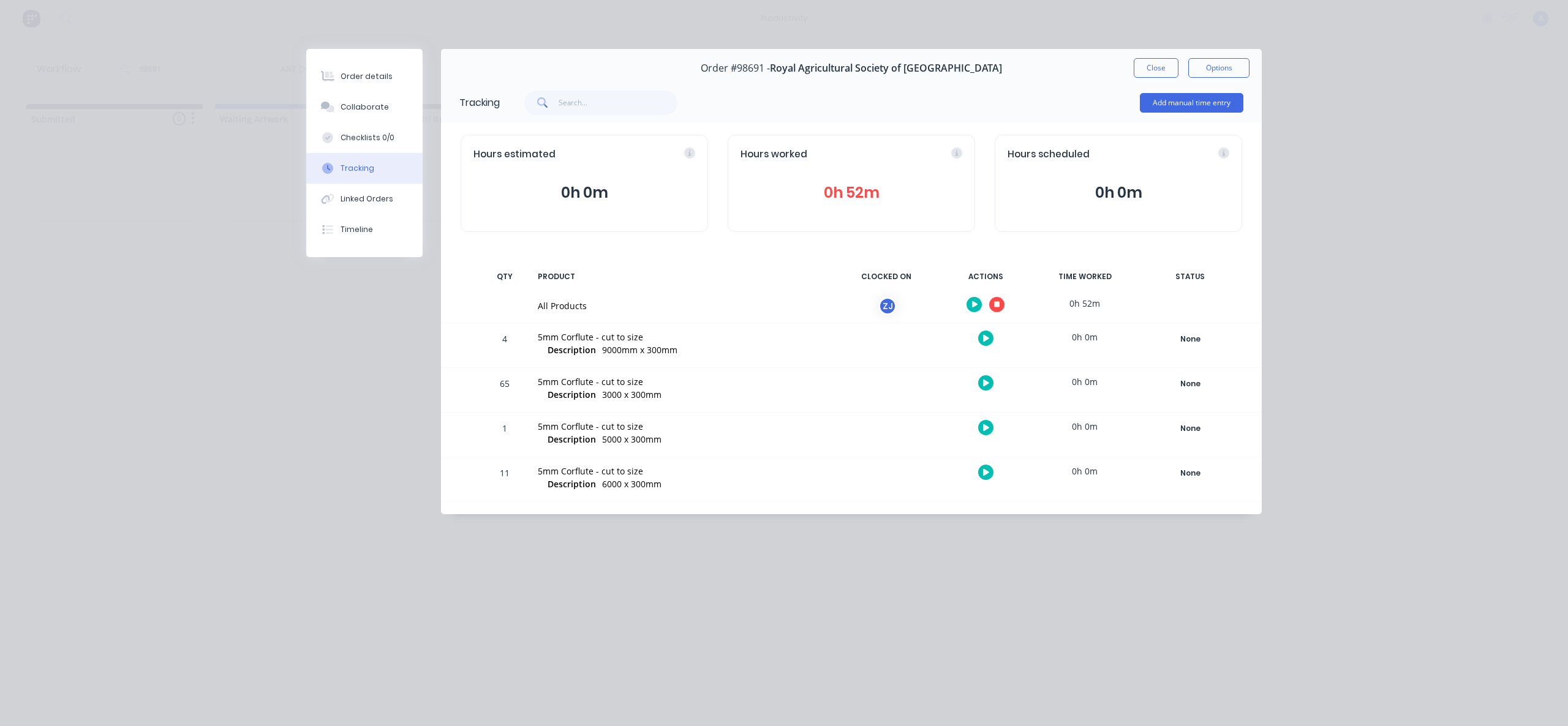
click at [995, 302] on icon "button" at bounding box center [997, 304] width 6 height 6
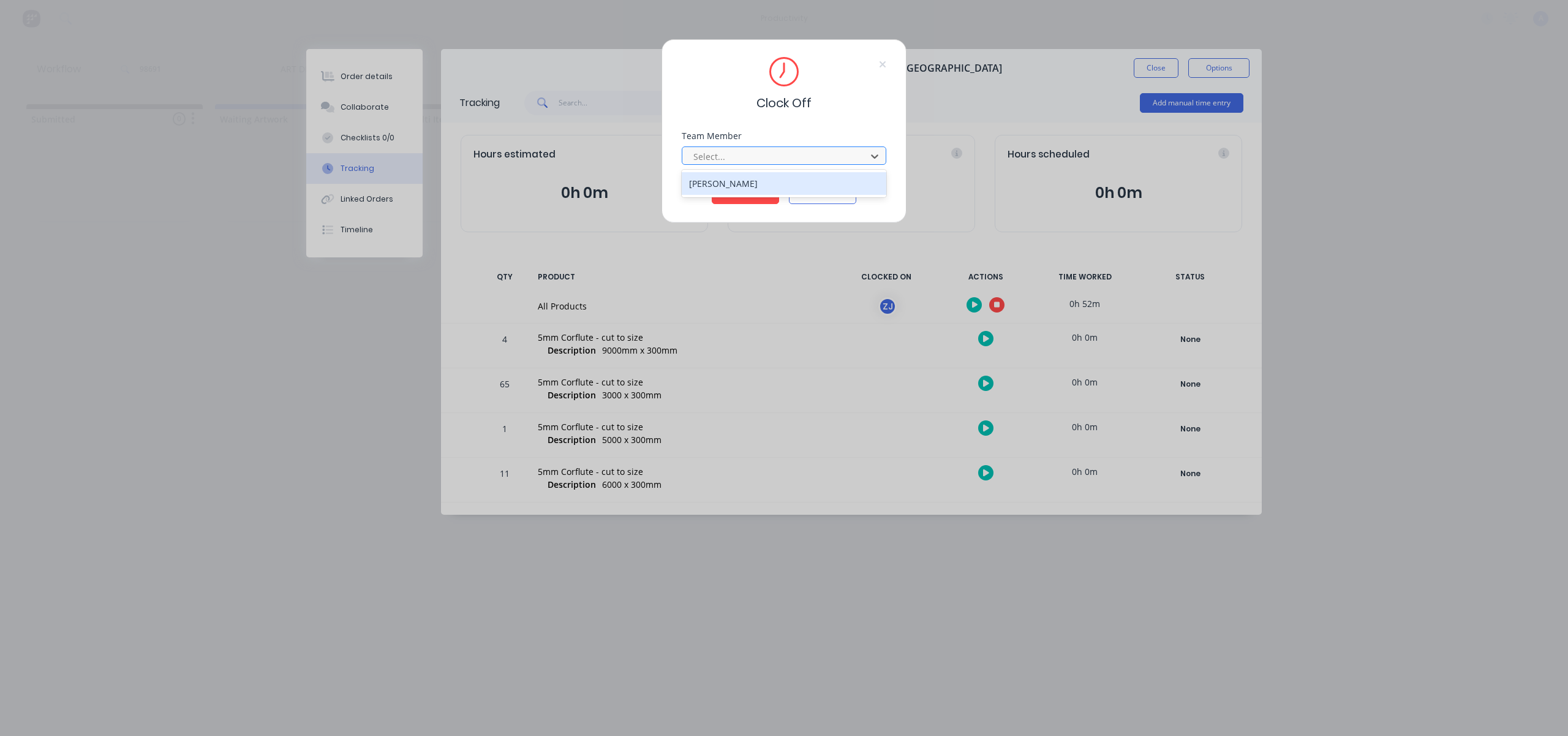
click at [812, 161] on div at bounding box center [775, 156] width 167 height 15
click at [777, 185] on div "[PERSON_NAME]" at bounding box center [784, 184] width 204 height 23
click at [761, 190] on button "Clock Off" at bounding box center [744, 194] width 67 height 20
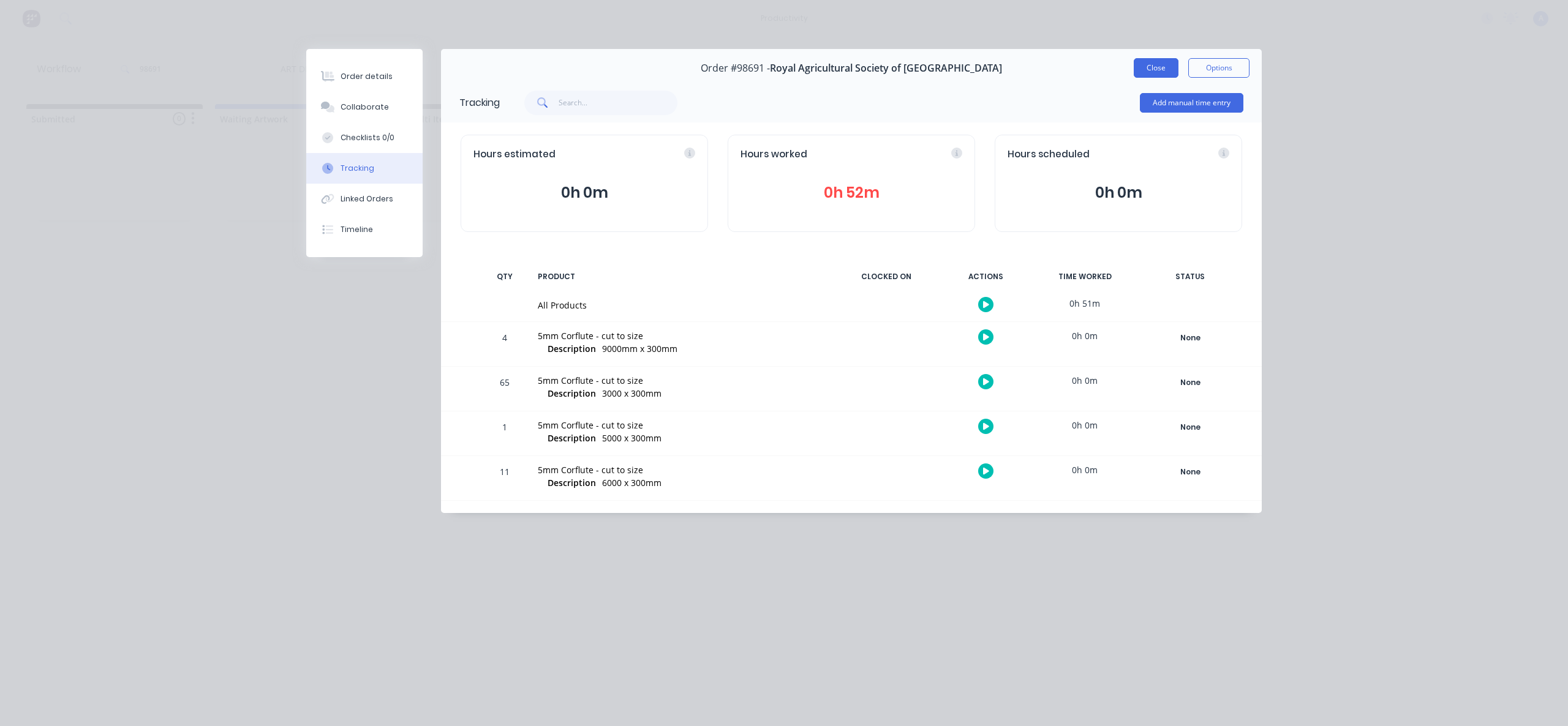
click at [1142, 63] on button "Close" at bounding box center [1156, 68] width 44 height 20
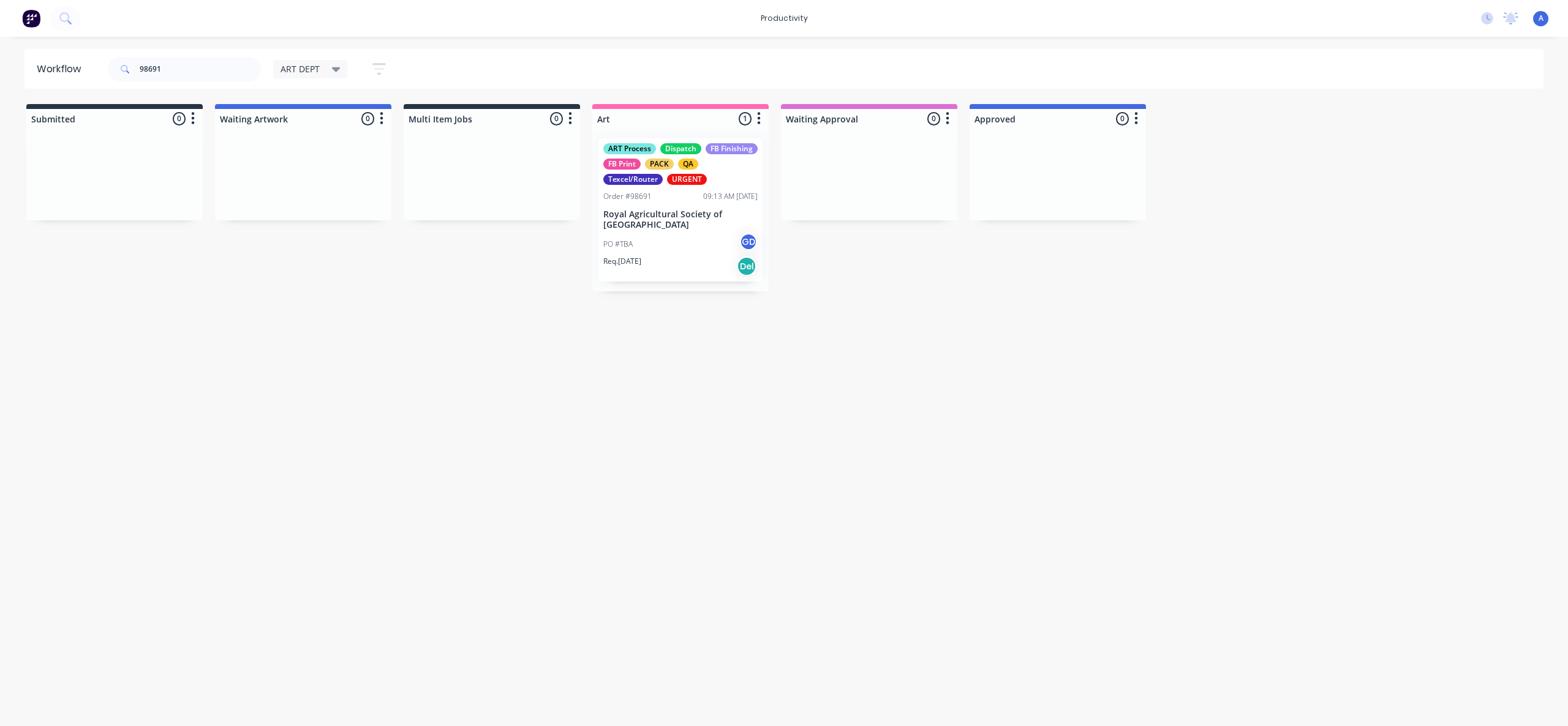
click at [853, 458] on div "Workflow 98691 ART DEPT Save new view None edit ART DEPT (Default) edit Banner …" at bounding box center [784, 375] width 1568 height 652
click at [682, 254] on div "ART Process Dispatch FB Finishing FB Print PACK QA Texcel/Router URGENT Order #…" at bounding box center [681, 210] width 165 height 144
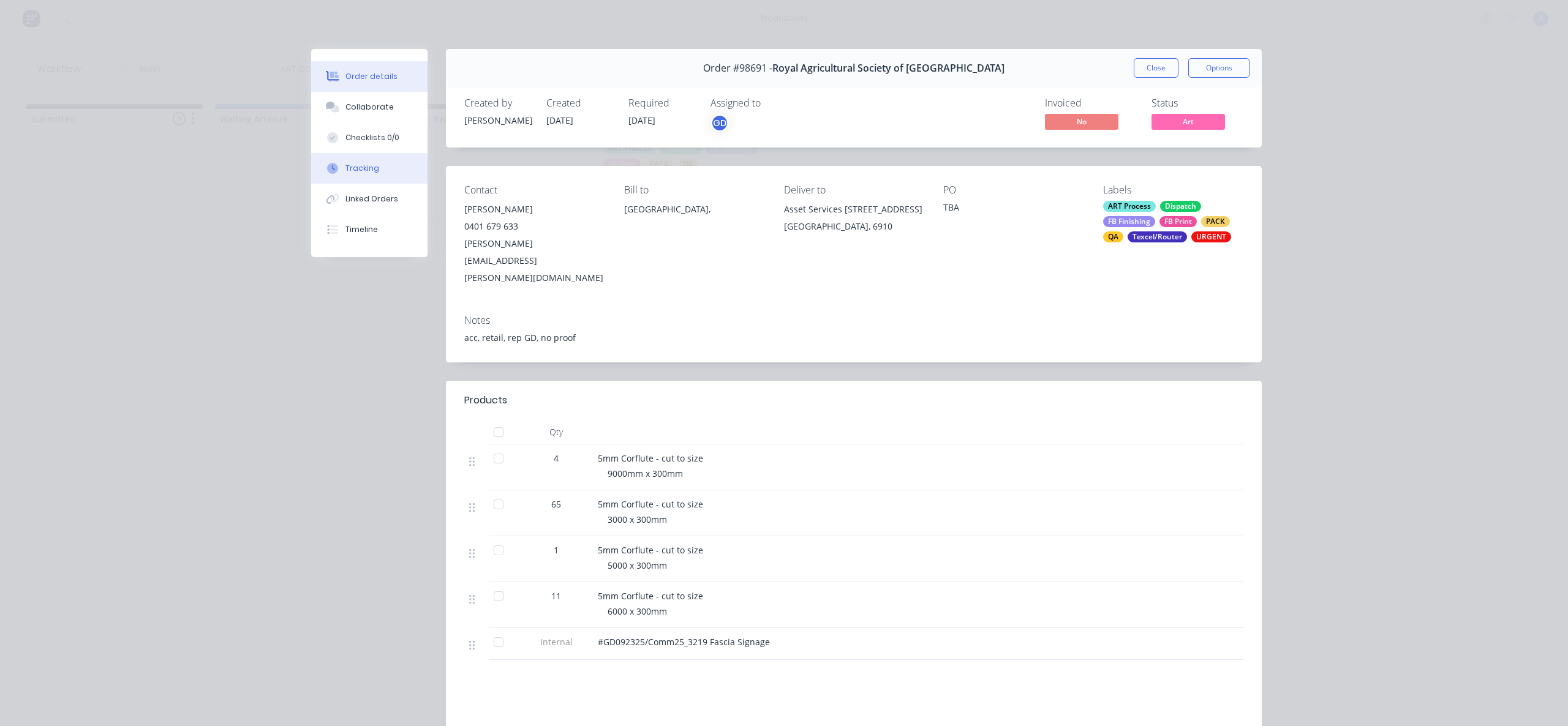
click at [327, 181] on button "Tracking" at bounding box center [369, 168] width 116 height 30
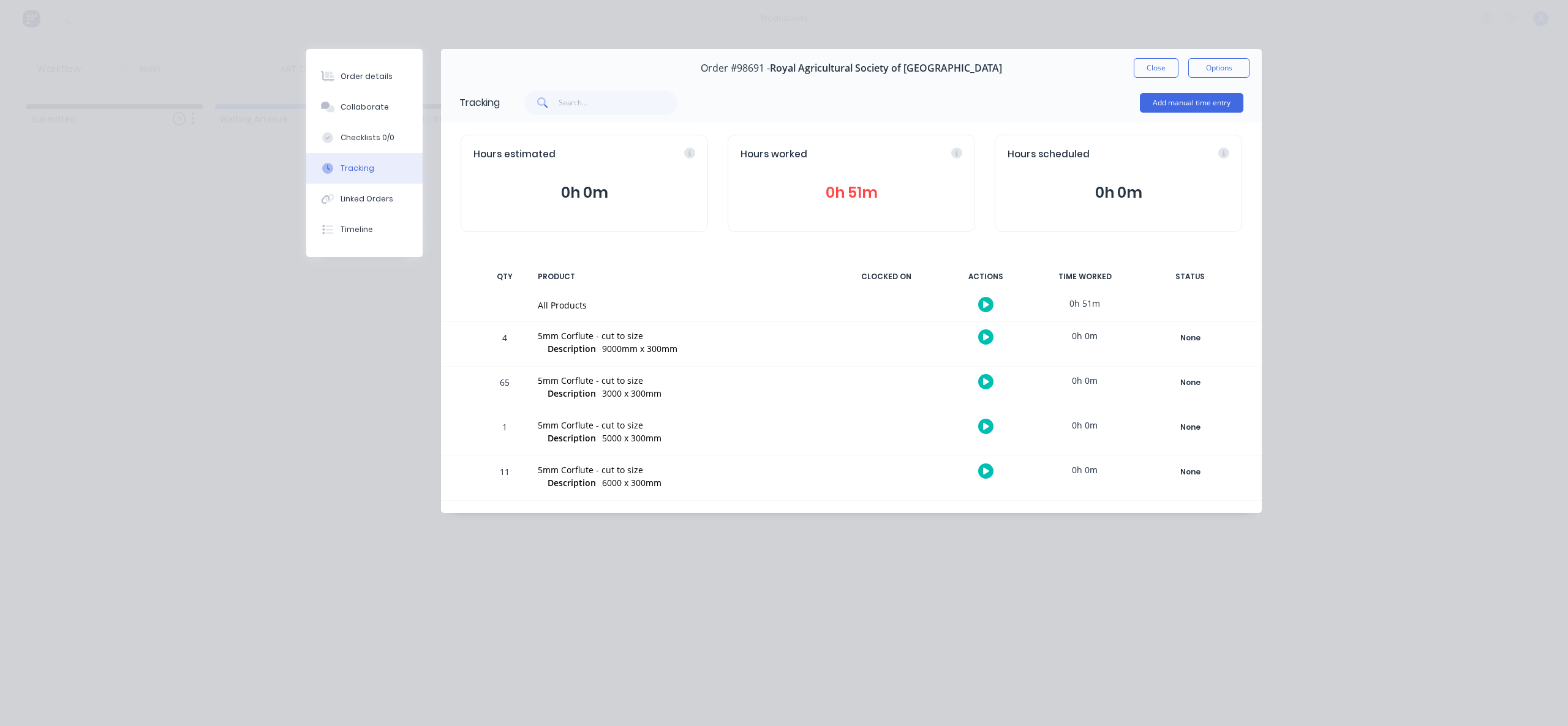
click at [982, 304] on button "button" at bounding box center [985, 304] width 15 height 15
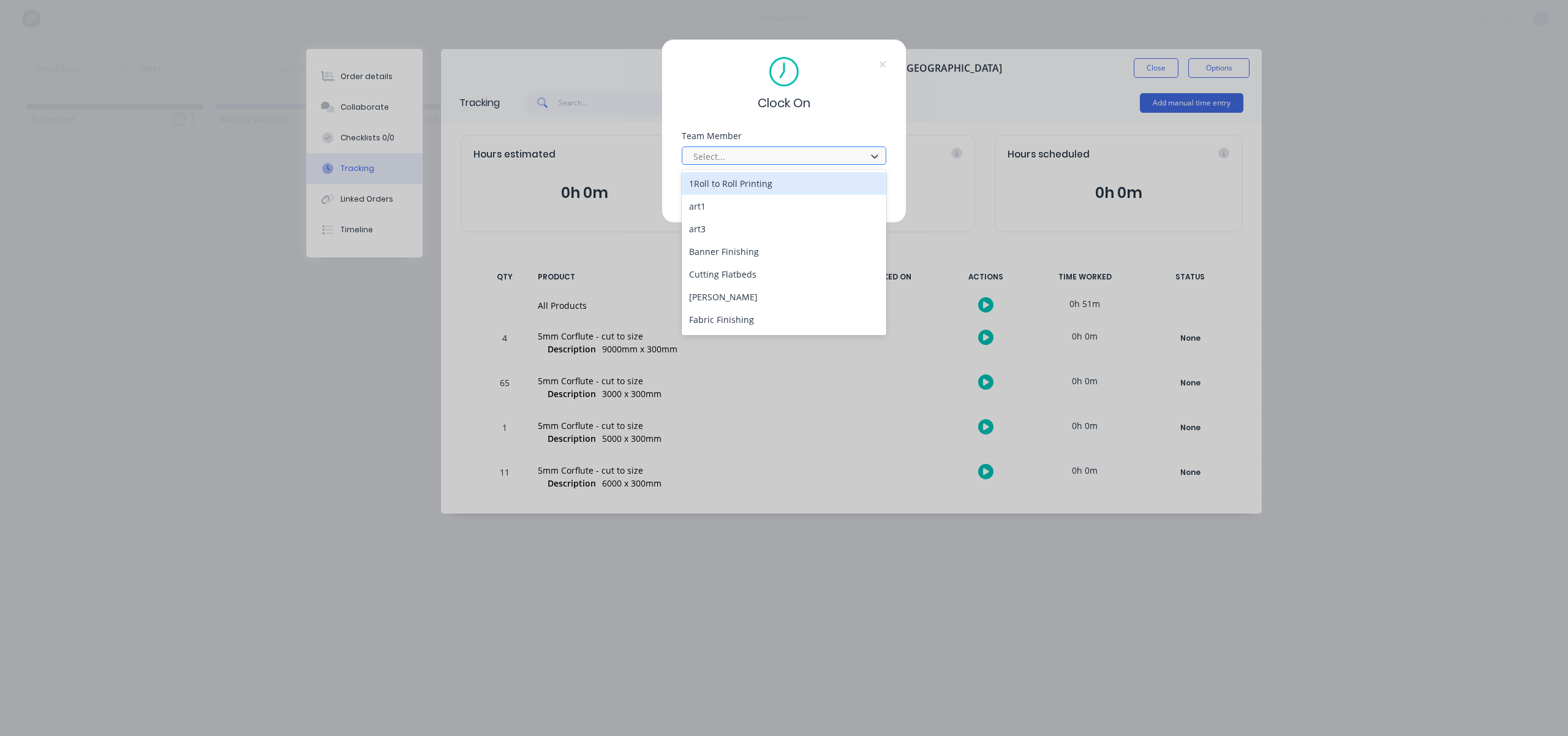
click at [758, 159] on div at bounding box center [775, 156] width 167 height 15
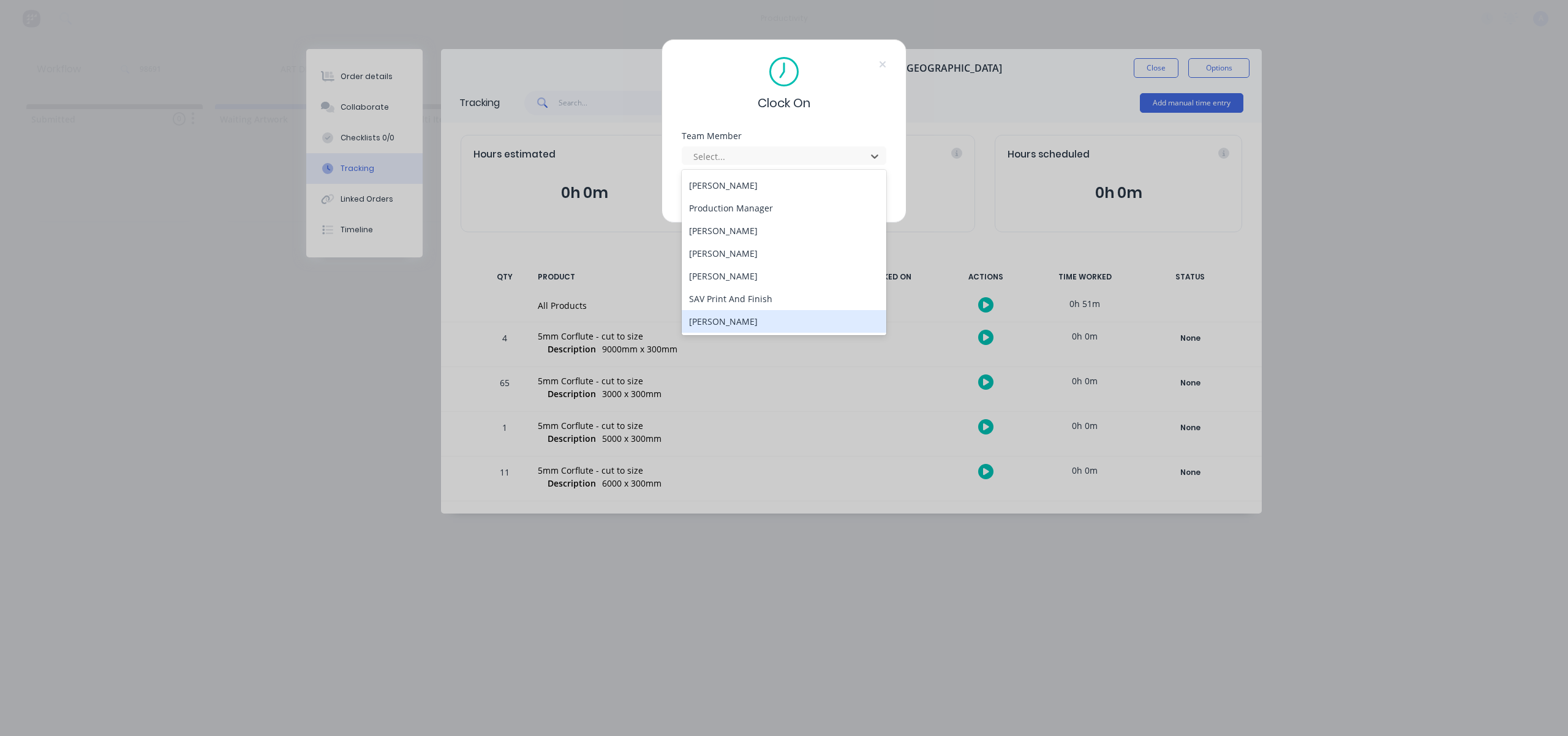
click at [746, 319] on div "[PERSON_NAME]" at bounding box center [784, 322] width 204 height 23
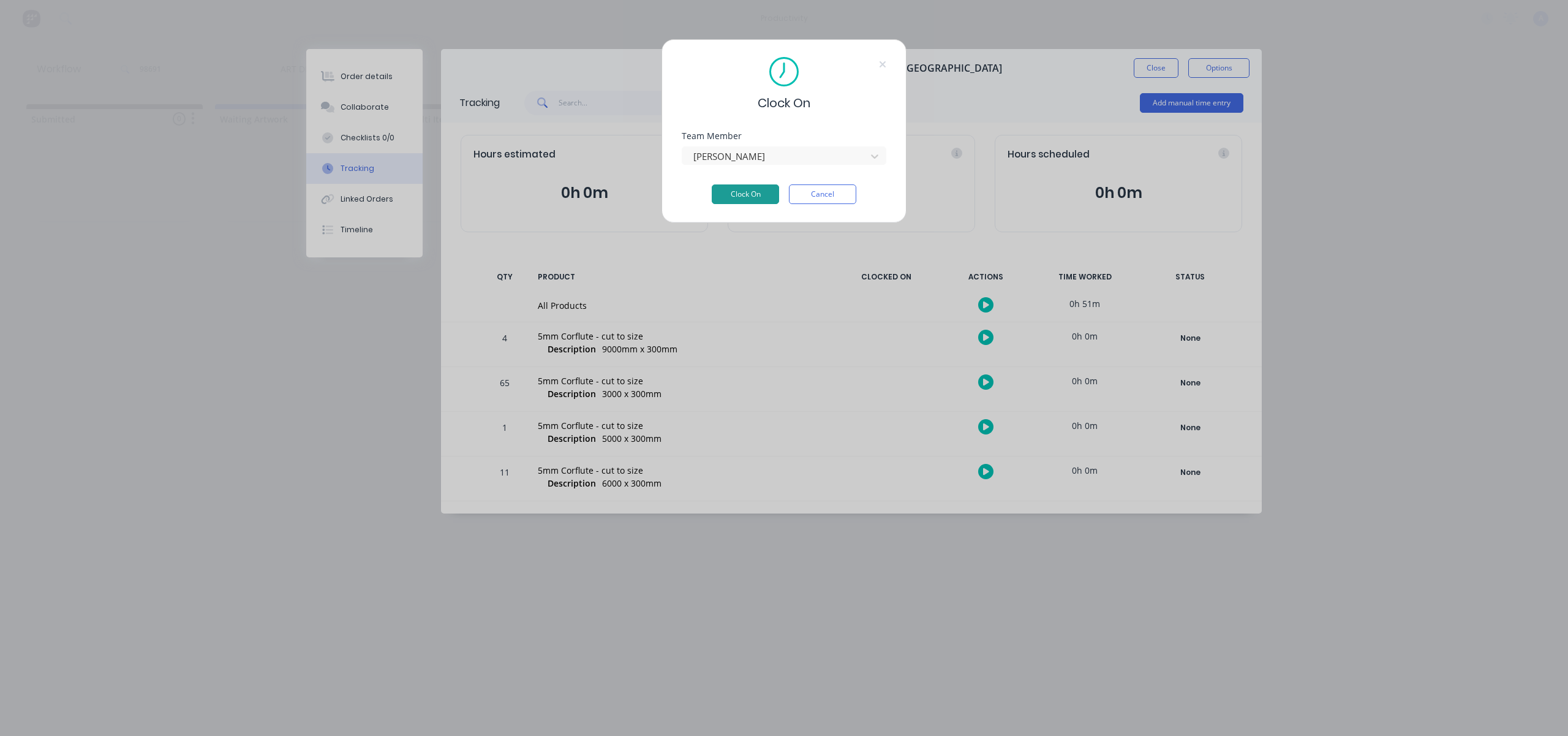
click at [755, 188] on button "Clock On" at bounding box center [744, 194] width 67 height 20
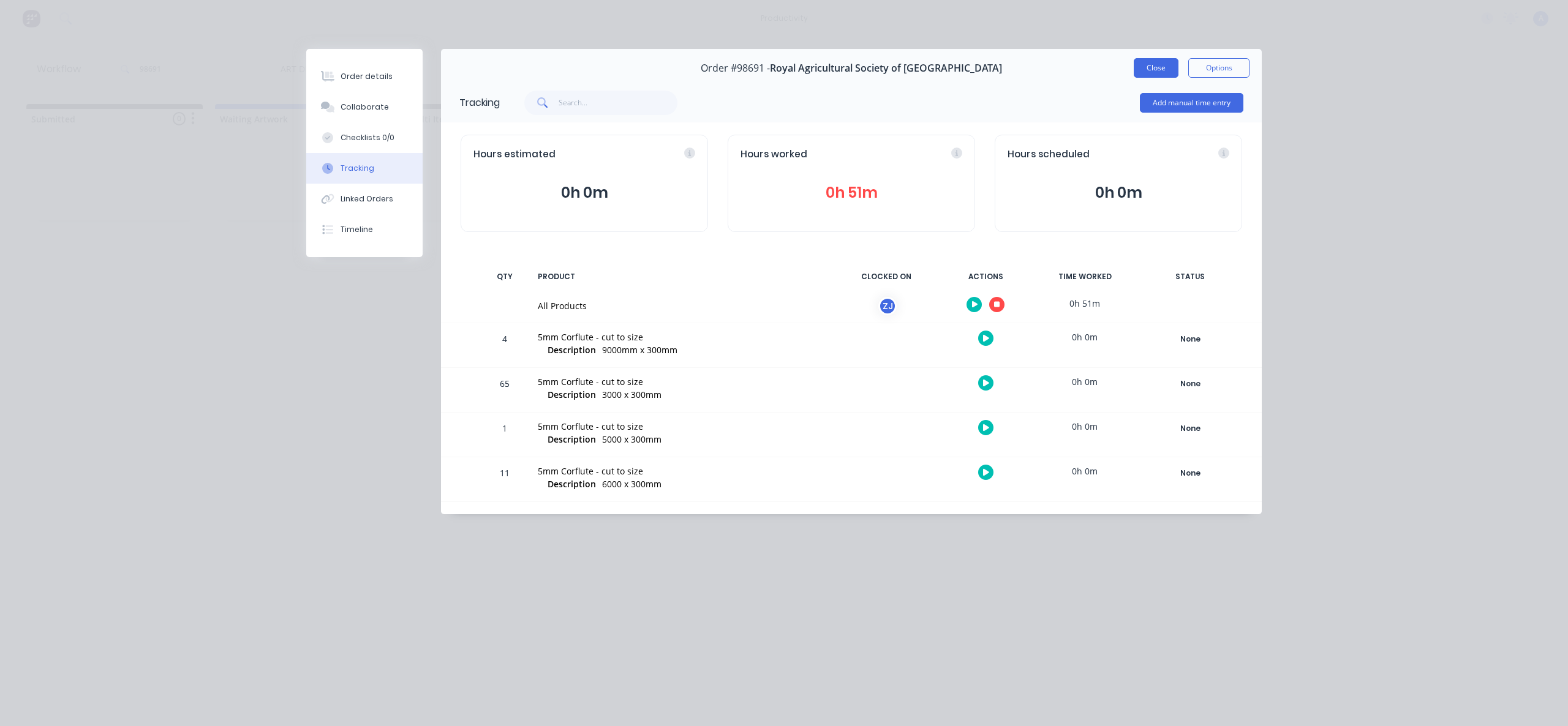
click at [1159, 59] on button "Close" at bounding box center [1156, 68] width 44 height 20
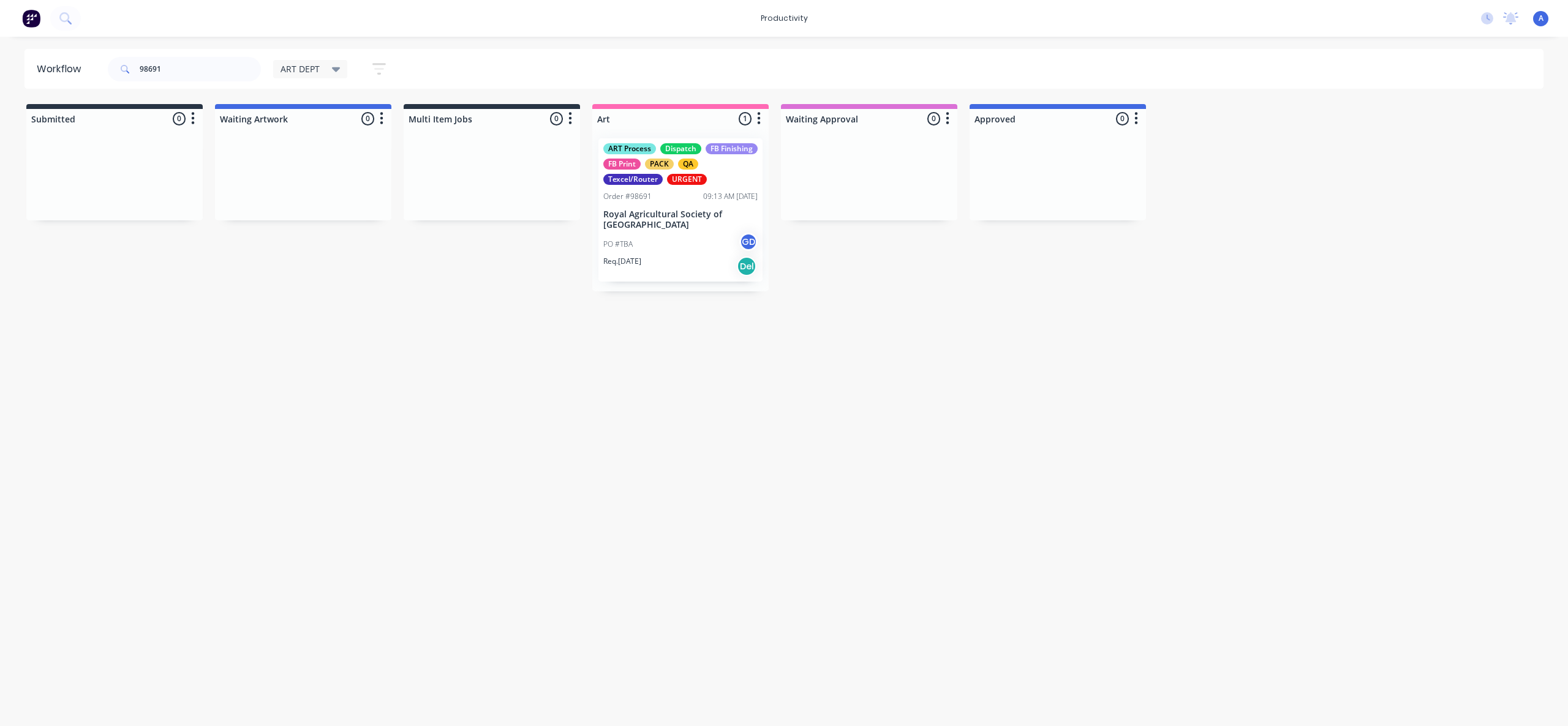
click at [966, 424] on div "Workflow 98691 ART DEPT Save new view None edit ART DEPT (Default) edit Banner …" at bounding box center [784, 375] width 1568 height 652
click at [634, 220] on p "Royal Agricultural Society of [GEOGRAPHIC_DATA]" at bounding box center [680, 219] width 154 height 21
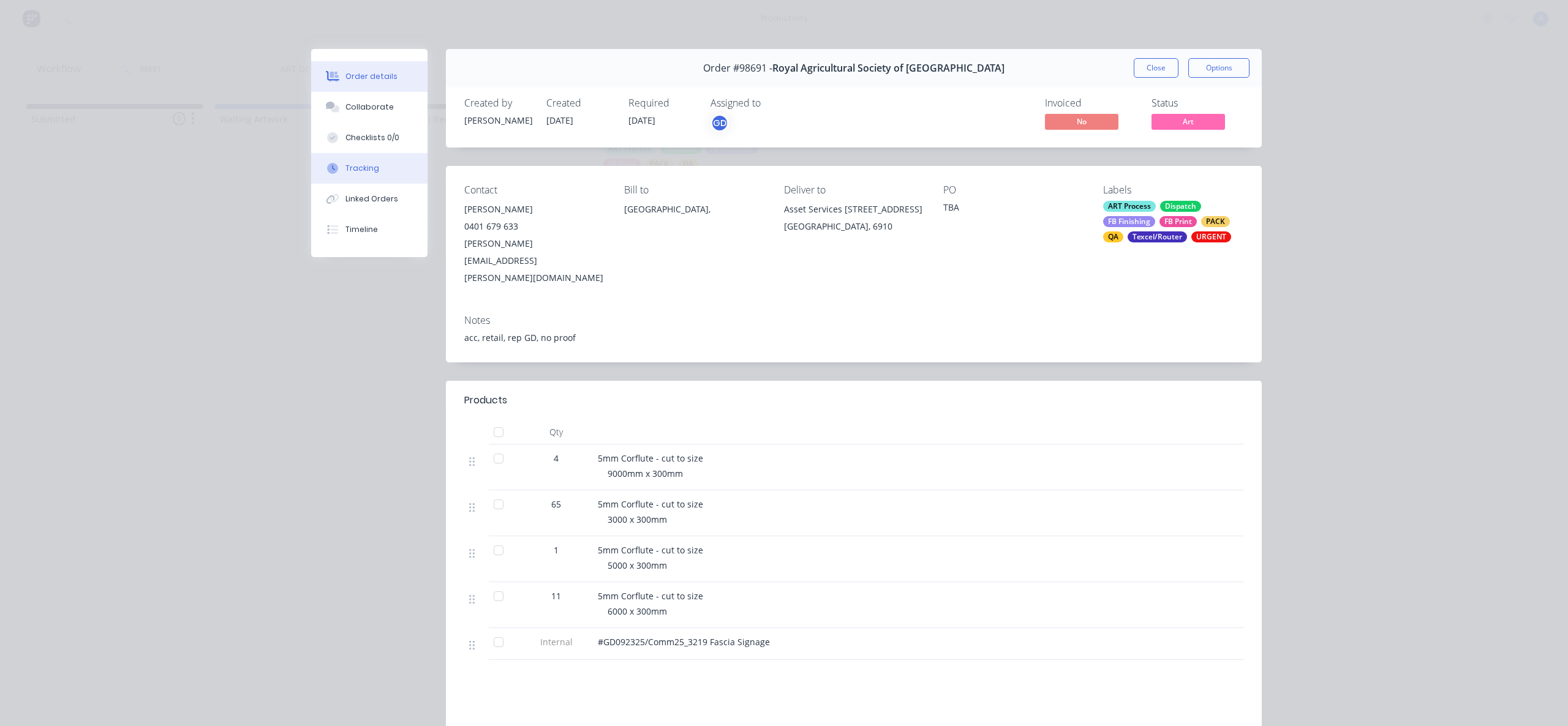
click at [348, 172] on div "Tracking" at bounding box center [362, 168] width 34 height 11
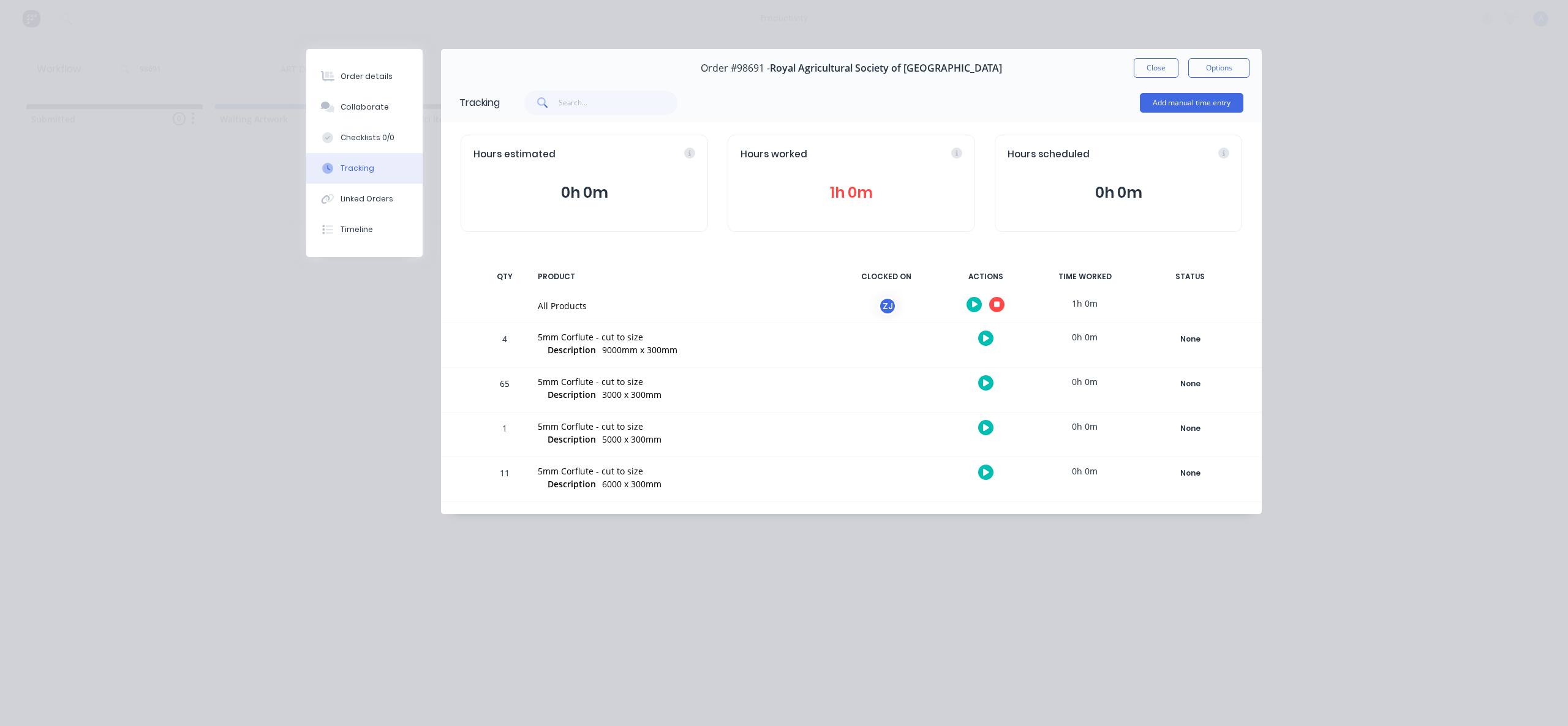
click at [991, 302] on button "button" at bounding box center [997, 304] width 15 height 15
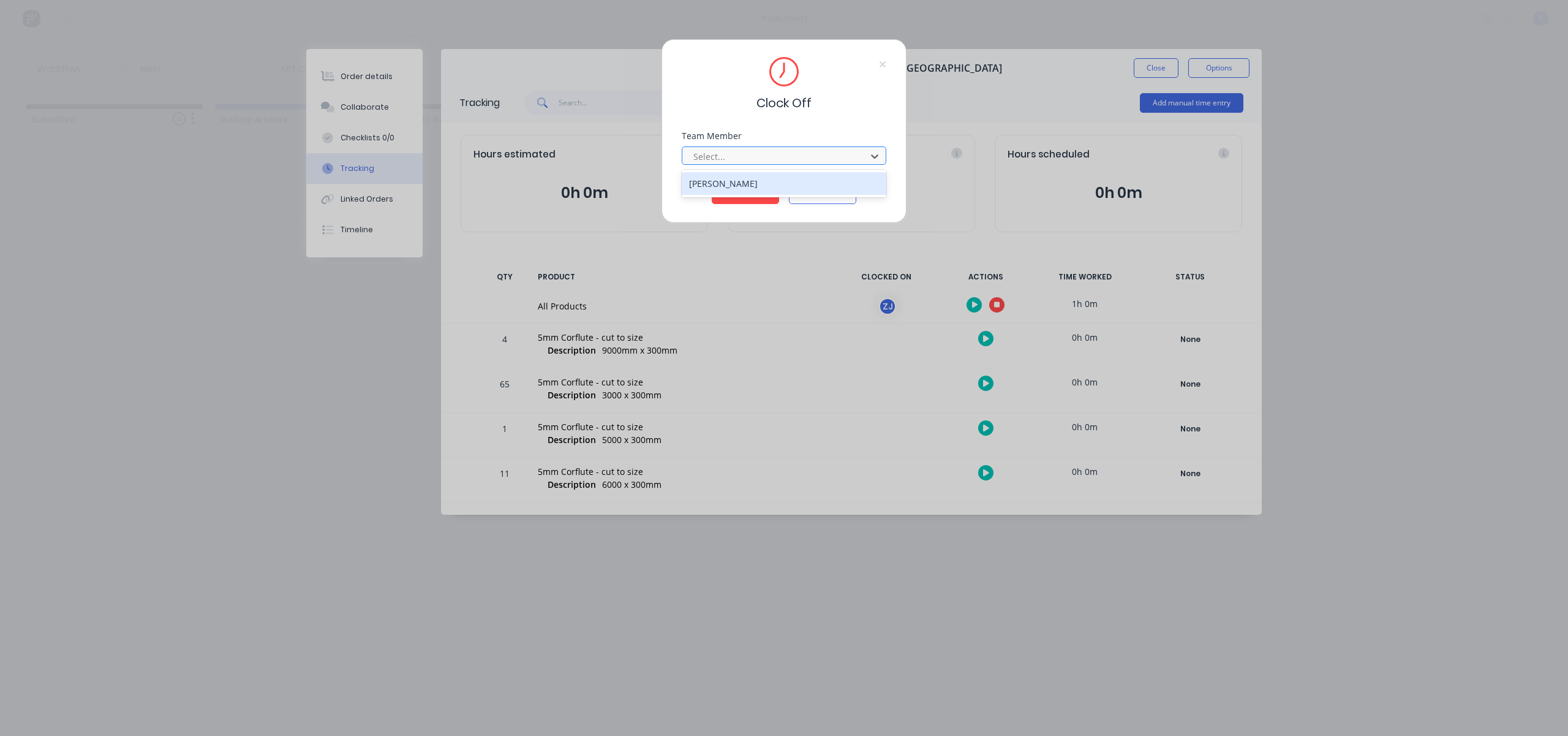
click at [850, 159] on div at bounding box center [775, 156] width 167 height 15
click at [769, 185] on div "[PERSON_NAME]" at bounding box center [784, 184] width 204 height 23
click at [762, 191] on button "Clock Off" at bounding box center [744, 194] width 67 height 20
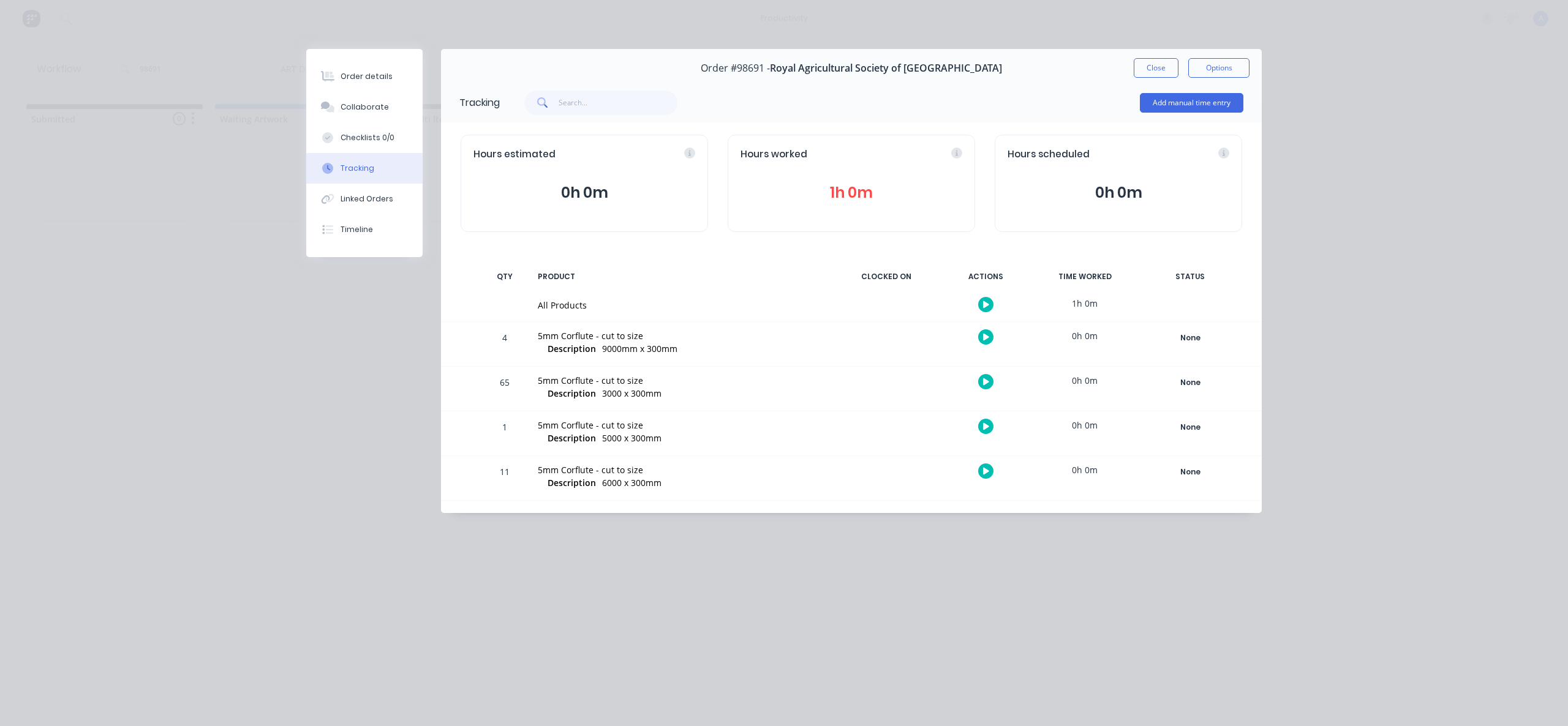
click at [1159, 65] on button "Close" at bounding box center [1156, 68] width 44 height 20
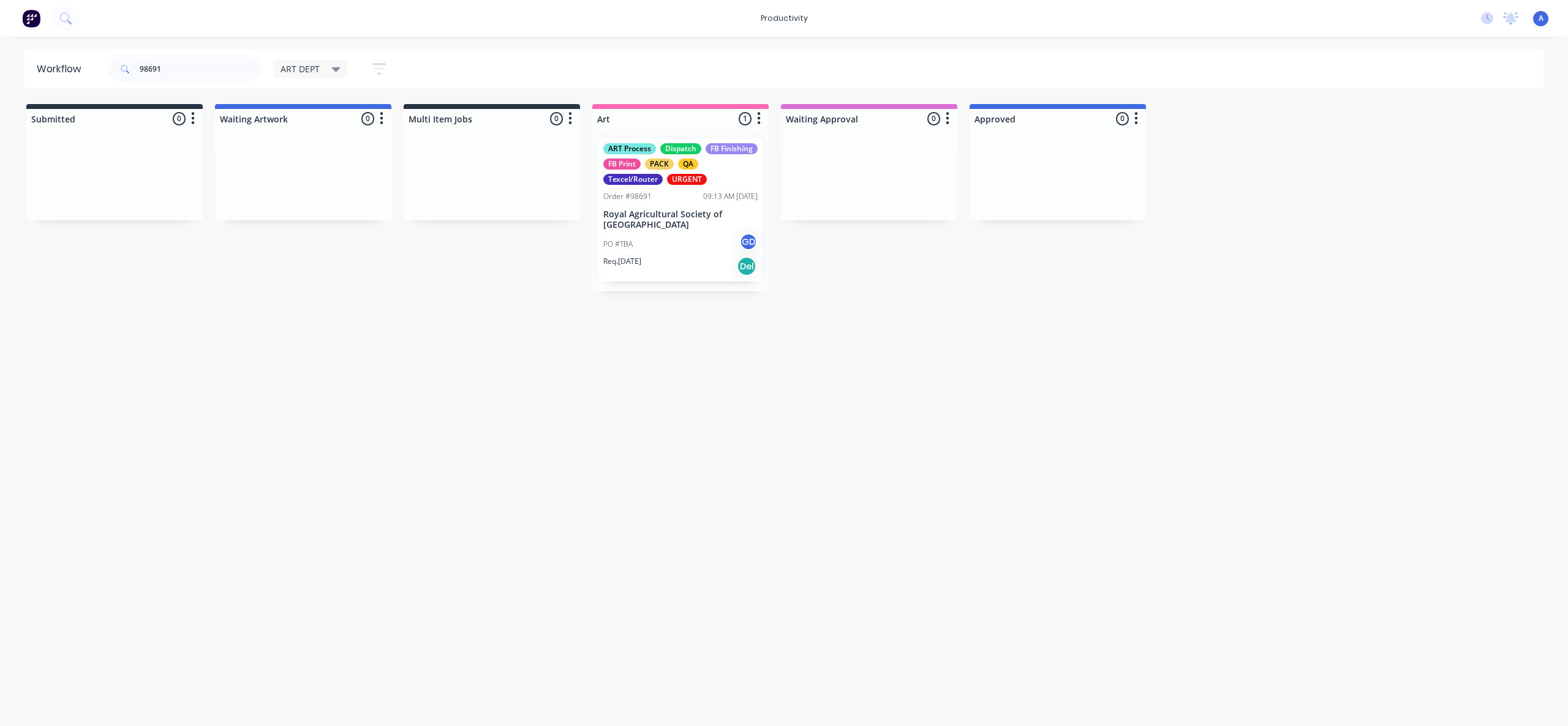
click at [1043, 339] on div "Workflow 98691 ART DEPT Save new view None edit ART DEPT (Default) edit Banner …" at bounding box center [784, 375] width 1568 height 652
click at [625, 228] on p "Royal Agricultural Society of [GEOGRAPHIC_DATA]" at bounding box center [680, 219] width 154 height 21
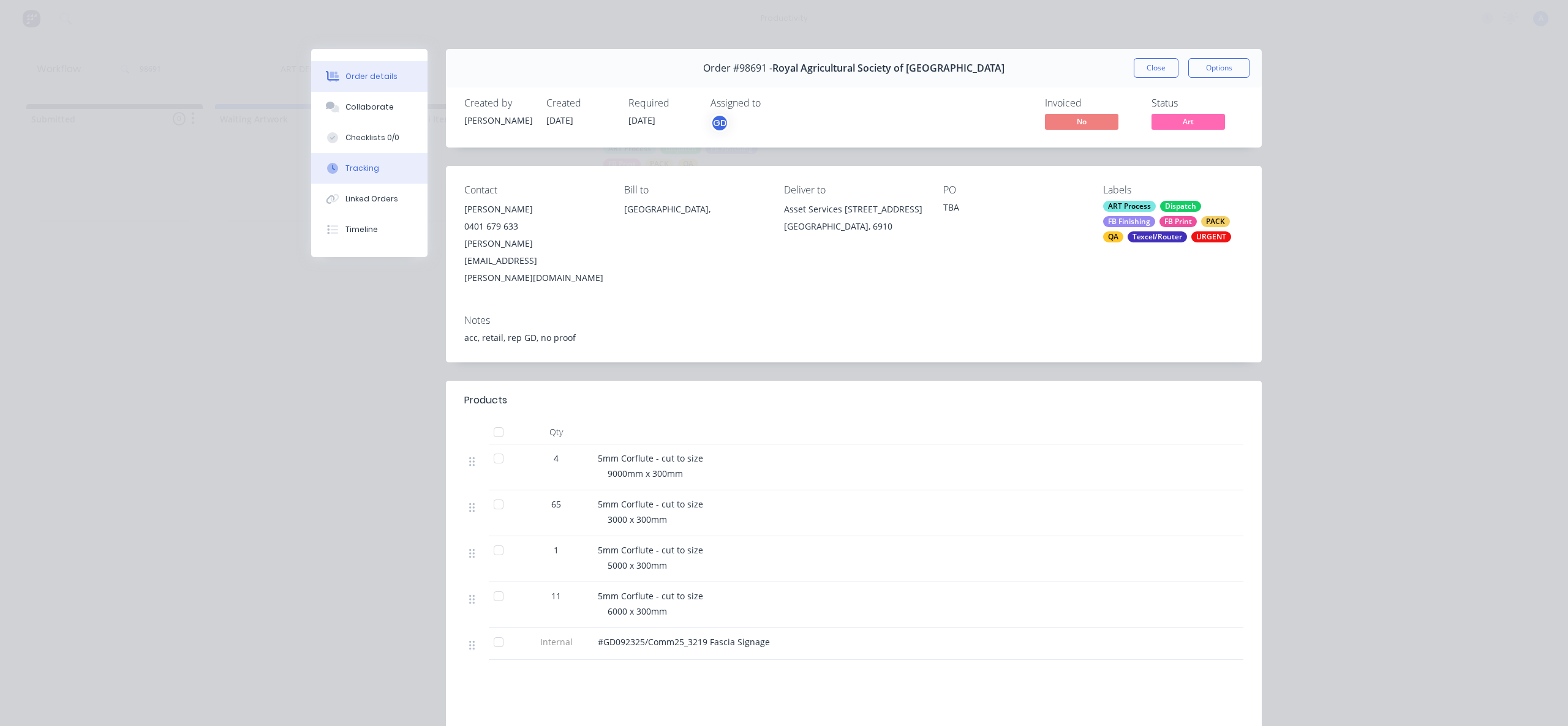
click at [324, 155] on button "Tracking" at bounding box center [369, 168] width 116 height 30
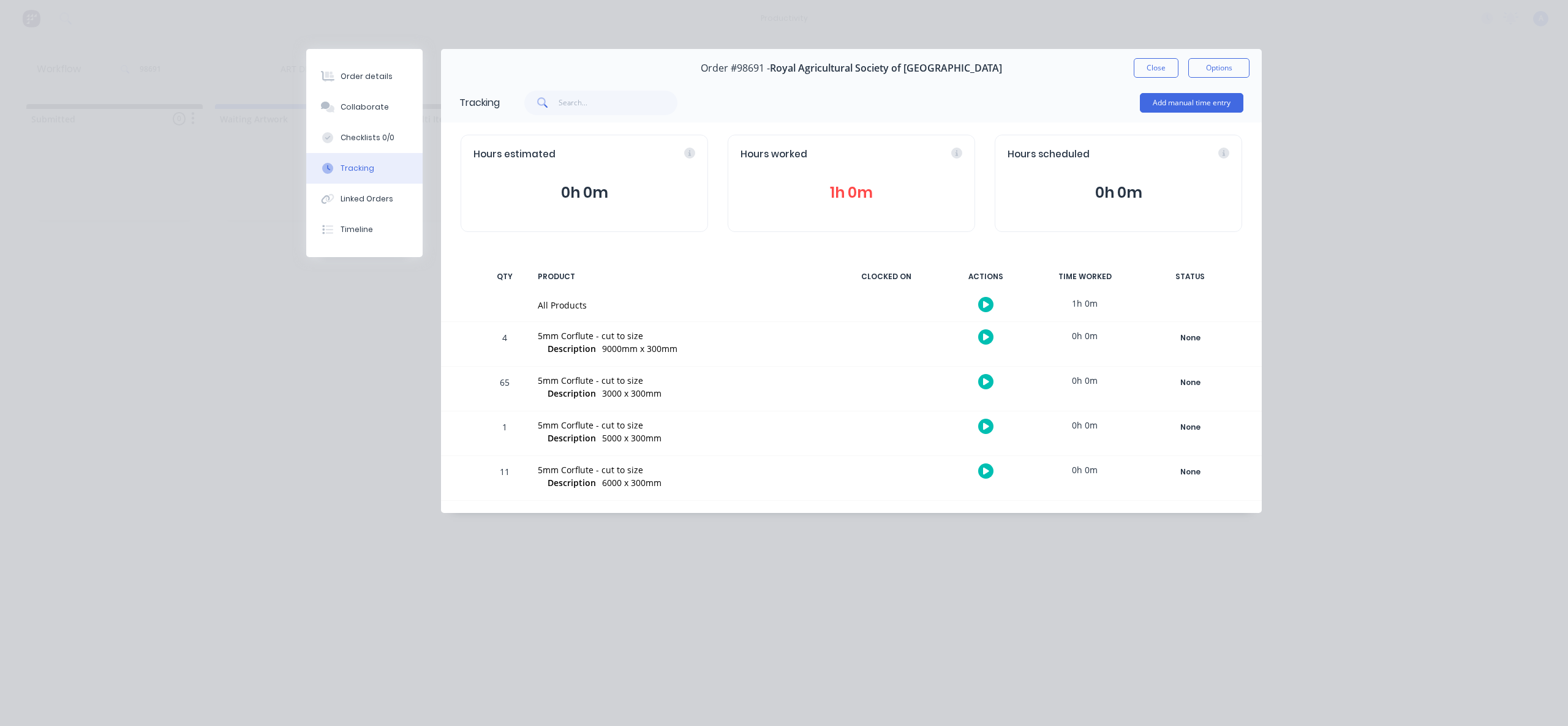
click at [981, 300] on button "button" at bounding box center [985, 304] width 15 height 15
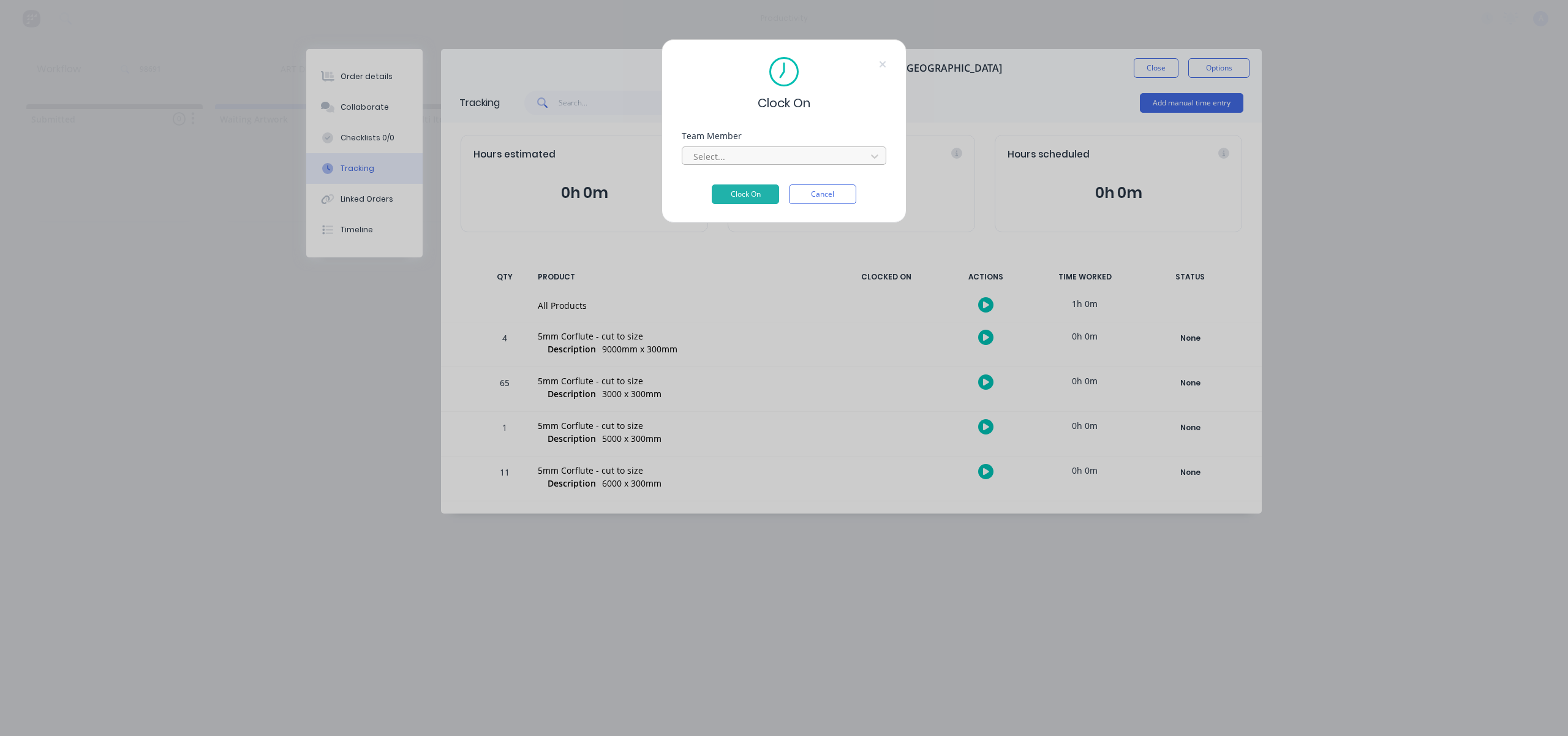
drag, startPoint x: 849, startPoint y: 152, endPoint x: 845, endPoint y: 165, distance: 13.6
click at [849, 153] on div at bounding box center [775, 156] width 167 height 15
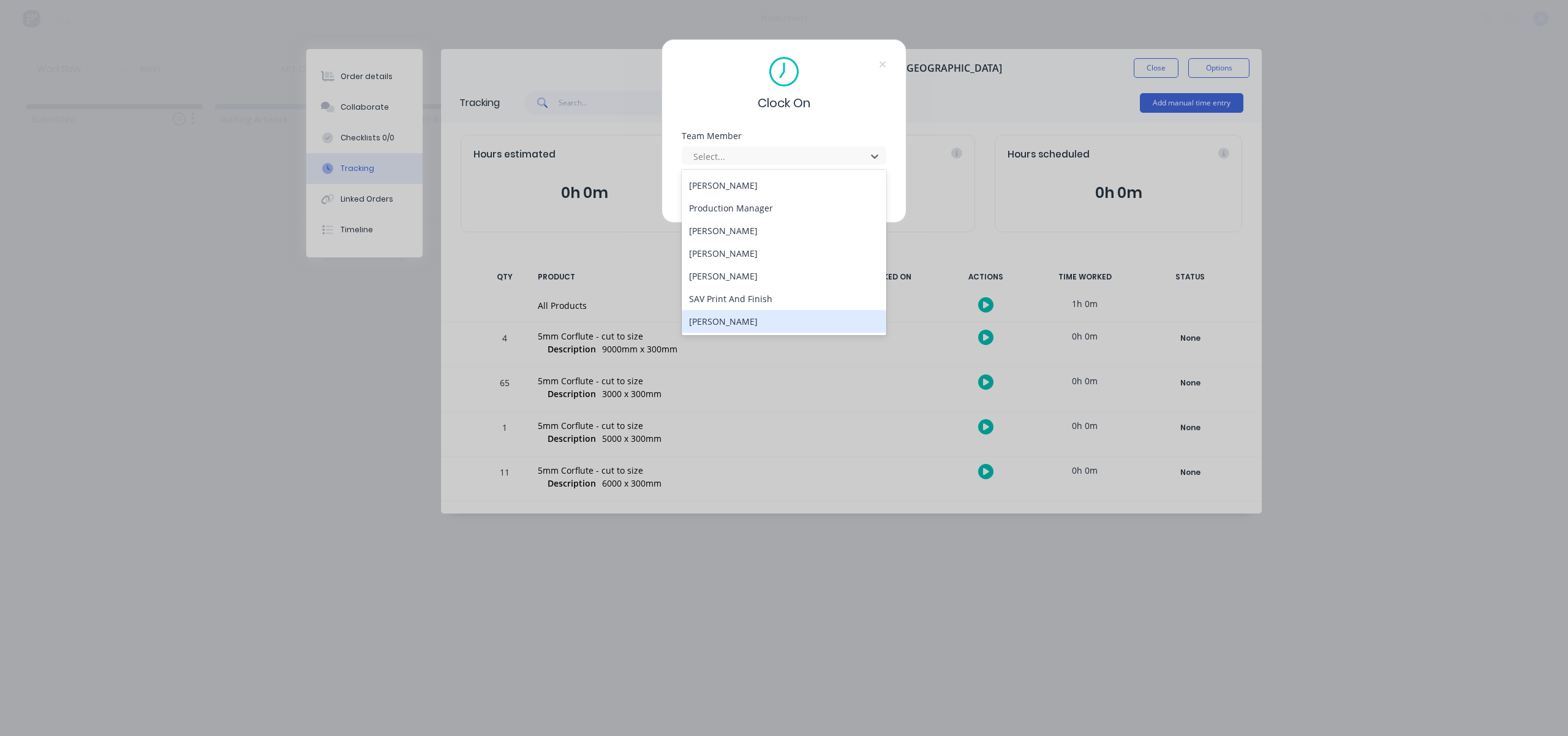
click at [734, 320] on div "[PERSON_NAME]" at bounding box center [784, 322] width 204 height 23
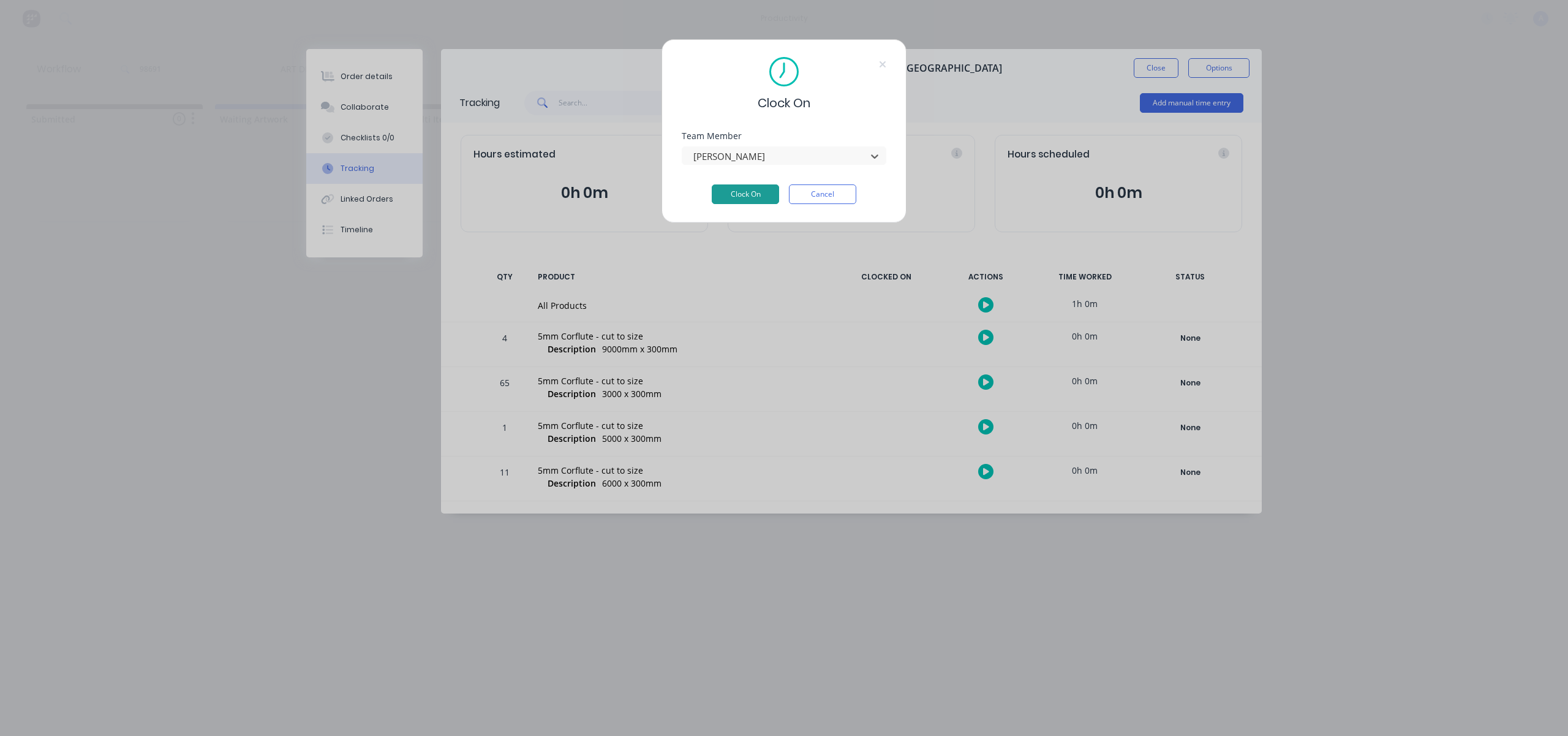
click at [758, 191] on button "Clock On" at bounding box center [744, 194] width 67 height 20
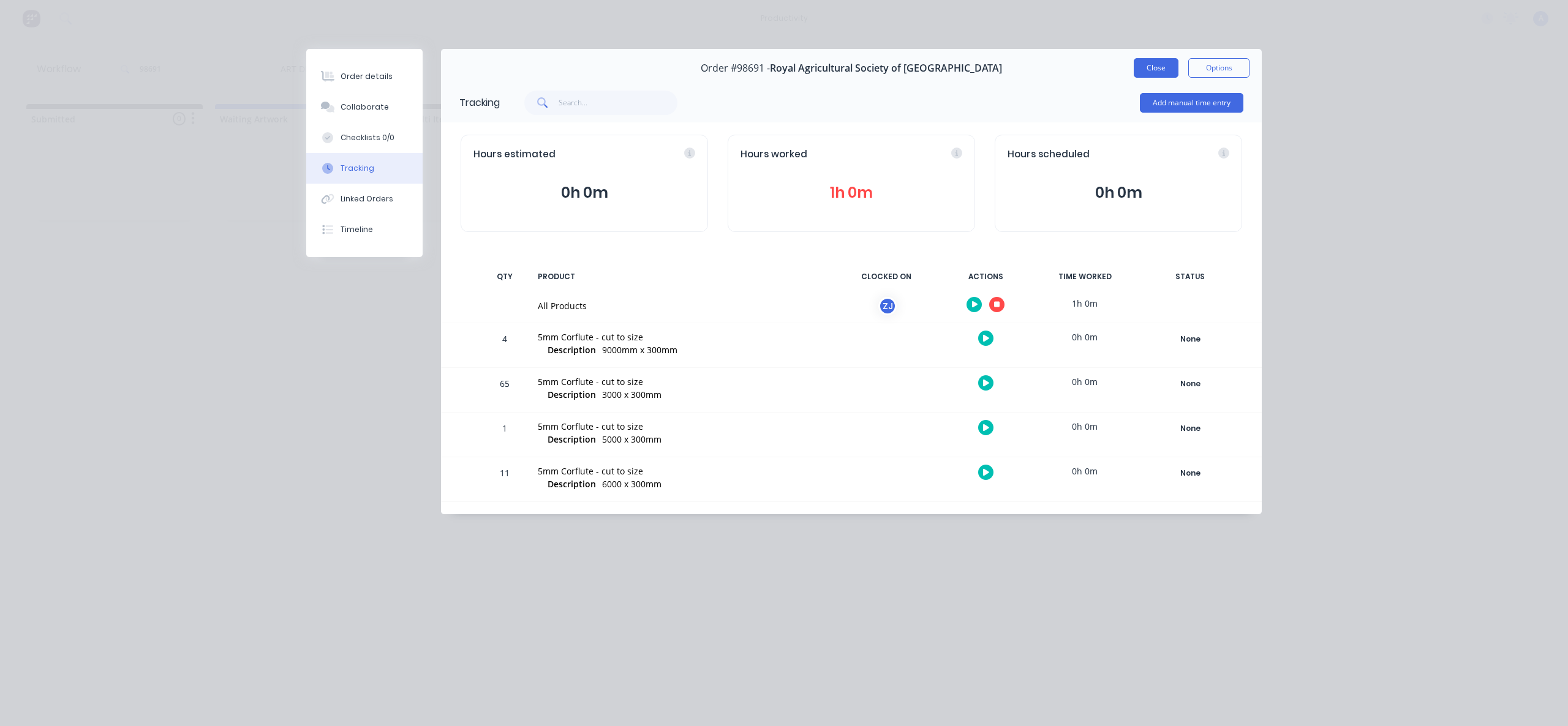
click at [1159, 64] on button "Close" at bounding box center [1156, 68] width 44 height 20
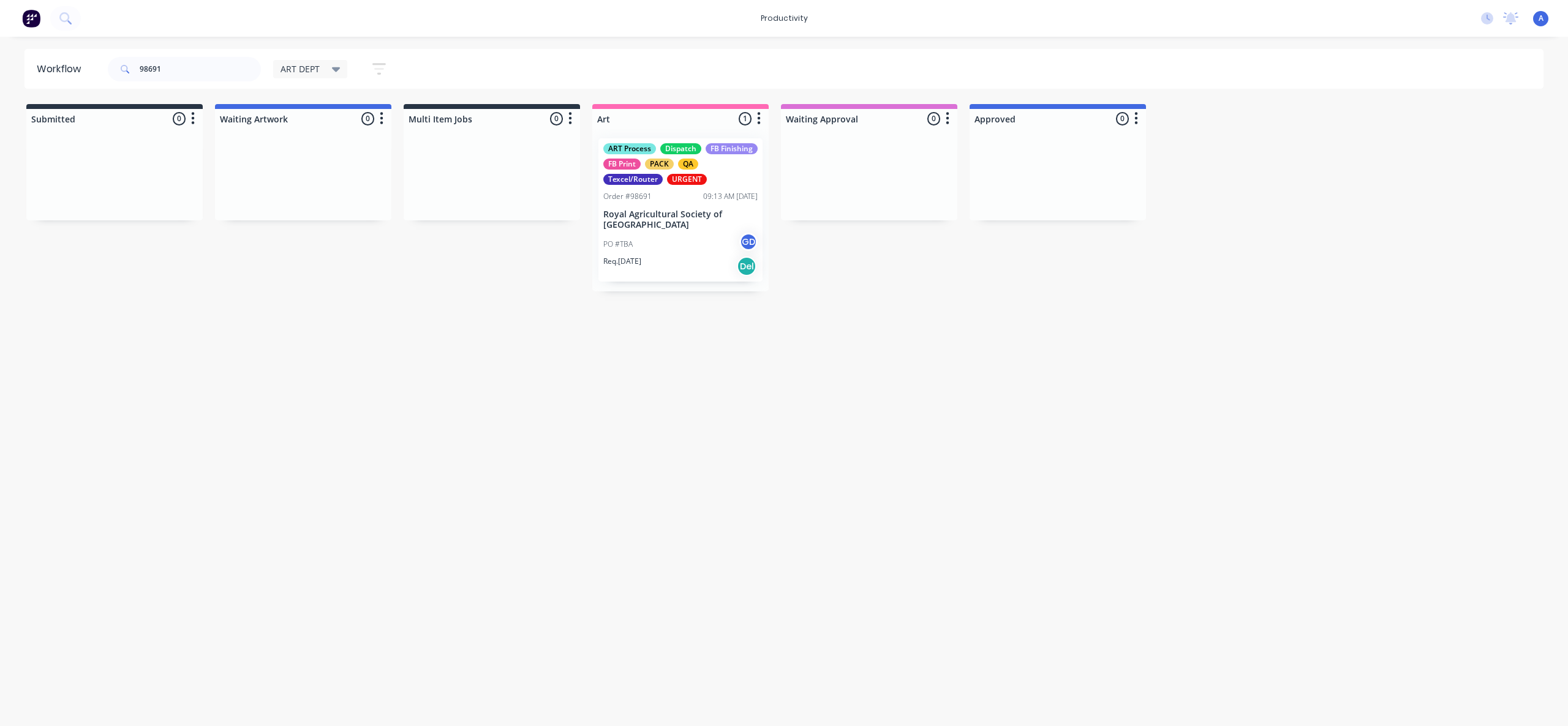
click at [627, 206] on div "ART Process Dispatch FB Finishing FB Print PACK QA Texcel/Router URGENT Order #…" at bounding box center [681, 210] width 165 height 144
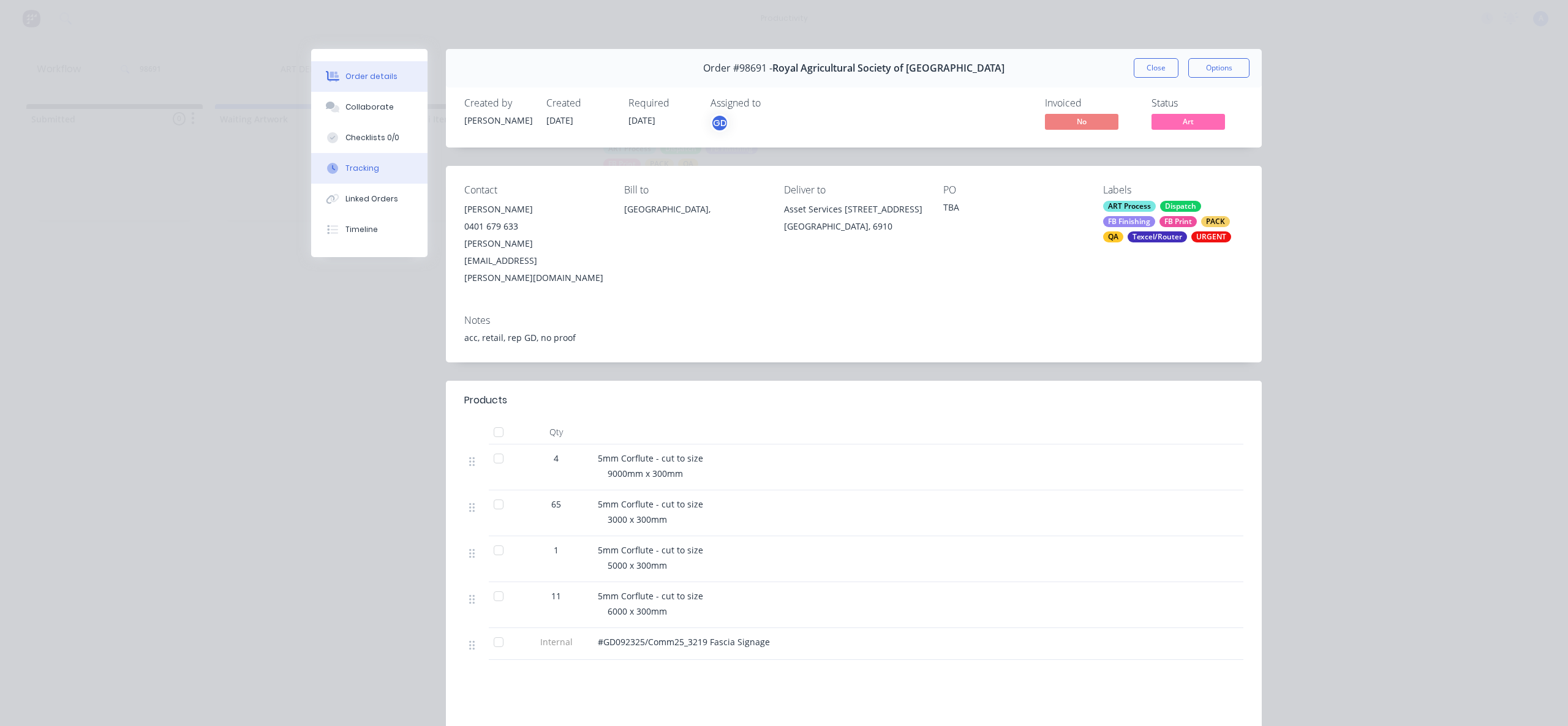
click at [360, 171] on div "Tracking" at bounding box center [362, 168] width 34 height 11
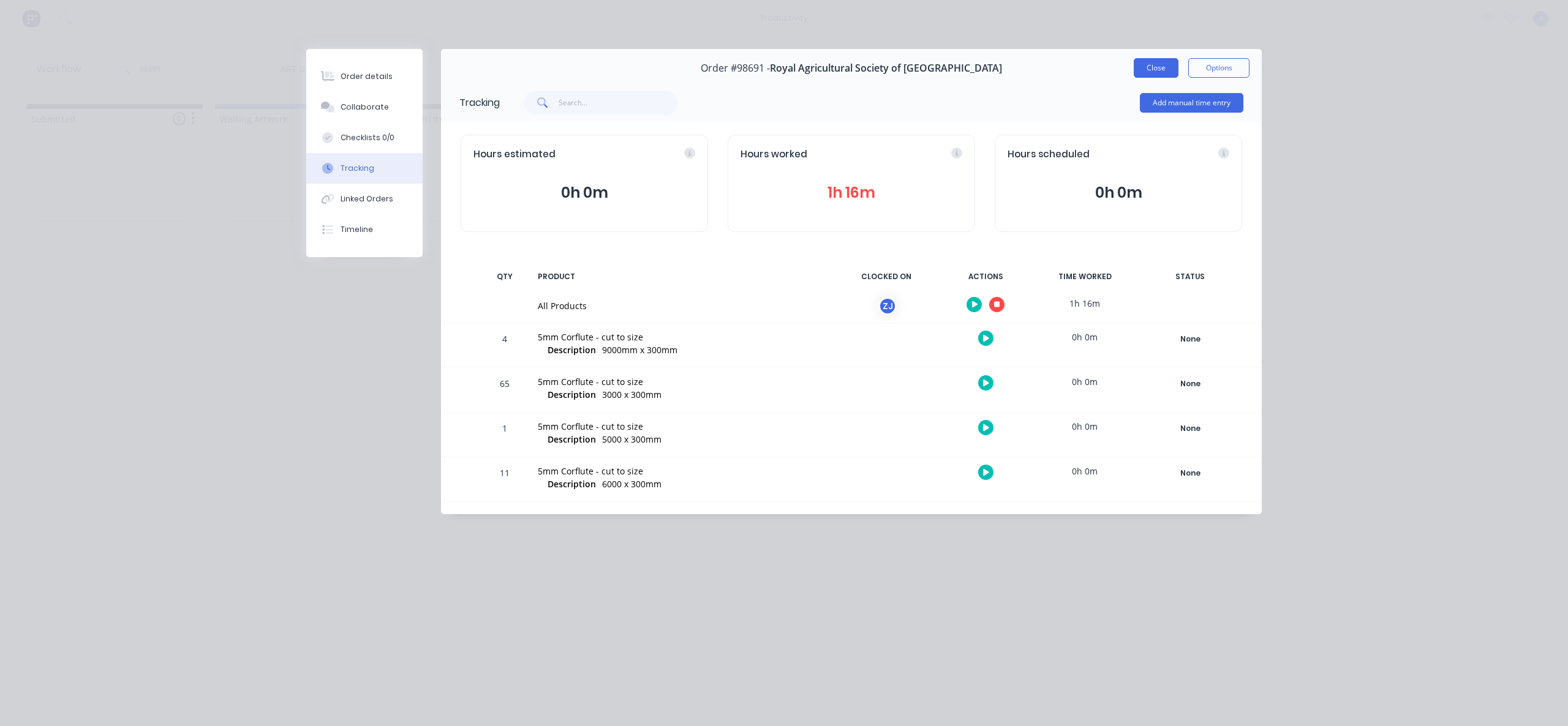
click at [1139, 68] on button "Close" at bounding box center [1156, 68] width 44 height 20
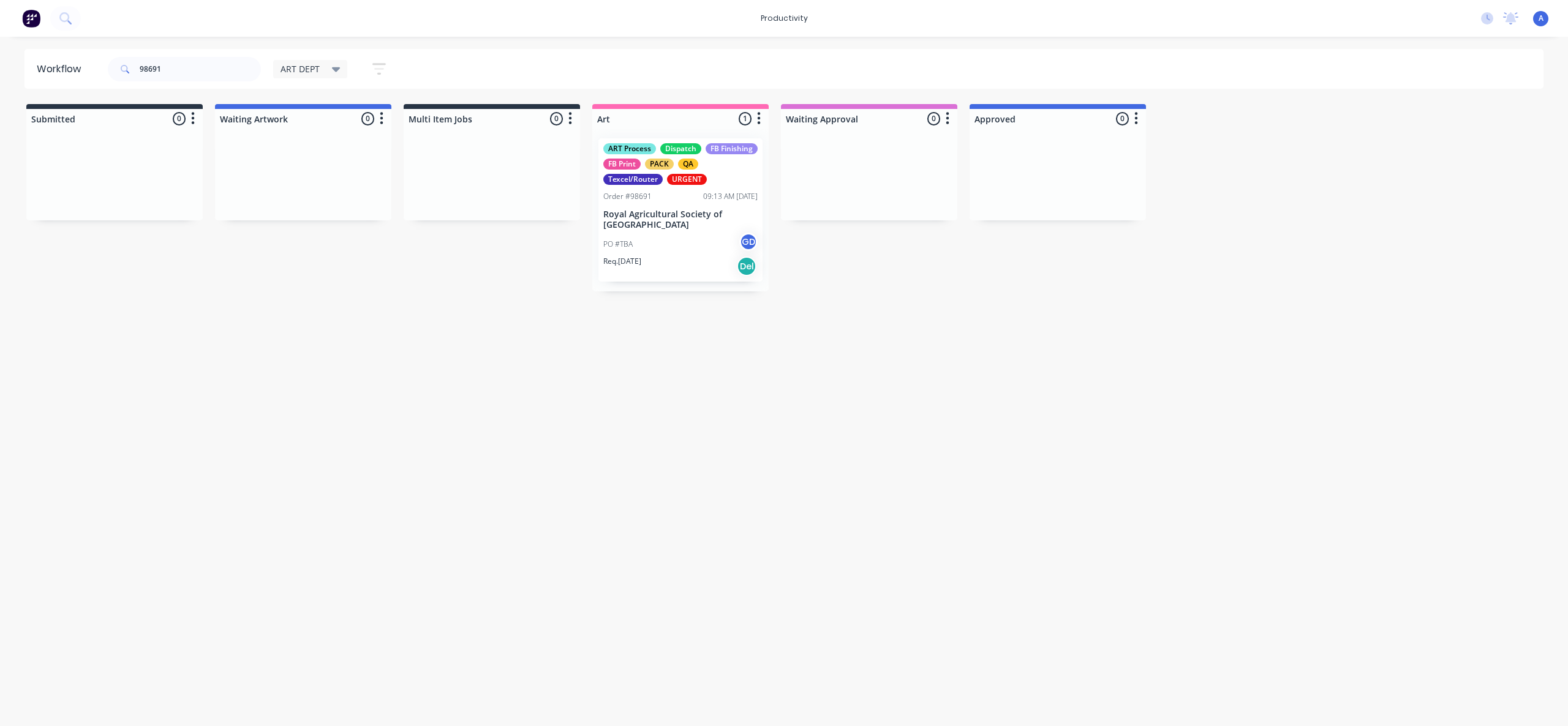
drag, startPoint x: 930, startPoint y: 435, endPoint x: 860, endPoint y: 609, distance: 187.6
click at [930, 435] on div "Workflow 98691 ART DEPT Save new view None edit ART DEPT (Default) edit Banner …" at bounding box center [784, 375] width 1568 height 652
click at [779, 521] on div "Workflow 98691 ART DEPT Save new view None edit ART DEPT (Default) edit Banner …" at bounding box center [784, 375] width 1568 height 652
click at [646, 241] on div "PO #TBA GD" at bounding box center [680, 244] width 154 height 24
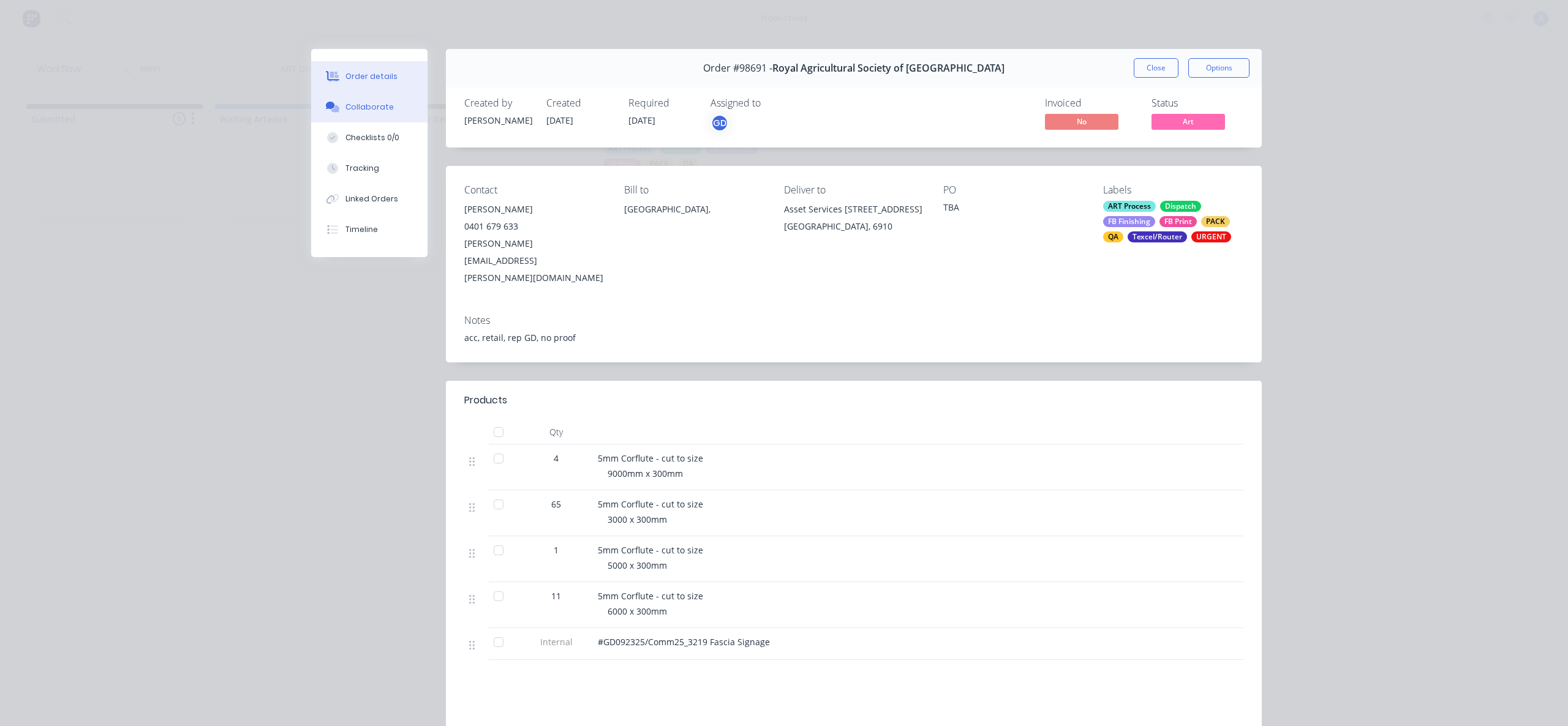
click at [389, 95] on button "Collaborate" at bounding box center [369, 107] width 116 height 30
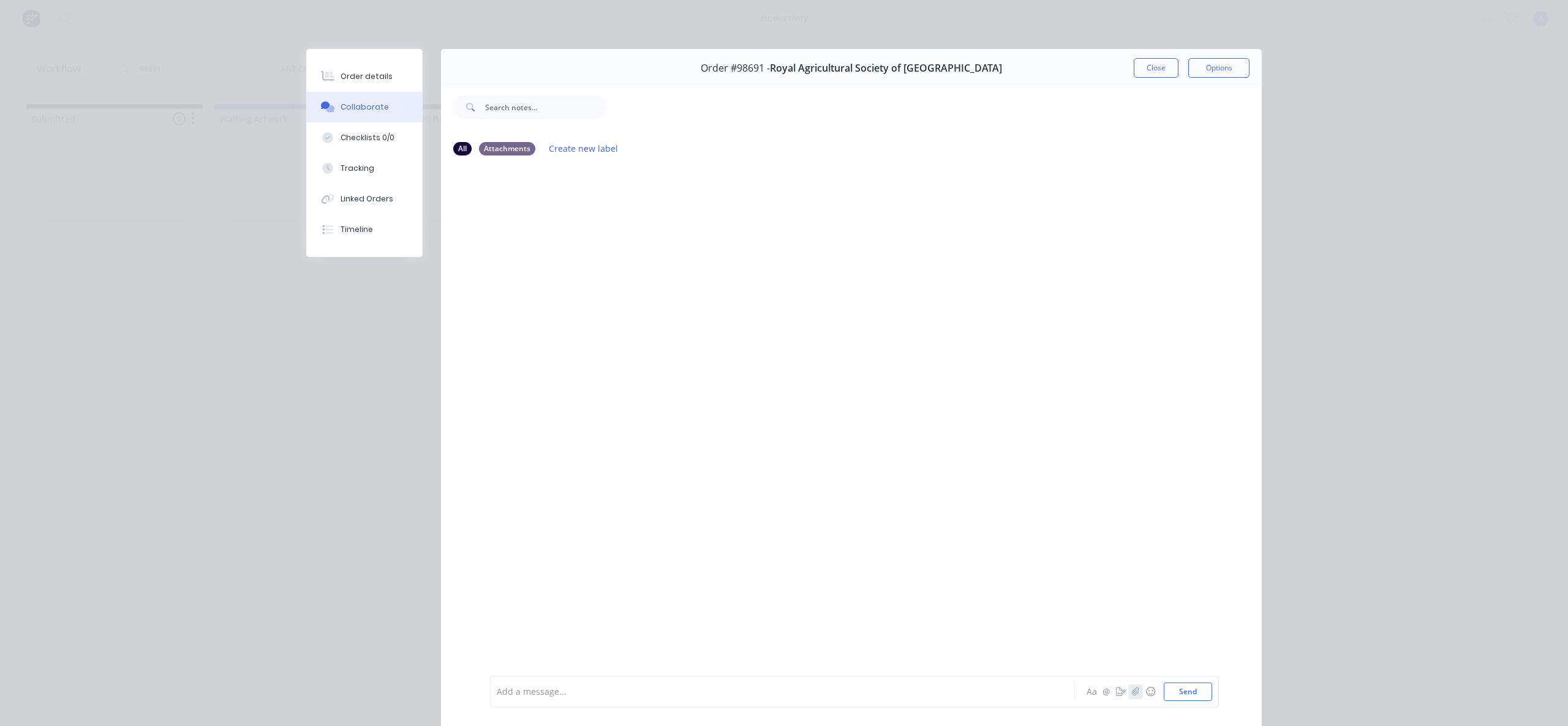
click at [1132, 687] on icon "button" at bounding box center [1136, 691] width 8 height 9
click at [1194, 693] on button "Send" at bounding box center [1187, 691] width 48 height 18
click at [590, 514] on icon "button" at bounding box center [588, 516] width 4 height 14
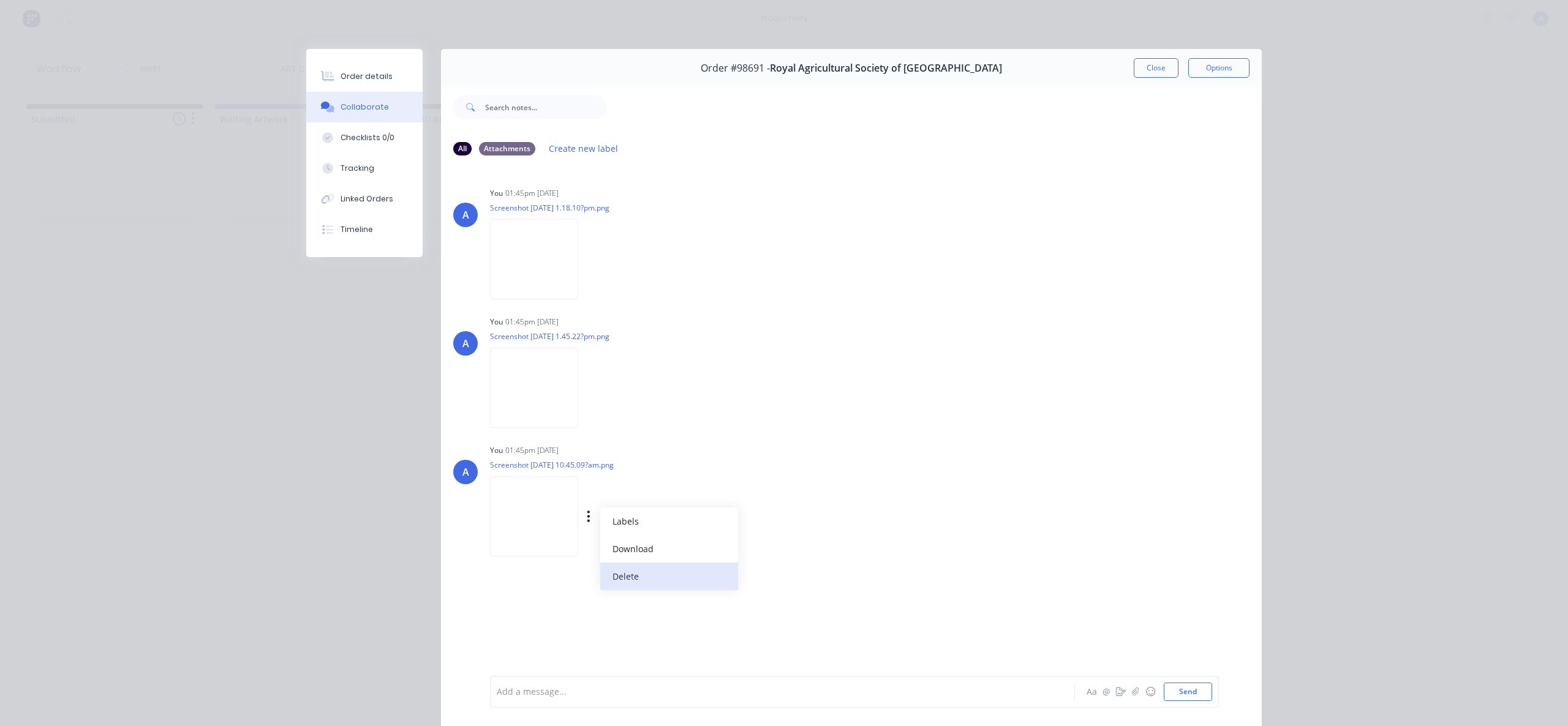
click at [677, 569] on button "Delete" at bounding box center [670, 576] width 138 height 27
click at [366, 127] on button "Checklists 0/0" at bounding box center [364, 138] width 116 height 30
type textarea "x"
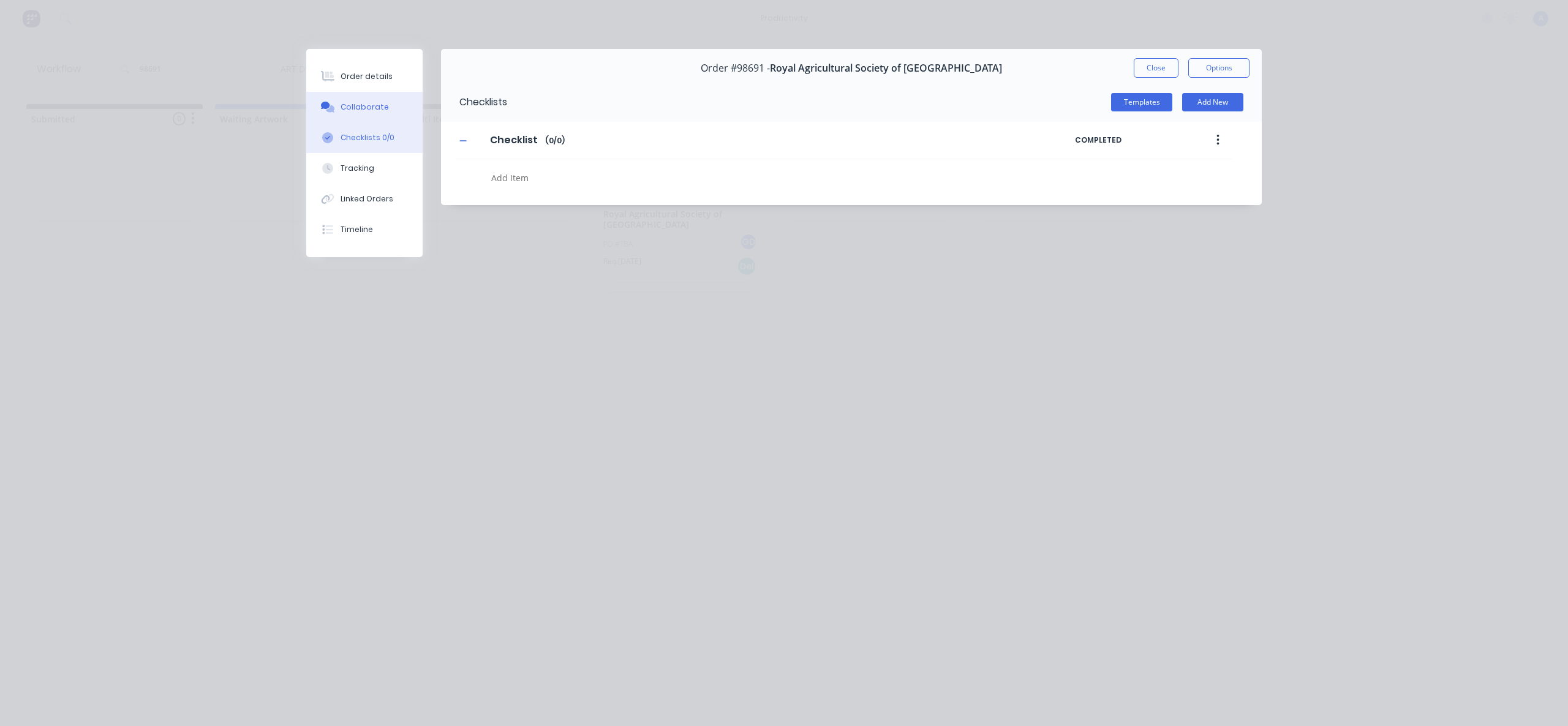
click at [363, 112] on div "Collaborate" at bounding box center [364, 107] width 48 height 11
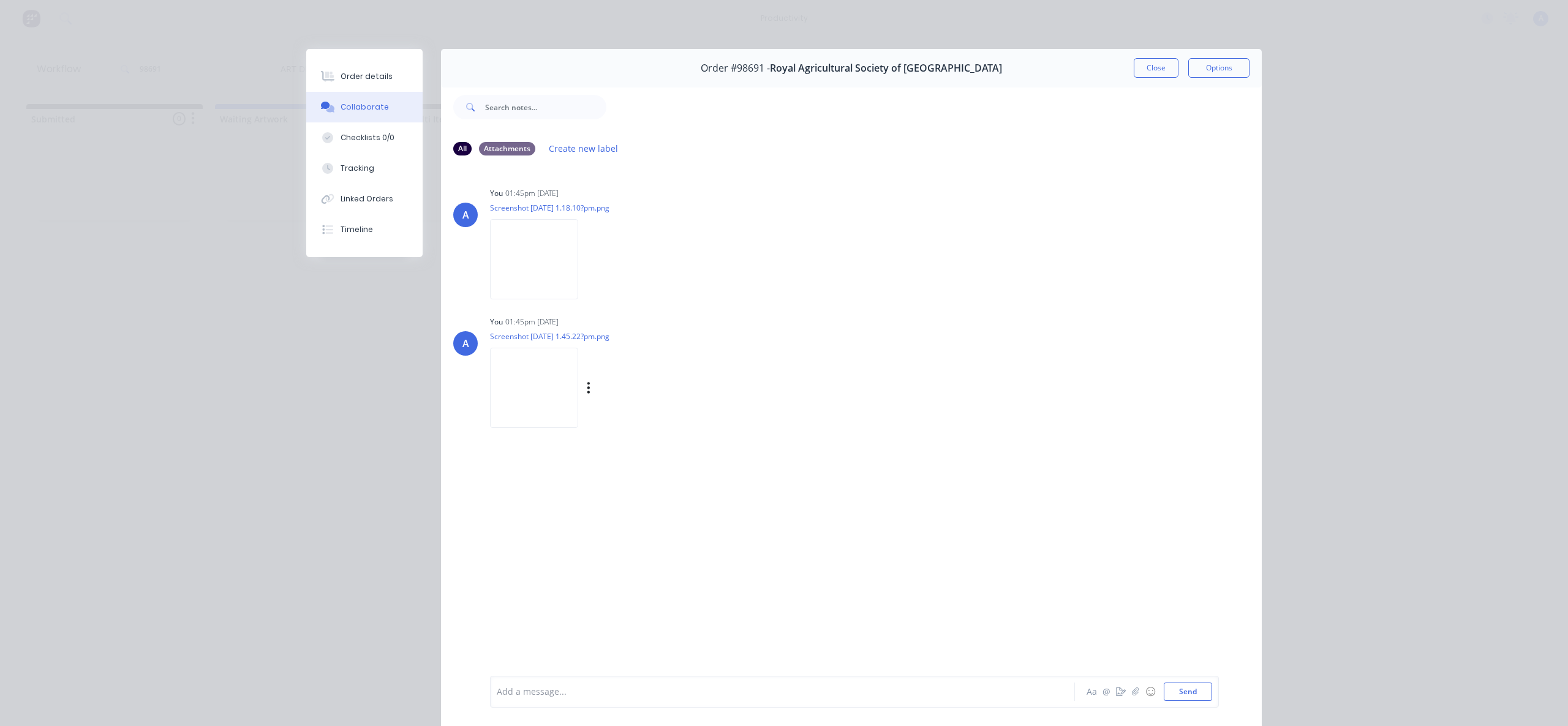
click at [715, 429] on div "Labels Download Delete" at bounding box center [602, 388] width 225 height 92
click at [1105, 559] on div "A You 01:45pm [DATE] Screenshot [DATE] 1.18.10?pm.png Labels Download Delete A …" at bounding box center [851, 420] width 821 height 509
drag, startPoint x: 1270, startPoint y: 507, endPoint x: 1175, endPoint y: 308, distance: 220.5
click at [1175, 308] on div "Order details Collaborate Checklists 0/0 Tracking Linked Orders Timeline Order …" at bounding box center [784, 363] width 1568 height 726
click at [1171, 505] on div "A You 01:45pm [DATE] Screenshot [DATE] 1.18.10?pm.png Labels Download Delete A …" at bounding box center [851, 420] width 821 height 509
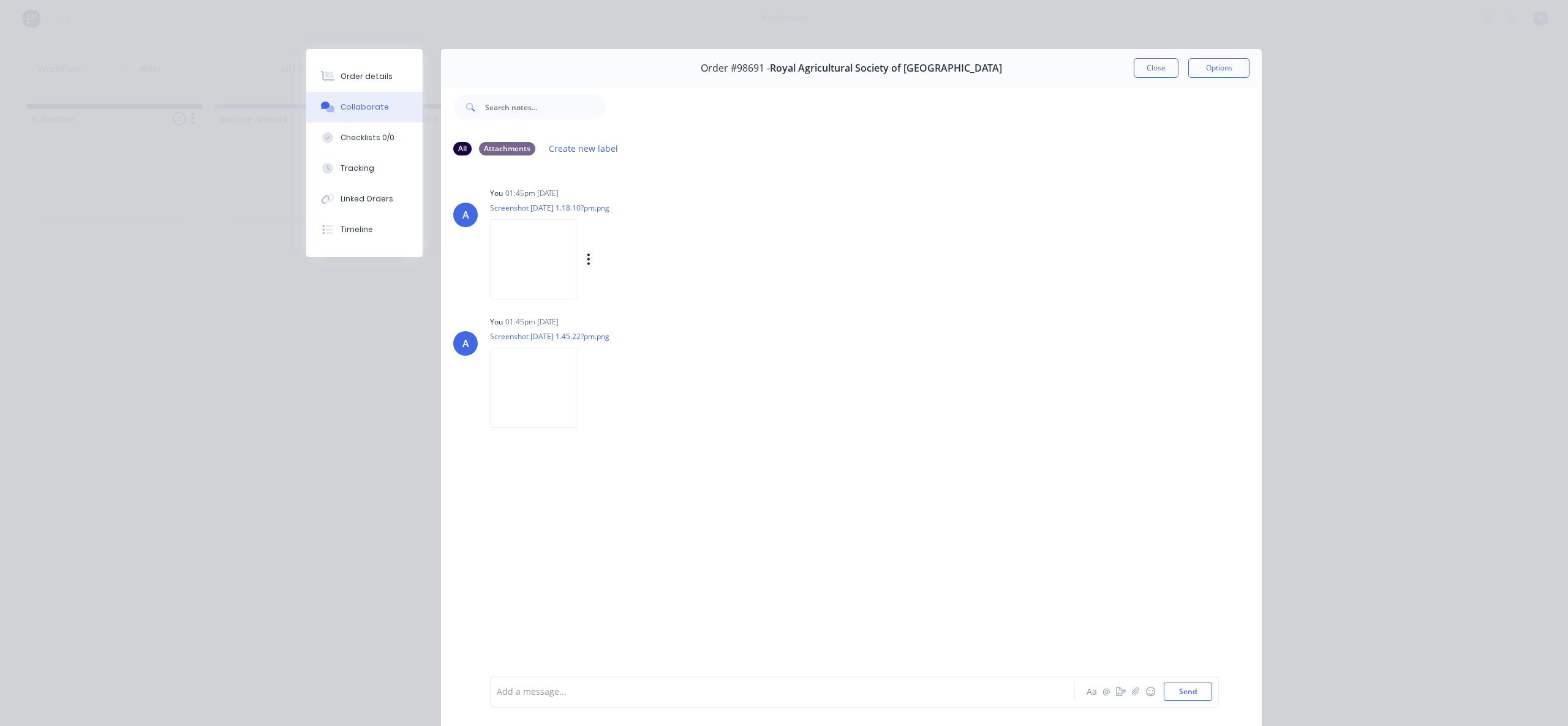
click at [721, 258] on div "Labels Download Delete" at bounding box center [652, 259] width 138 height 18
click at [590, 257] on icon "button" at bounding box center [588, 259] width 4 height 14
click at [738, 311] on button "Delete" at bounding box center [670, 319] width 138 height 27
click at [443, 254] on div "A You 01:45pm [DATE] Screenshot [DATE] 1.45.22?pm.png Labels Download Delete" at bounding box center [851, 239] width 821 height 111
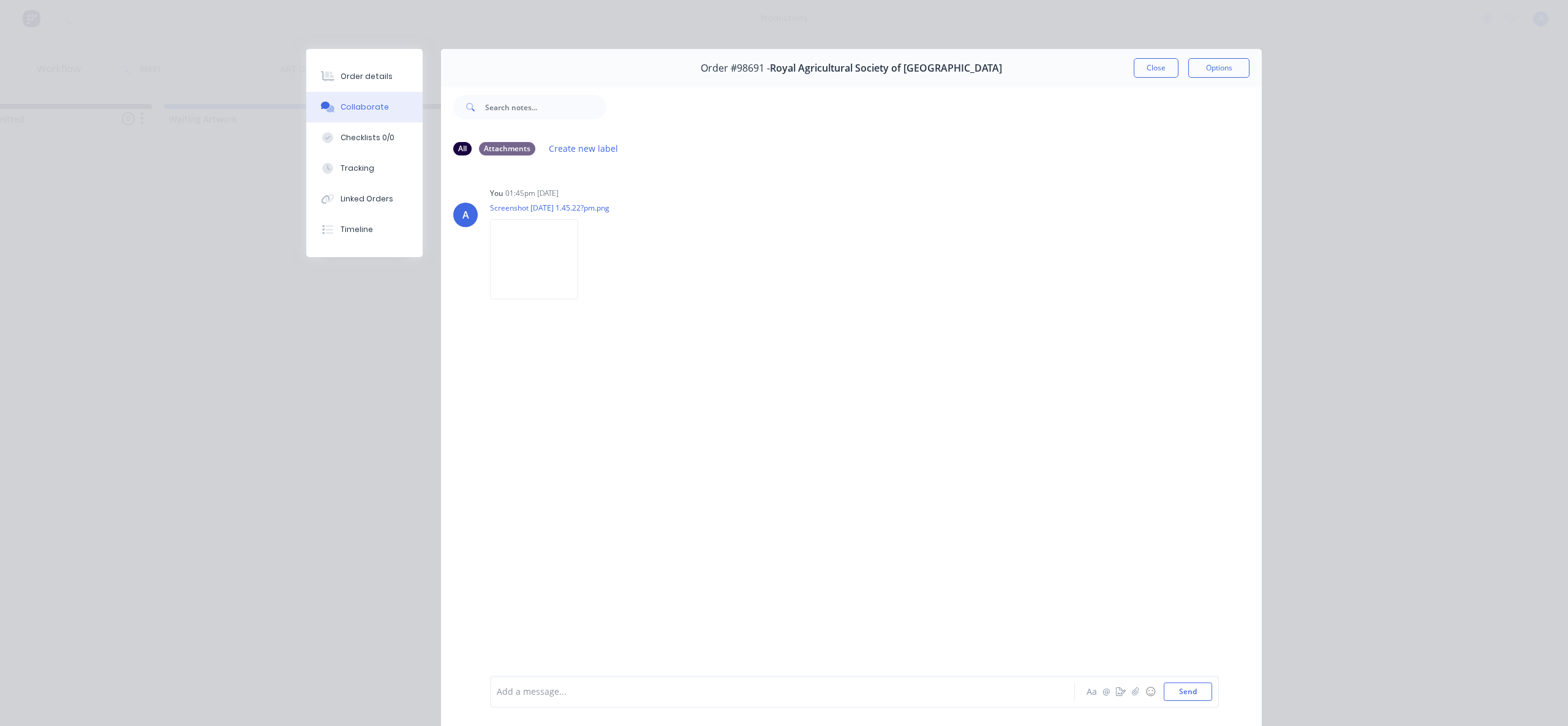
click at [616, 460] on div "A You 01:45pm [DATE] Screenshot [DATE] 1.45.22?pm.png Labels Download Delete" at bounding box center [851, 420] width 821 height 509
click at [586, 526] on div "A You 01:45pm [DATE] Screenshot [DATE] 1.45.22?pm.png Labels Download Delete" at bounding box center [851, 420] width 821 height 509
click at [908, 453] on div "A You 01:45pm [DATE] Screenshot [DATE] 1.45.22?pm.png Labels Download Delete" at bounding box center [851, 420] width 821 height 509
click at [532, 579] on div "A You 01:45pm [DATE] Screenshot [DATE] 1.45.22?pm.png Labels Download Delete" at bounding box center [851, 420] width 821 height 509
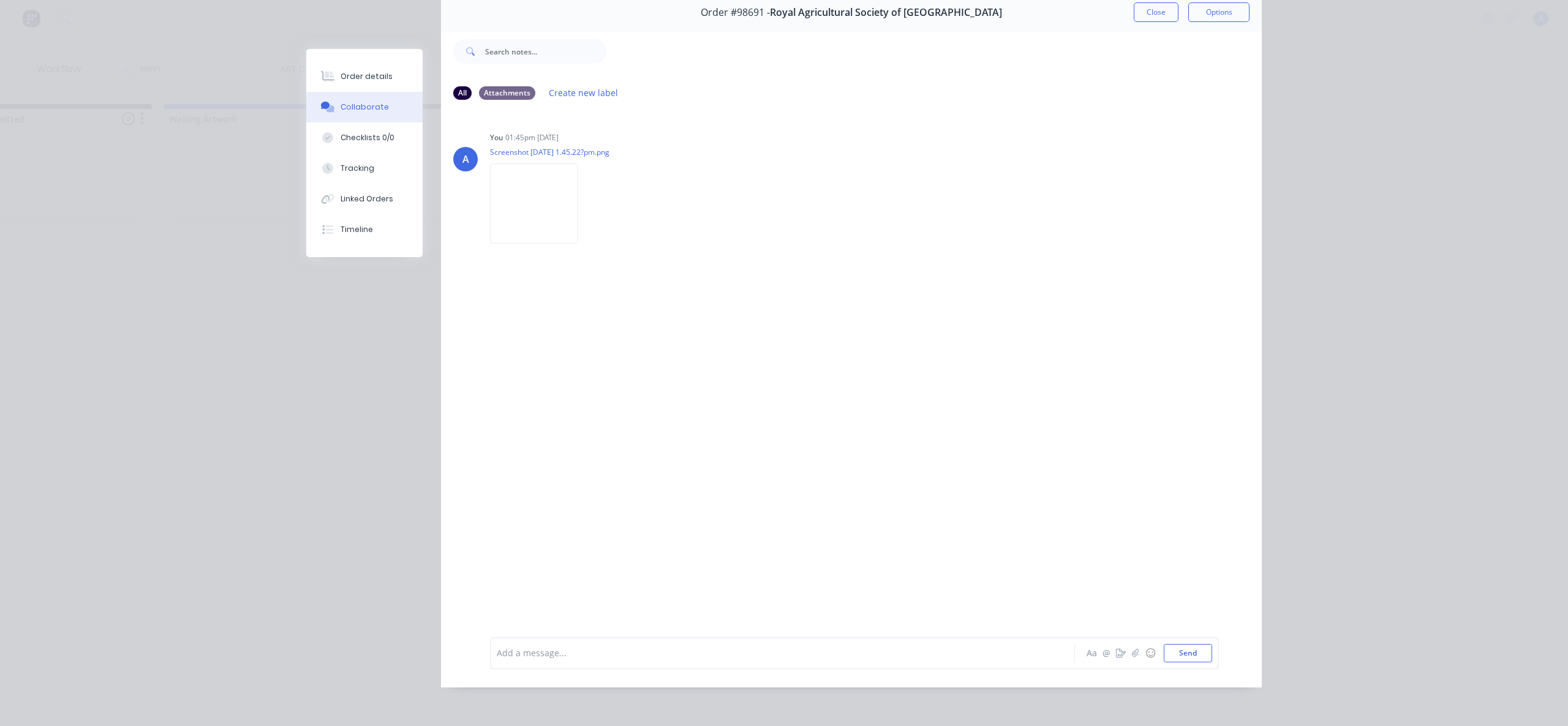
scroll to position [0, 131]
click at [590, 197] on icon "button" at bounding box center [588, 203] width 4 height 14
click at [592, 258] on button "Delete" at bounding box center [523, 263] width 138 height 27
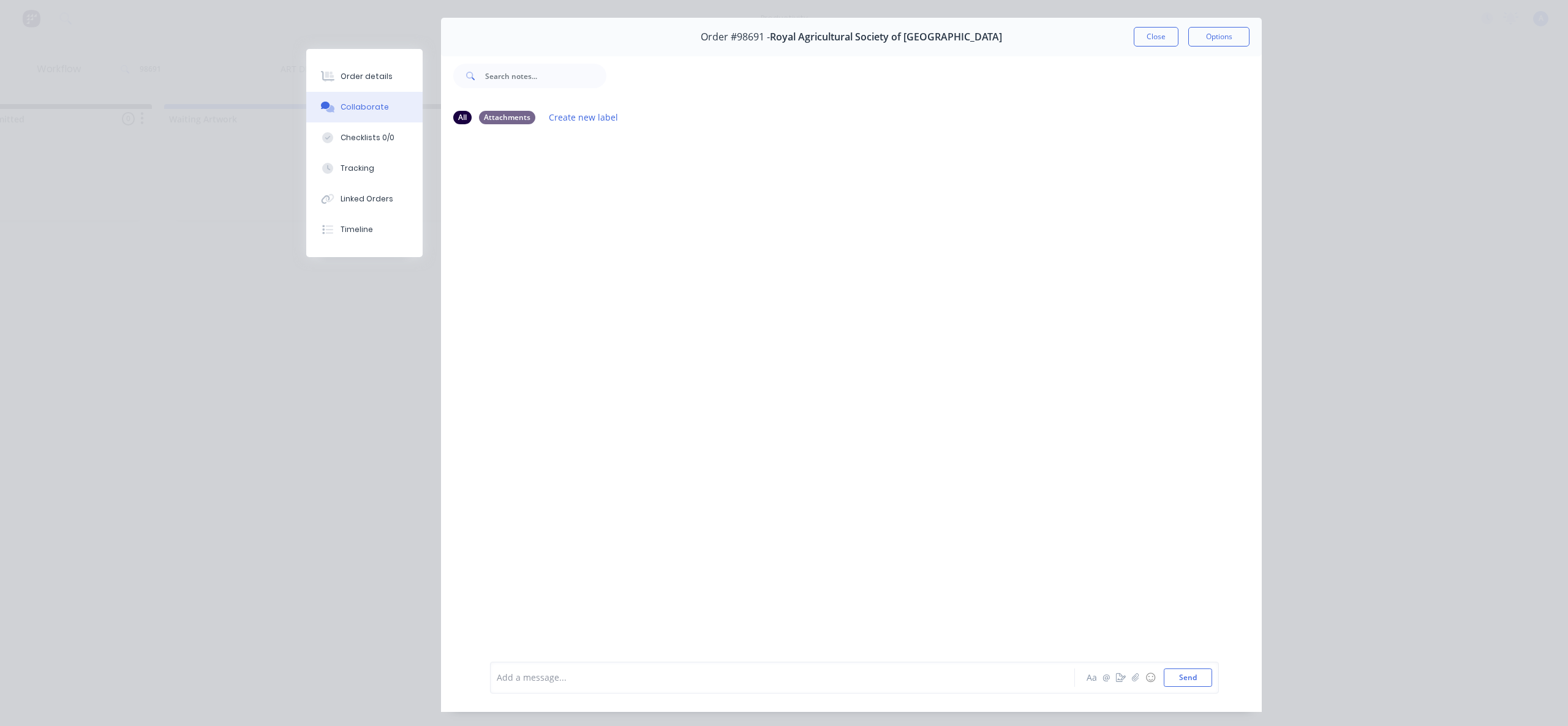
scroll to position [0, 0]
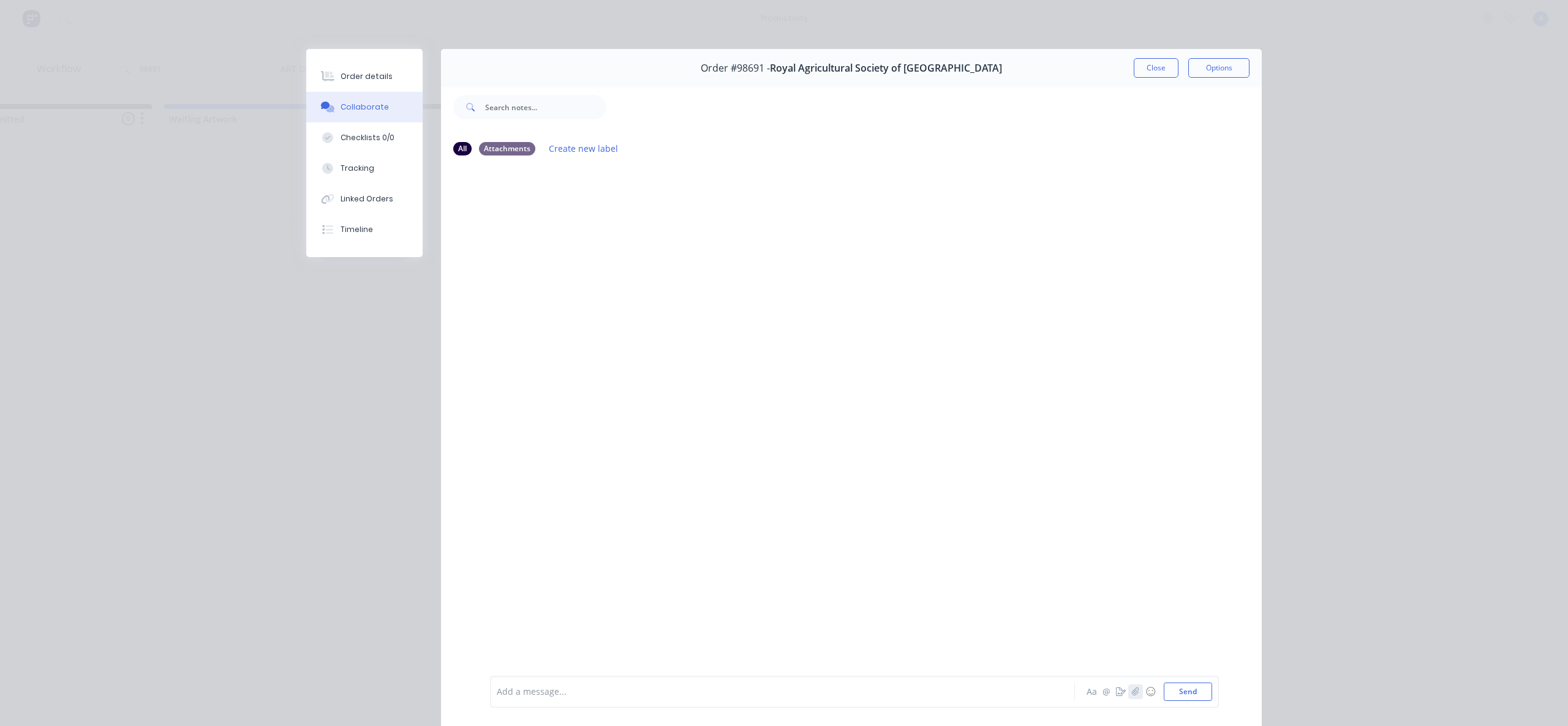
click at [1132, 687] on icon "button" at bounding box center [1136, 691] width 8 height 9
click at [1183, 699] on button "Send" at bounding box center [1187, 691] width 48 height 18
click at [1132, 693] on icon "button" at bounding box center [1136, 691] width 8 height 9
click at [1192, 692] on button "Send" at bounding box center [1187, 691] width 48 height 18
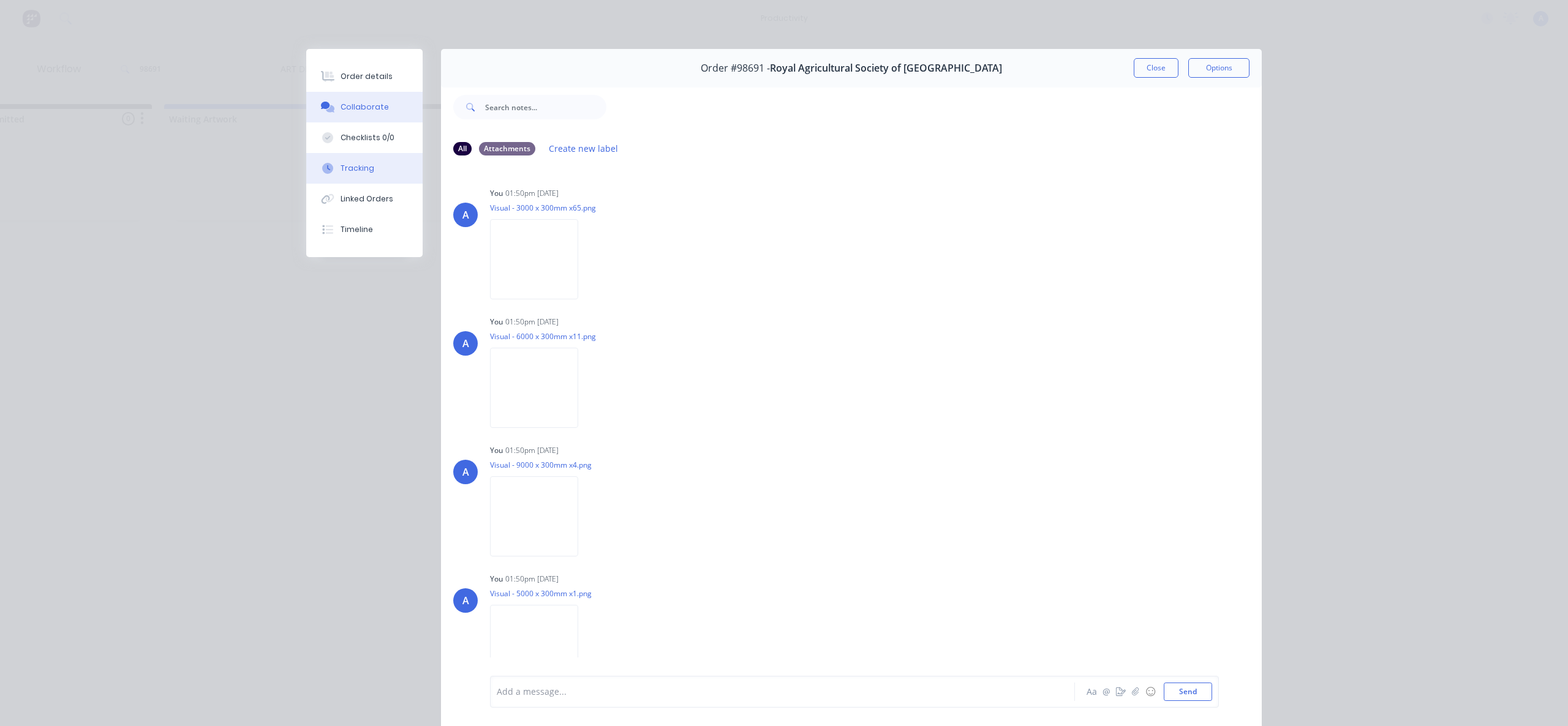
click at [359, 175] on button "Tracking" at bounding box center [364, 168] width 116 height 30
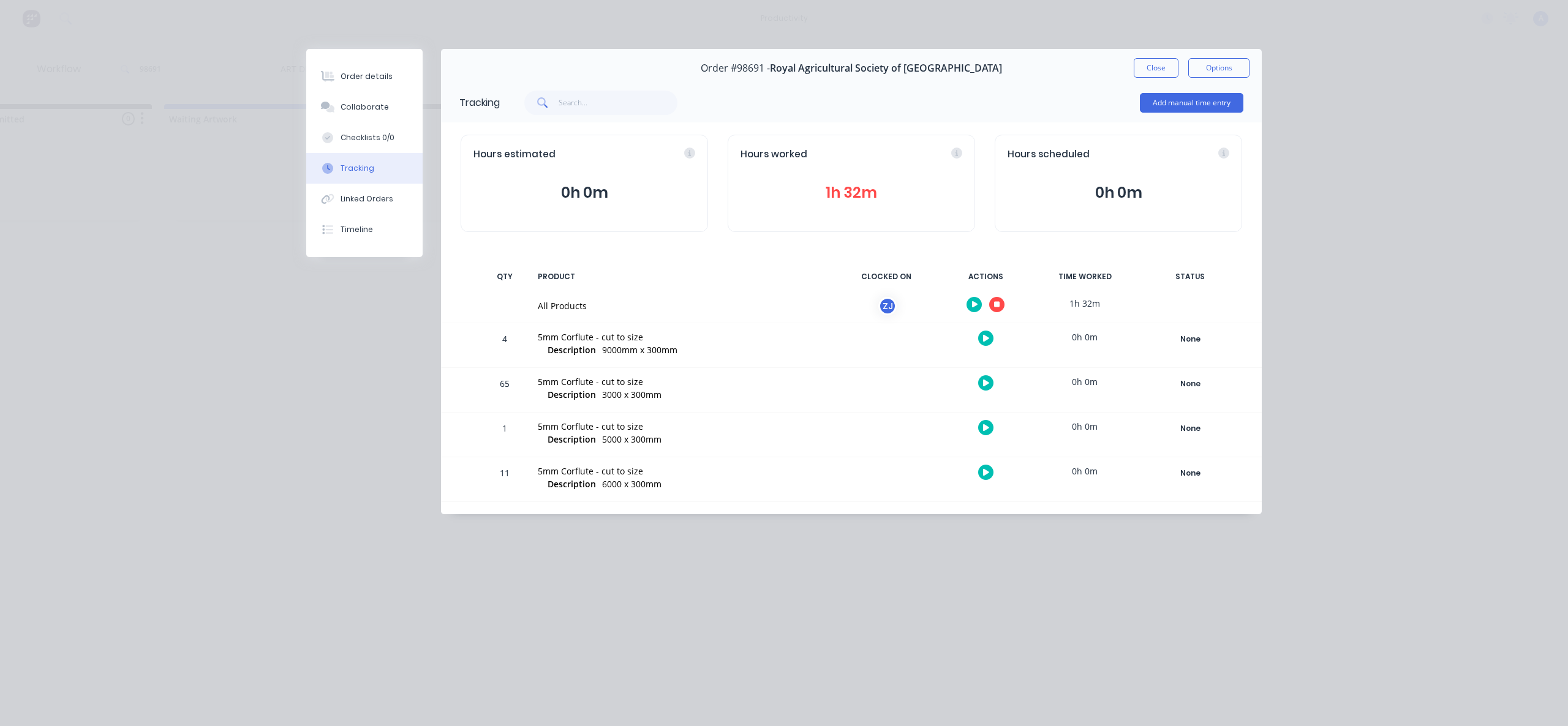
click at [997, 302] on icon "button" at bounding box center [997, 304] width 6 height 6
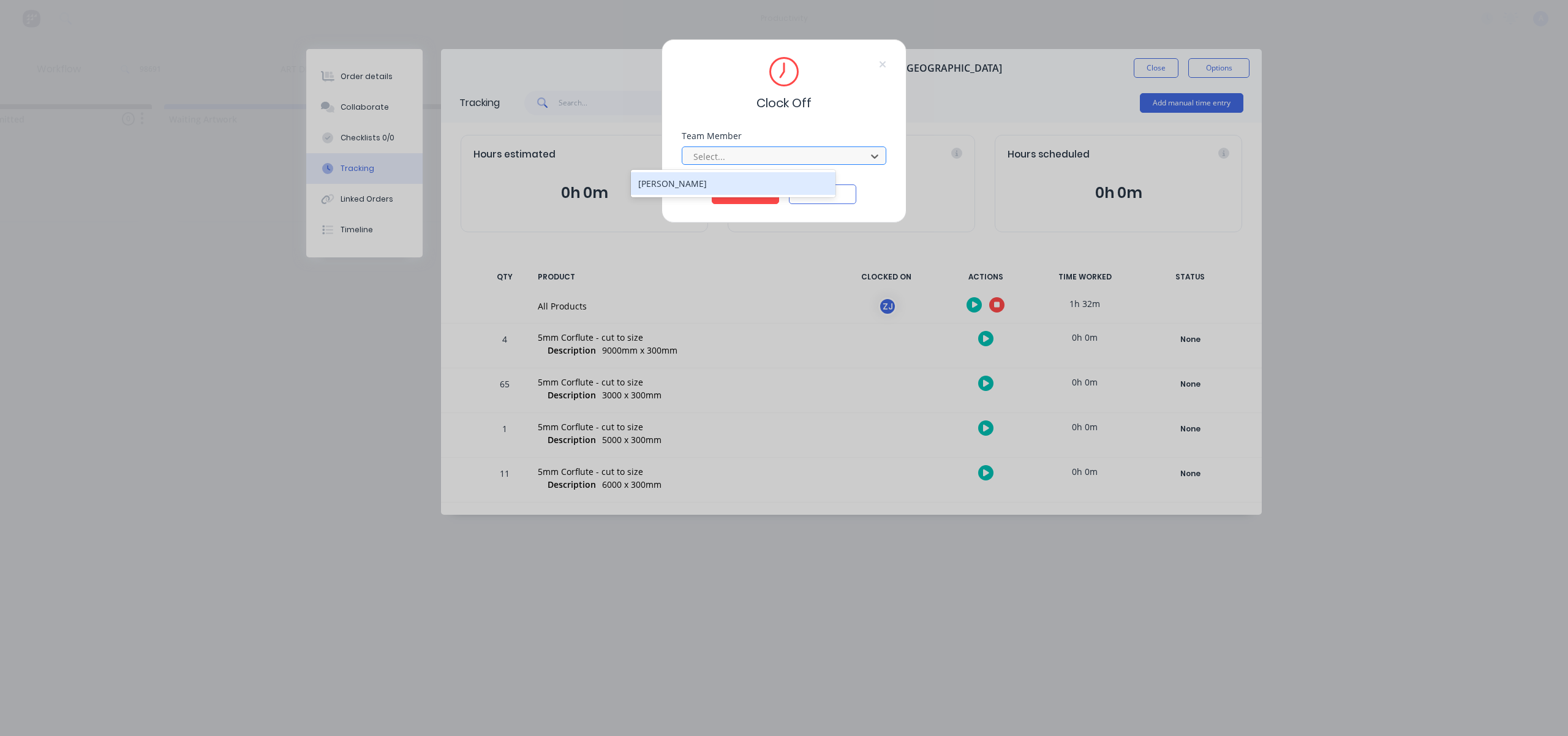
click at [759, 185] on div "[PERSON_NAME]" at bounding box center [733, 184] width 204 height 23
click at [753, 190] on button "Clock Off" at bounding box center [744, 194] width 67 height 20
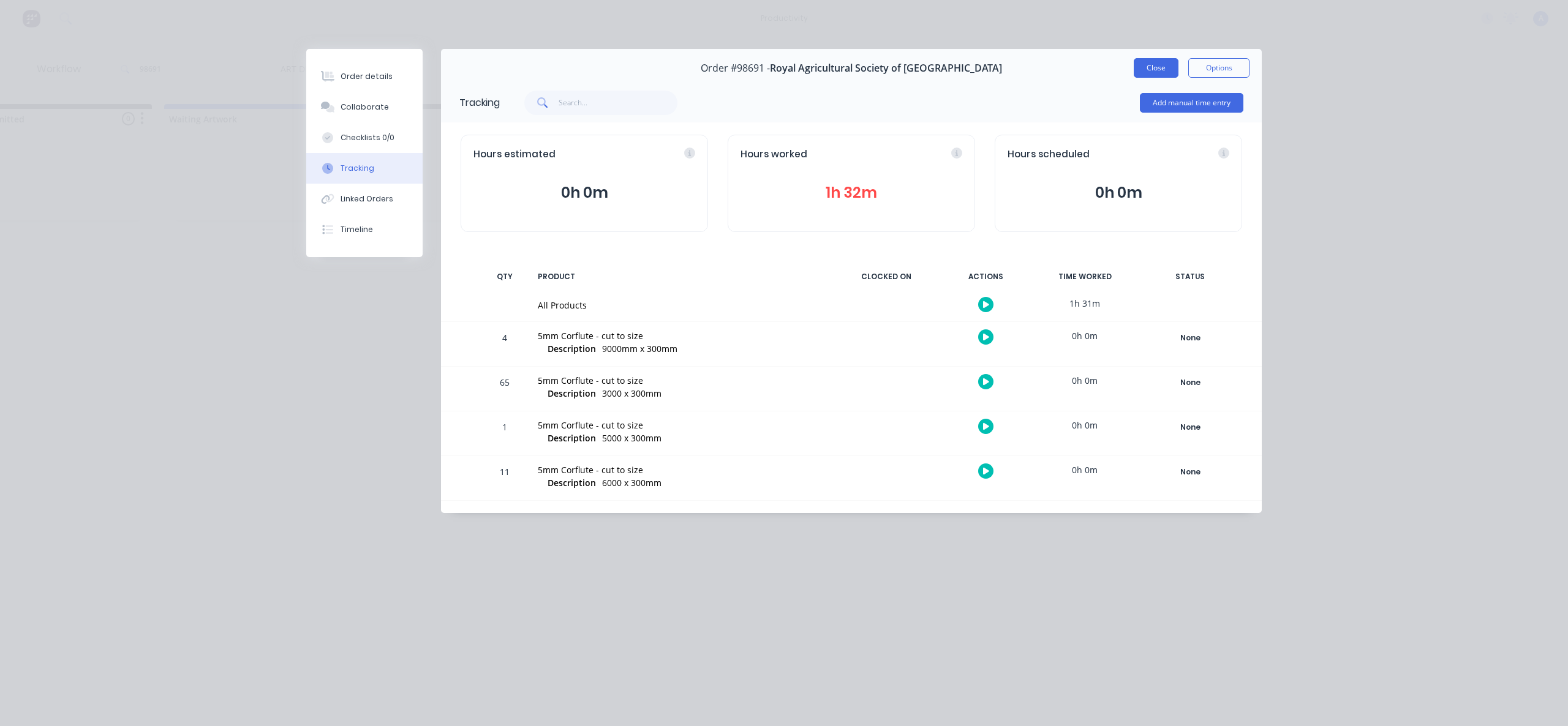
click at [1146, 73] on button "Close" at bounding box center [1156, 68] width 44 height 20
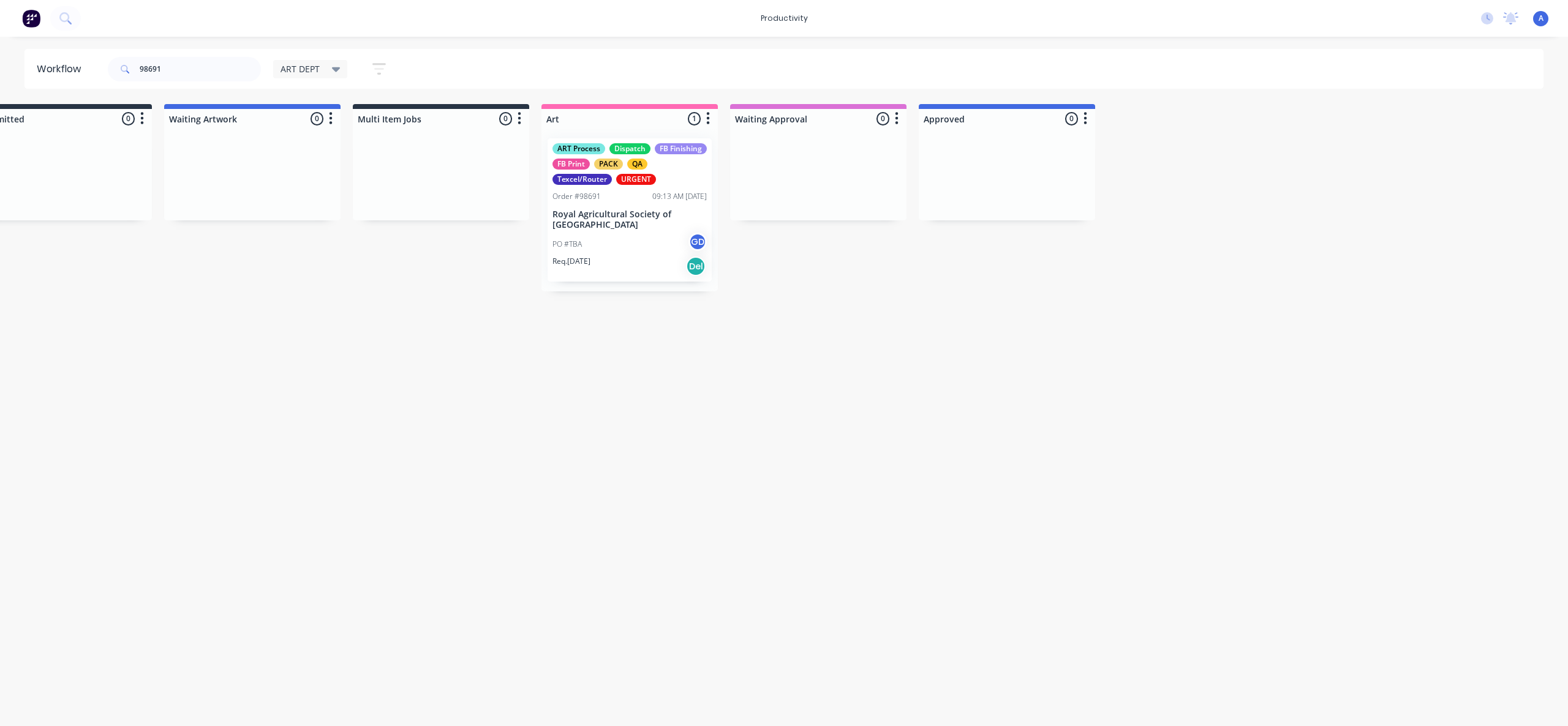
click at [1150, 412] on div "Workflow 98691 ART DEPT Save new view None edit ART DEPT (Default) edit Banner …" at bounding box center [733, 375] width 1568 height 652
click at [990, 461] on div "Workflow 98691 ART DEPT Save new view None edit ART DEPT (Default) edit Banner …" at bounding box center [733, 375] width 1568 height 652
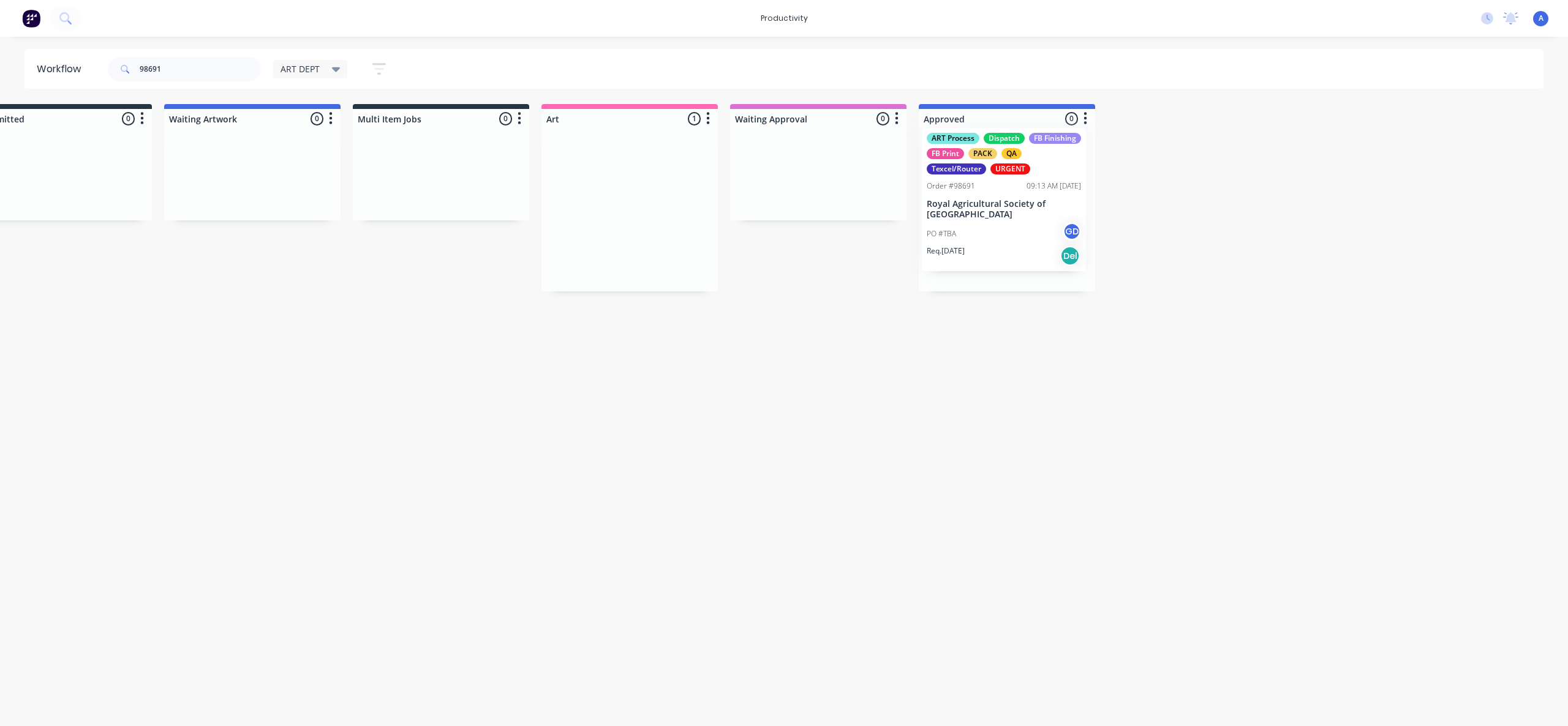
drag, startPoint x: 823, startPoint y: 263, endPoint x: 983, endPoint y: 220, distance: 165.7
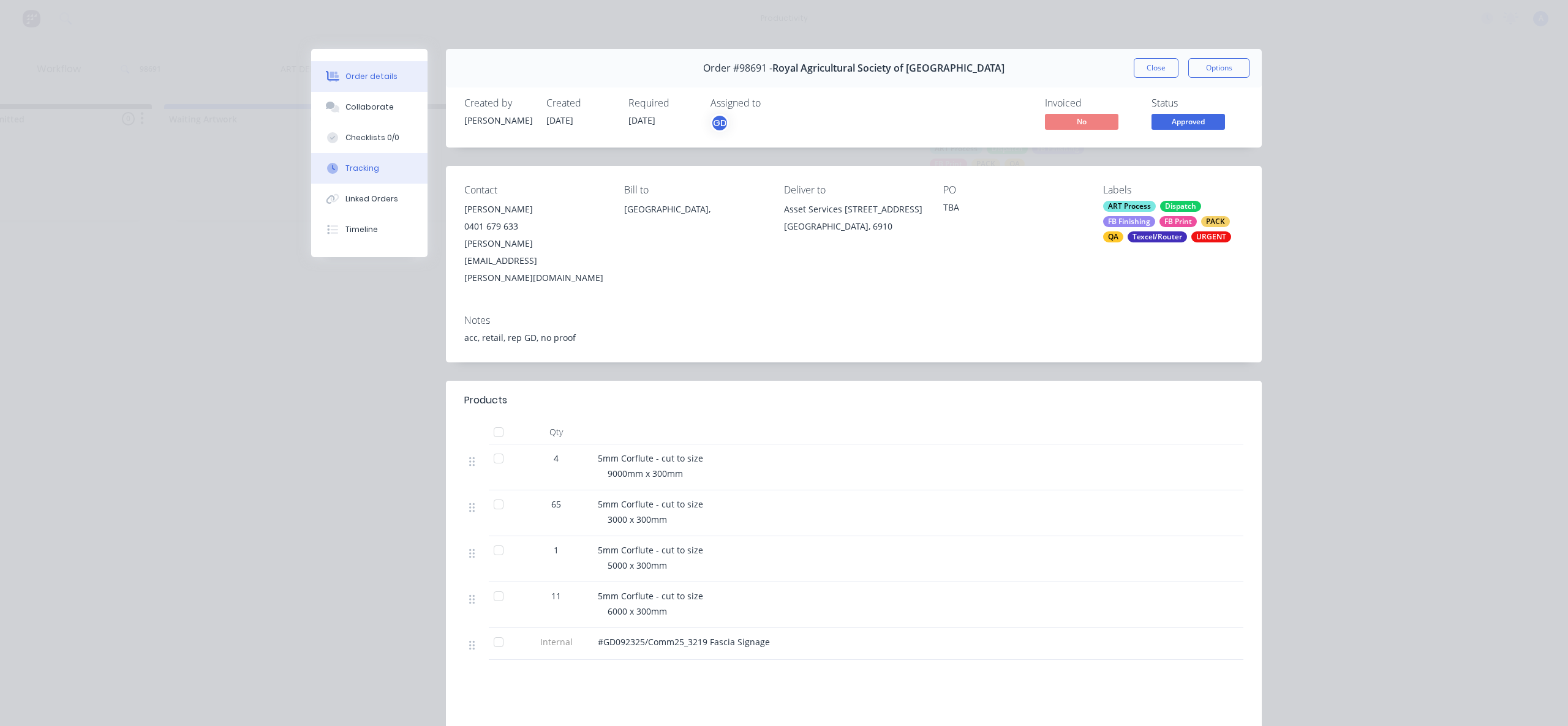
click at [333, 160] on button "Tracking" at bounding box center [369, 168] width 116 height 30
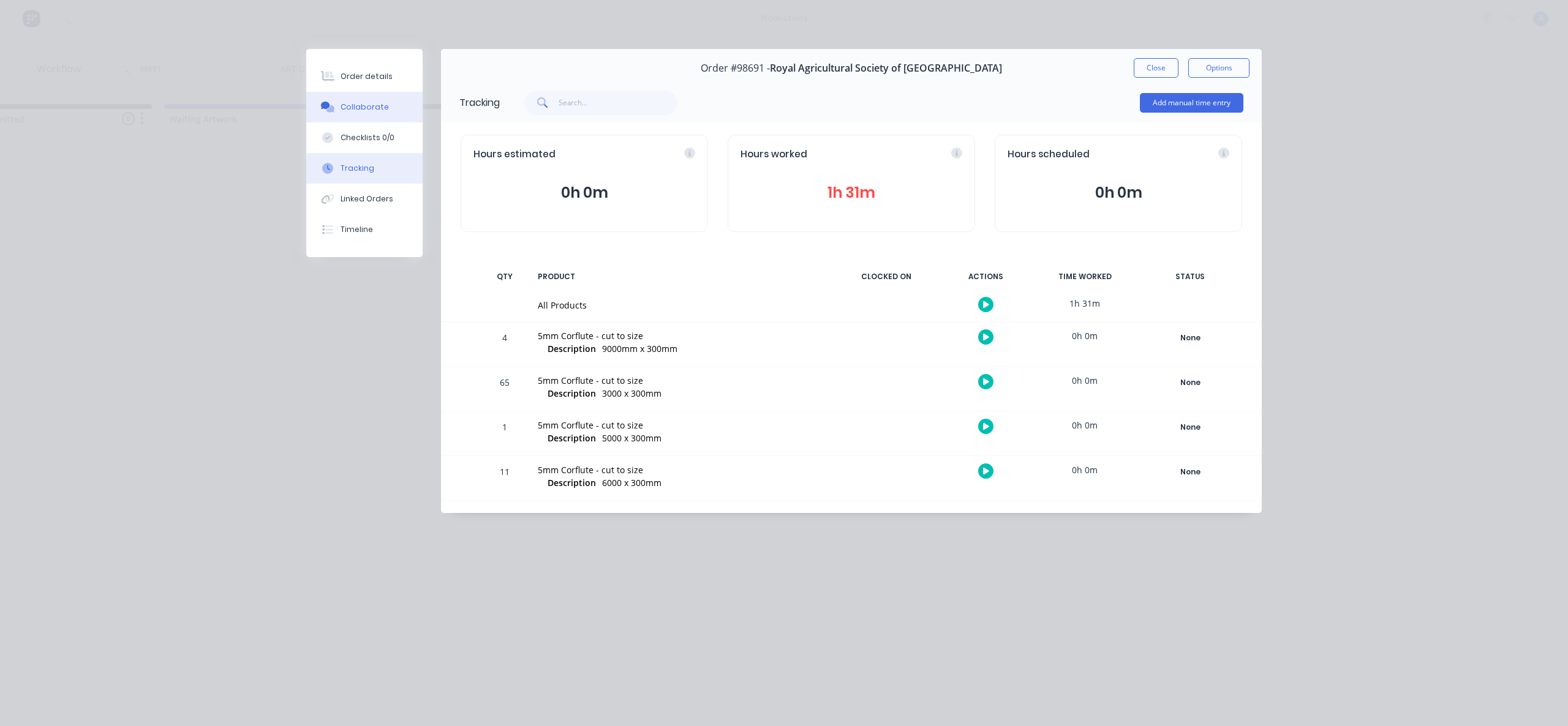
click at [357, 111] on div "Collaborate" at bounding box center [364, 107] width 48 height 11
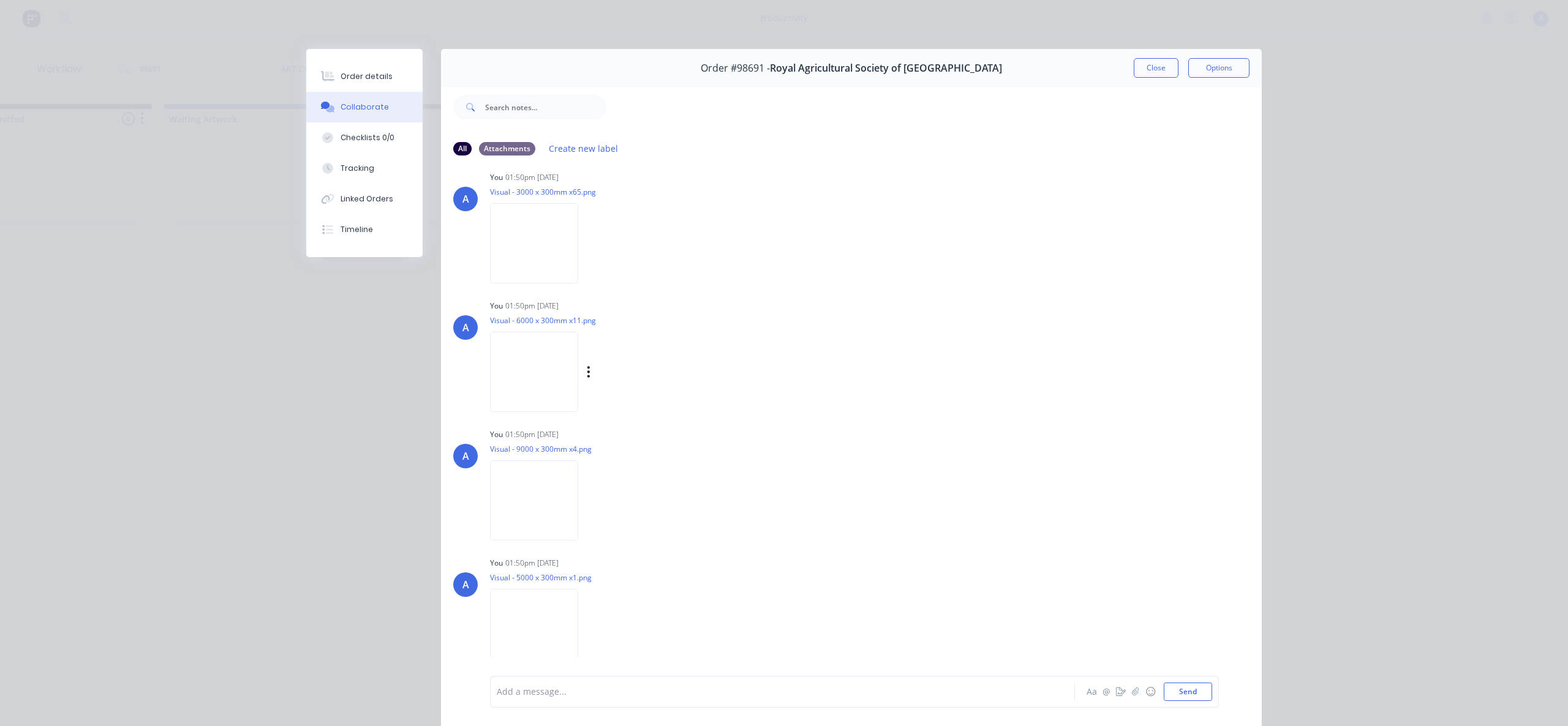
scroll to position [16, 0]
click at [1145, 73] on button "Close" at bounding box center [1156, 68] width 44 height 20
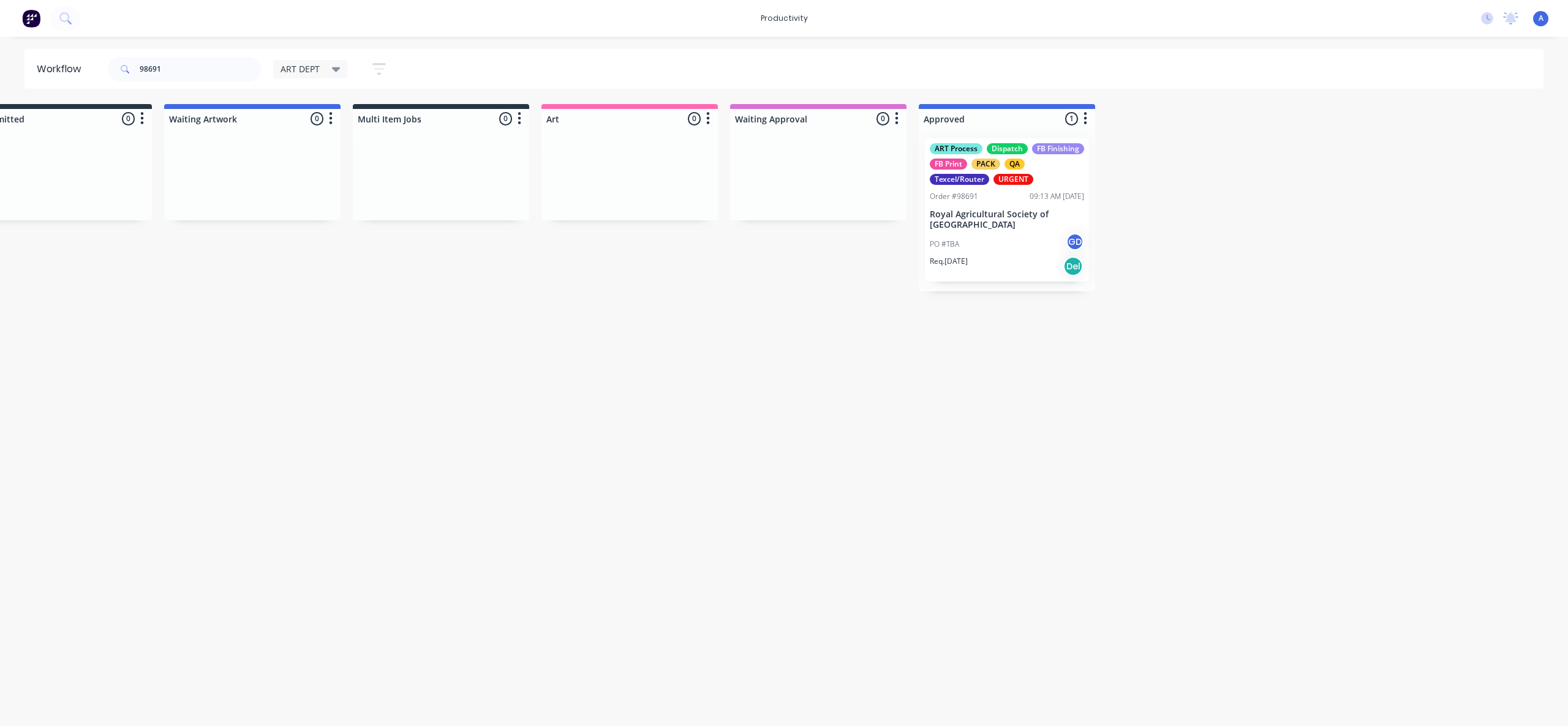
click at [1279, 425] on div "Workflow 98691 ART DEPT Save new view None edit ART DEPT (Default) edit Banner …" at bounding box center [733, 375] width 1568 height 652
click at [1091, 448] on div "Workflow 98691 ART DEPT Save new view None edit ART DEPT (Default) edit Banner …" at bounding box center [733, 375] width 1568 height 652
click at [1147, 434] on div "Workflow 98691 ART DEPT Save new view None edit ART DEPT (Default) edit Banner …" at bounding box center [733, 375] width 1568 height 652
click at [194, 66] on input "98691" at bounding box center [200, 69] width 121 height 25
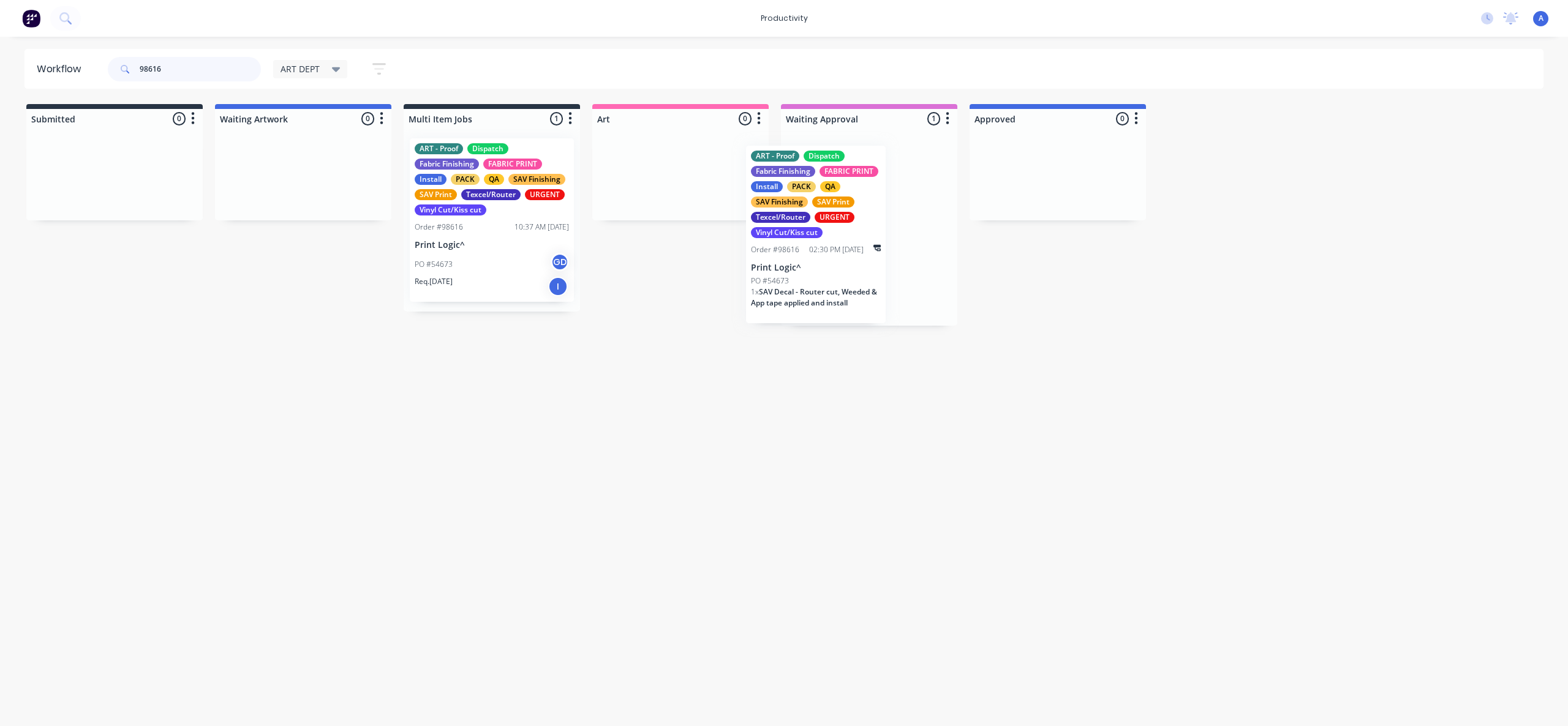
drag, startPoint x: 793, startPoint y: 265, endPoint x: 675, endPoint y: 267, distance: 118.0
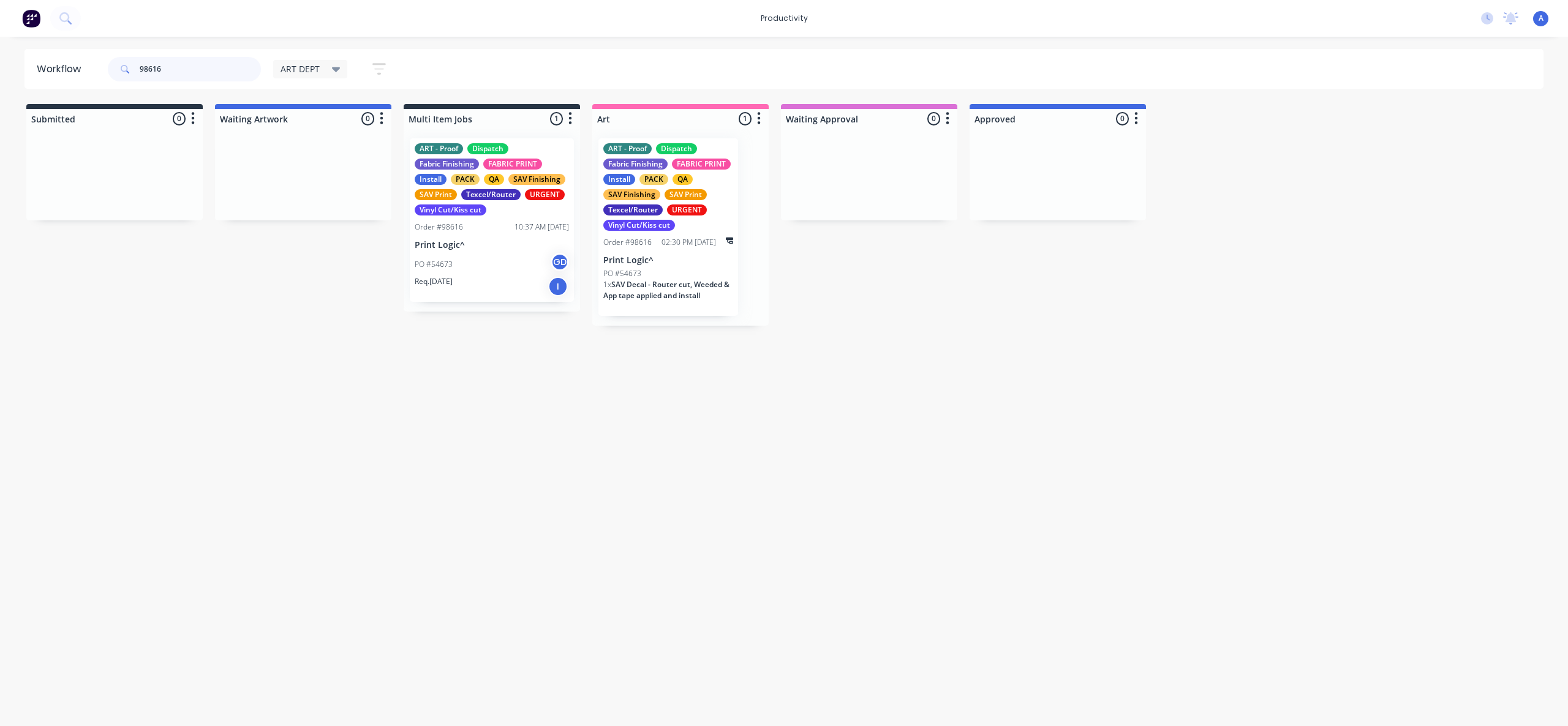
type input "98616"
click at [660, 272] on div "PO #54673" at bounding box center [668, 274] width 130 height 11
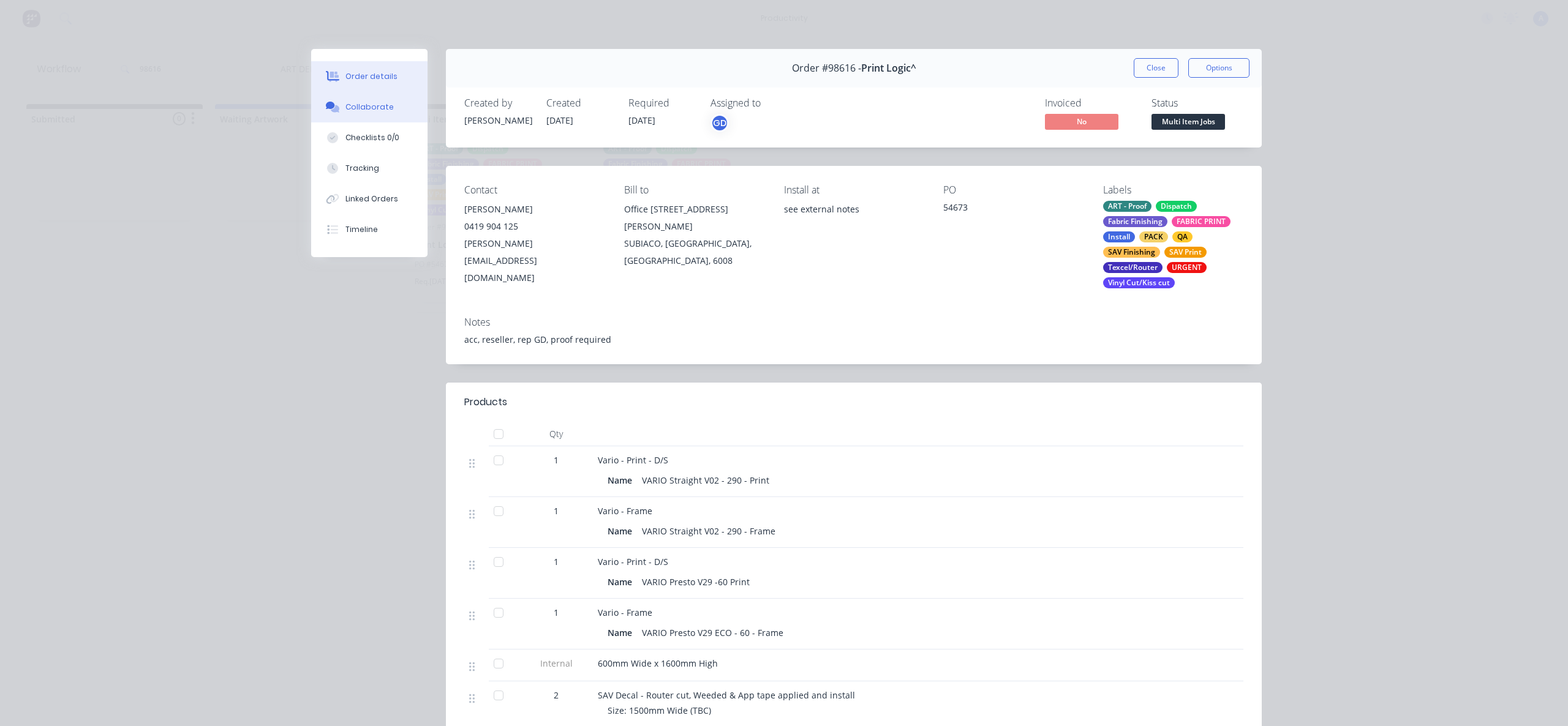
click at [368, 112] on button "Collaborate" at bounding box center [369, 107] width 116 height 30
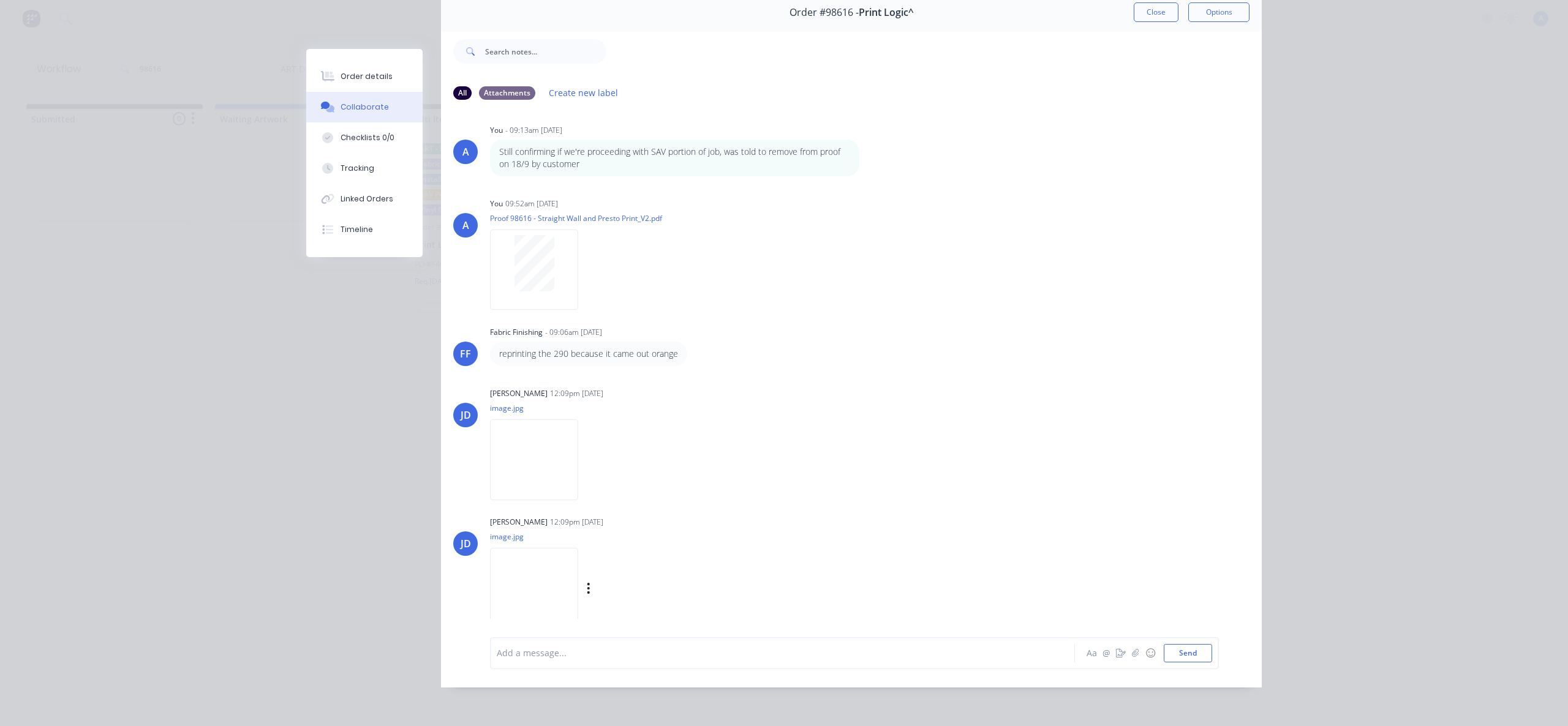
scroll to position [14, 0]
click at [1135, 656] on button "button" at bounding box center [1136, 653] width 15 height 15
click at [1132, 654] on icon "button" at bounding box center [1136, 652] width 8 height 9
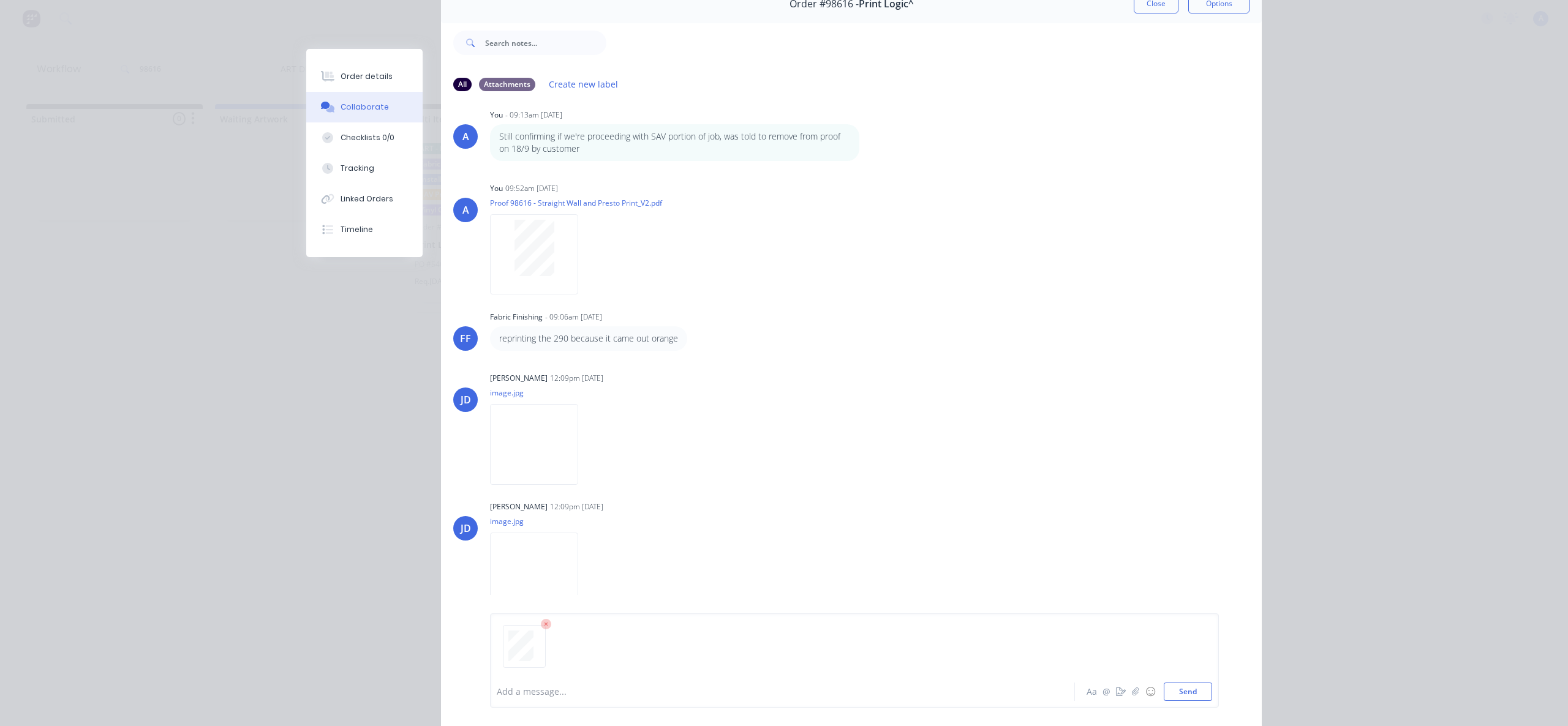
click at [546, 622] on icon at bounding box center [547, 625] width 11 height 11
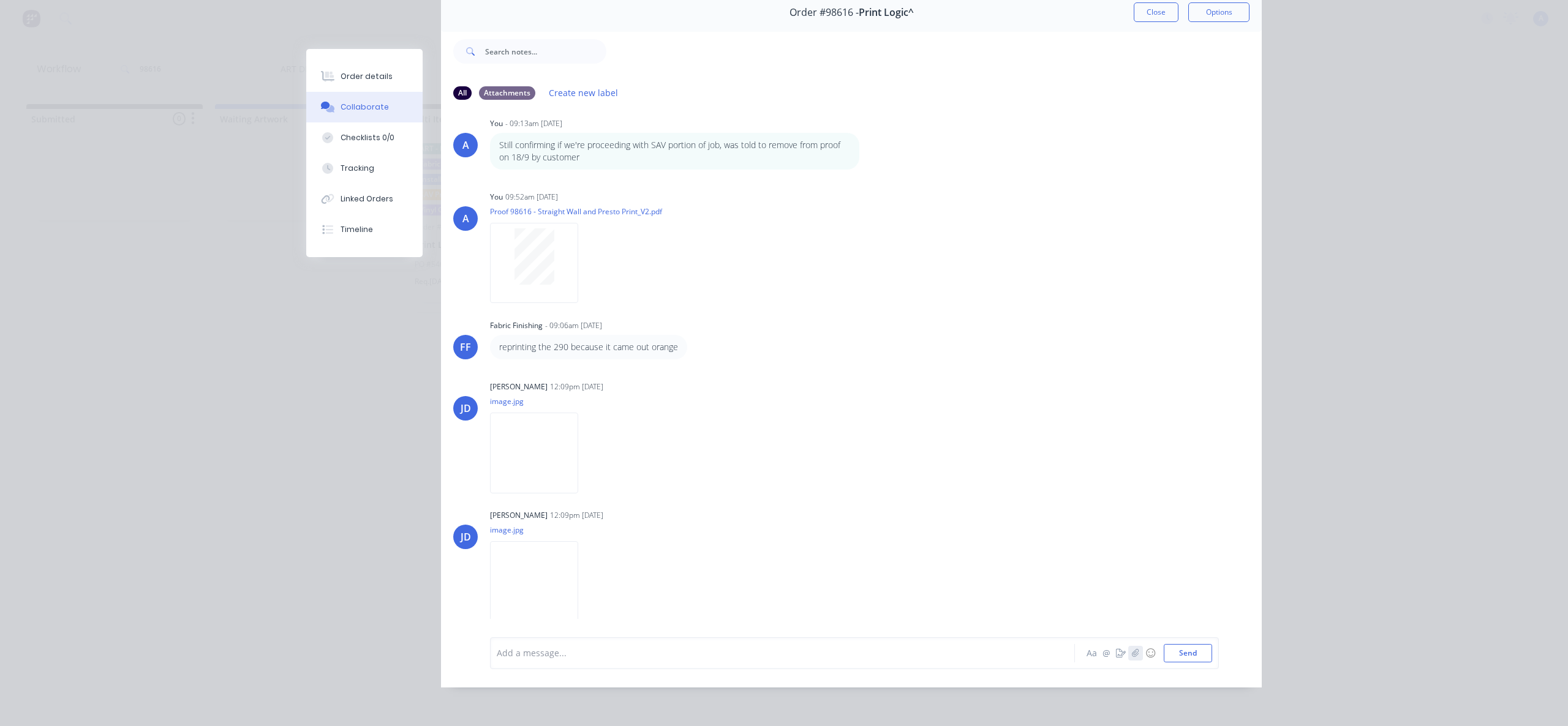
click at [1132, 650] on icon "button" at bounding box center [1136, 652] width 8 height 9
click at [1134, 648] on icon "button" at bounding box center [1136, 652] width 8 height 9
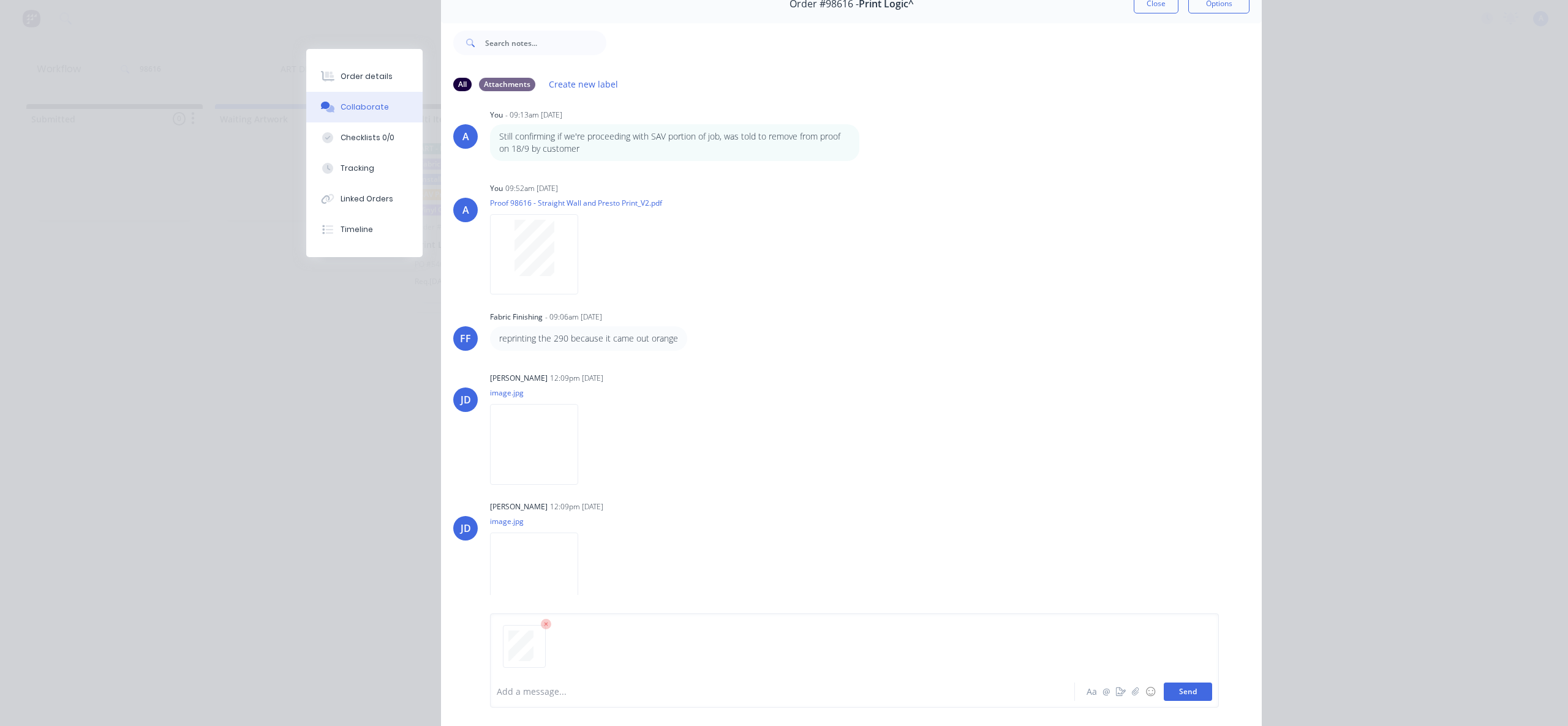
click at [1190, 689] on button "Send" at bounding box center [1187, 691] width 48 height 18
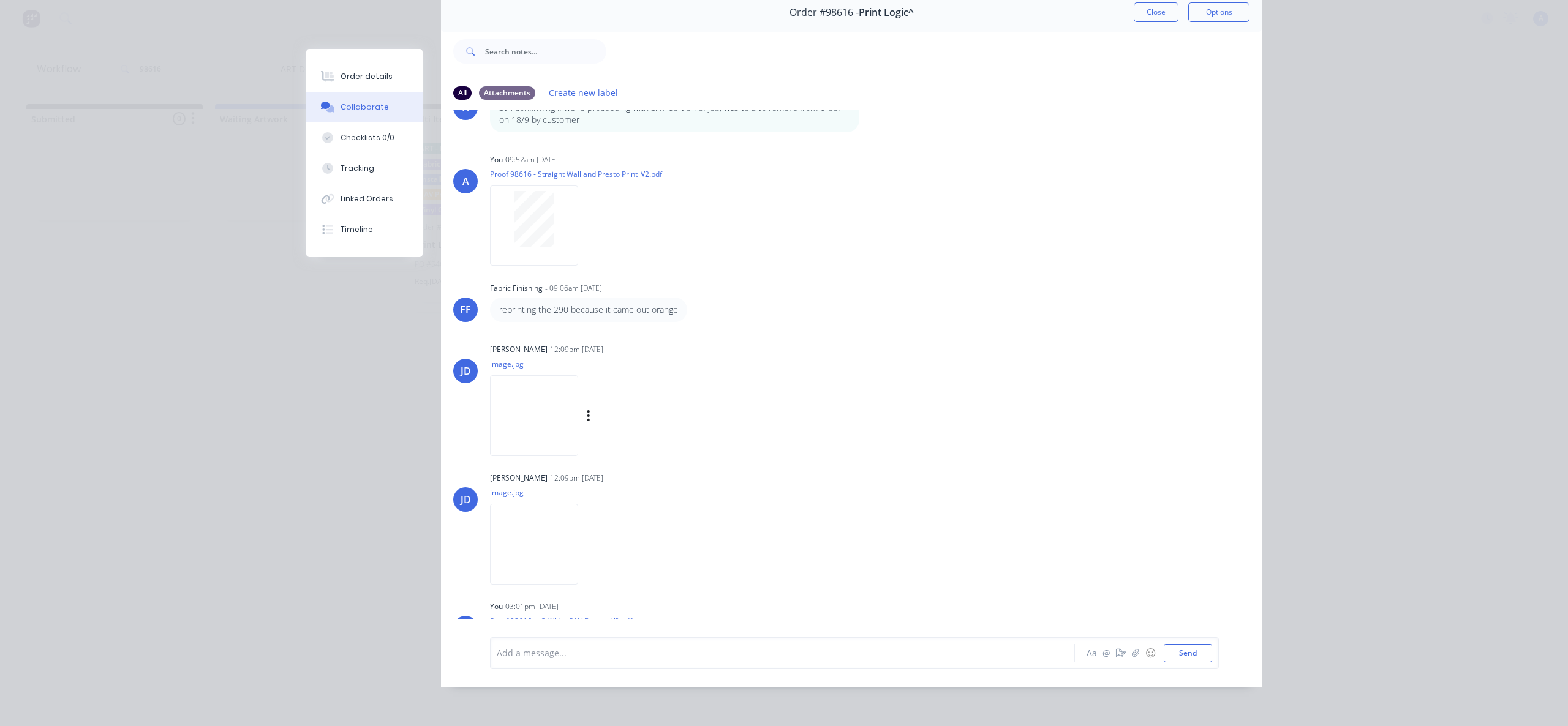
scroll to position [143, 0]
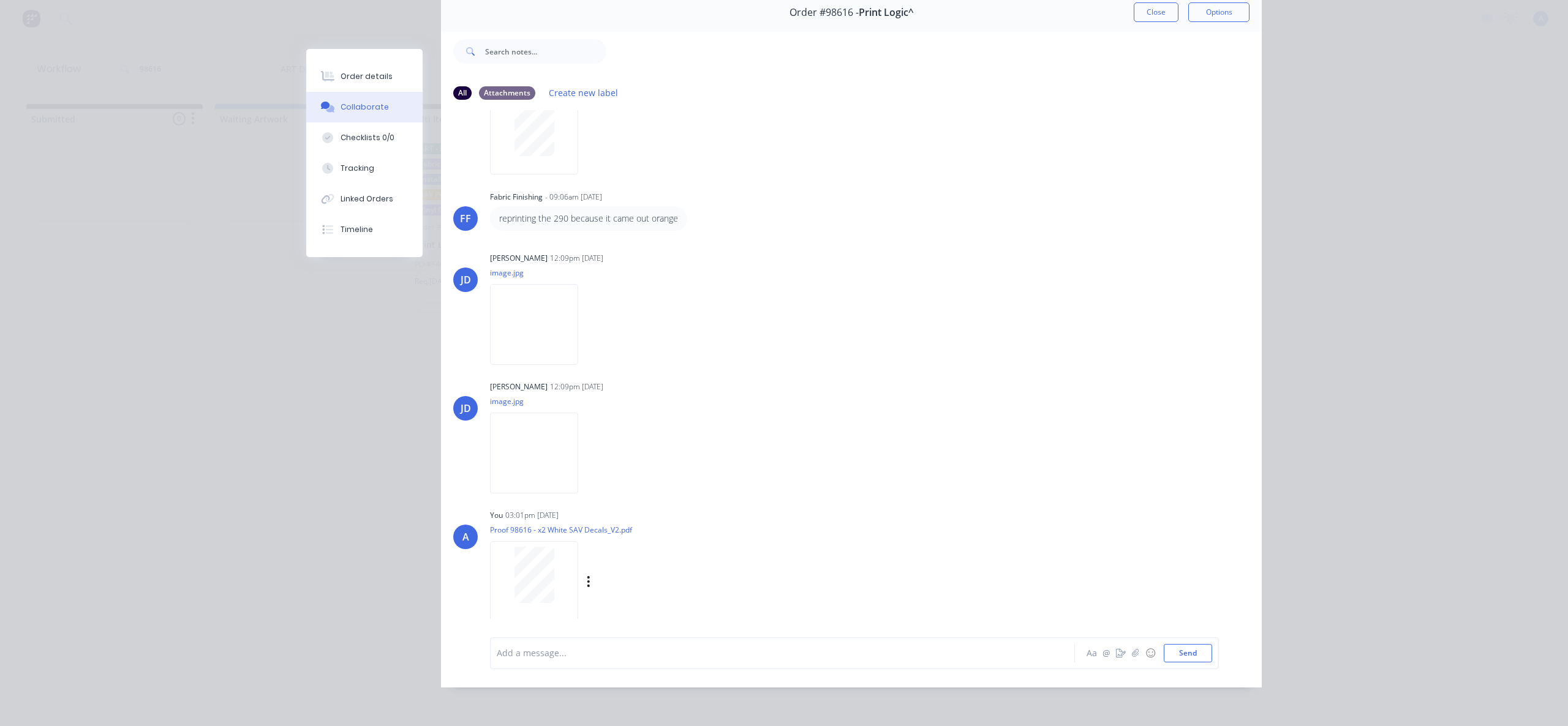
click at [552, 584] on div at bounding box center [534, 575] width 78 height 57
click at [345, 136] on div "Checklists 0/0" at bounding box center [367, 138] width 54 height 11
type textarea "x"
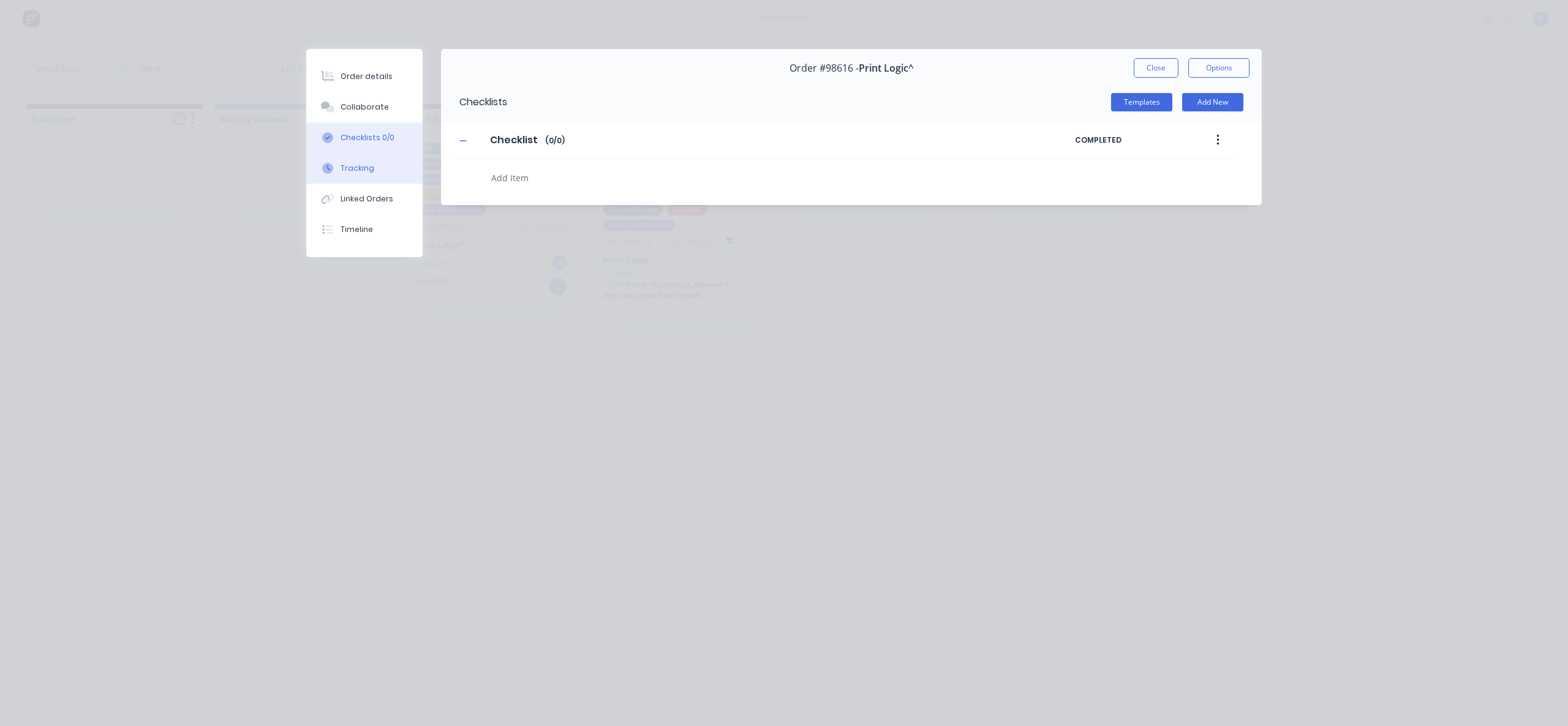
scroll to position [0, 0]
click at [355, 164] on div "Tracking" at bounding box center [357, 168] width 34 height 11
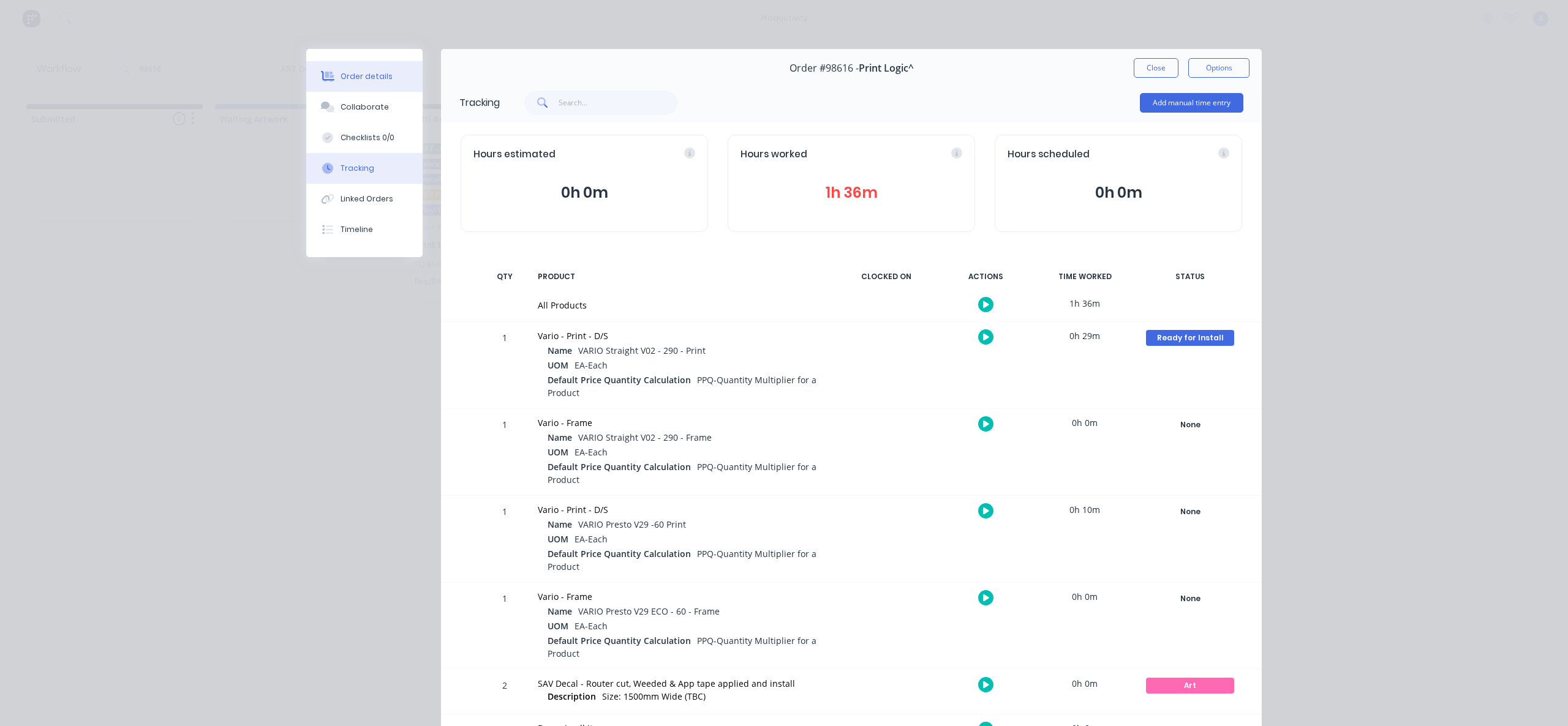
click at [355, 80] on div "Order details" at bounding box center [366, 77] width 52 height 11
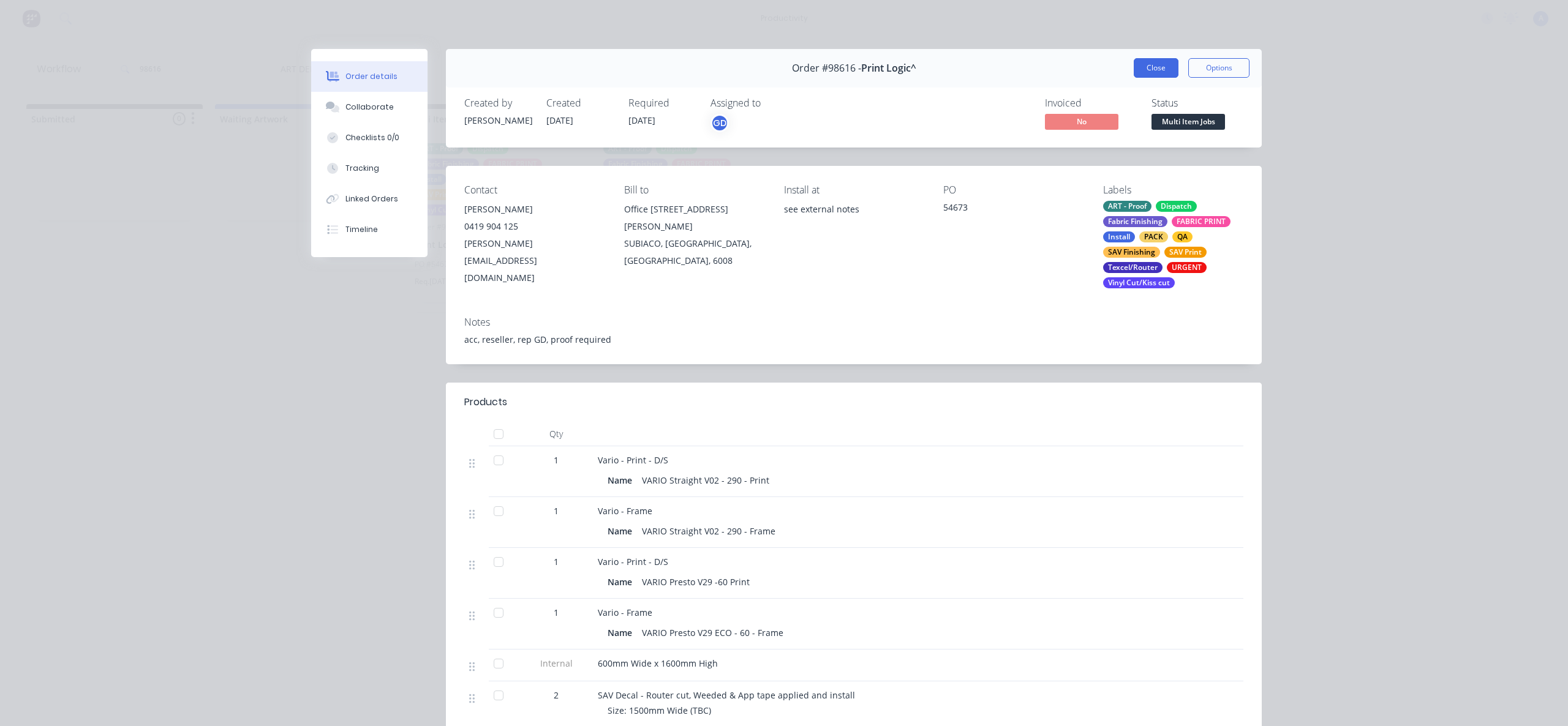
click at [1157, 64] on button "Close" at bounding box center [1156, 68] width 44 height 20
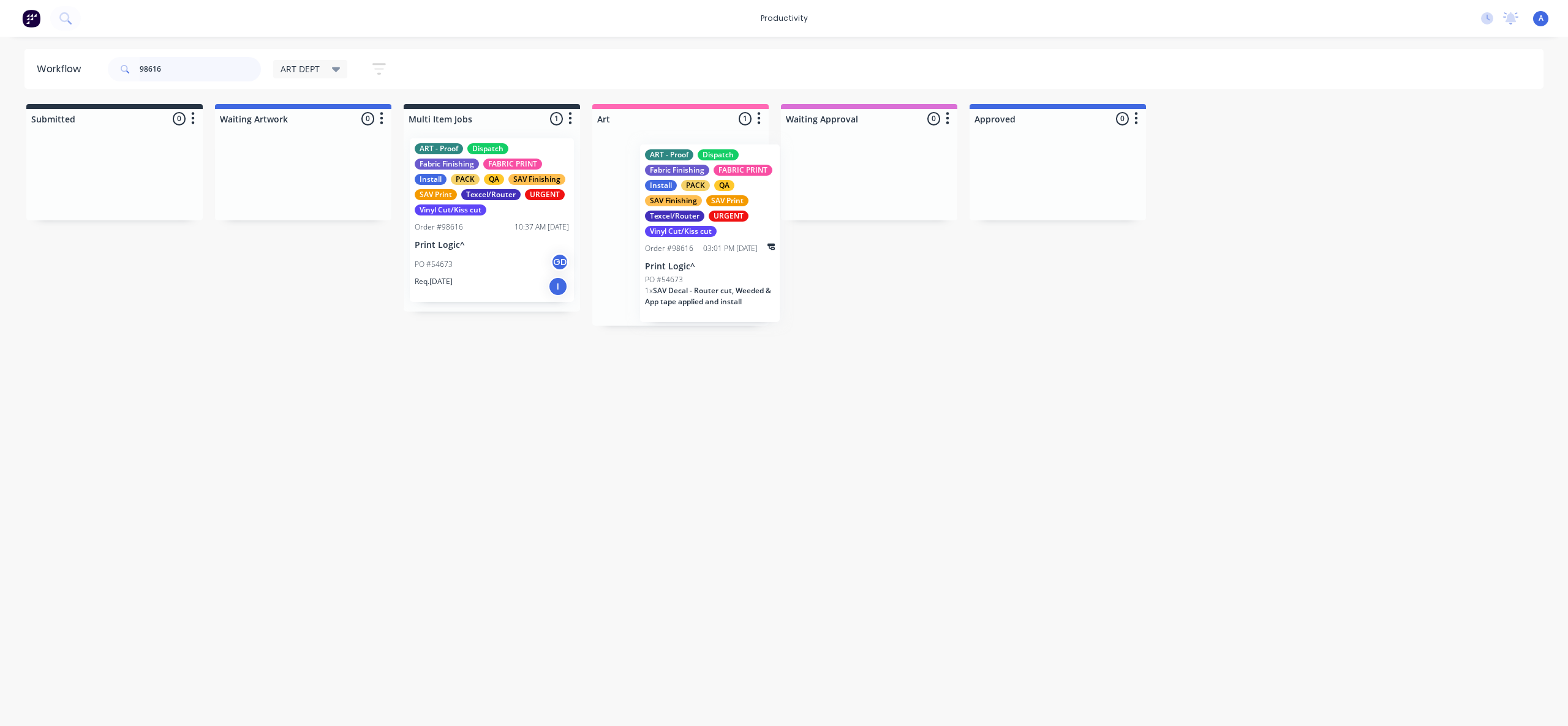
drag, startPoint x: 673, startPoint y: 264, endPoint x: 1091, endPoint y: 273, distance: 418.1
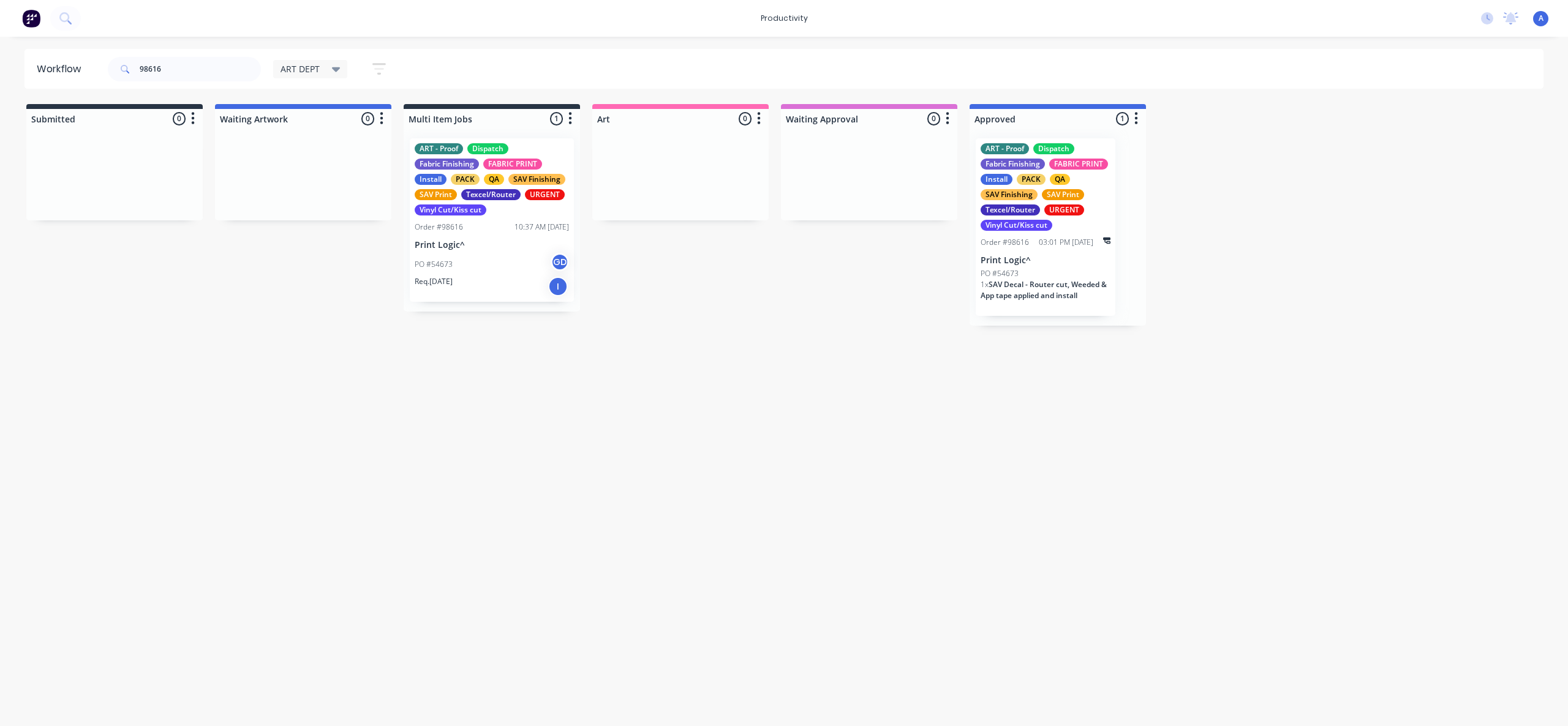
click at [1037, 273] on div "PO #54673" at bounding box center [1045, 274] width 130 height 11
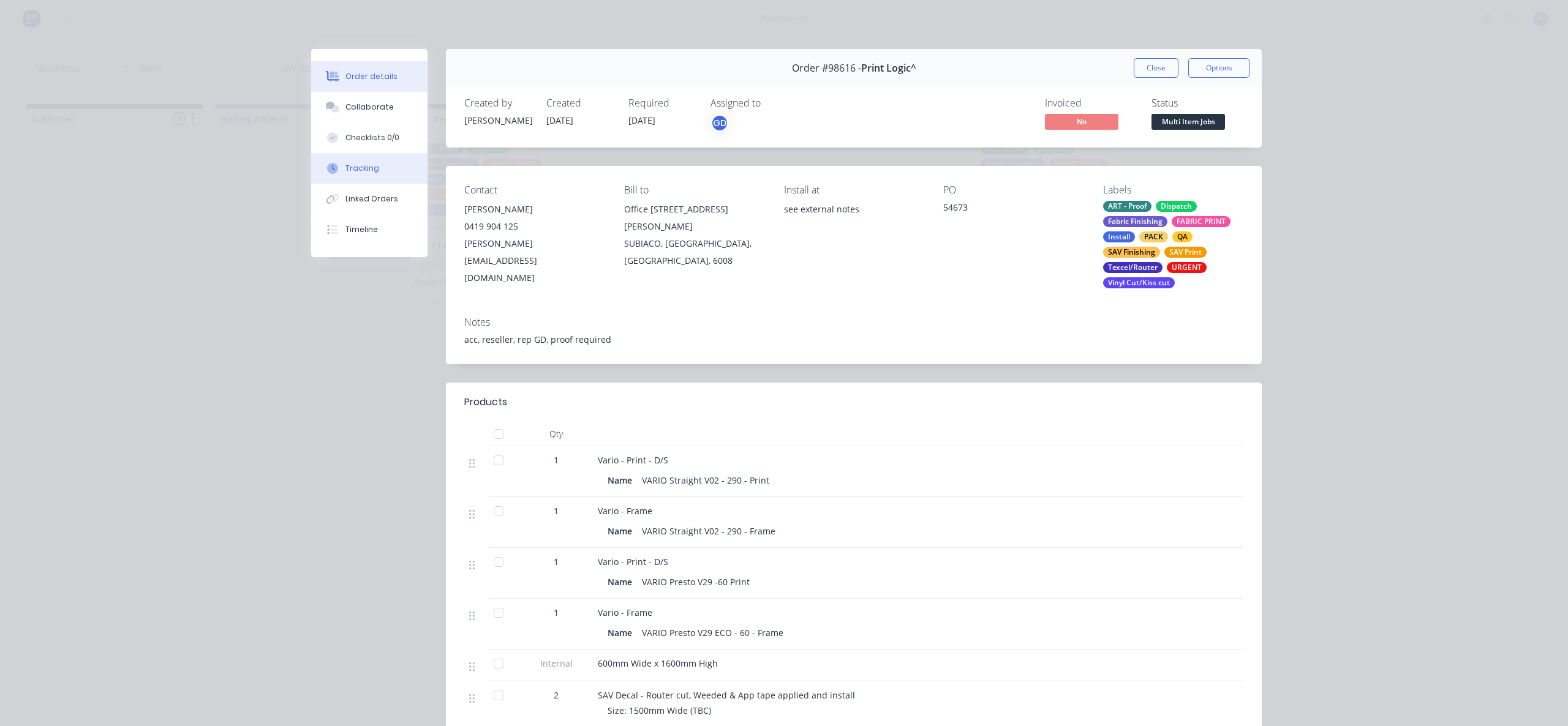
click at [369, 164] on div "Tracking" at bounding box center [362, 168] width 34 height 11
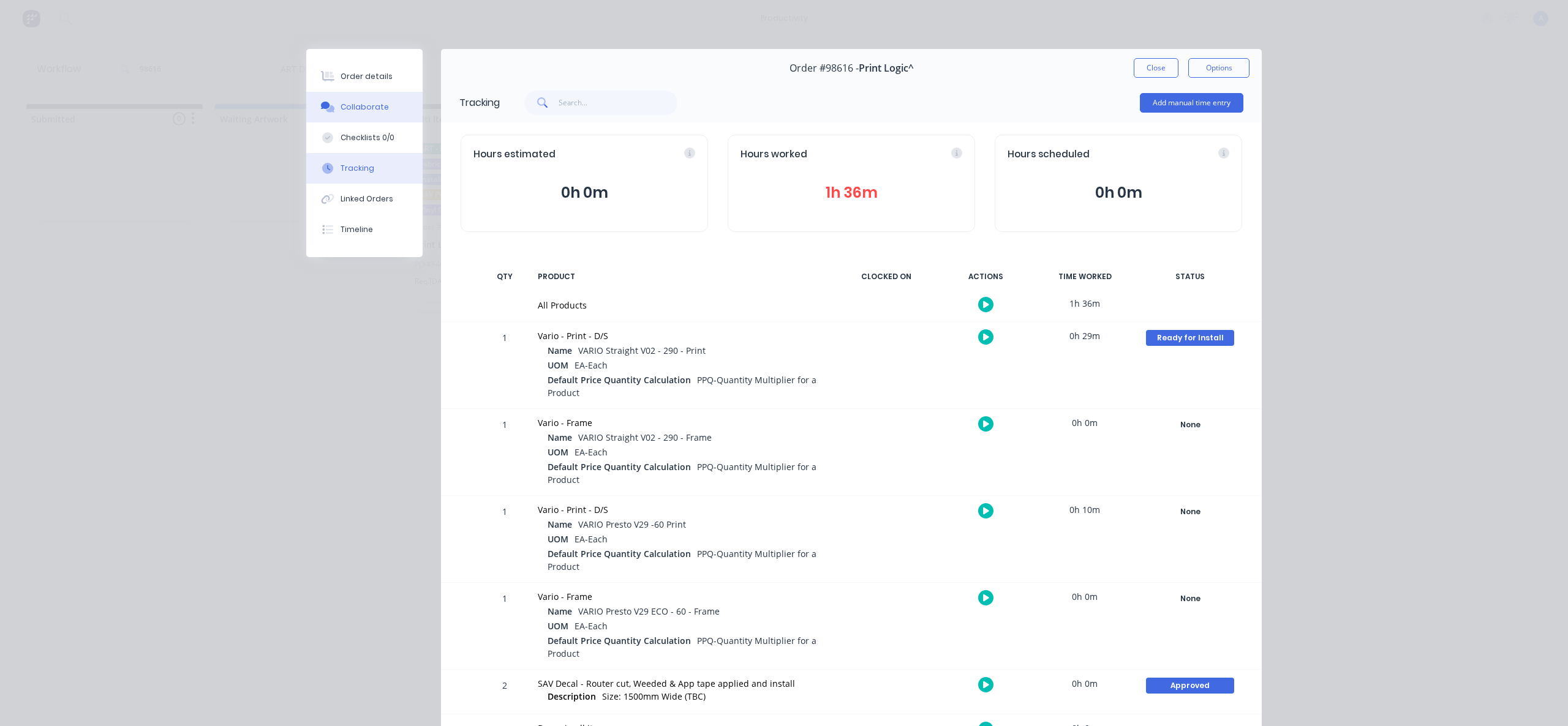
click at [373, 101] on div "Collaborate" at bounding box center [364, 107] width 48 height 11
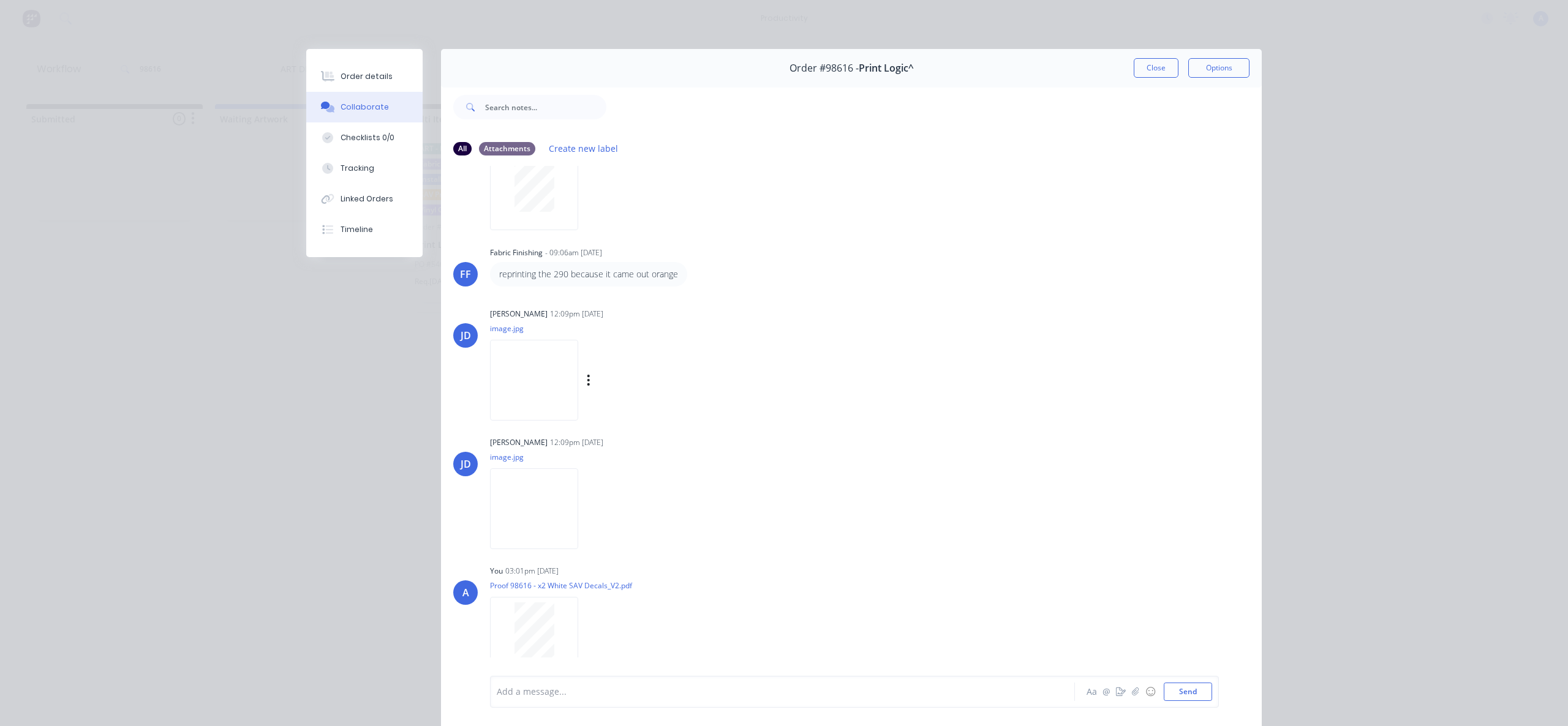
scroll to position [64, 0]
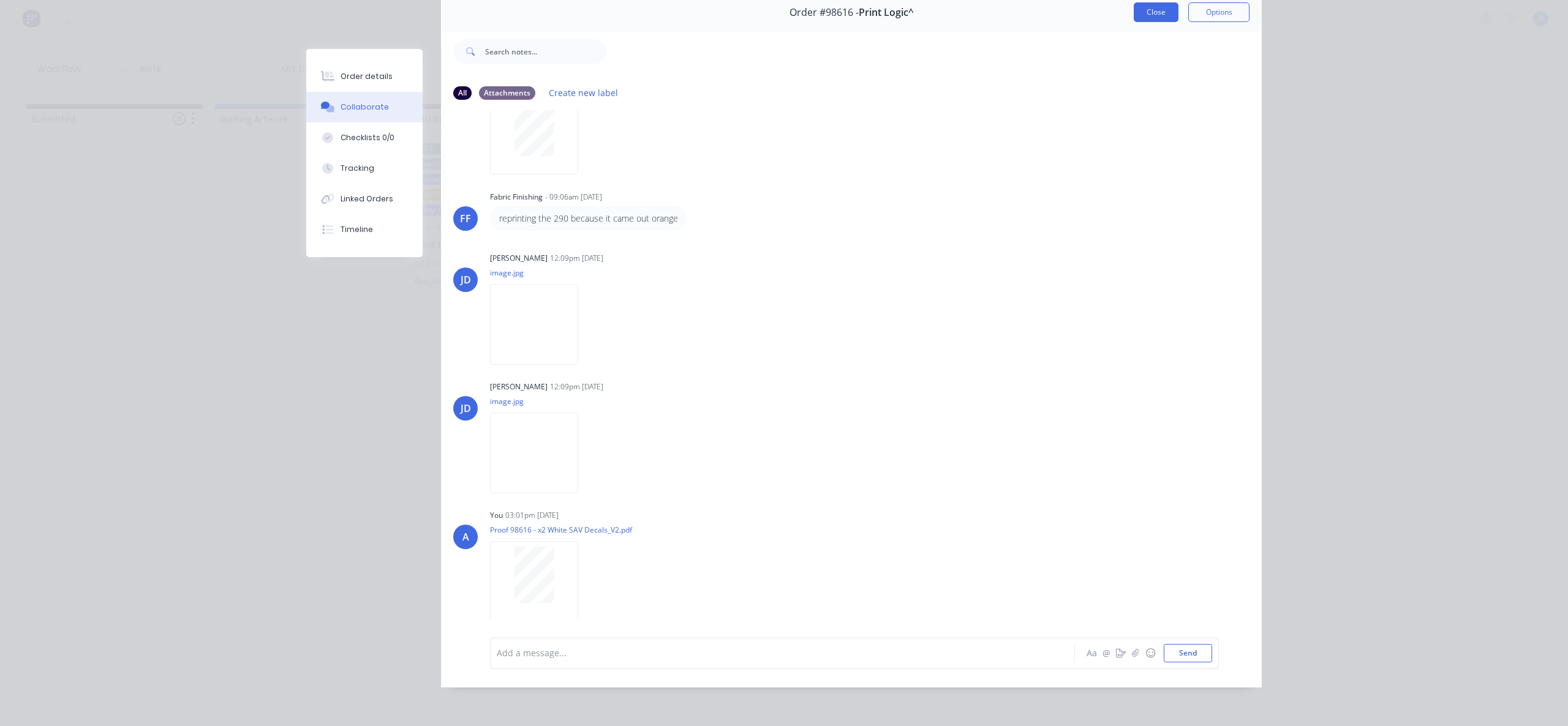
click at [1153, 8] on button "Close" at bounding box center [1156, 12] width 44 height 20
